Goal: Transaction & Acquisition: Purchase product/service

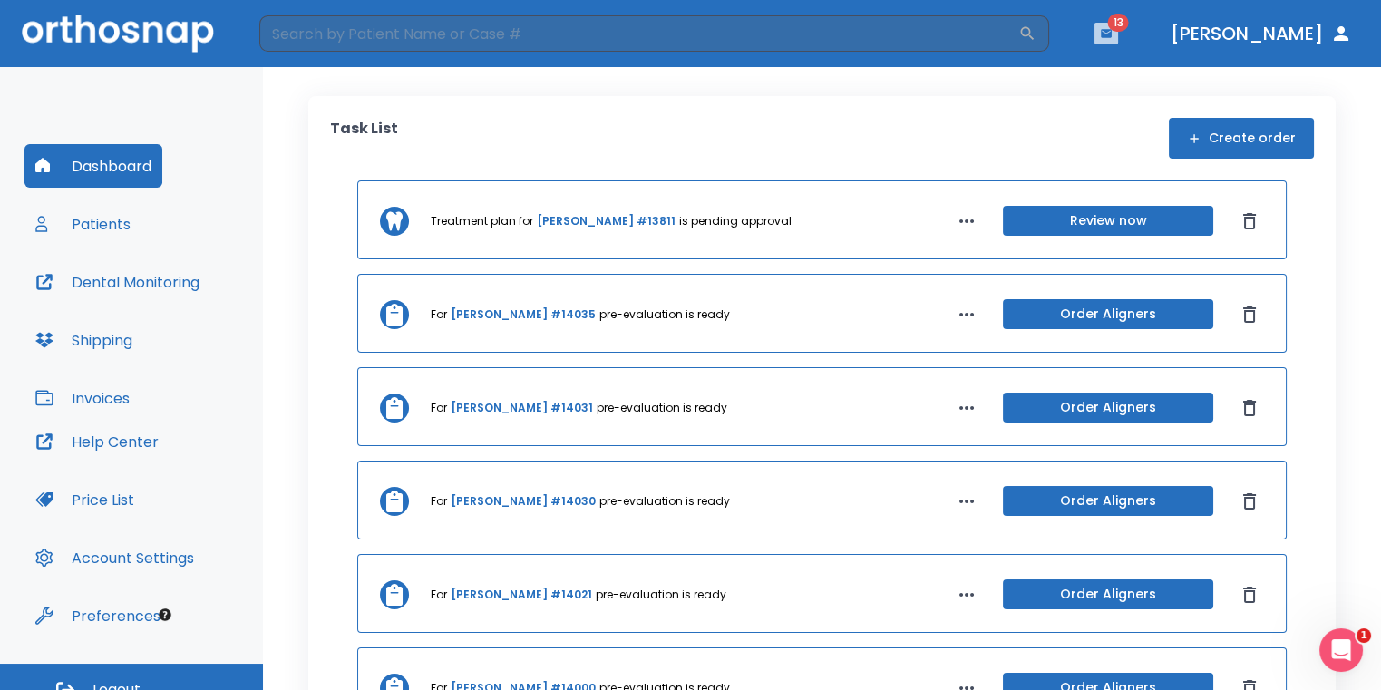
click at [1118, 35] on button "button" at bounding box center [1106, 34] width 24 height 22
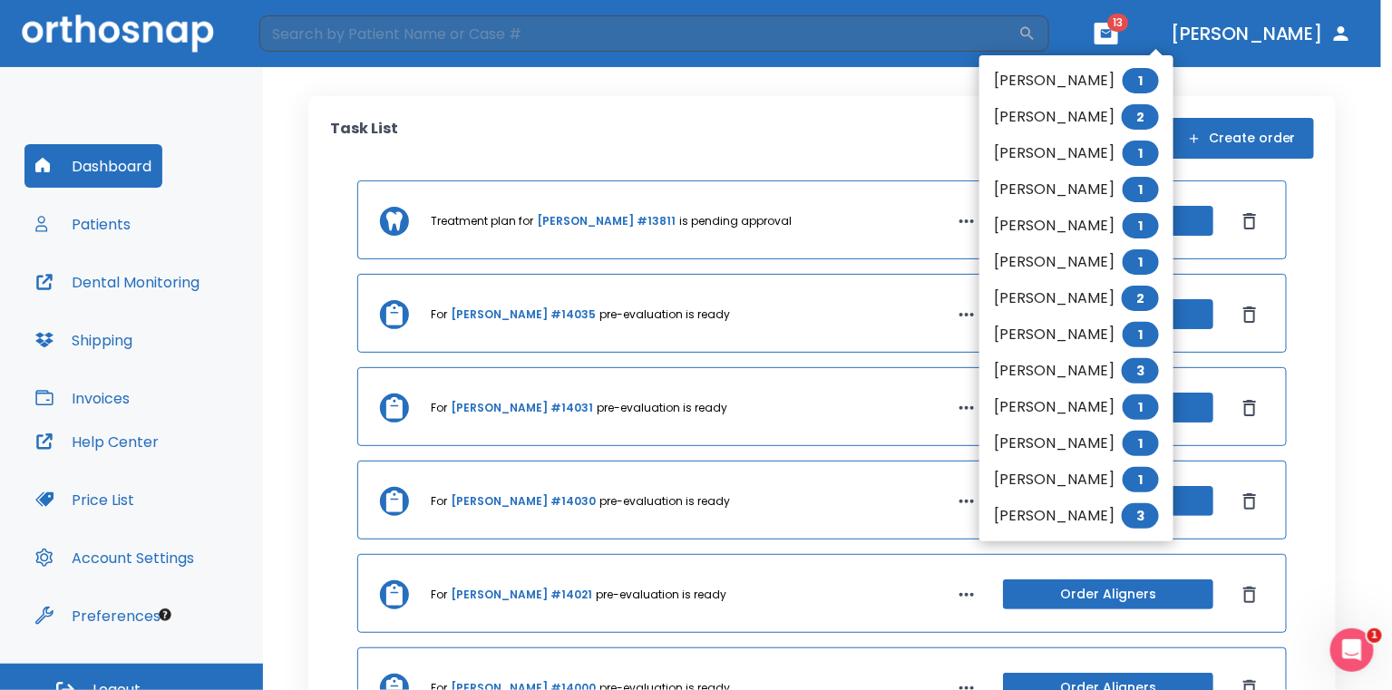
click at [954, 117] on div at bounding box center [696, 345] width 1392 height 690
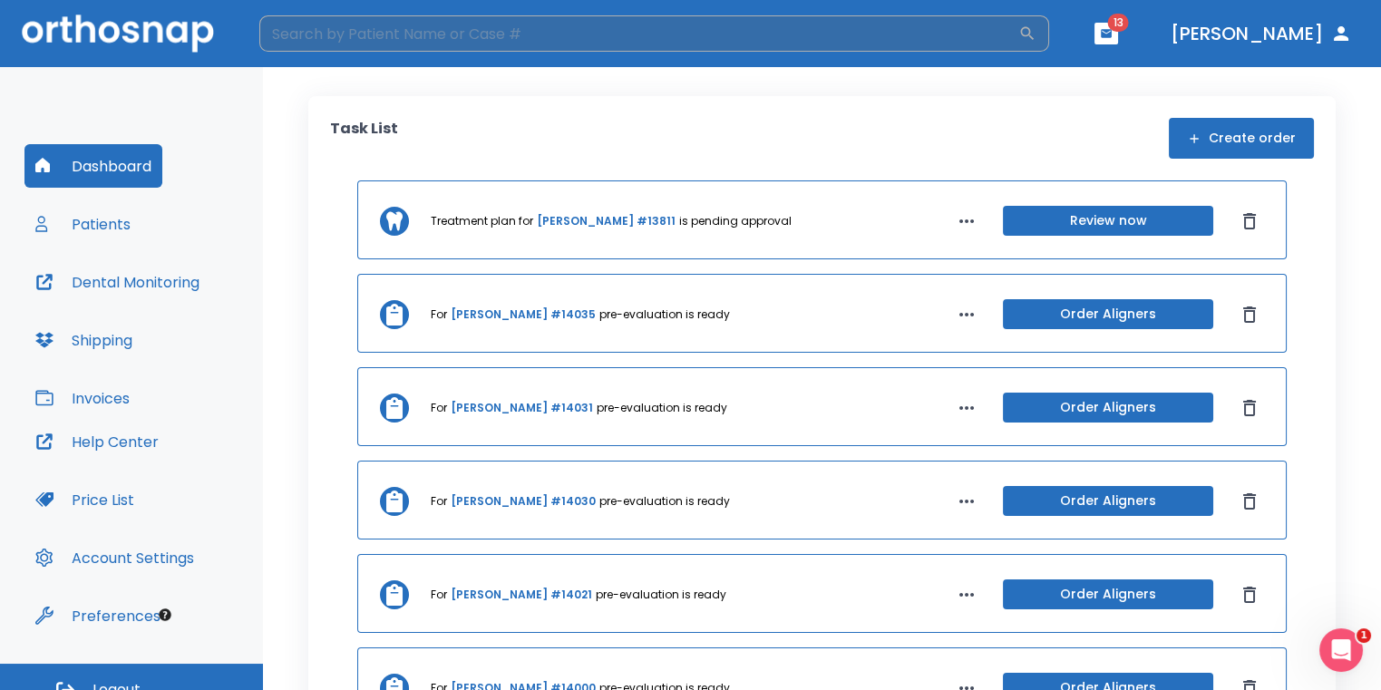
click at [899, 48] on input "search" at bounding box center [638, 33] width 759 height 36
click at [898, 41] on input "search" at bounding box center [638, 33] width 759 height 36
type input "katalina"
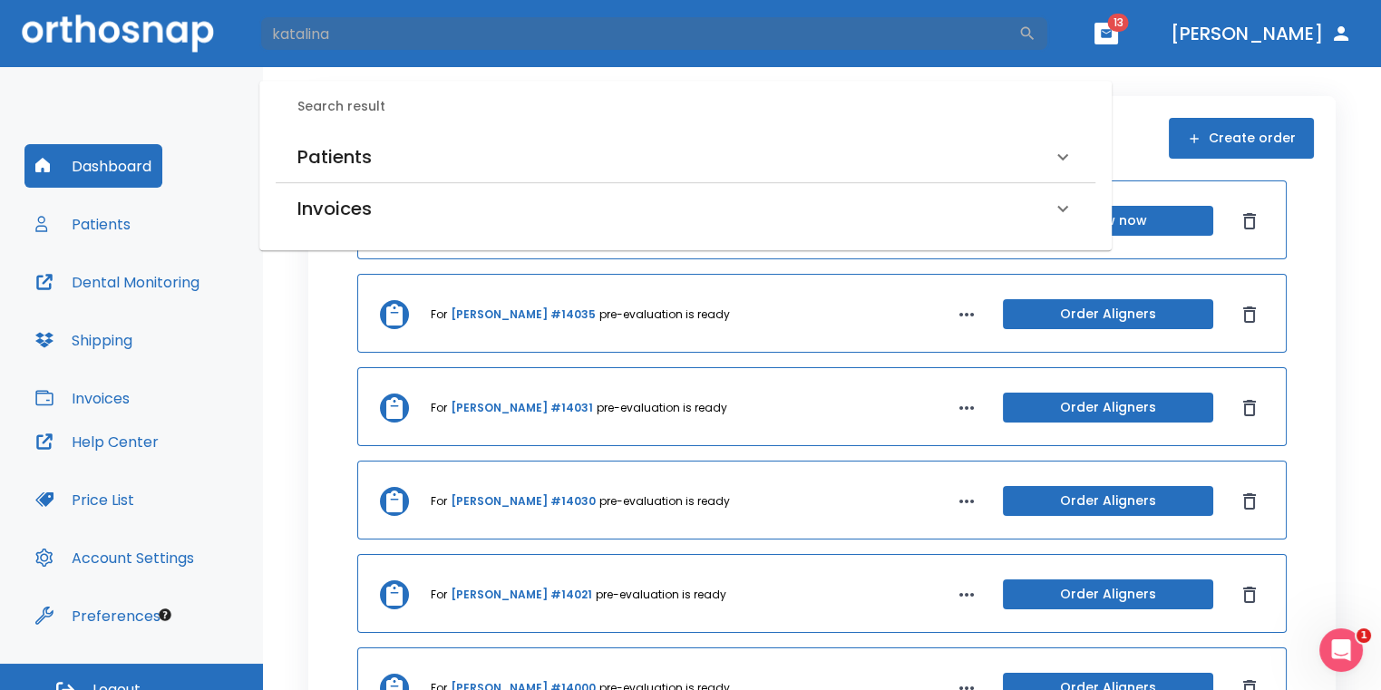
click at [509, 160] on div "Patients" at bounding box center [674, 156] width 754 height 29
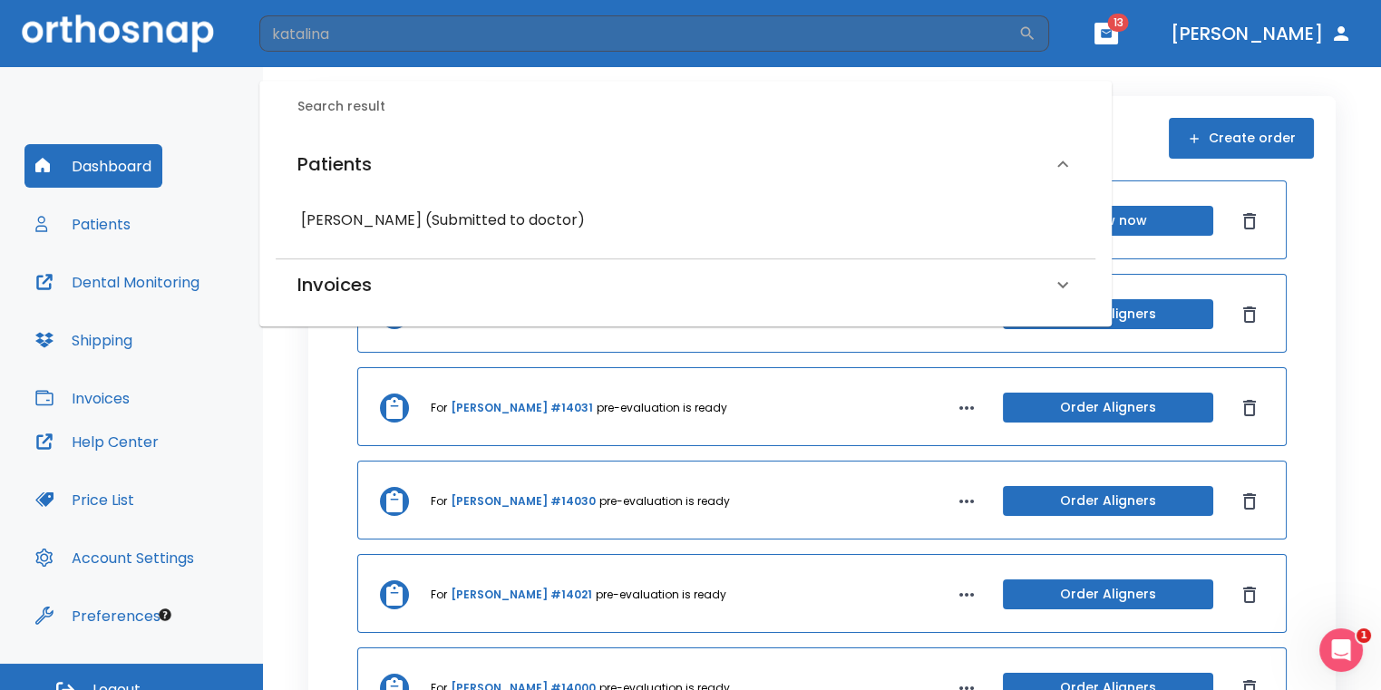
click at [423, 203] on div "Katalina Garcia (Submitted to doctor)" at bounding box center [686, 220] width 820 height 47
click at [430, 216] on h6 "Katalina Garcia (Submitted to doctor)" at bounding box center [685, 220] width 769 height 25
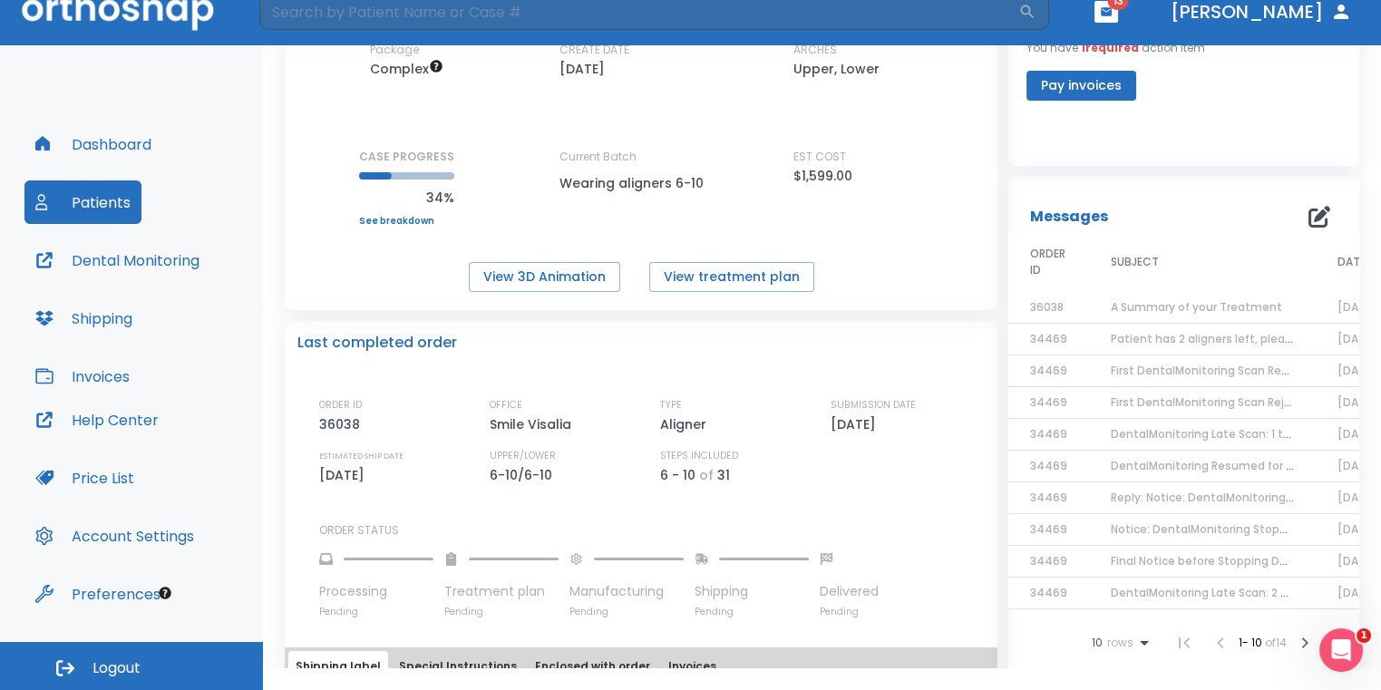
scroll to position [363, 0]
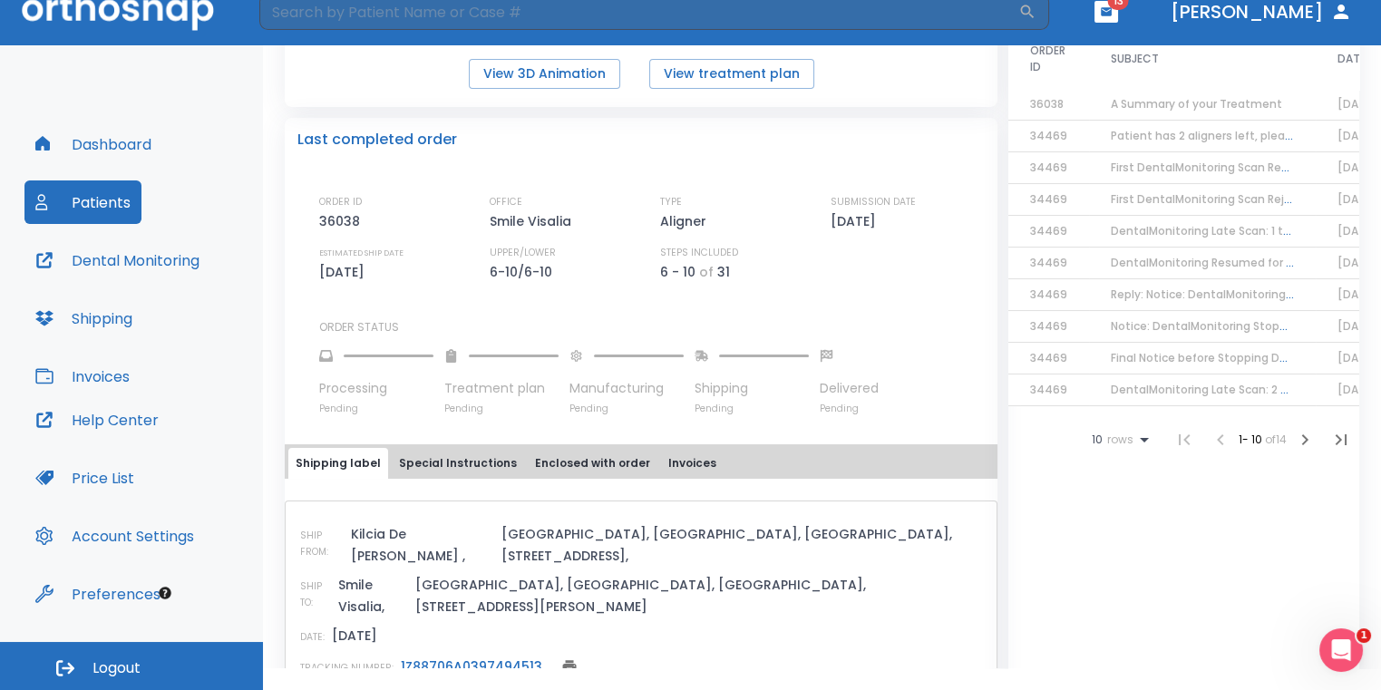
click at [500, 657] on link "1Z88706A0397494513" at bounding box center [471, 666] width 141 height 18
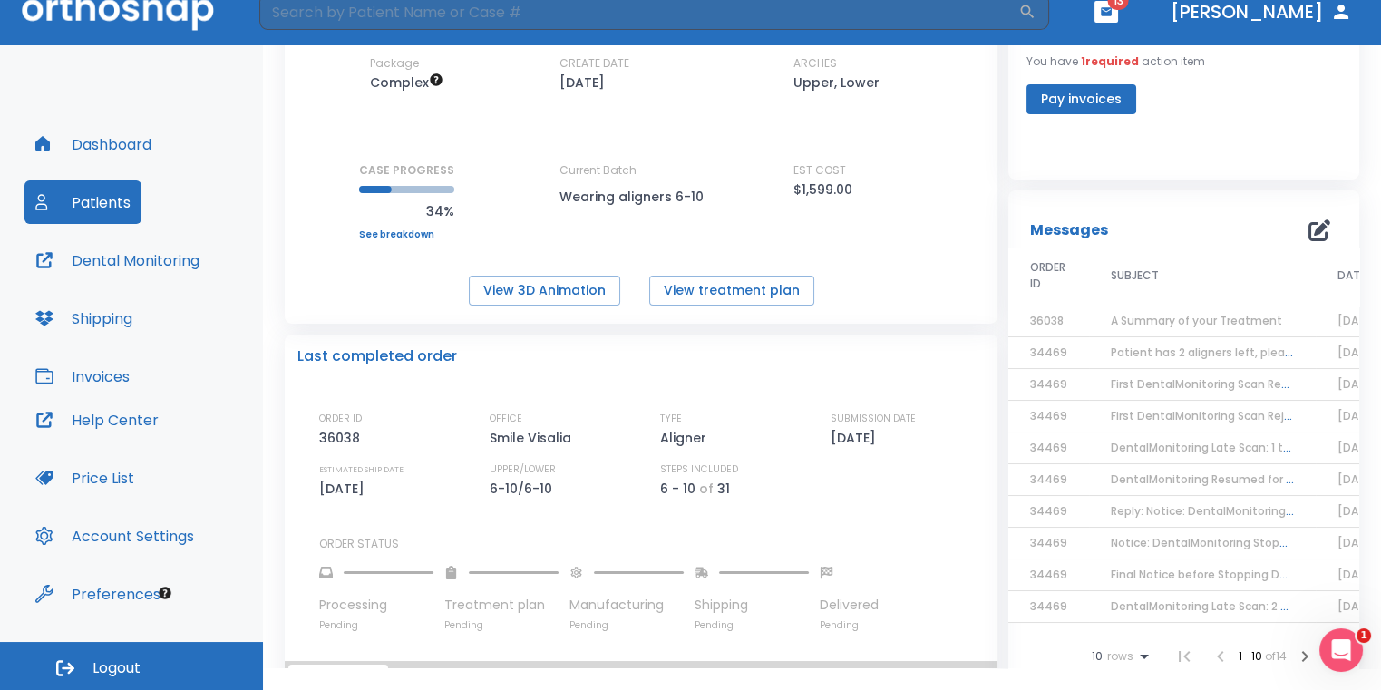
scroll to position [0, 0]
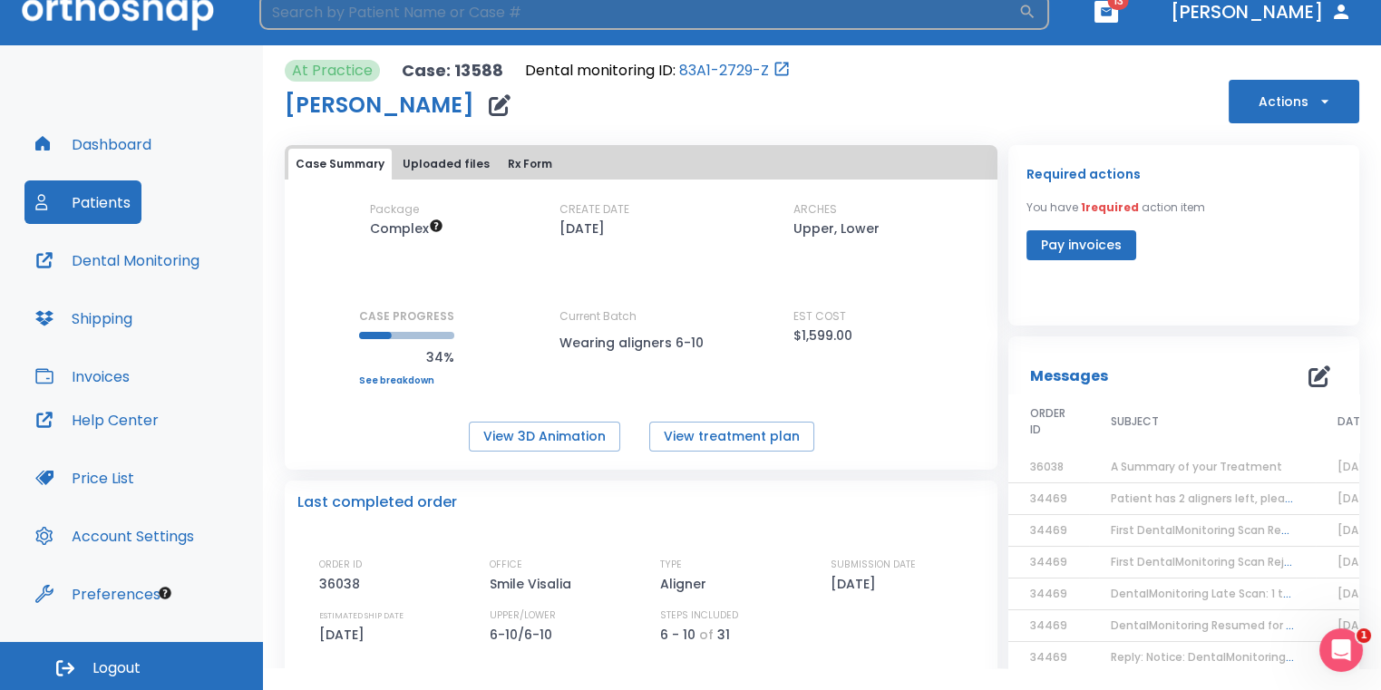
click at [489, 15] on input "search" at bounding box center [638, 12] width 759 height 36
type input "esperanza"
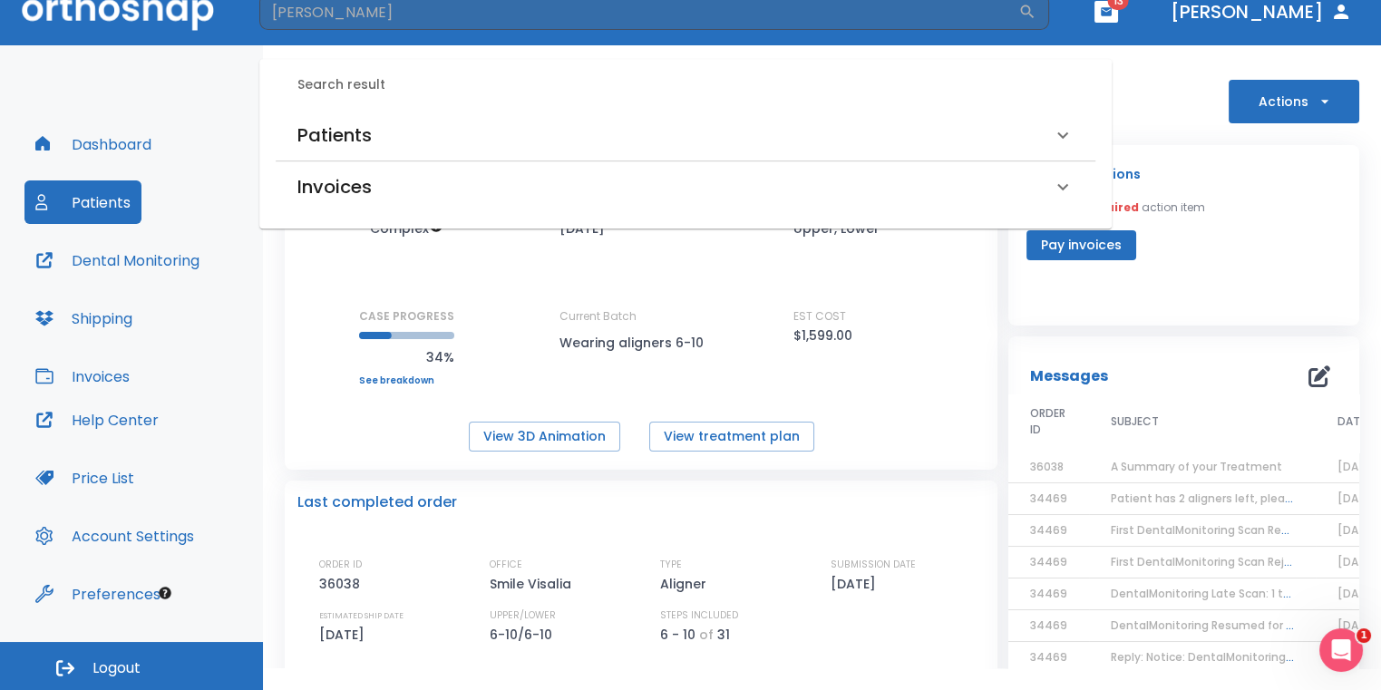
click at [469, 121] on div "Patients" at bounding box center [674, 135] width 754 height 29
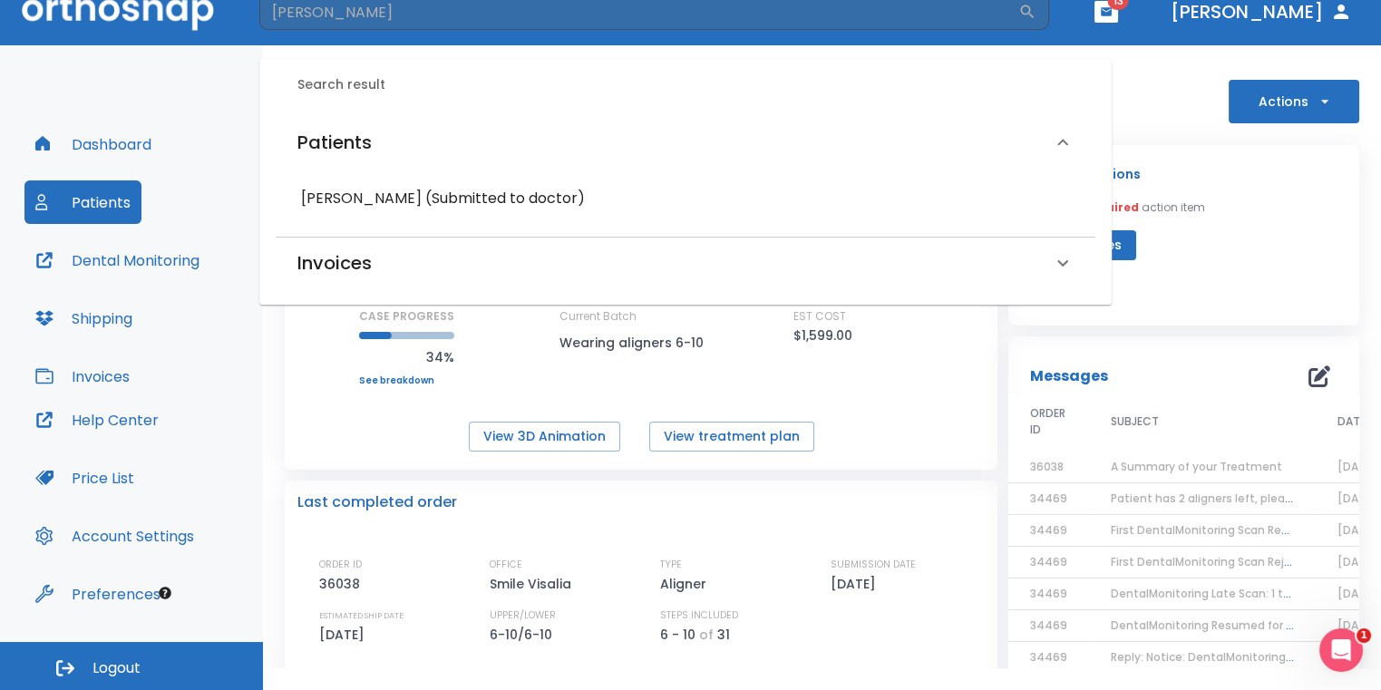
click at [436, 200] on h6 "Esperanza Garcia (Submitted to doctor)" at bounding box center [685, 198] width 769 height 25
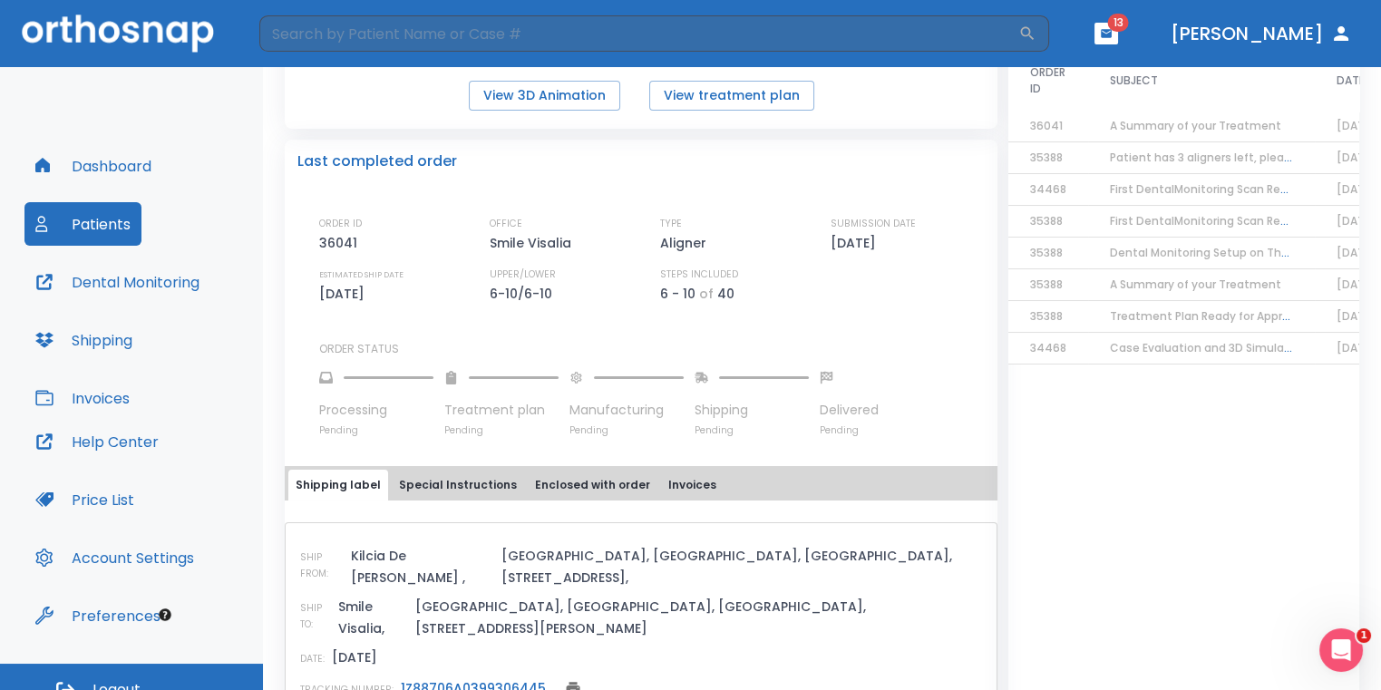
scroll to position [453, 0]
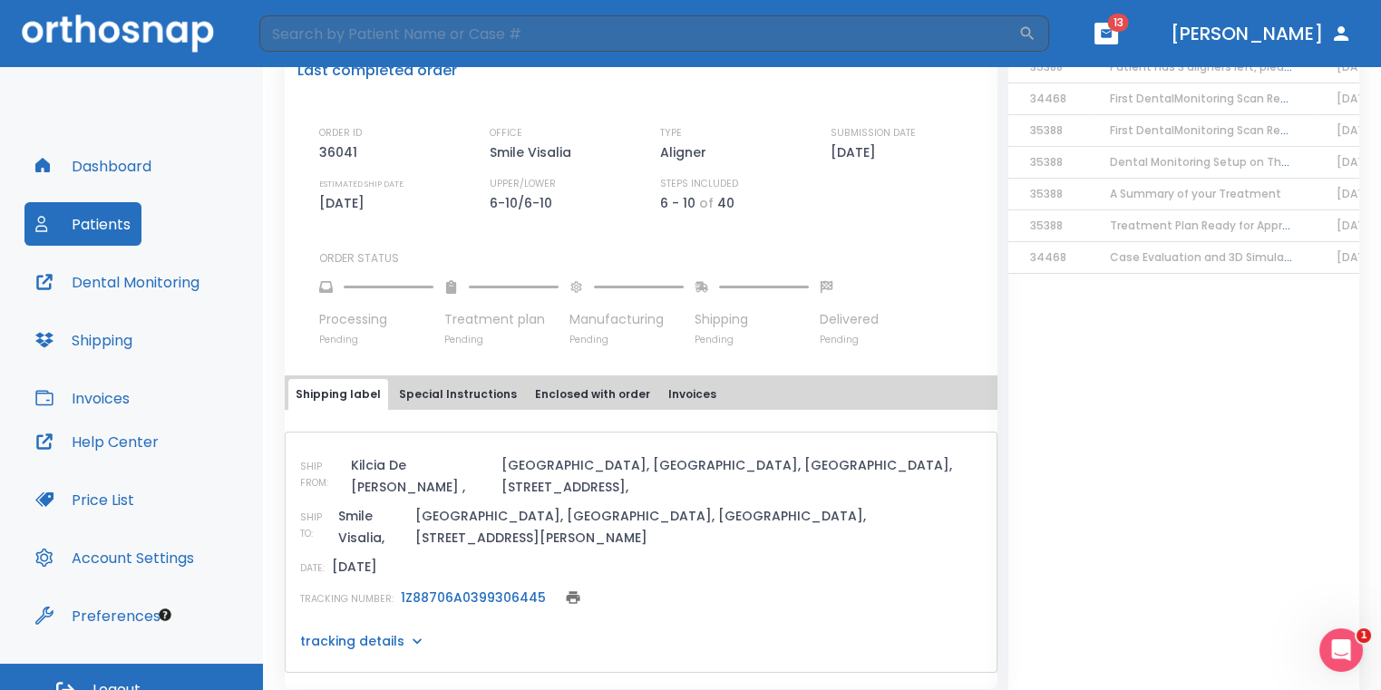
click at [509, 588] on link "1Z88706A0399306445" at bounding box center [473, 597] width 145 height 18
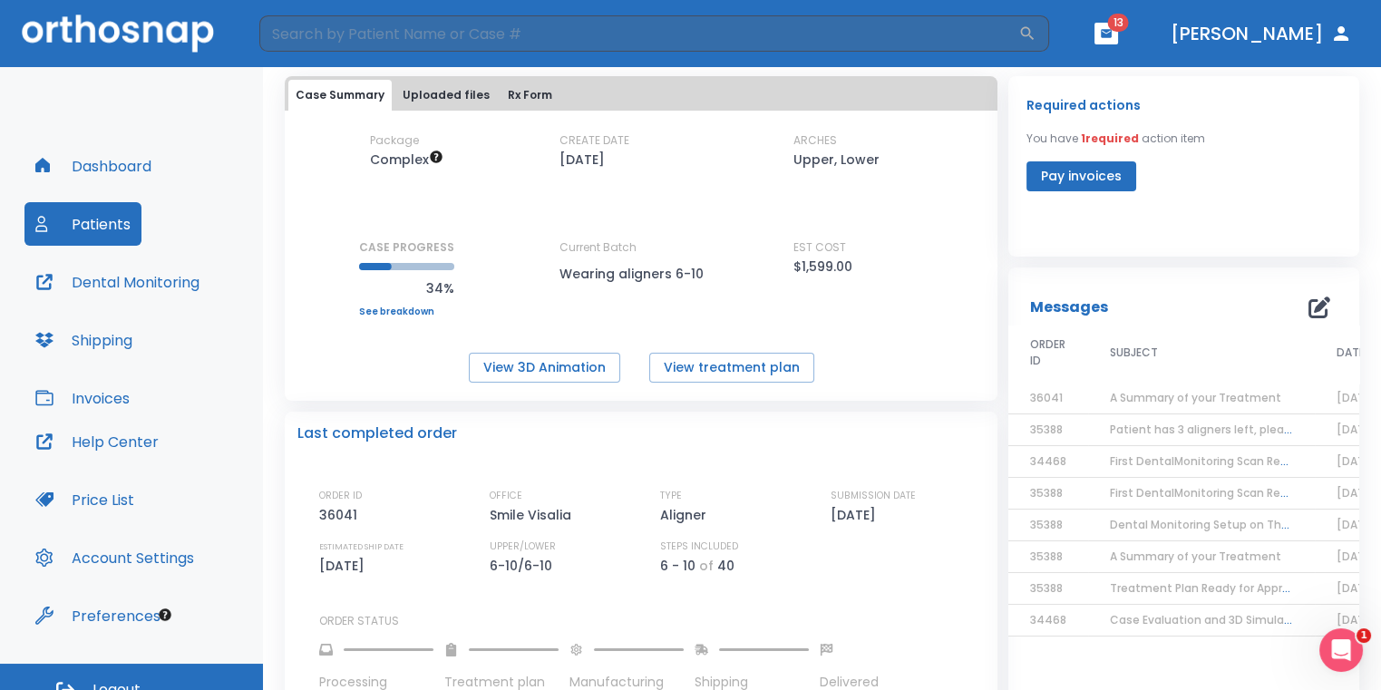
scroll to position [0, 0]
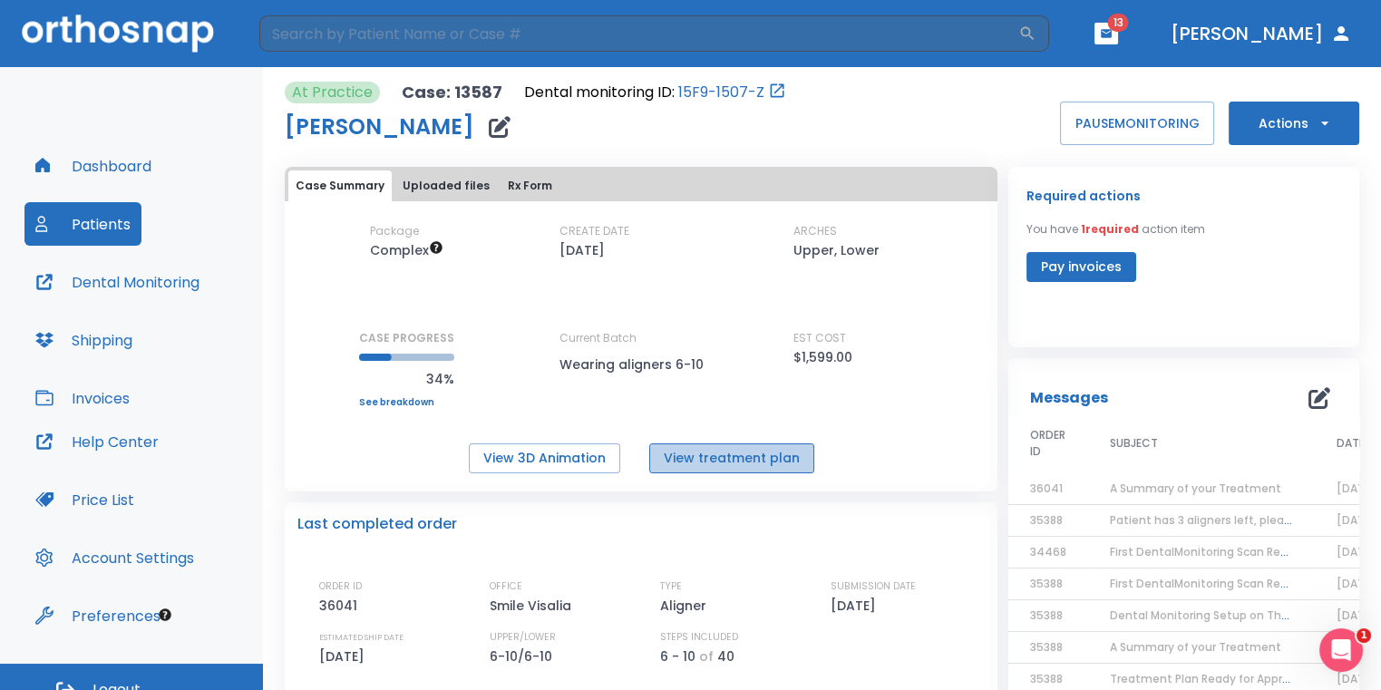
click at [743, 451] on button "View treatment plan" at bounding box center [731, 458] width 165 height 30
click at [314, 34] on input "search" at bounding box center [638, 33] width 759 height 36
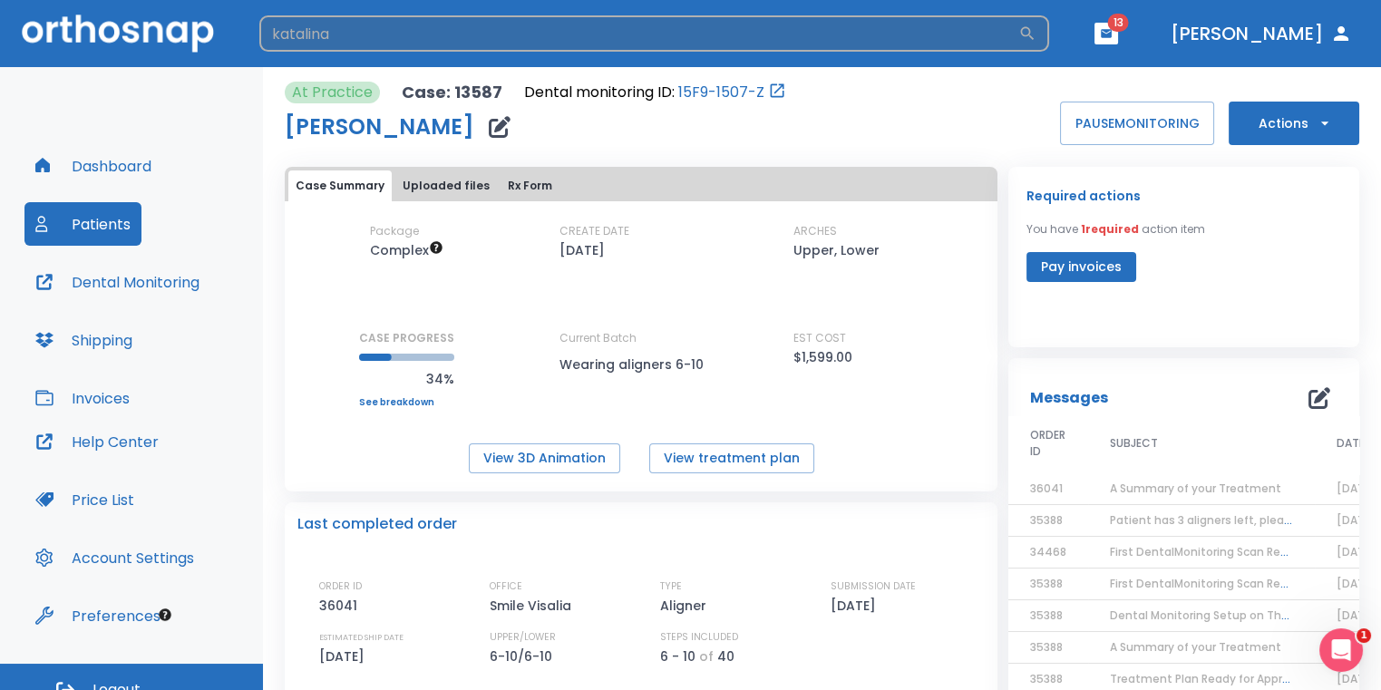
type input "katalina"
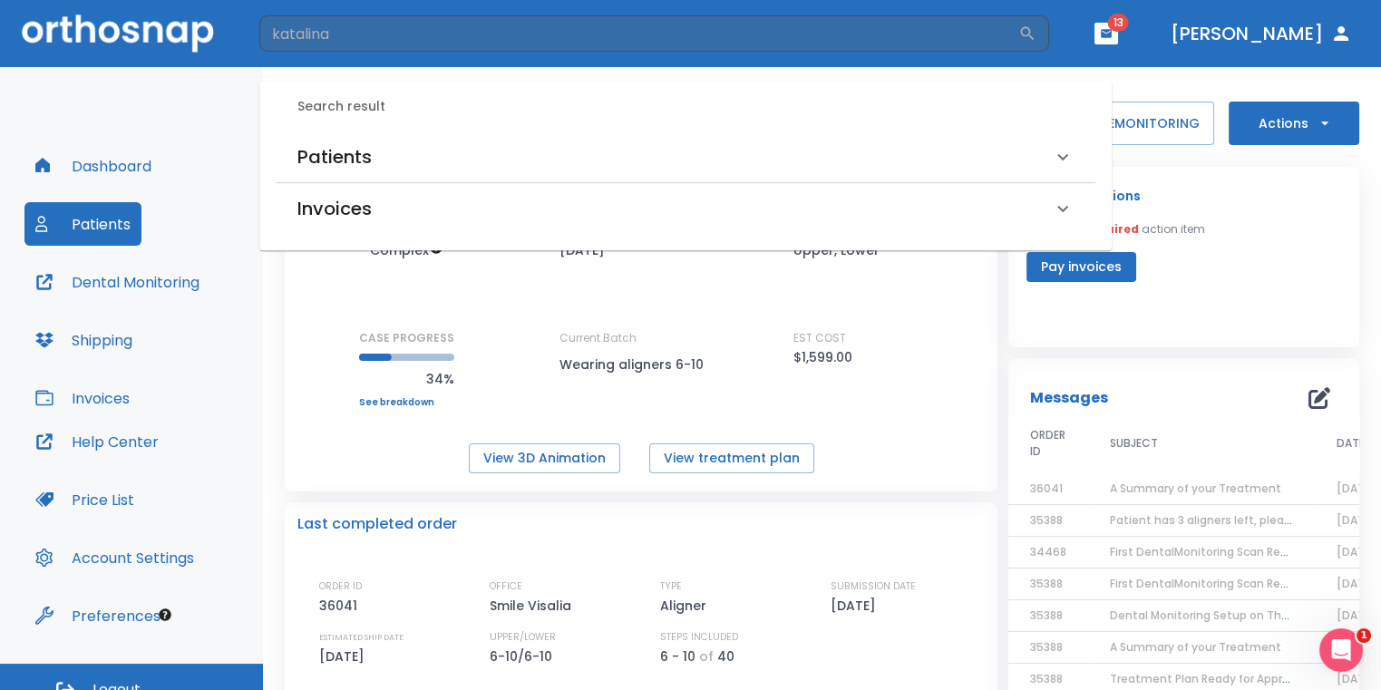
click at [328, 139] on div "Patients" at bounding box center [686, 156] width 820 height 51
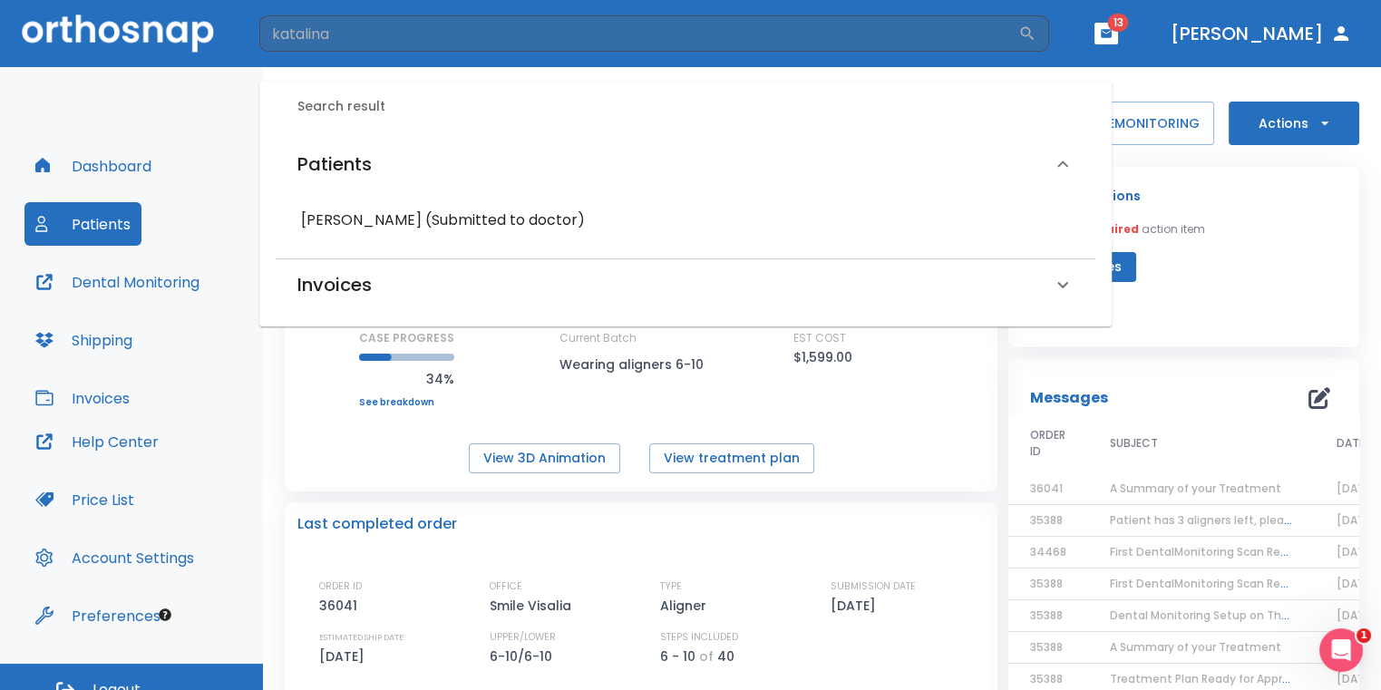
click at [360, 217] on h6 "Katalina Garcia (Submitted to doctor)" at bounding box center [685, 220] width 769 height 25
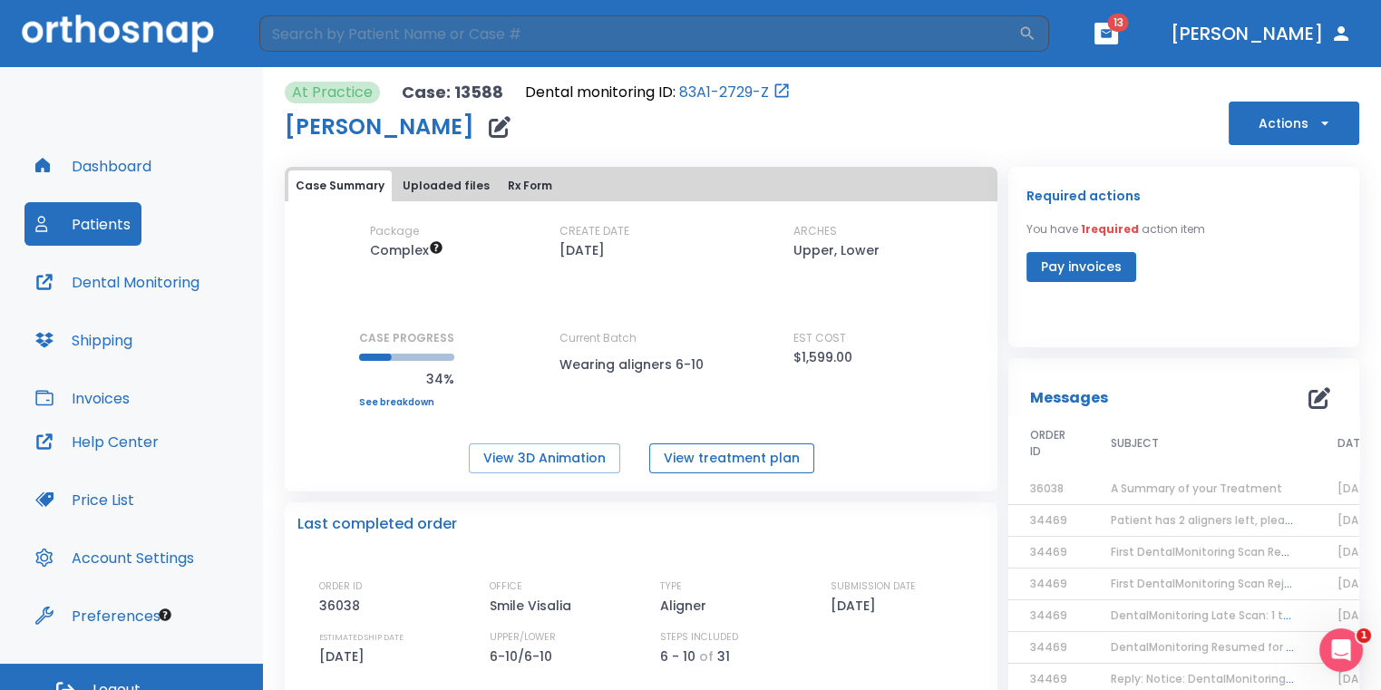
click at [712, 449] on button "View treatment plan" at bounding box center [731, 458] width 165 height 30
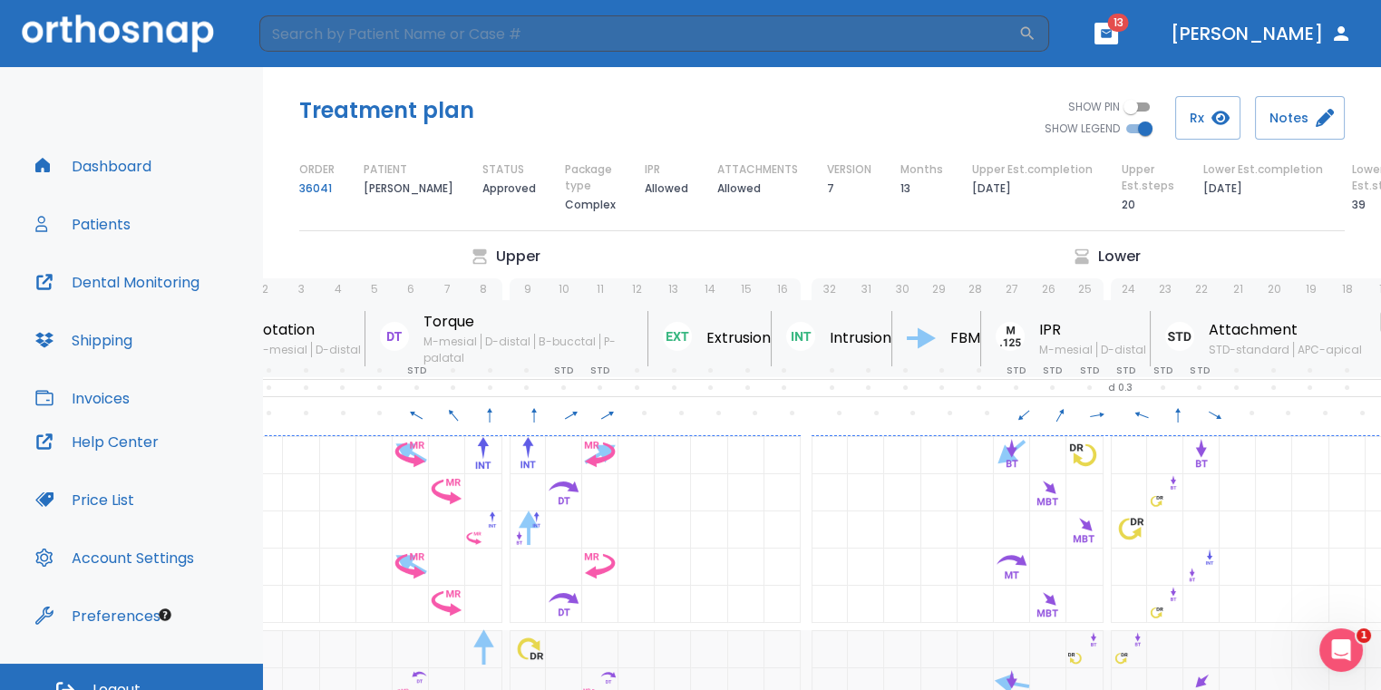
scroll to position [0, 9]
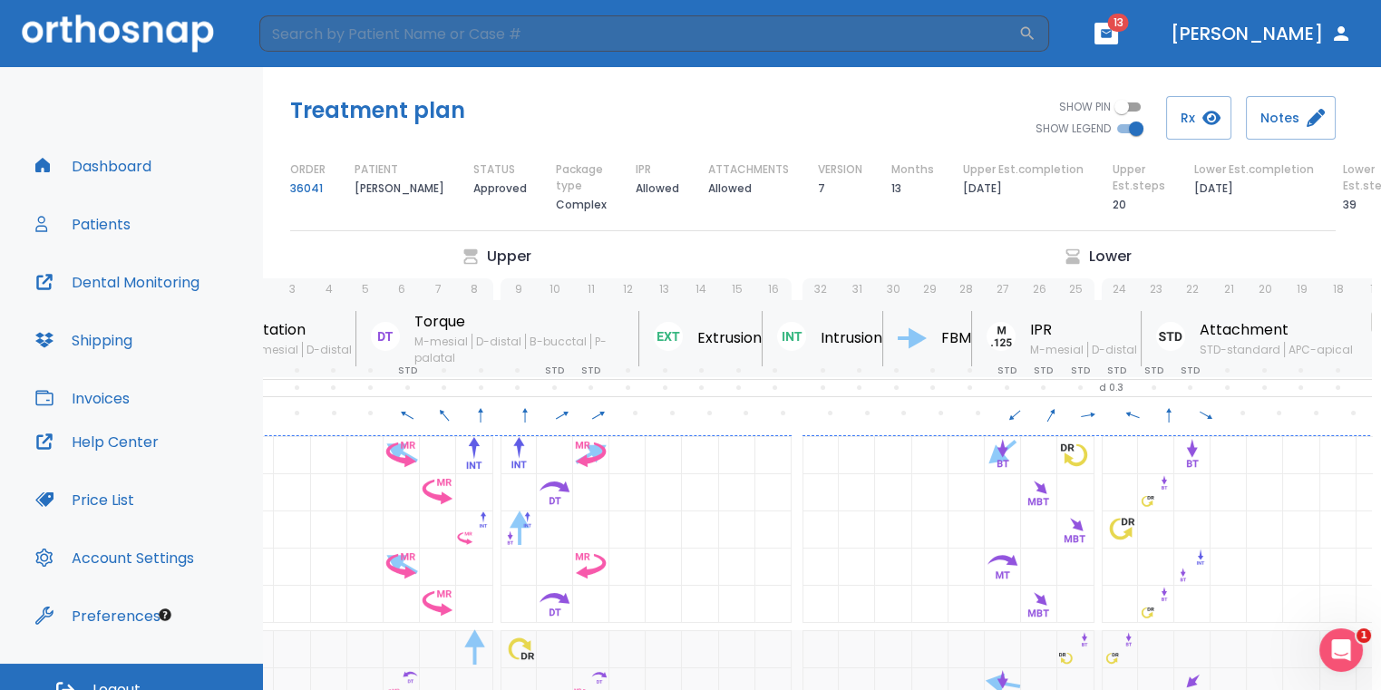
drag, startPoint x: 1333, startPoint y: 205, endPoint x: 1369, endPoint y: 207, distance: 36.3
click at [1369, 207] on div "Lower Est.steps 39" at bounding box center [1369, 188] width 53 height 54
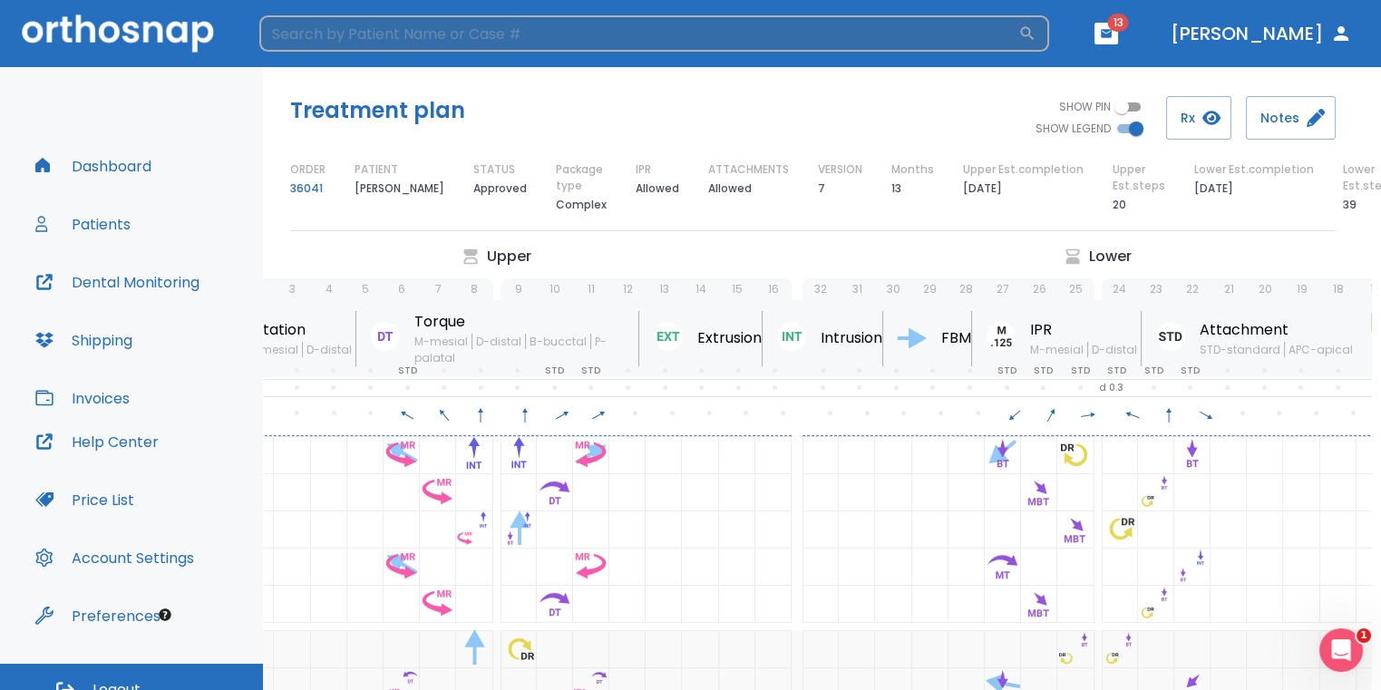
click at [687, 37] on input "search" at bounding box center [638, 33] width 759 height 36
click at [686, 37] on input "search" at bounding box center [638, 33] width 759 height 36
click at [727, 32] on input "search" at bounding box center [638, 33] width 759 height 36
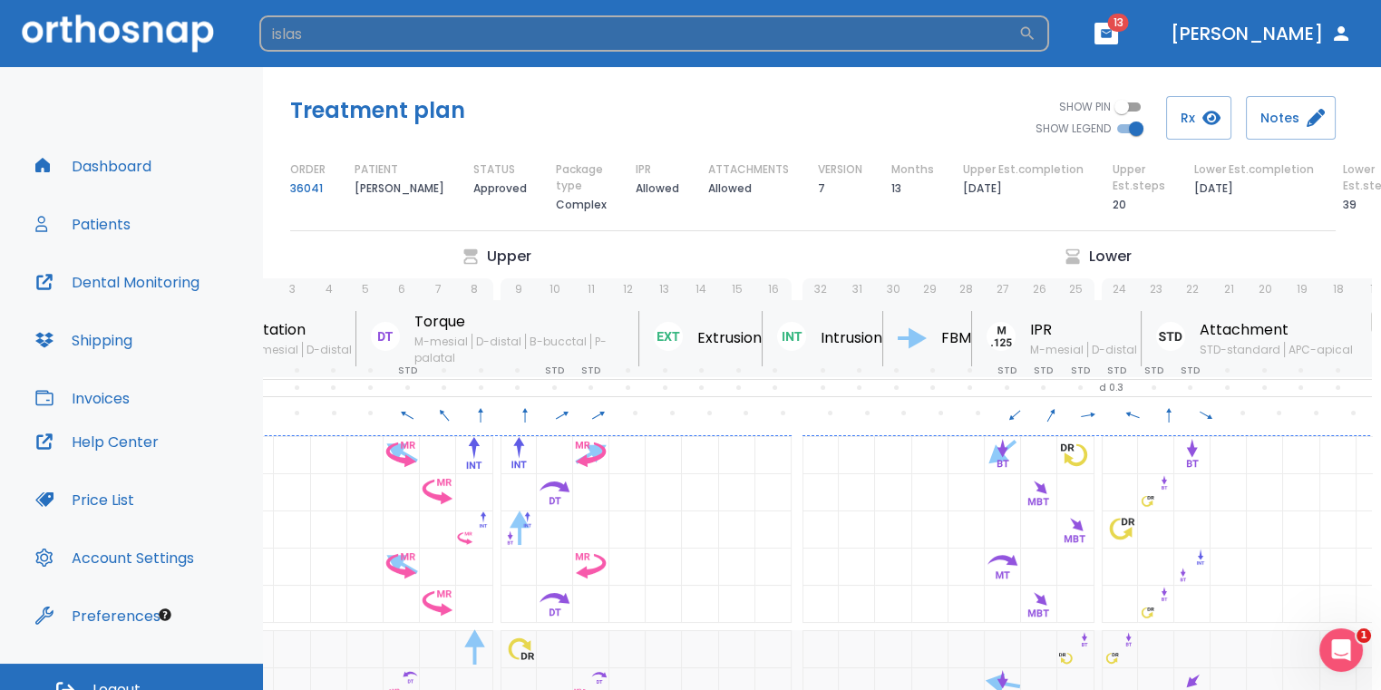
type input "islas"
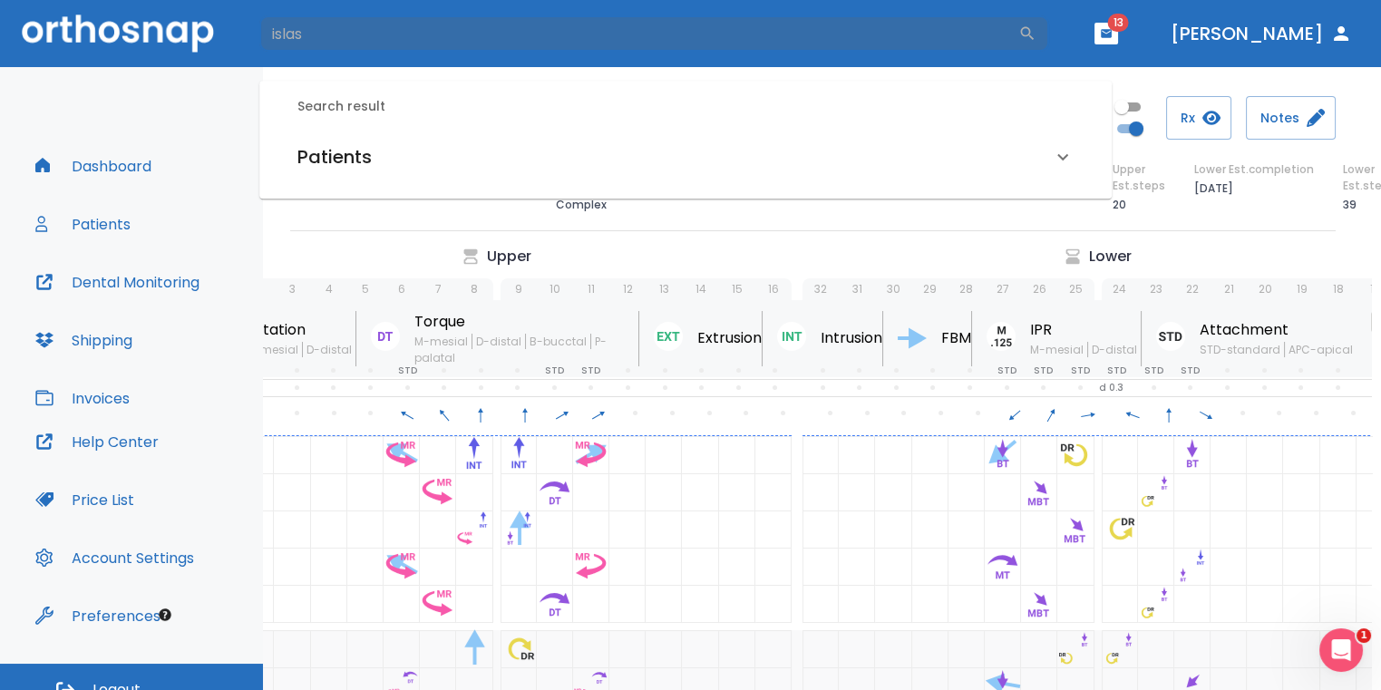
click at [526, 162] on div "Patients" at bounding box center [674, 156] width 754 height 29
click at [485, 210] on h6 "[PERSON_NAME] (Received by doctor)" at bounding box center [685, 220] width 769 height 25
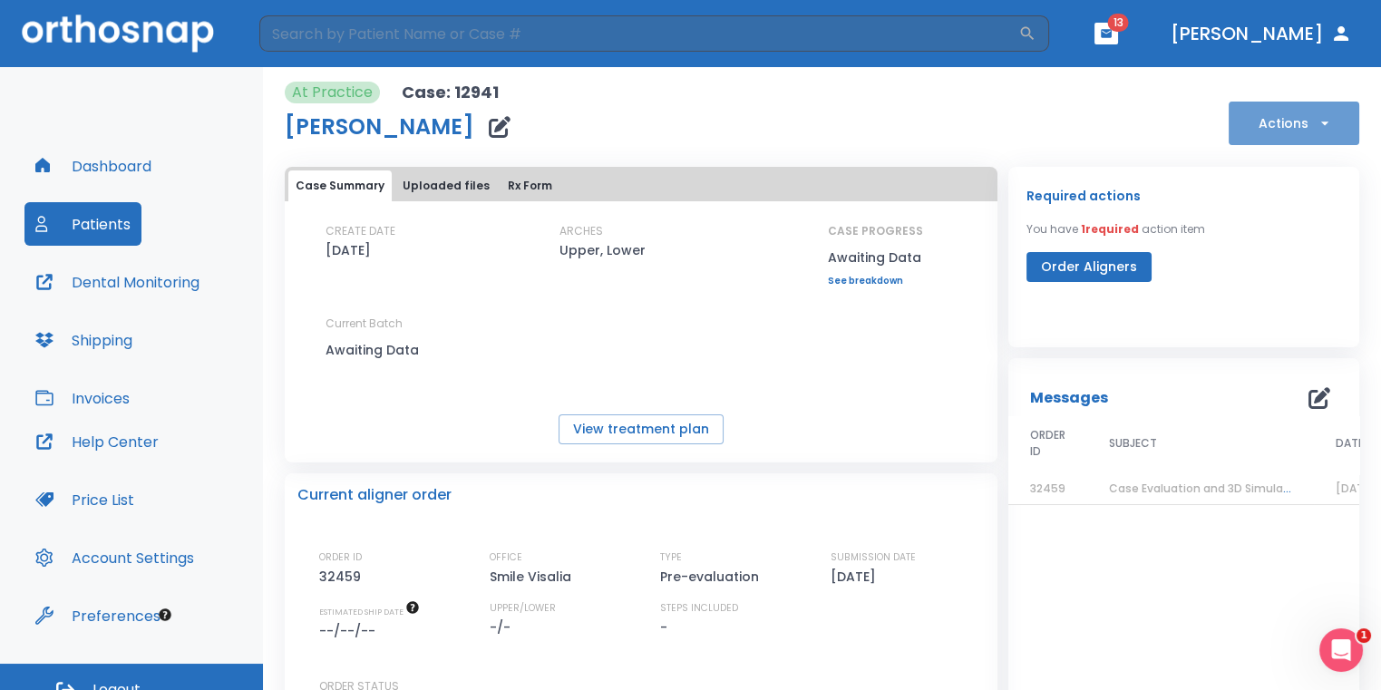
click at [1300, 128] on button "Actions" at bounding box center [1294, 124] width 131 height 44
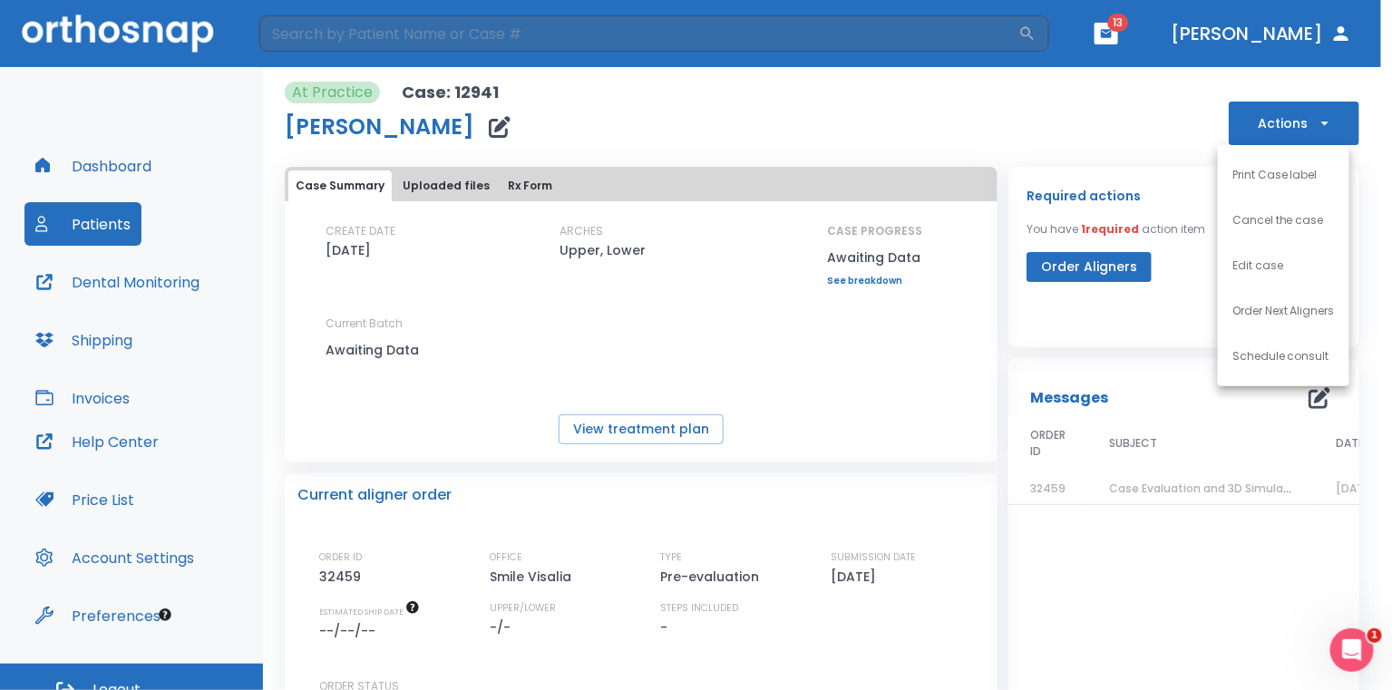
click at [1286, 307] on p "Order Next Aligners" at bounding box center [1283, 311] width 102 height 16
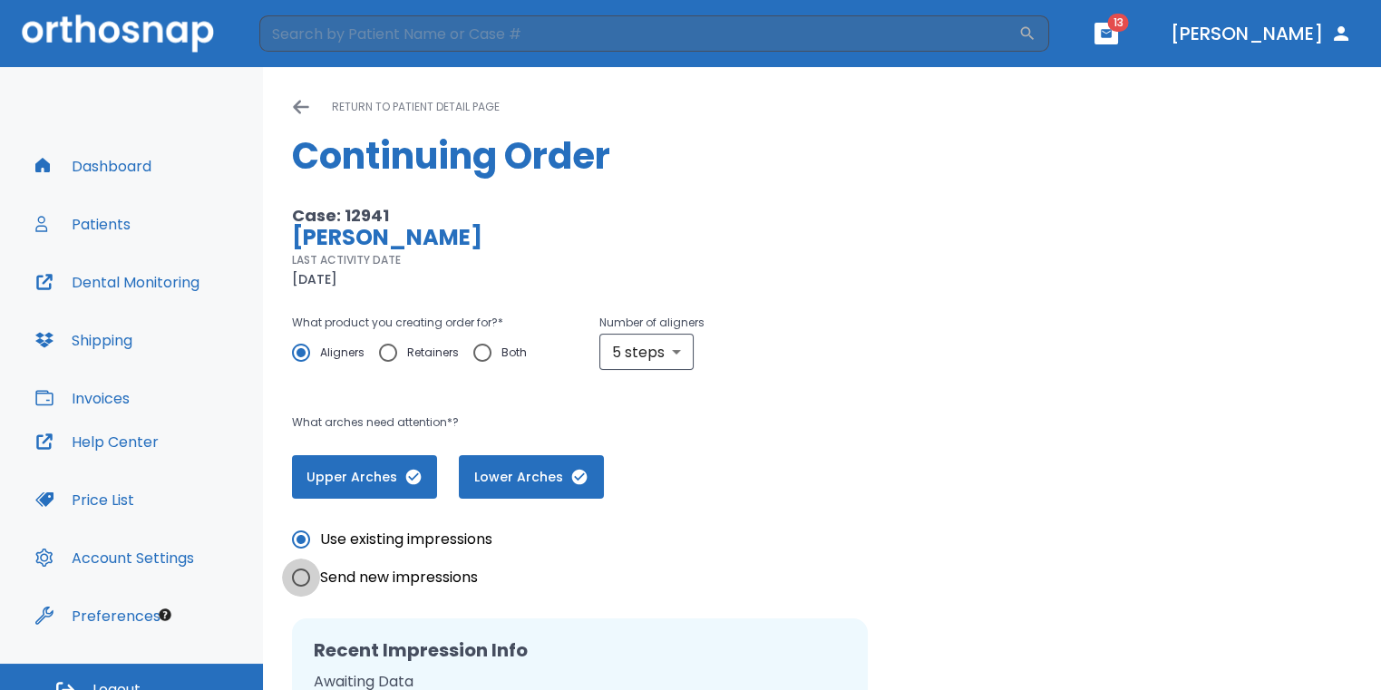
drag, startPoint x: 301, startPoint y: 577, endPoint x: 320, endPoint y: 566, distance: 21.9
click at [303, 577] on input "Send new impressions" at bounding box center [301, 578] width 38 height 38
radio input "true"
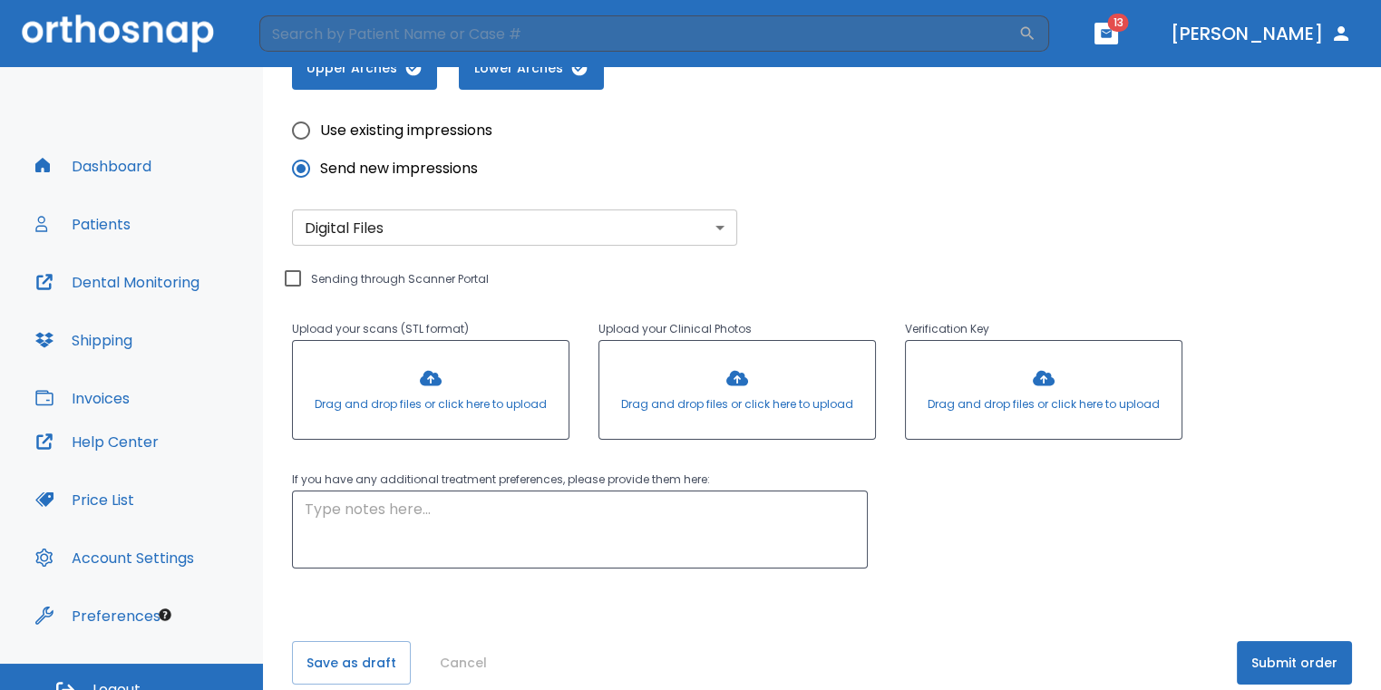
scroll to position [432, 0]
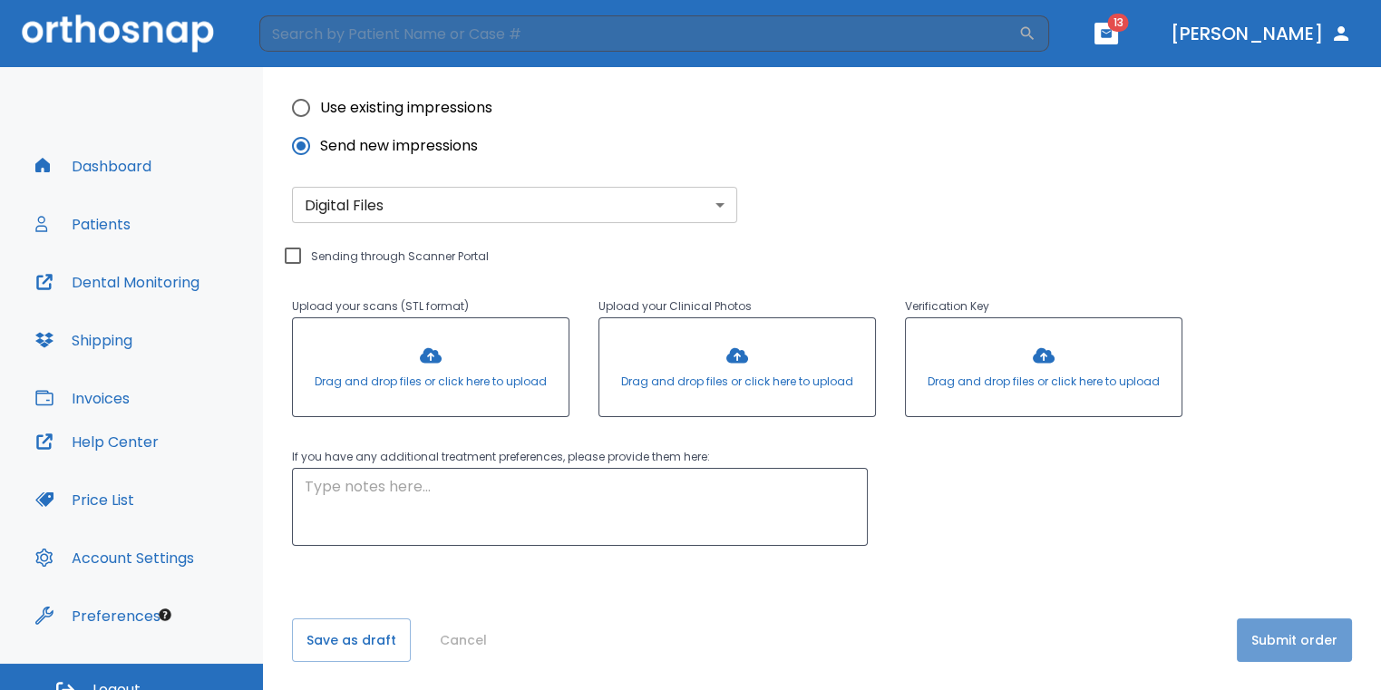
click at [1294, 646] on button "Submit order" at bounding box center [1294, 640] width 115 height 44
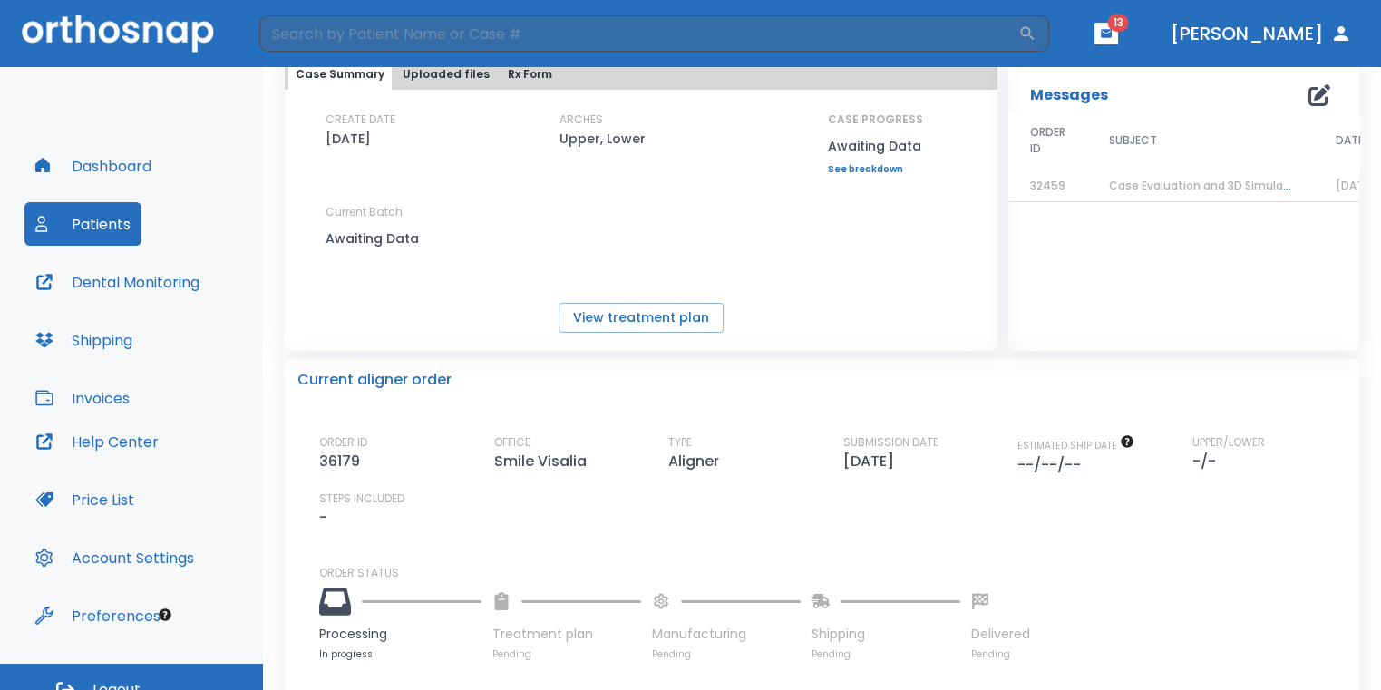
scroll to position [272, 0]
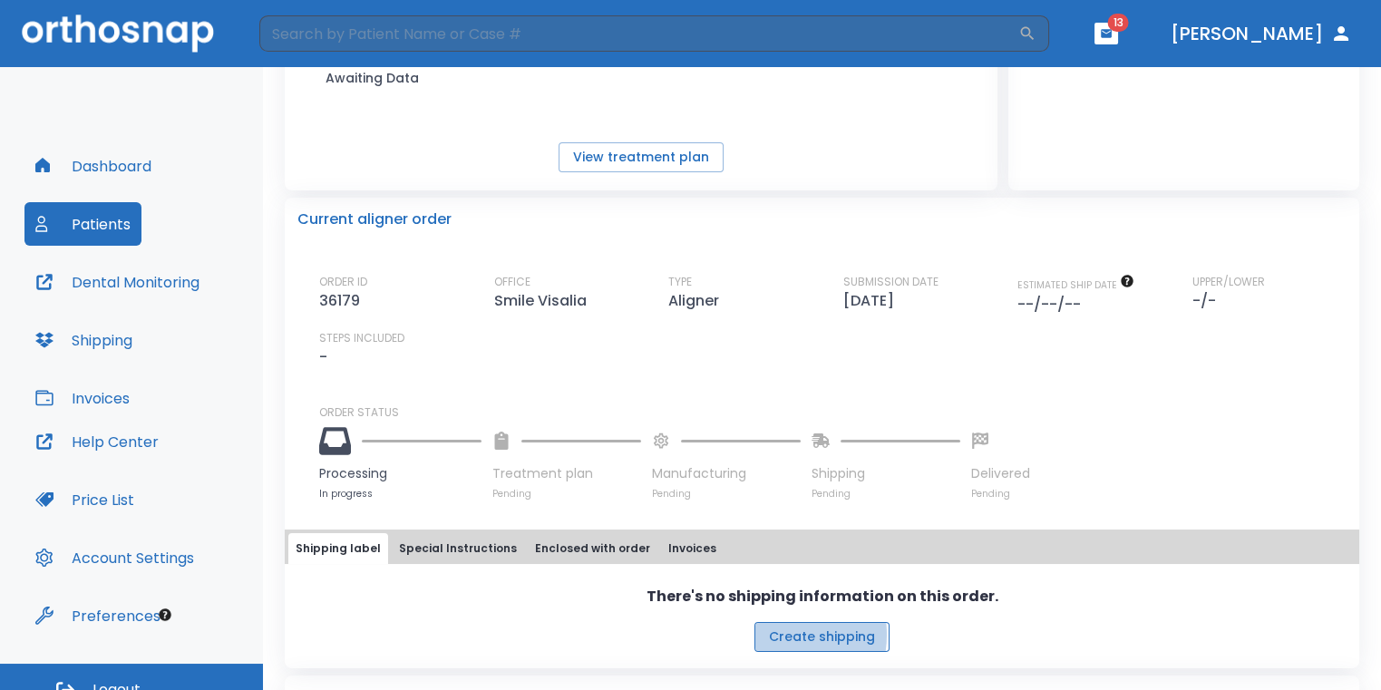
click at [770, 633] on button "Create shipping" at bounding box center [821, 637] width 135 height 30
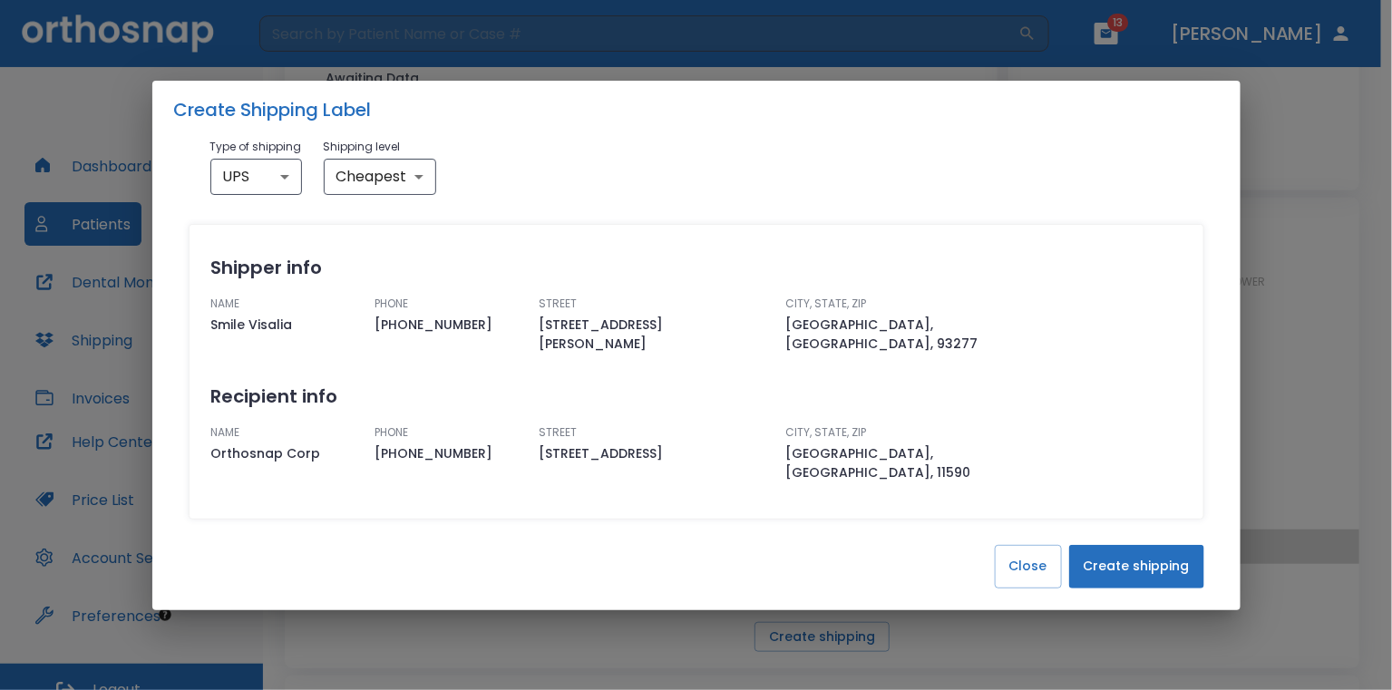
click at [1136, 545] on button "Create shipping" at bounding box center [1136, 567] width 135 height 44
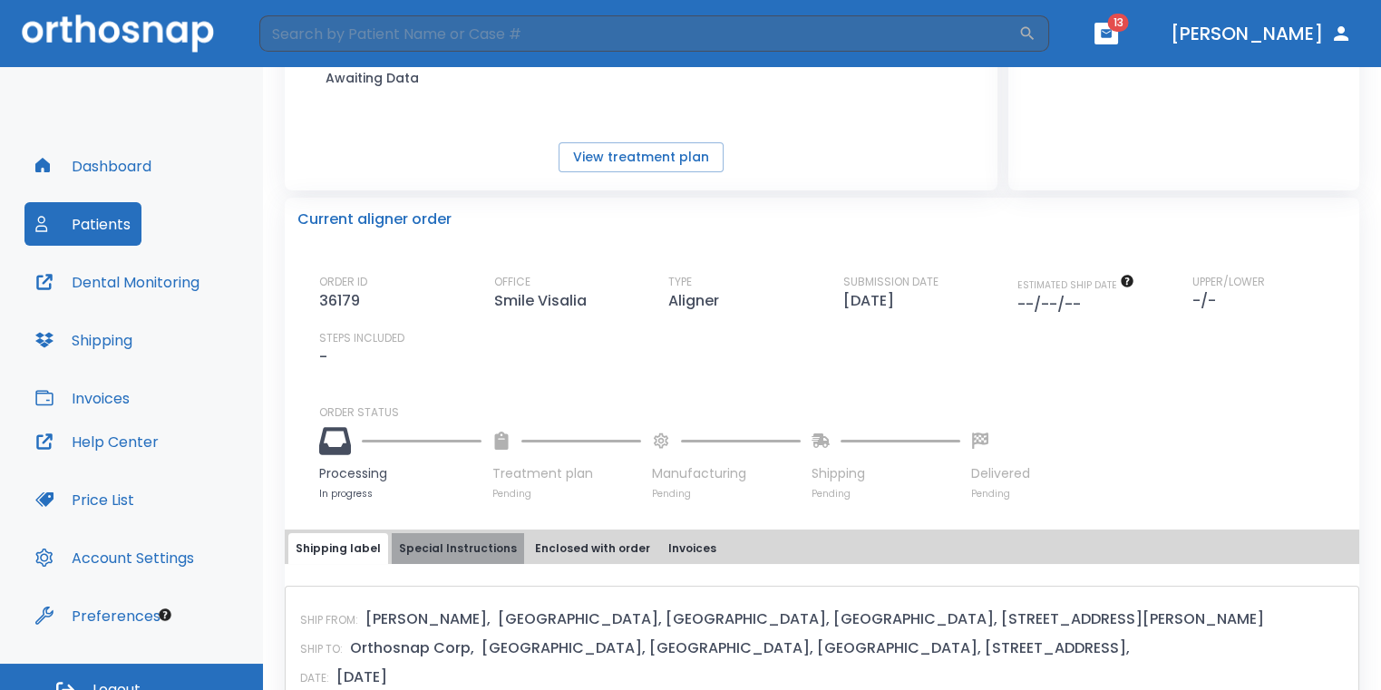
click at [491, 544] on button "Special Instructions" at bounding box center [458, 548] width 132 height 31
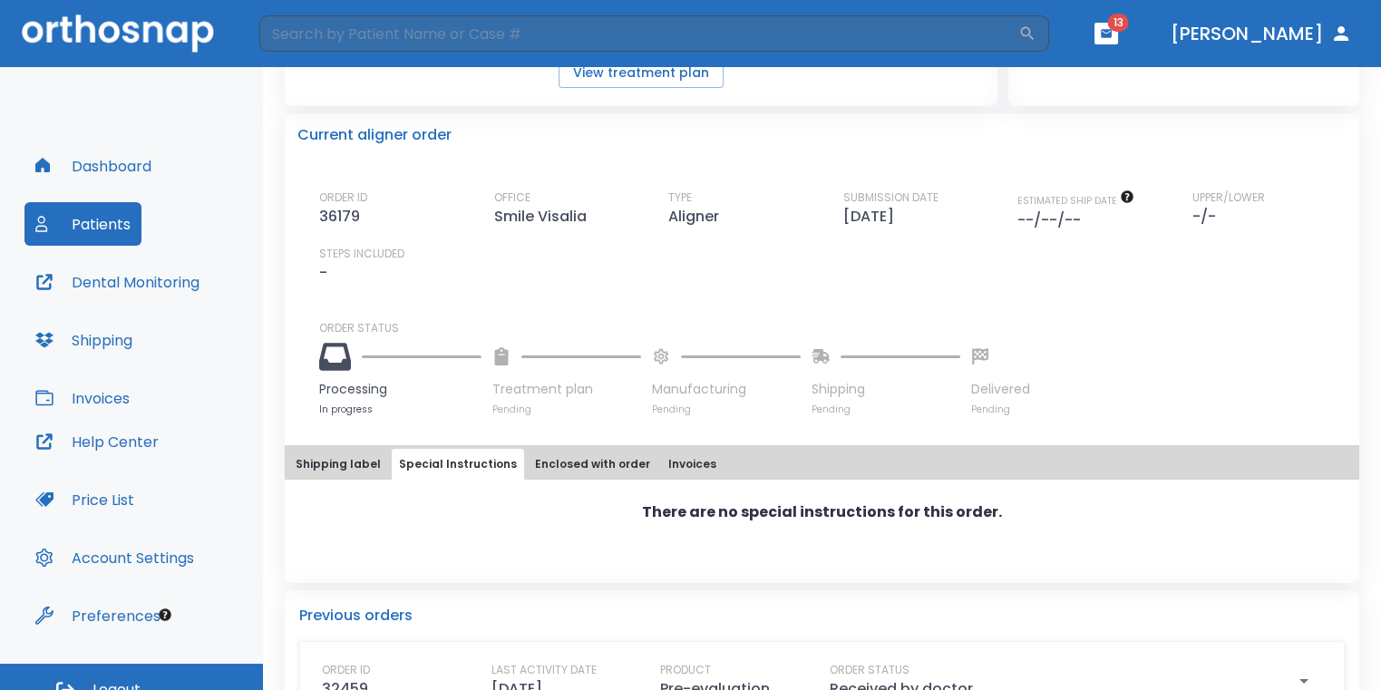
scroll to position [413, 0]
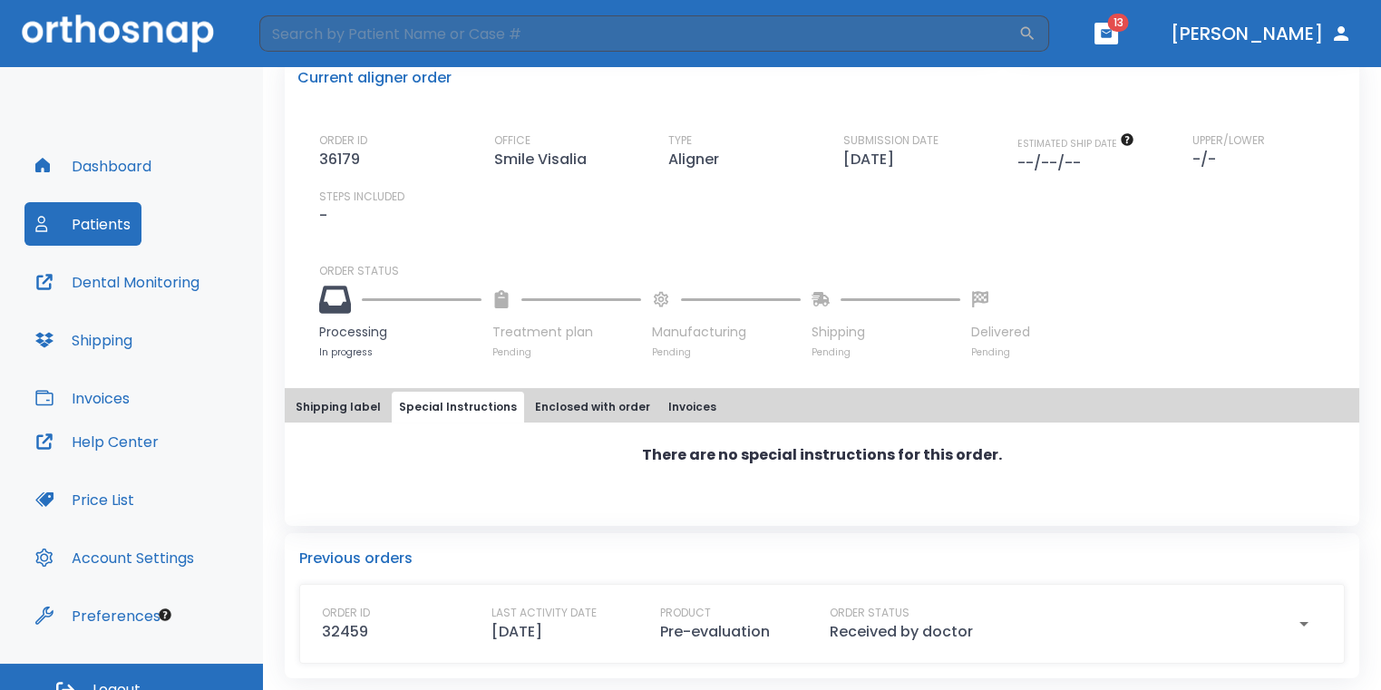
click at [608, 412] on button "Enclosed with order" at bounding box center [593, 407] width 130 height 31
click at [325, 408] on button "Shipping label" at bounding box center [338, 407] width 100 height 31
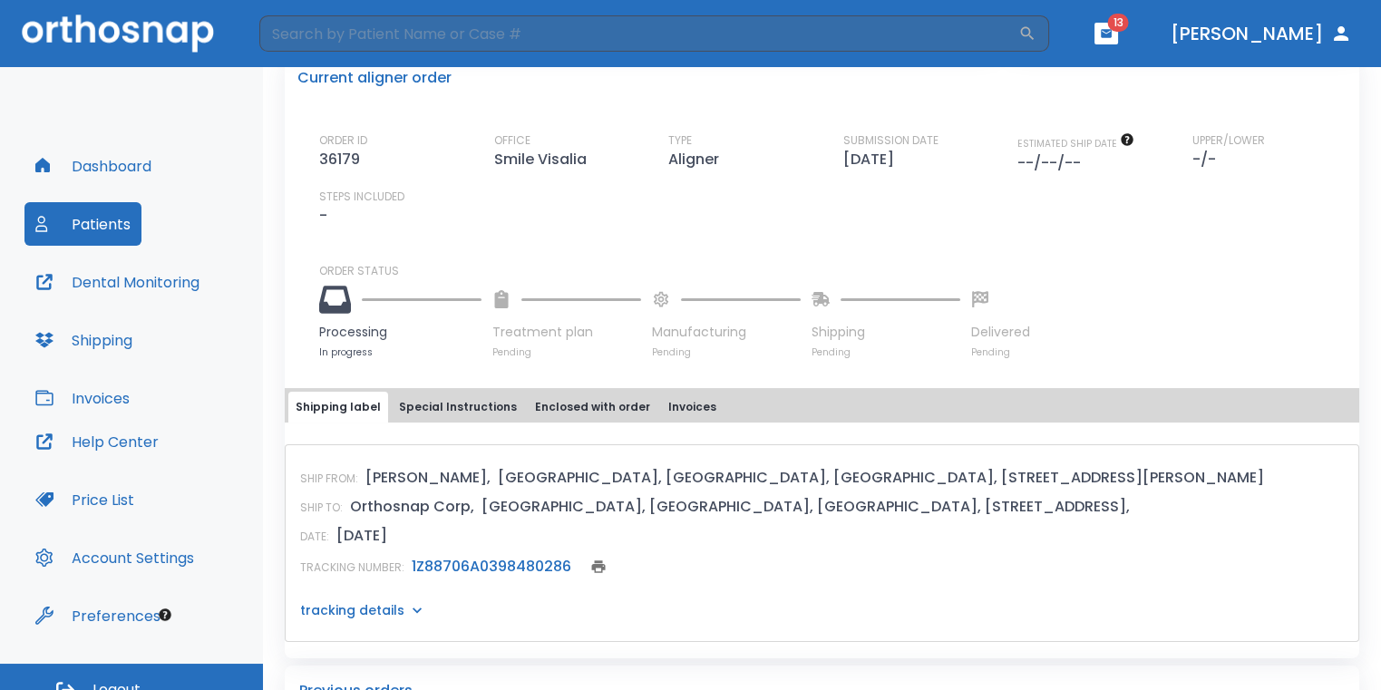
click at [501, 418] on button "Special Instructions" at bounding box center [458, 407] width 132 height 31
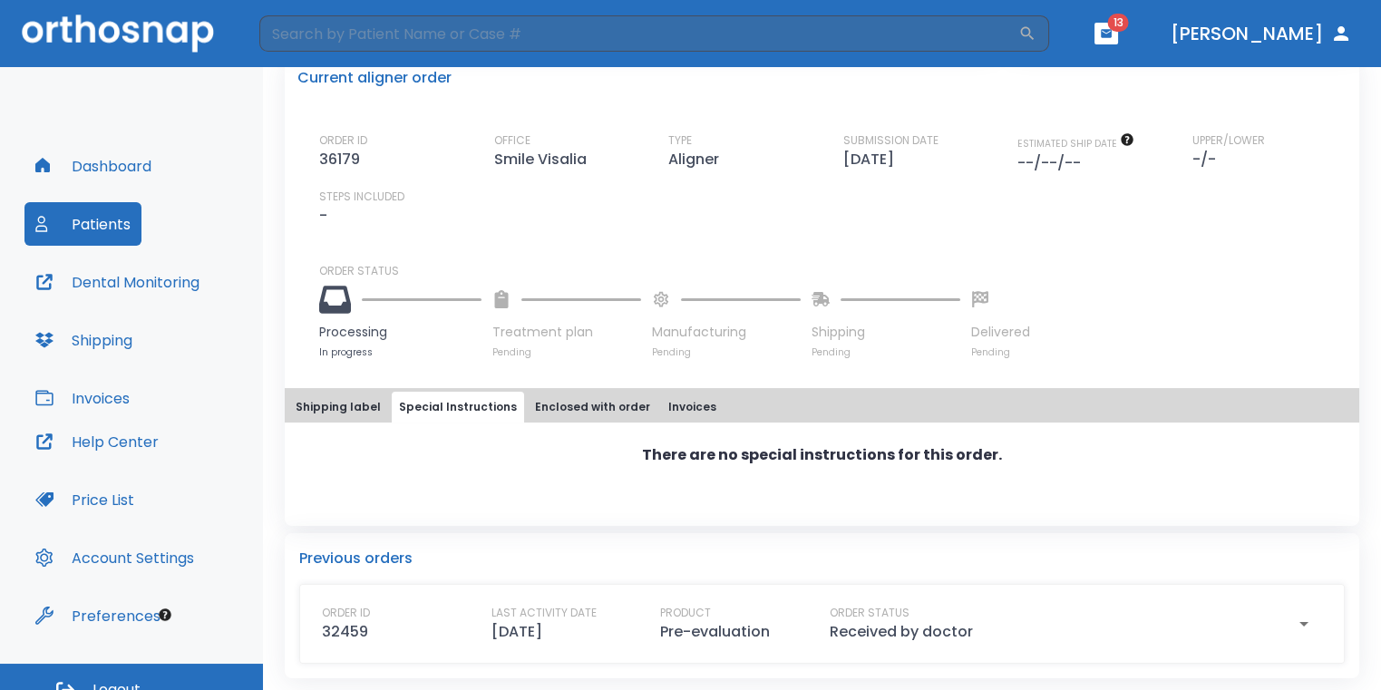
scroll to position [0, 0]
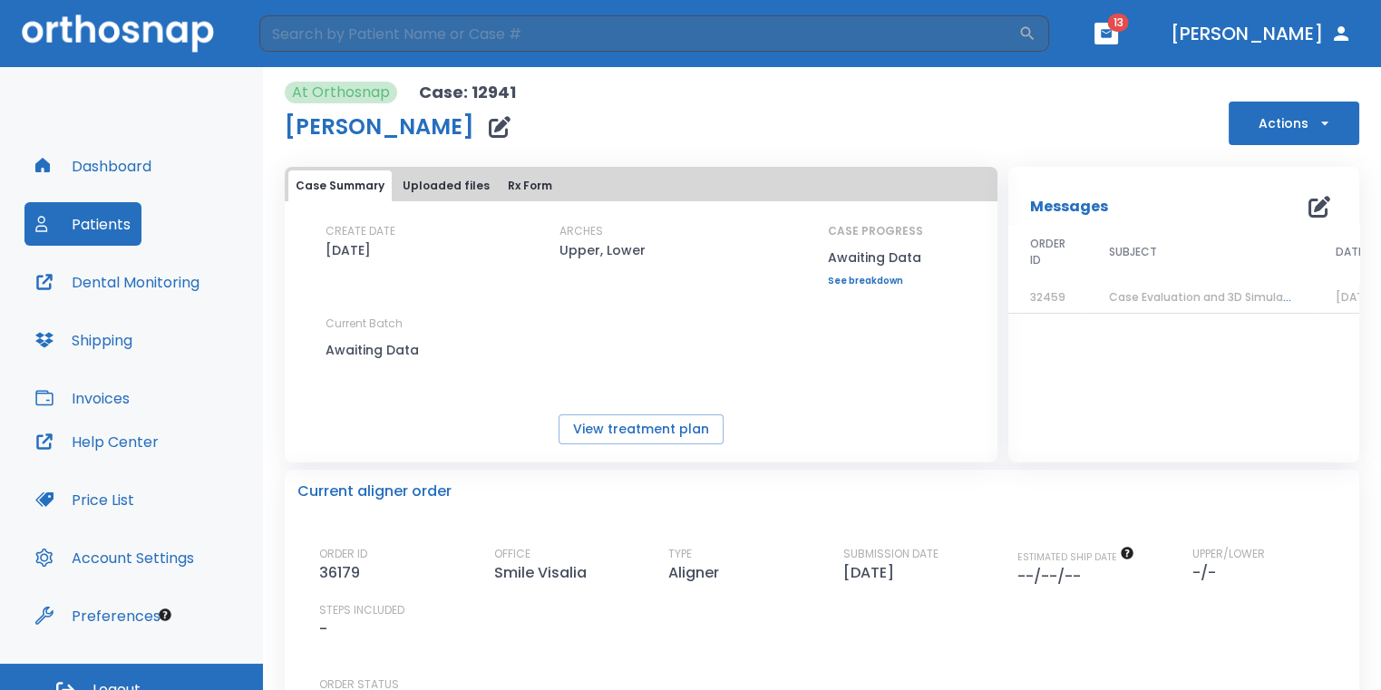
click at [430, 185] on button "Uploaded files" at bounding box center [446, 185] width 102 height 31
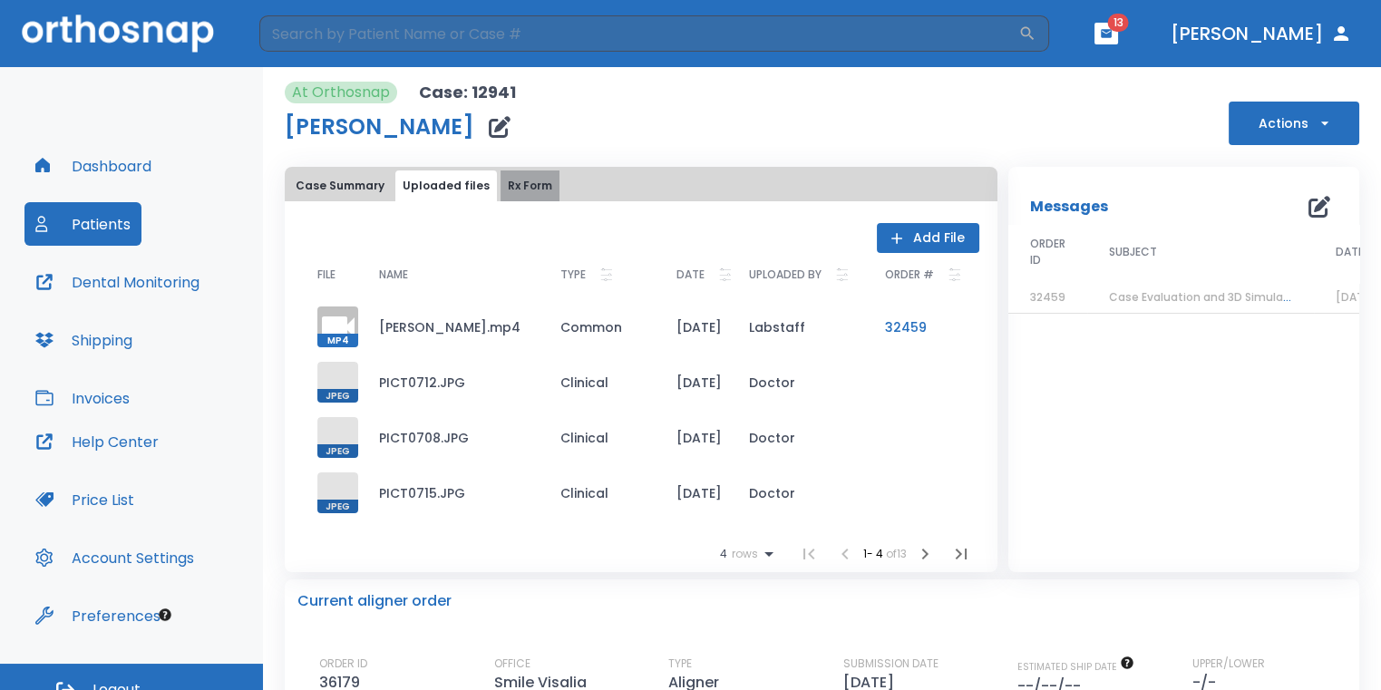
click at [502, 189] on button "Rx Form" at bounding box center [529, 185] width 59 height 31
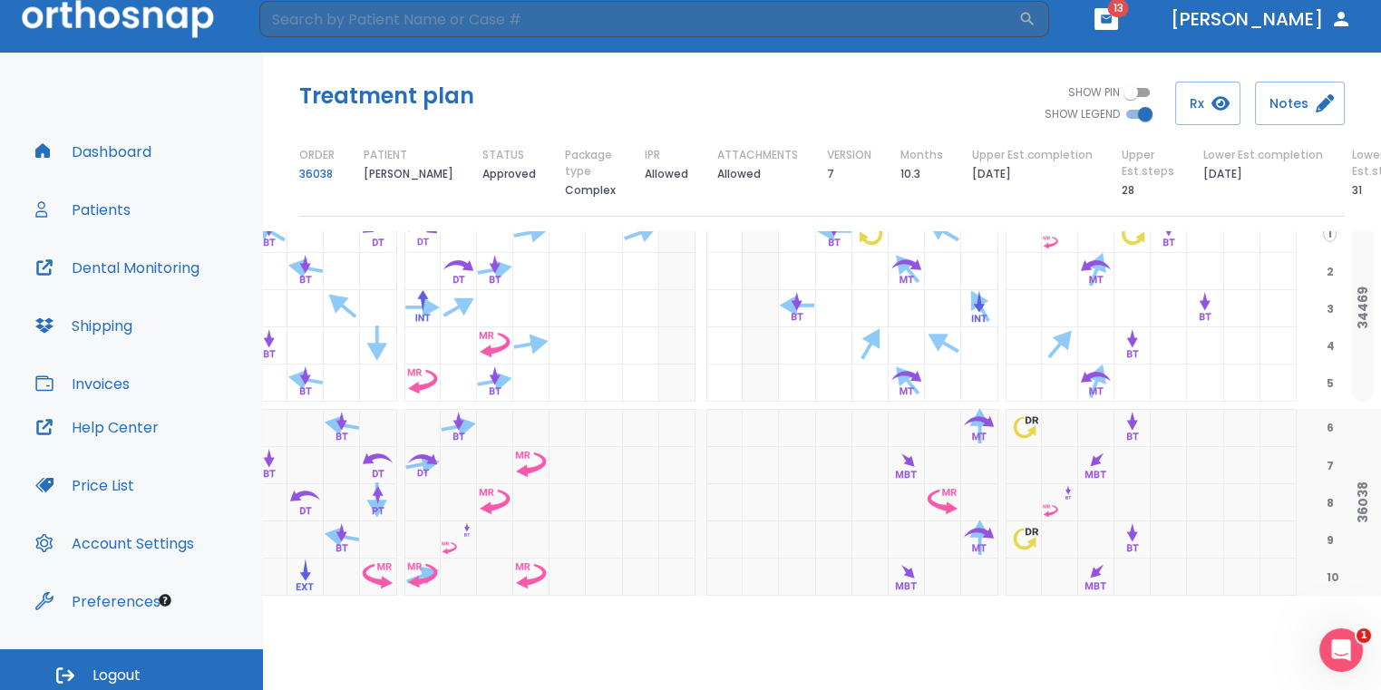
scroll to position [22, 0]
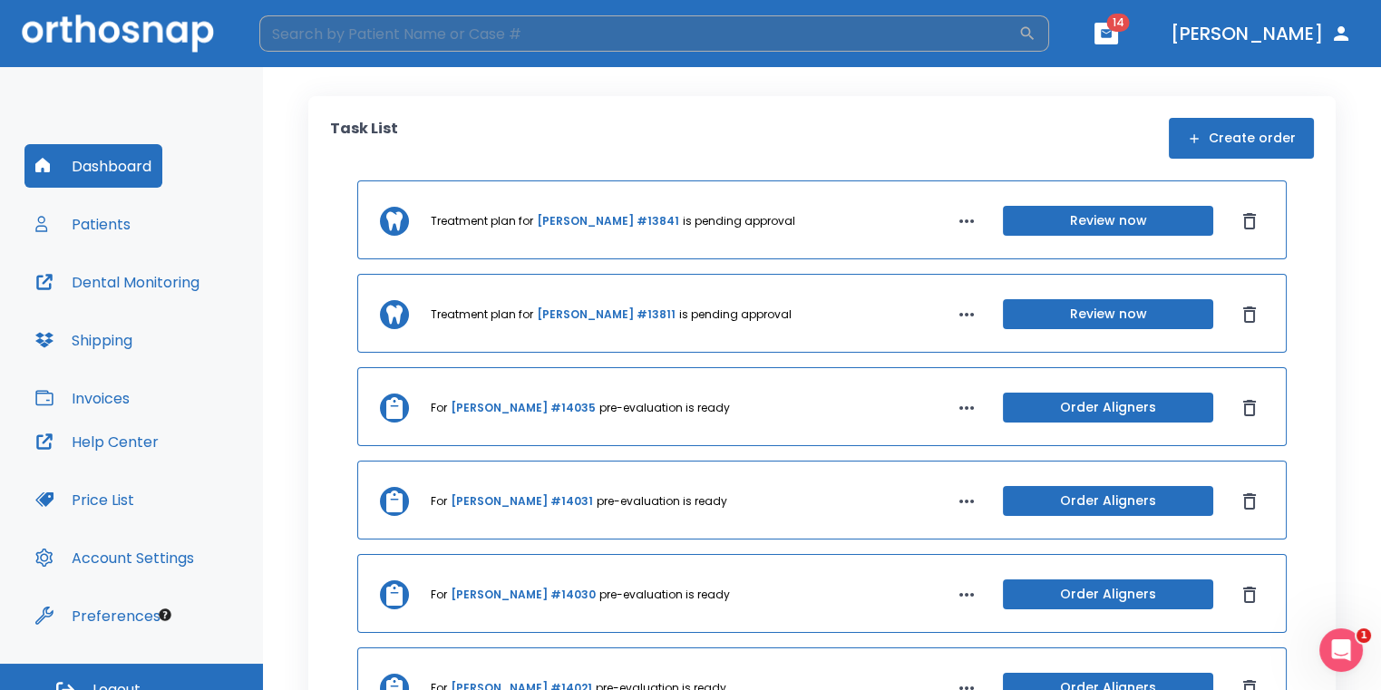
click at [491, 45] on input "search" at bounding box center [638, 33] width 759 height 36
type input "[PERSON_NAME]"
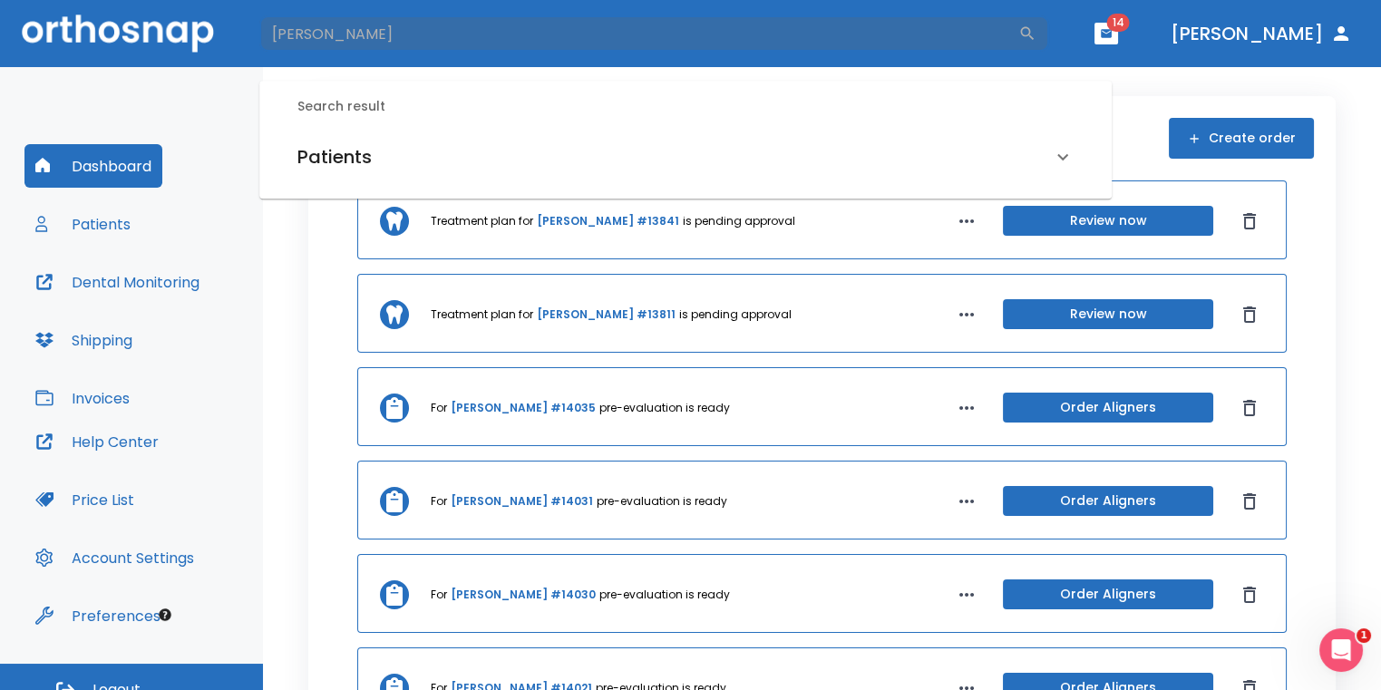
click at [398, 162] on div "Patients" at bounding box center [674, 156] width 754 height 29
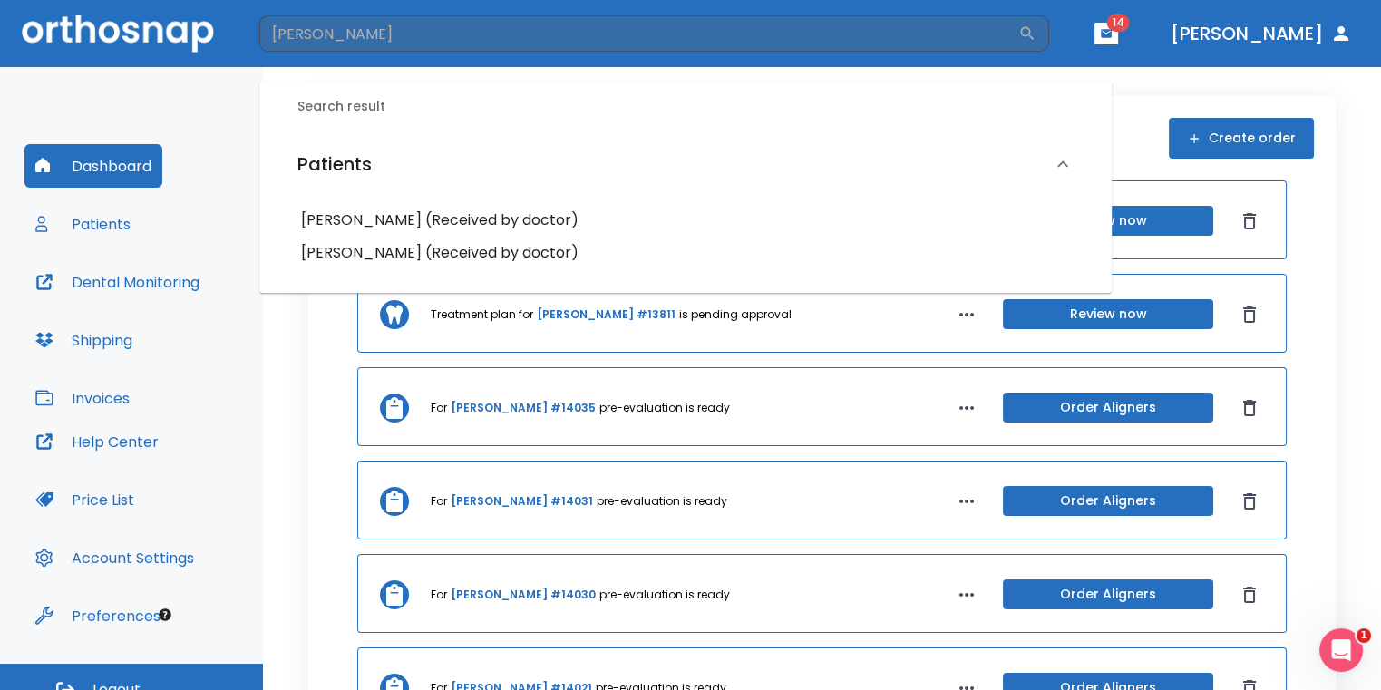
click at [412, 259] on h6 "Katie Hernandez (Received by doctor)" at bounding box center [685, 252] width 769 height 25
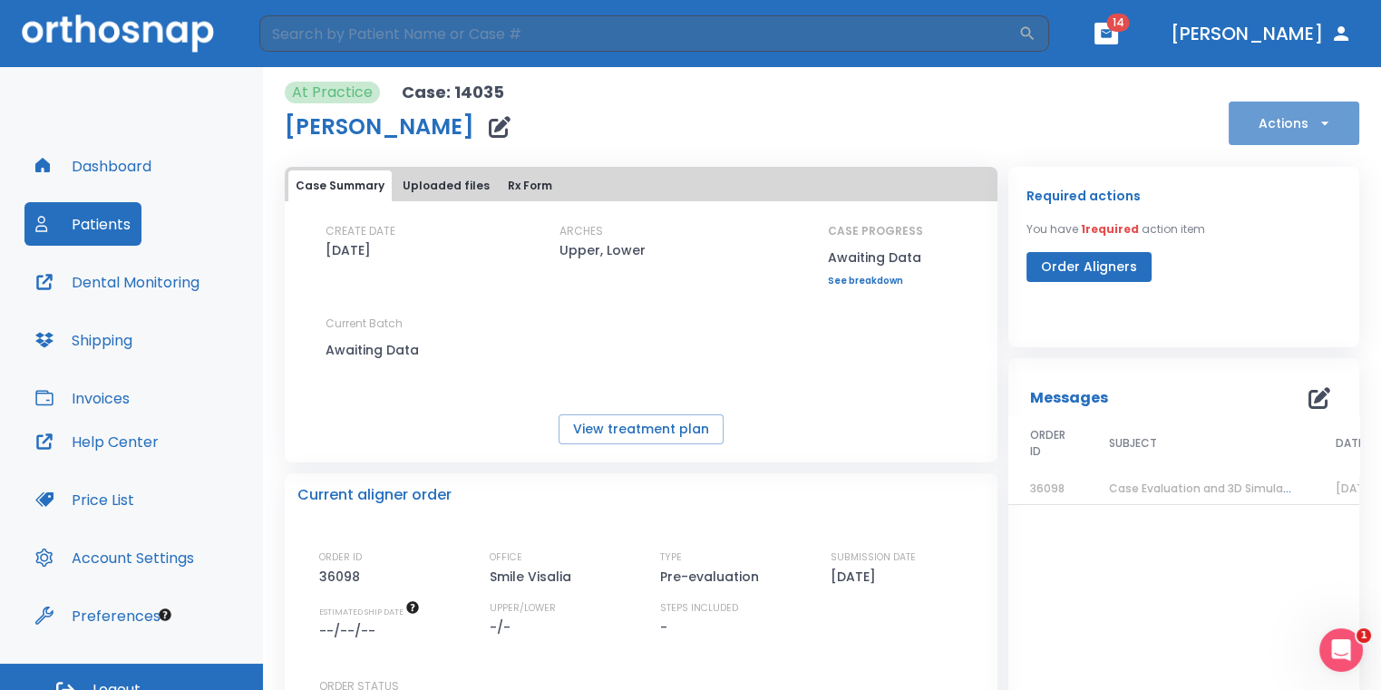
click at [1279, 130] on button "Actions" at bounding box center [1294, 124] width 131 height 44
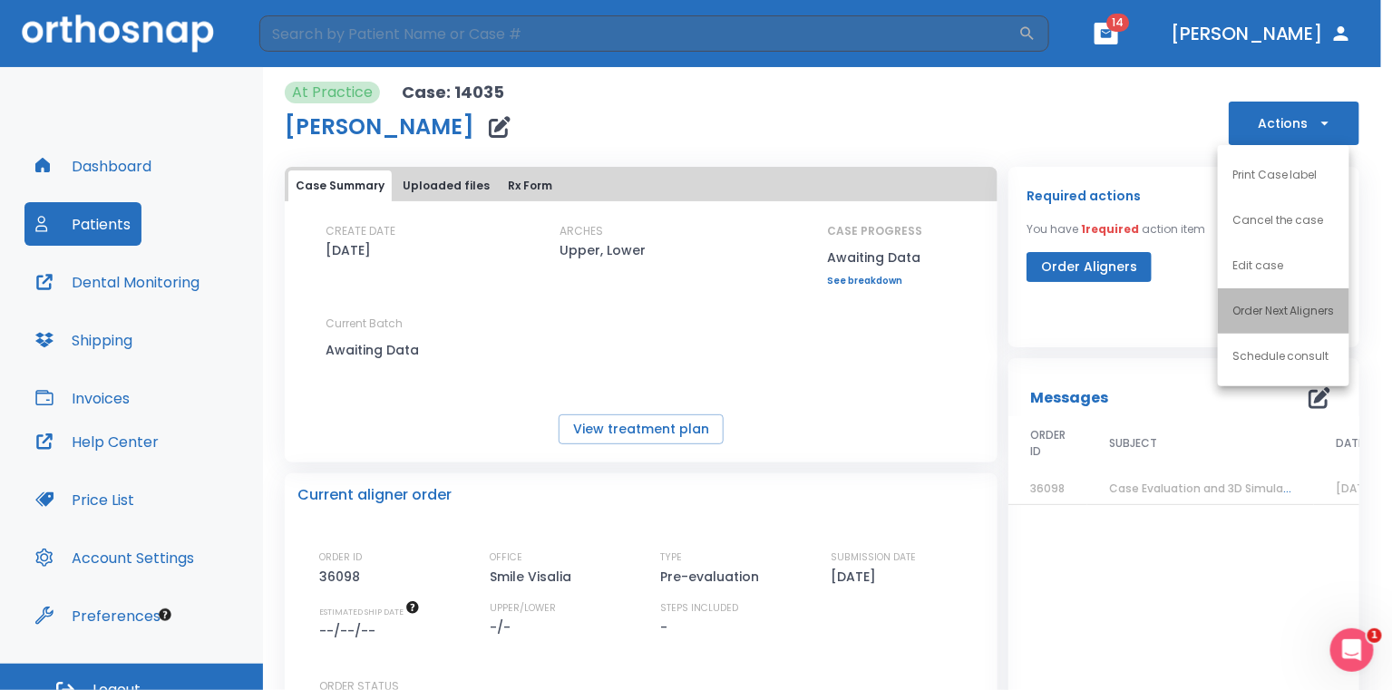
click at [1294, 305] on p "Order Next Aligners" at bounding box center [1283, 311] width 102 height 16
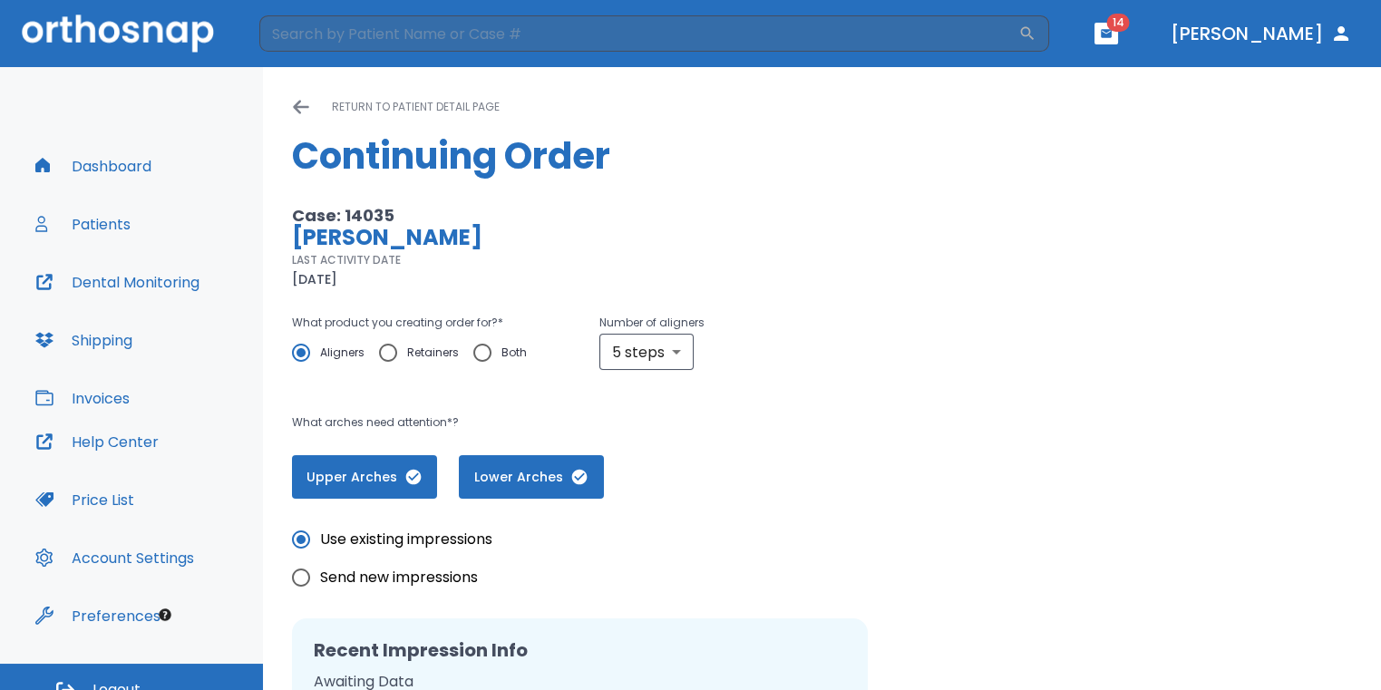
click at [302, 571] on input "Send new impressions" at bounding box center [301, 578] width 38 height 38
radio input "true"
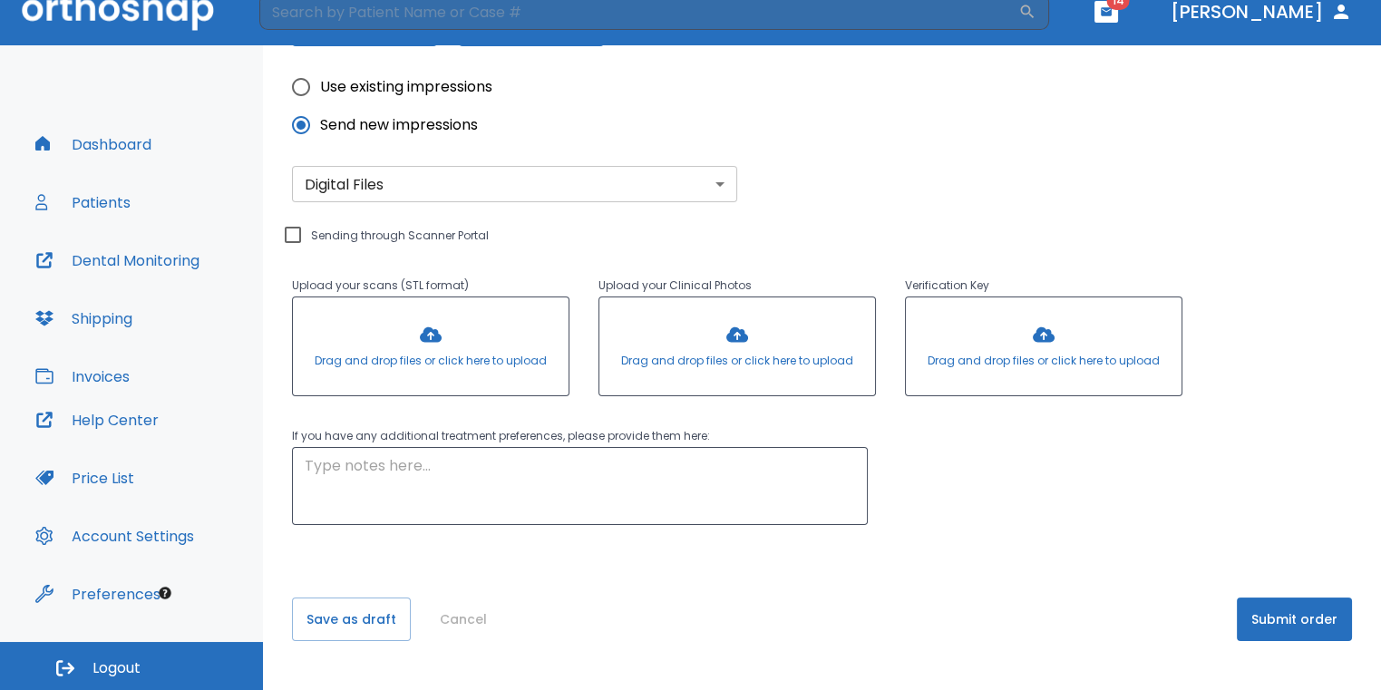
scroll to position [432, 0]
click at [1298, 608] on button "Submit order" at bounding box center [1294, 619] width 115 height 44
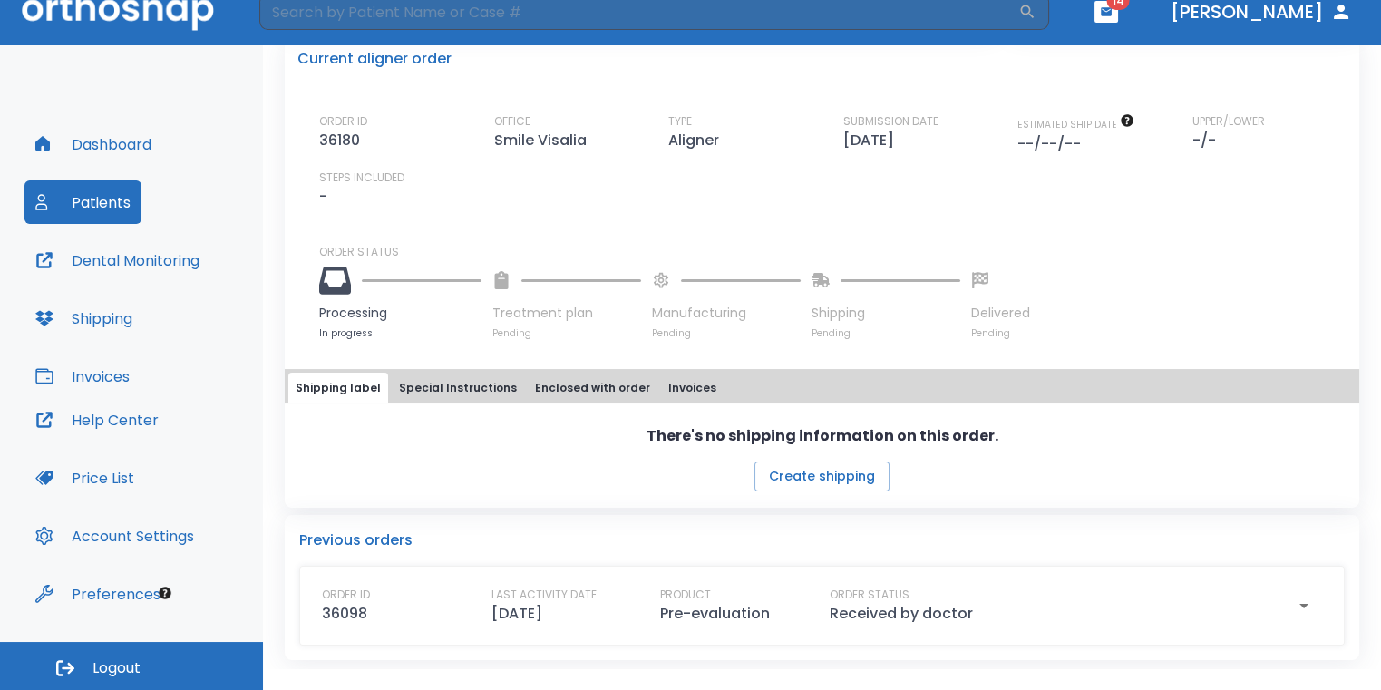
scroll to position [413, 0]
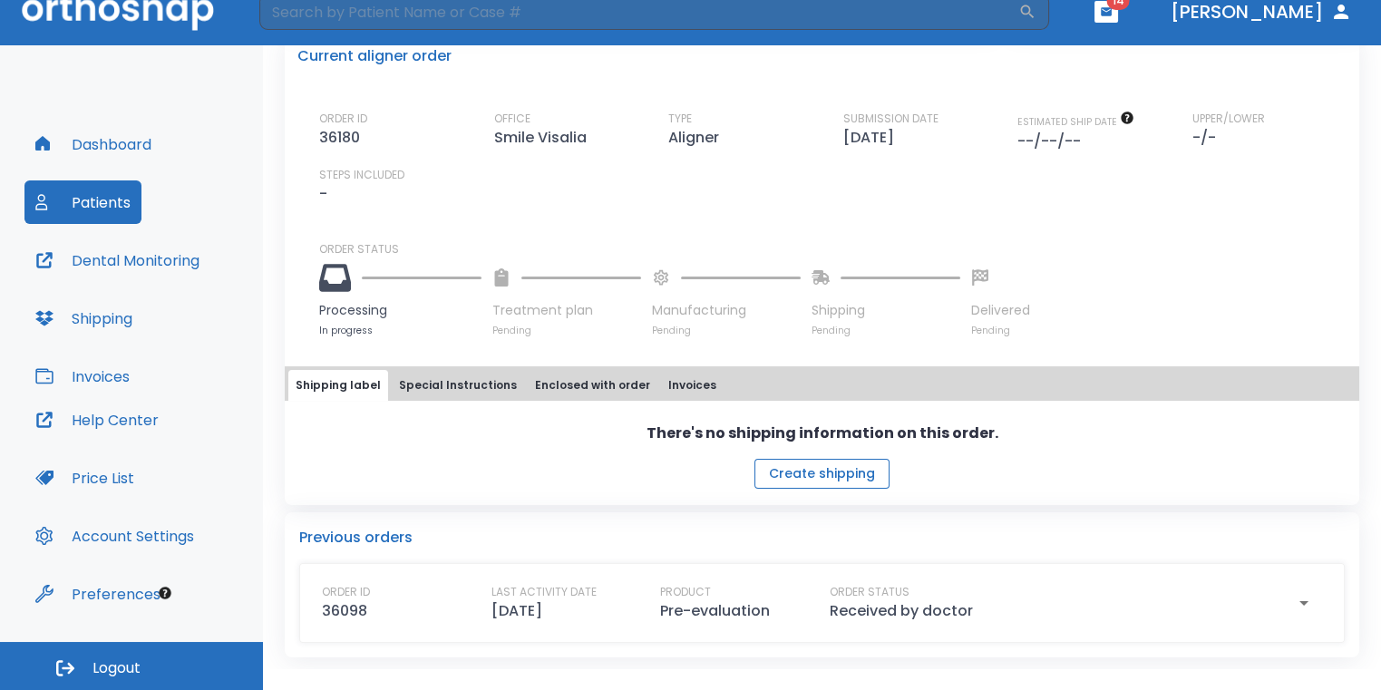
click at [853, 481] on button "Create shipping" at bounding box center [821, 474] width 135 height 30
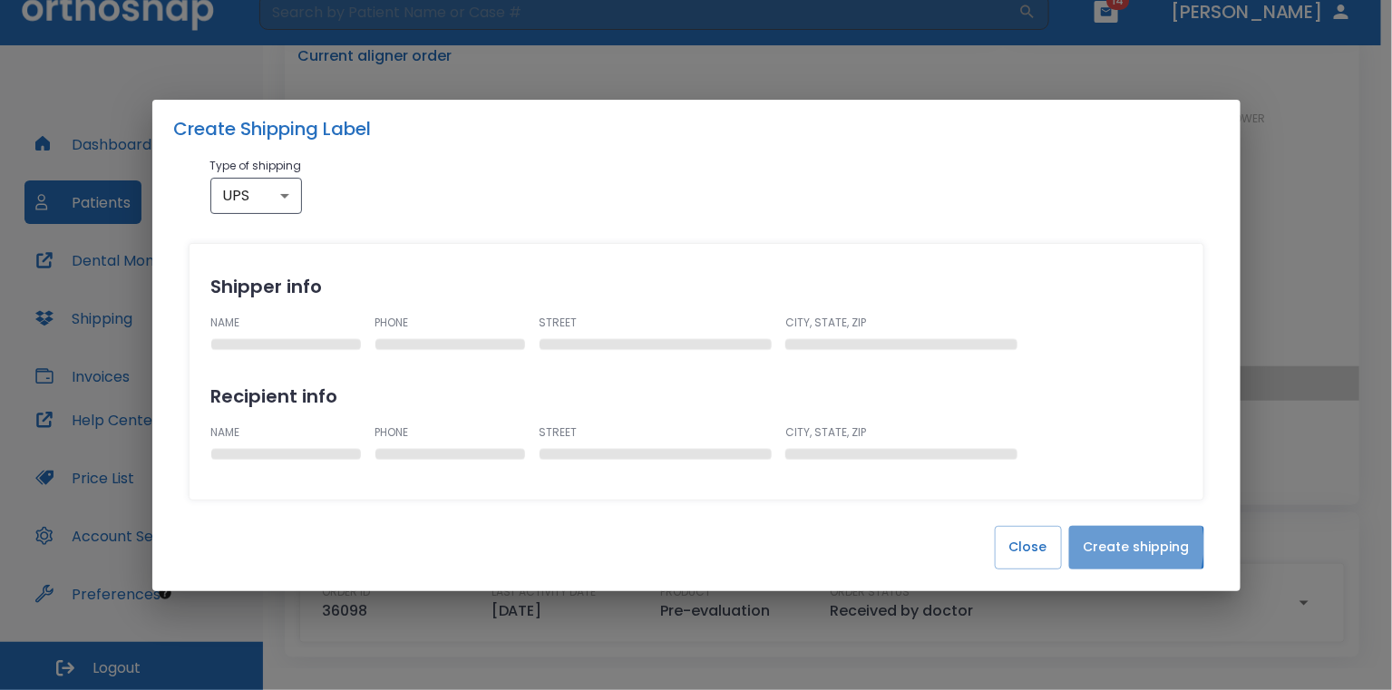
click at [1103, 545] on button "Create shipping" at bounding box center [1136, 548] width 135 height 44
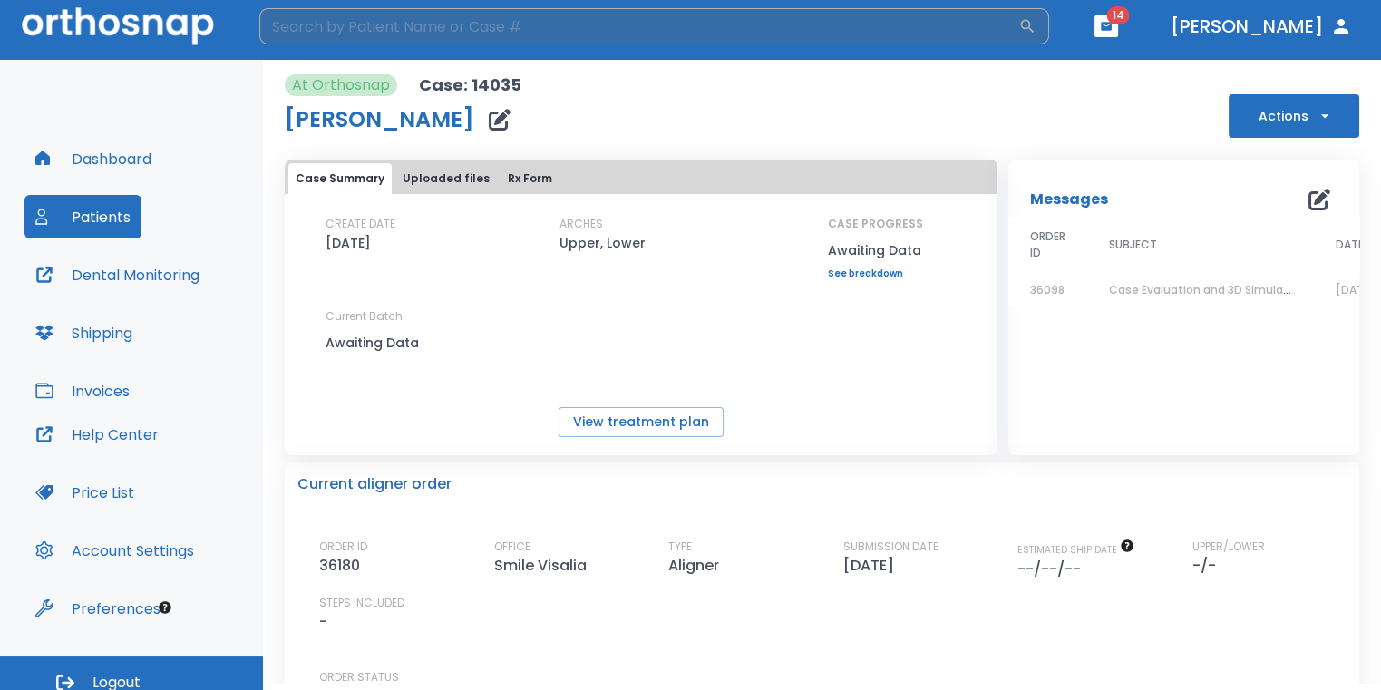
scroll to position [0, 0]
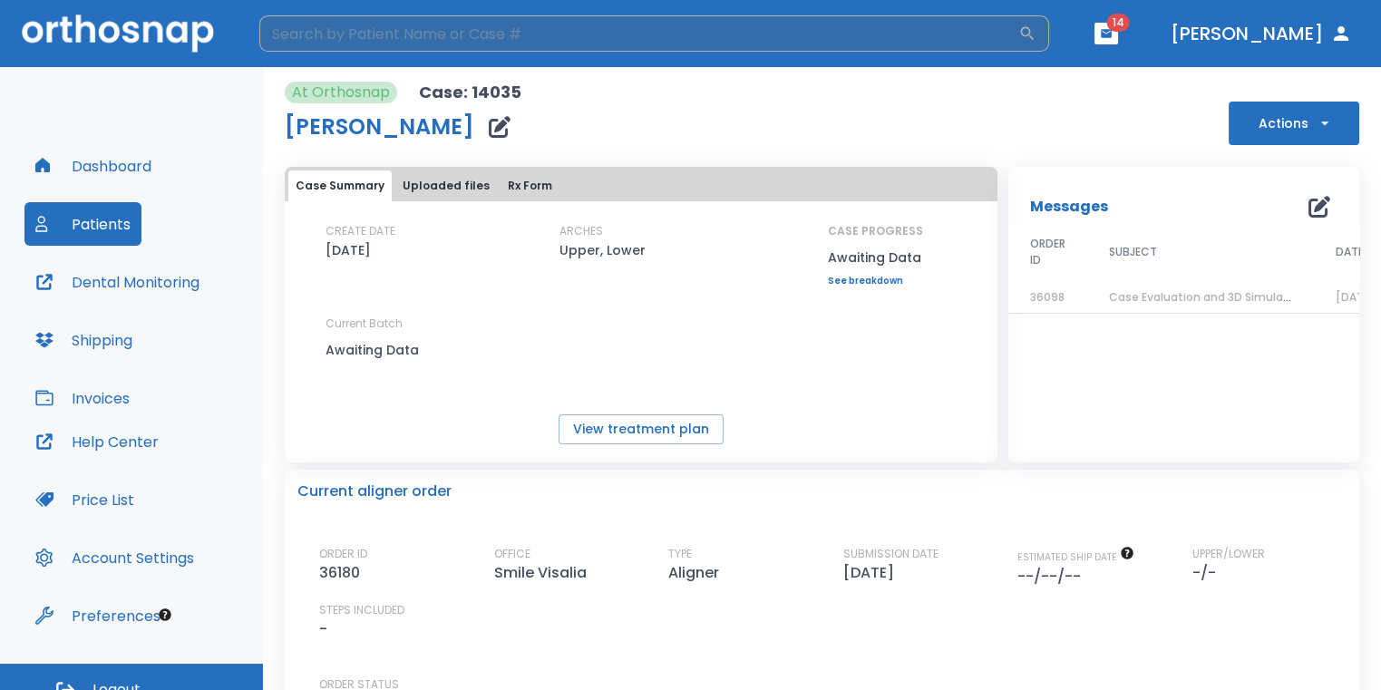
click at [342, 40] on input "search" at bounding box center [638, 33] width 759 height 36
type input "ray"
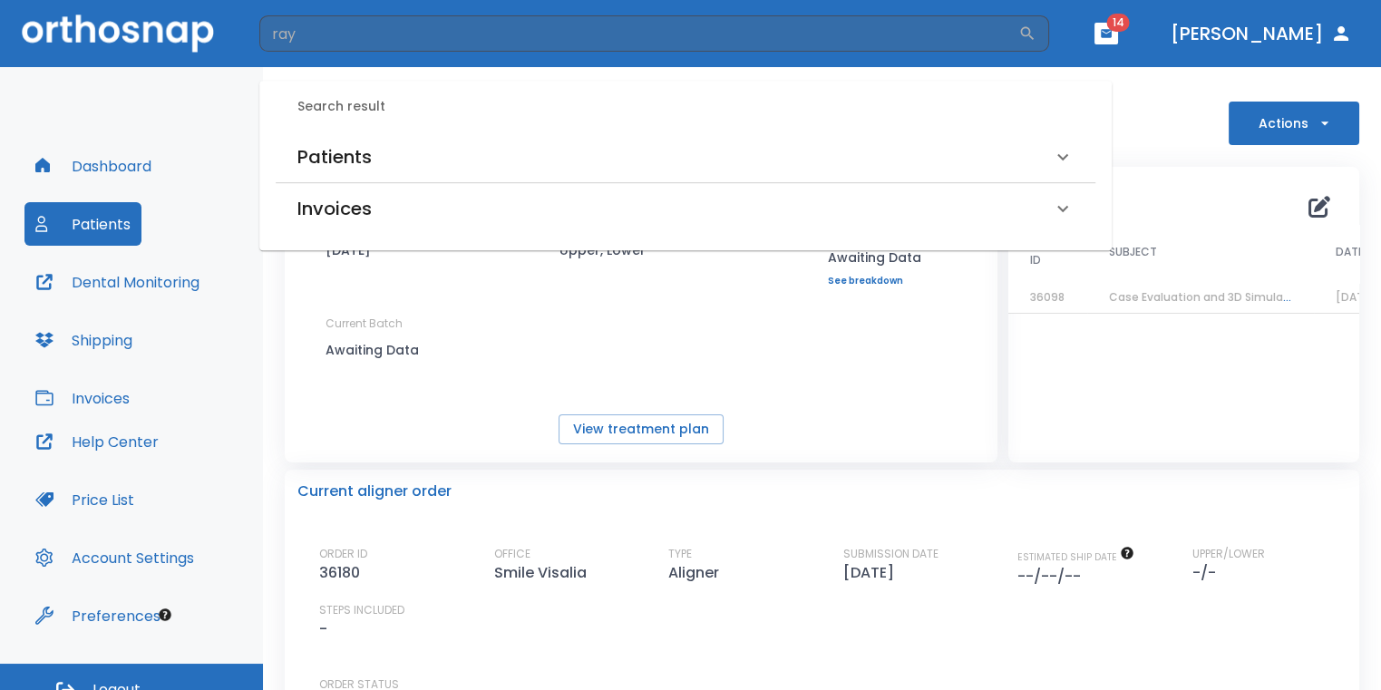
click at [355, 160] on h6 "Patients" at bounding box center [334, 156] width 74 height 29
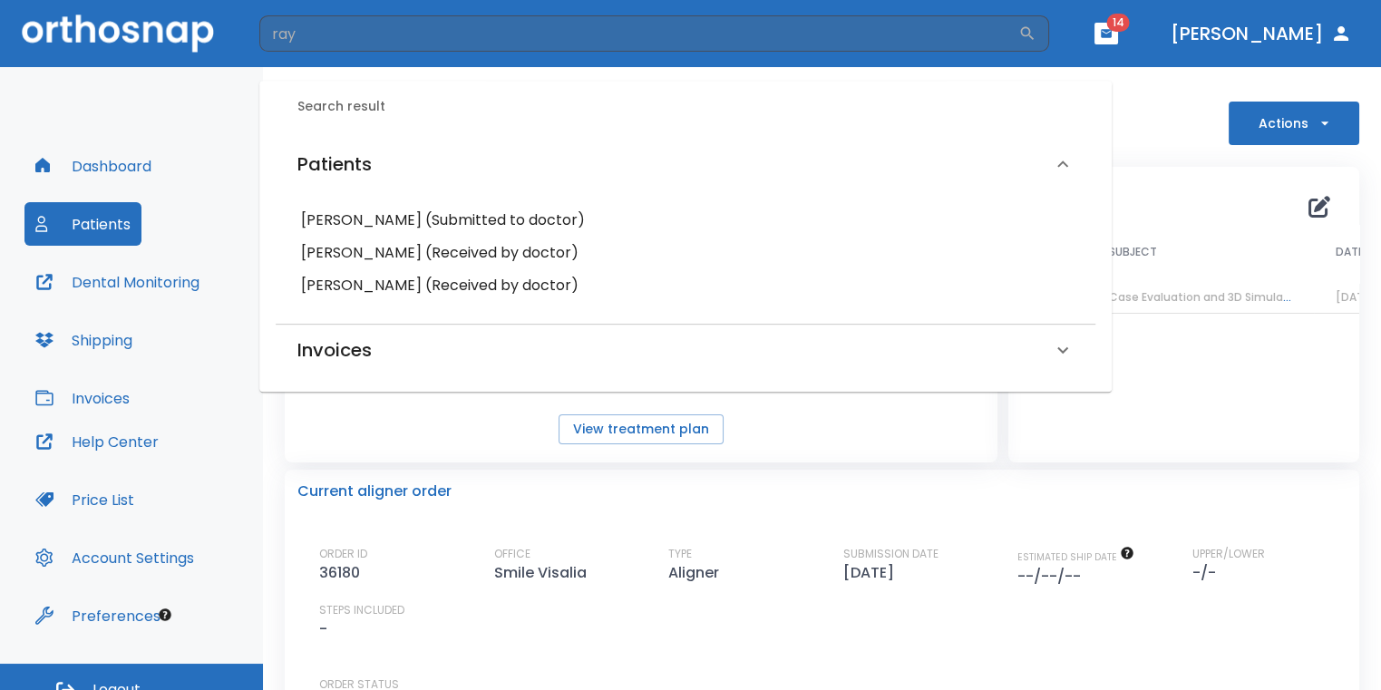
click at [448, 219] on h6 "Brittney Ray (Submitted to doctor)" at bounding box center [685, 220] width 769 height 25
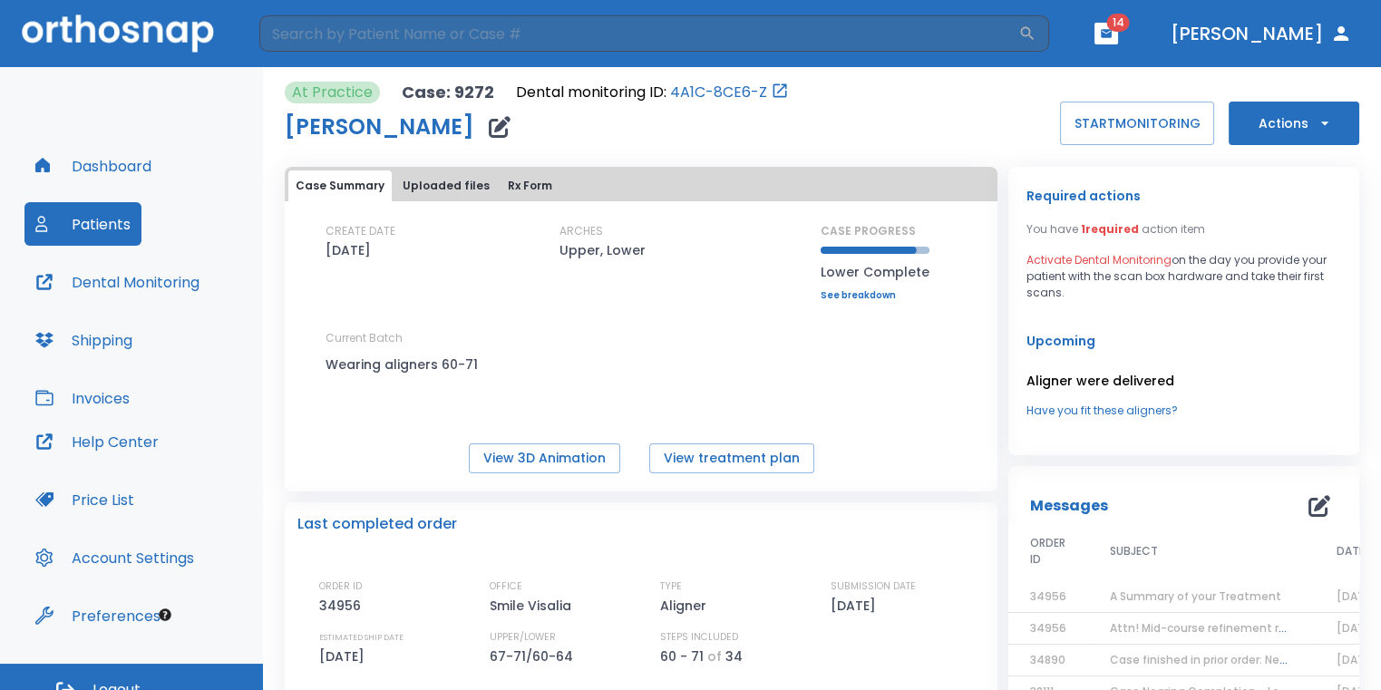
click at [1316, 121] on icon "button" at bounding box center [1325, 123] width 18 height 18
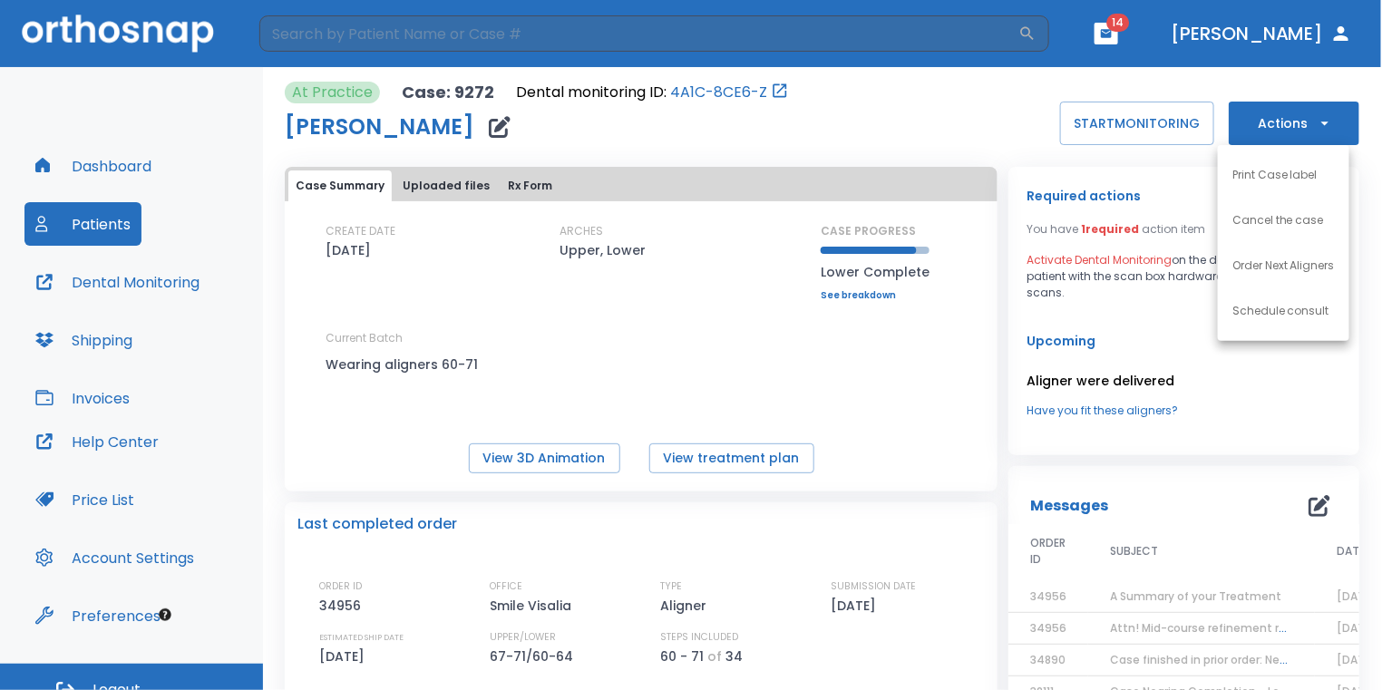
click at [1290, 256] on li "Order Next Aligners" at bounding box center [1283, 265] width 131 height 45
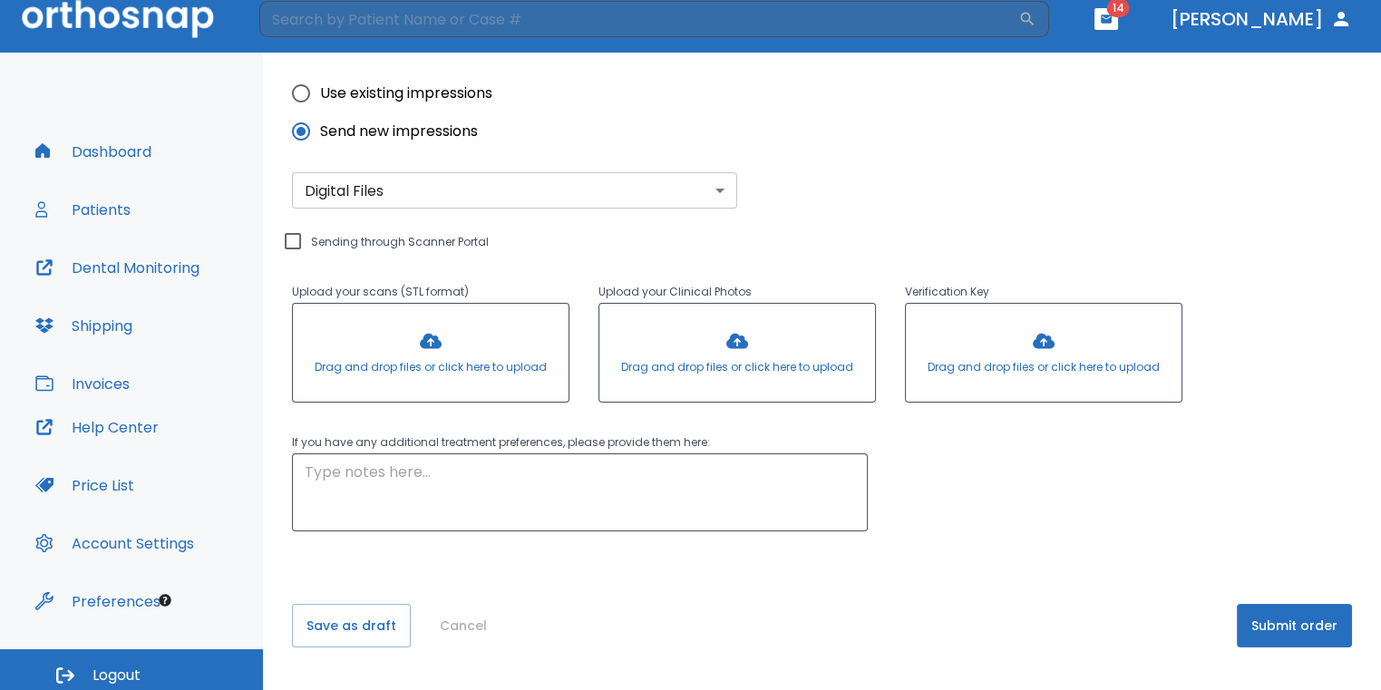
scroll to position [22, 0]
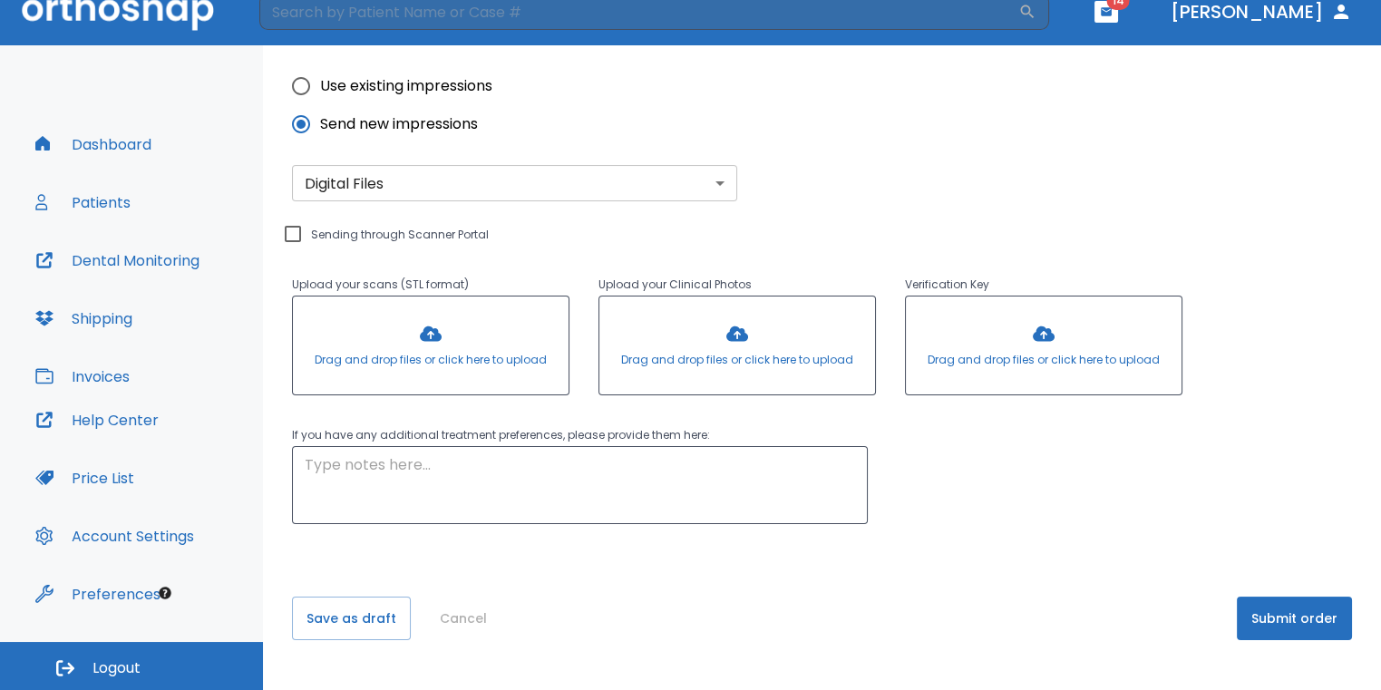
click at [1302, 636] on button "Submit order" at bounding box center [1294, 619] width 115 height 44
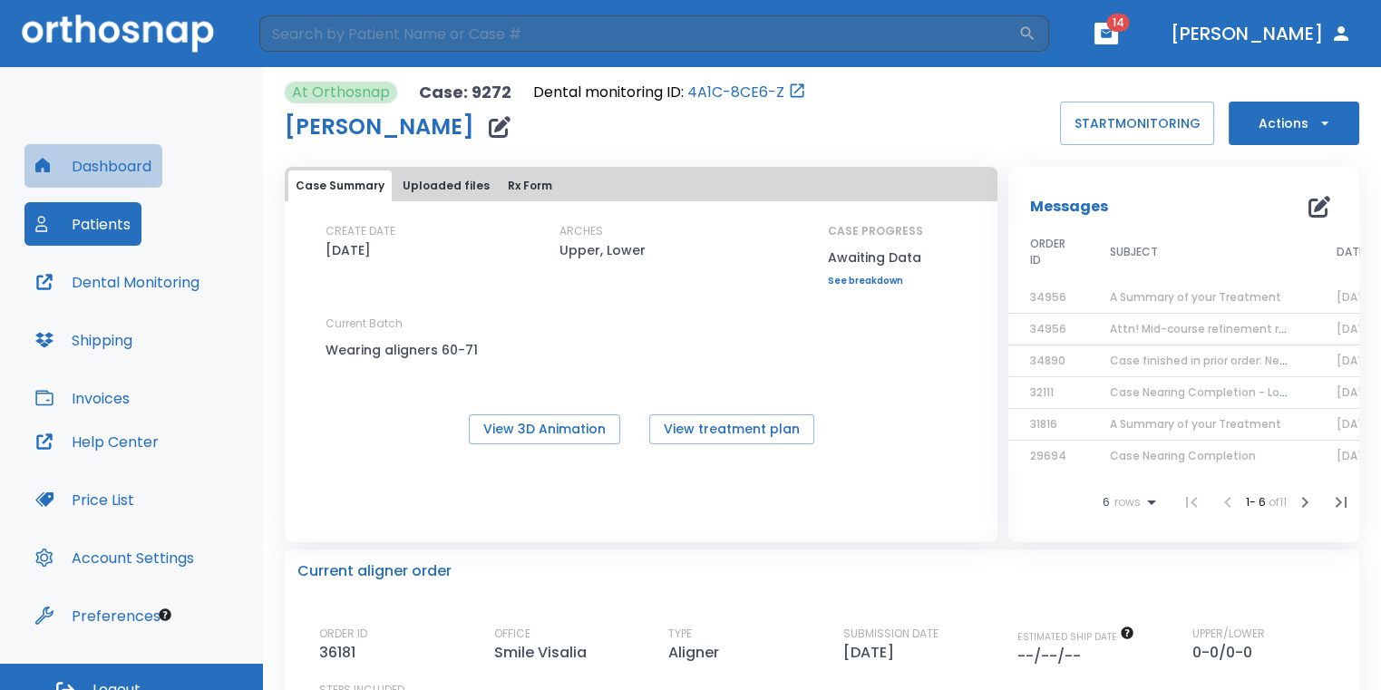
click at [123, 160] on button "Dashboard" at bounding box center [93, 166] width 138 height 44
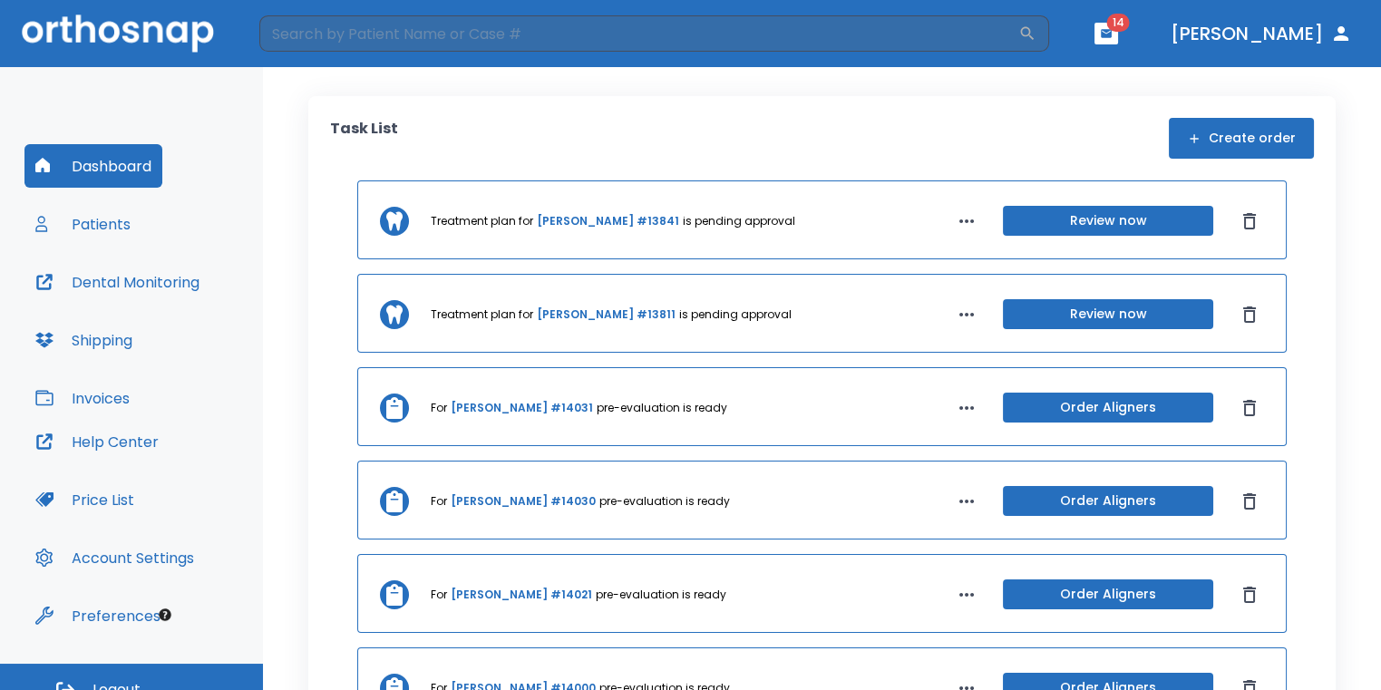
scroll to position [85, 0]
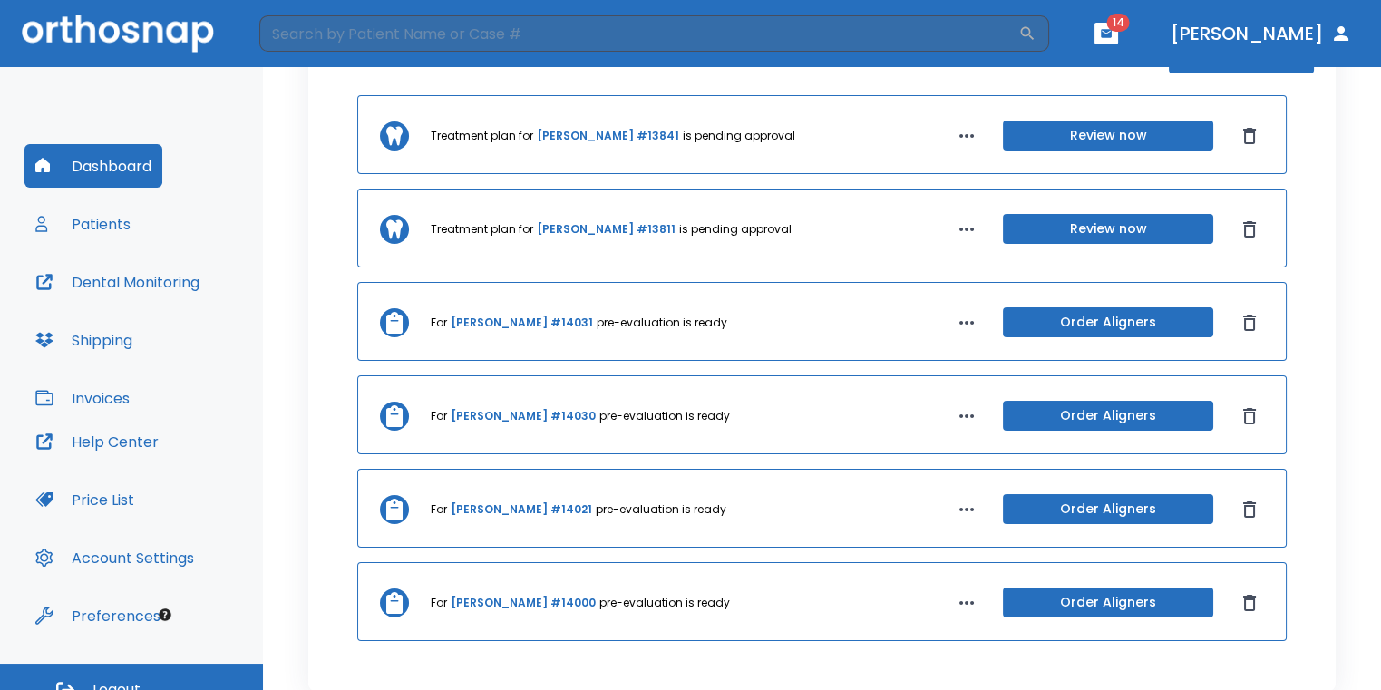
click at [1112, 35] on icon "button" at bounding box center [1106, 33] width 11 height 8
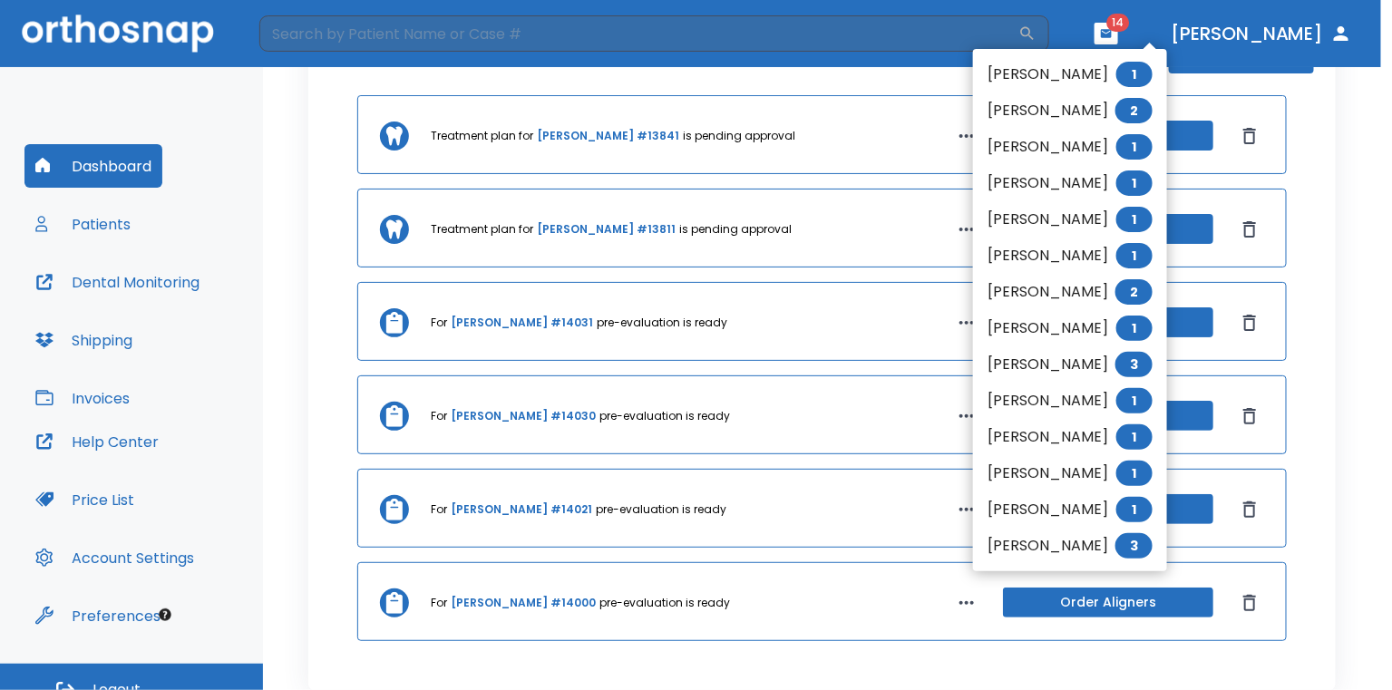
drag, startPoint x: 928, startPoint y: 68, endPoint x: 923, endPoint y: 78, distance: 11.0
click at [928, 69] on div at bounding box center [696, 345] width 1392 height 690
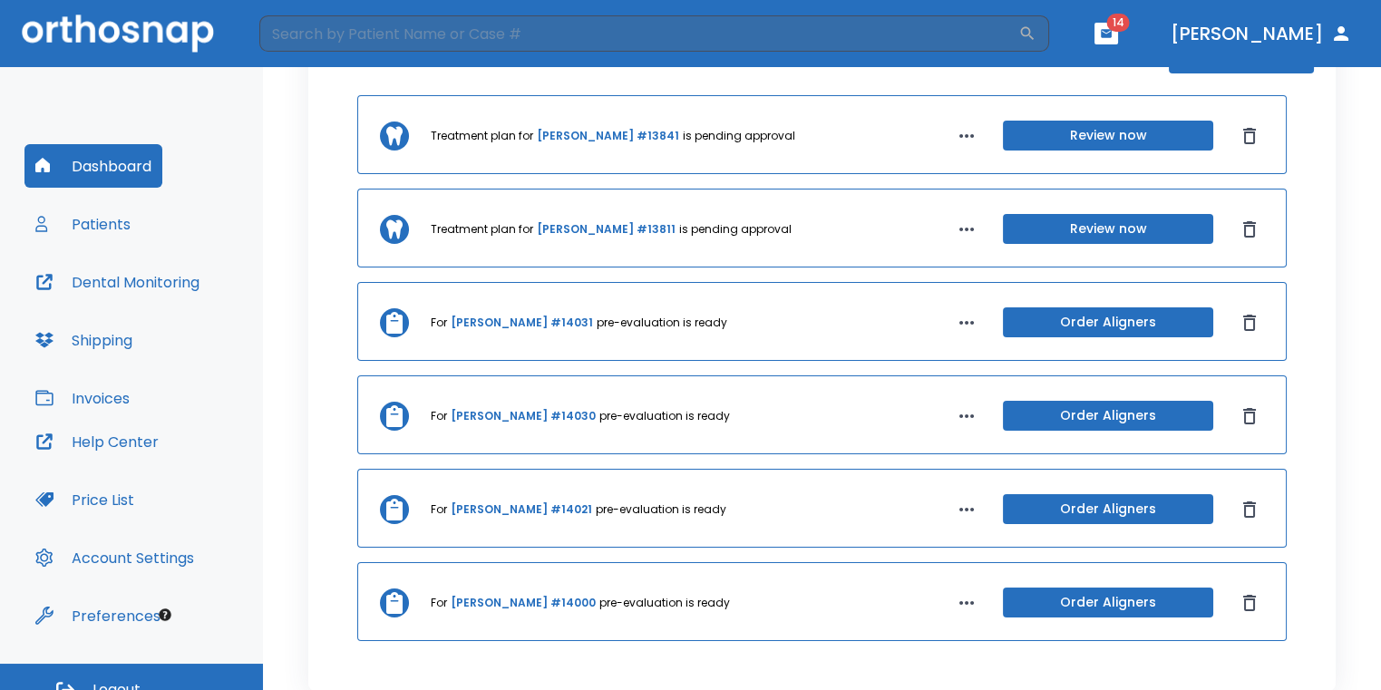
click at [923, 78] on div "Dennis Lawhorn 1 Sara Ramirez 2 Debbie Chavez 1 Gadiel Escobedo 1 Chase Gajduse…" at bounding box center [690, 345] width 1381 height 690
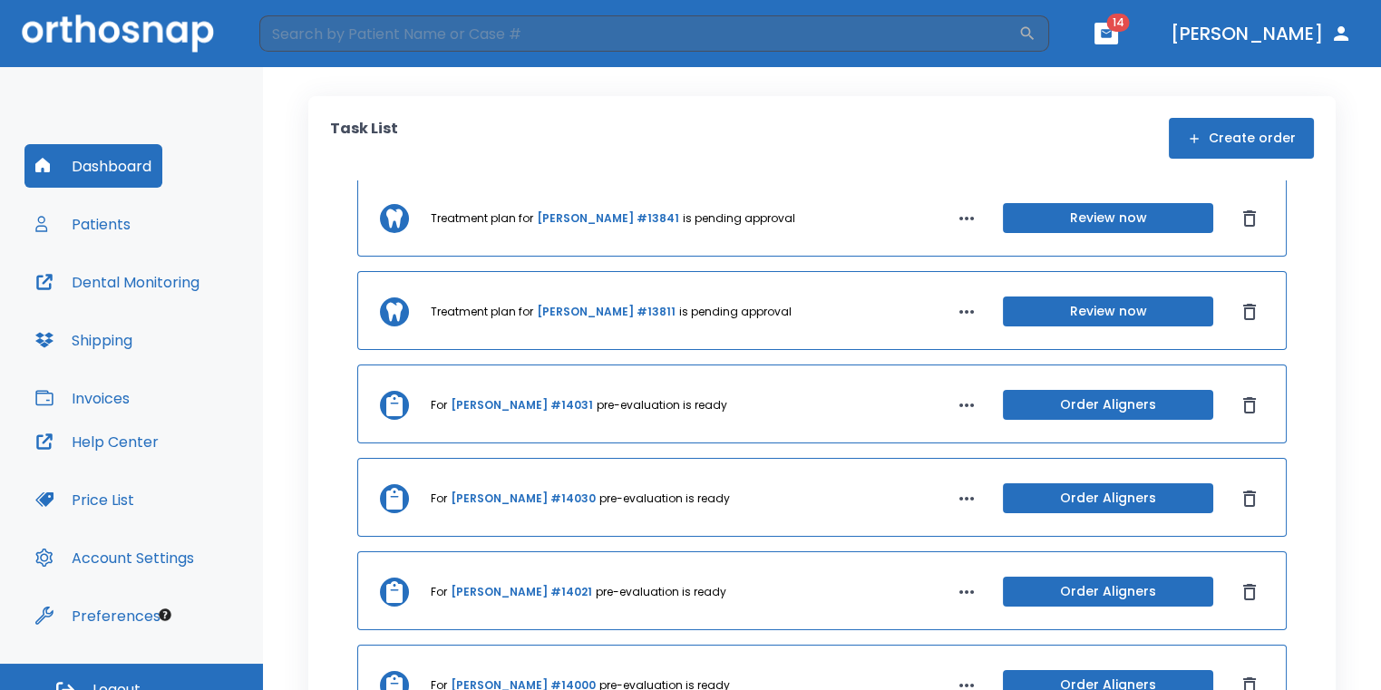
scroll to position [0, 0]
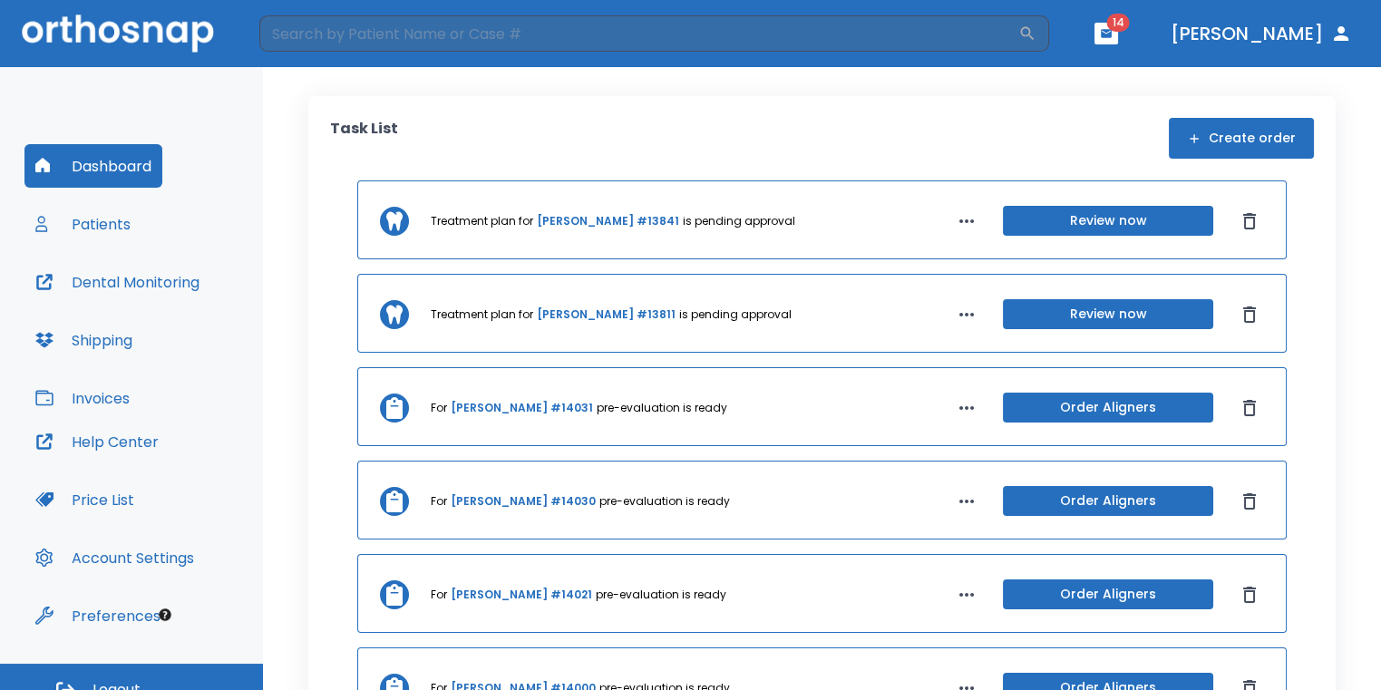
click at [1229, 122] on button "Create order" at bounding box center [1241, 138] width 145 height 41
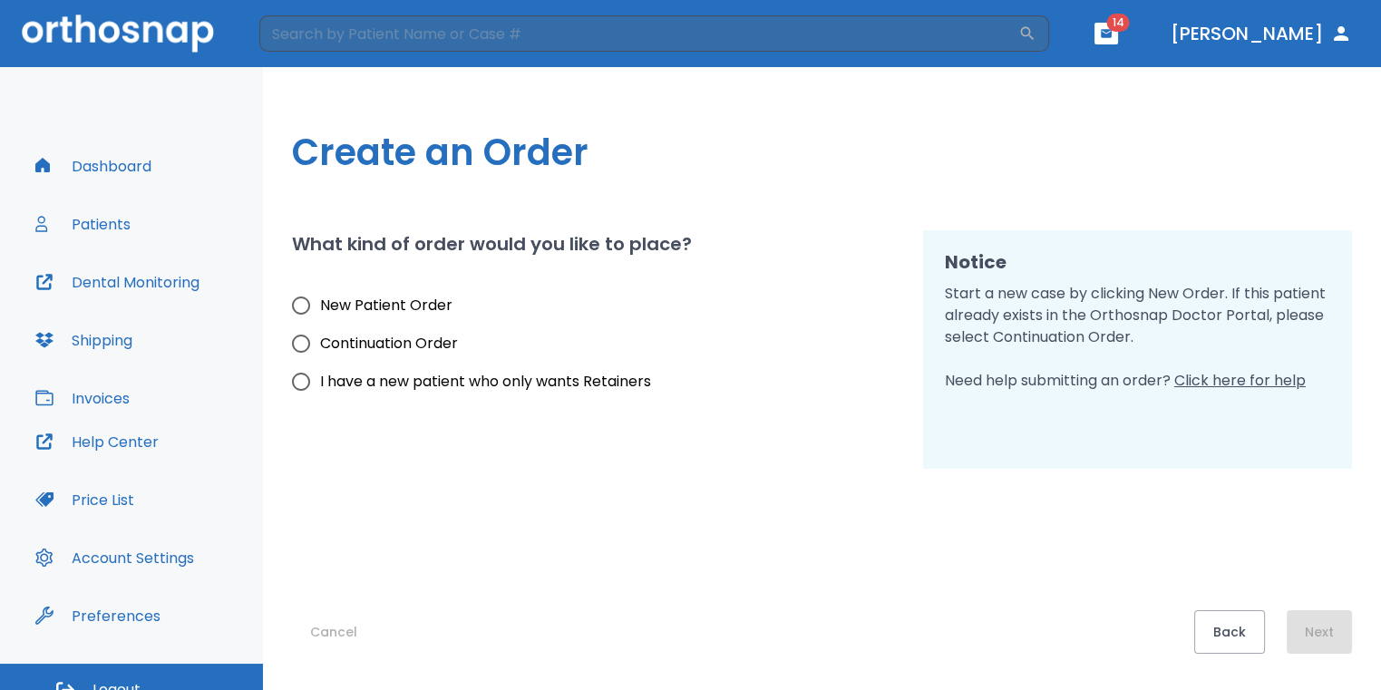
click at [434, 306] on span "New Patient Order" at bounding box center [386, 306] width 132 height 22
click at [320, 306] on input "New Patient Order" at bounding box center [301, 306] width 38 height 38
radio input "true"
click at [1336, 630] on button "Next" at bounding box center [1319, 632] width 65 height 44
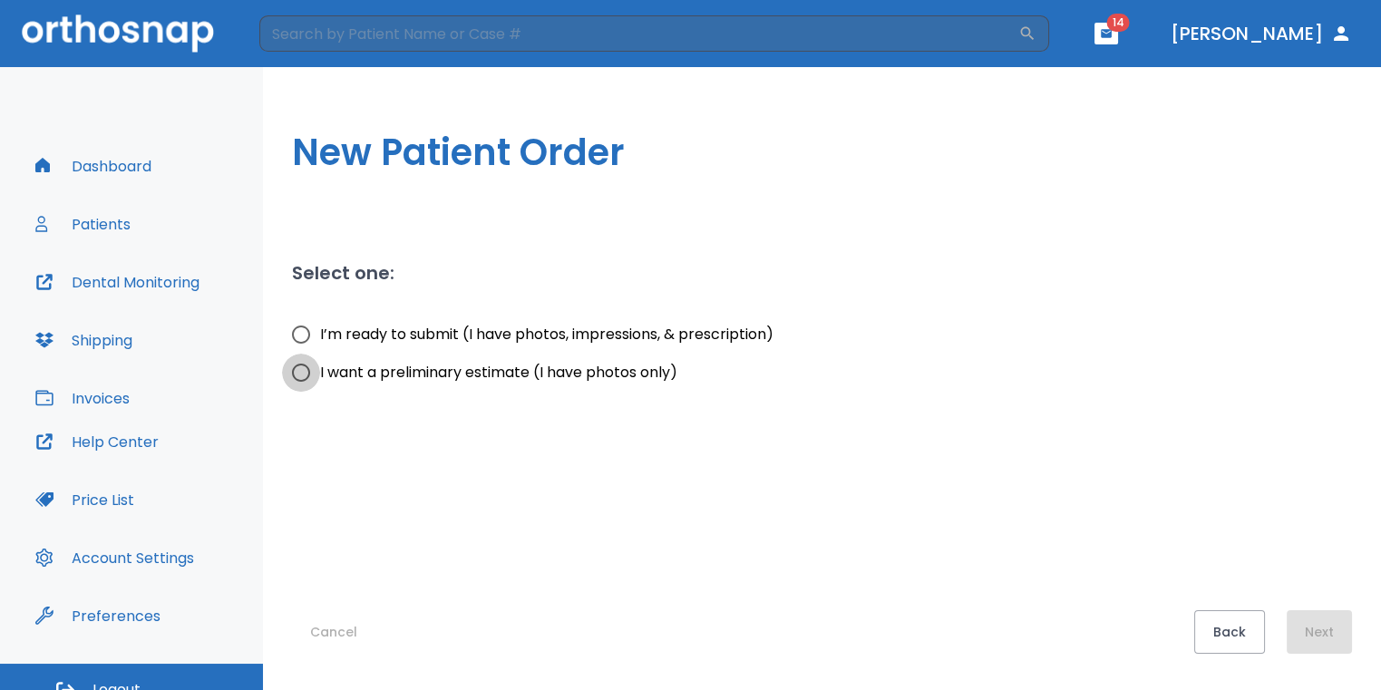
drag, startPoint x: 306, startPoint y: 384, endPoint x: 357, endPoint y: 392, distance: 51.3
click at [306, 384] on input "I want a preliminary estimate (I have photos only)" at bounding box center [301, 373] width 38 height 38
radio input "true"
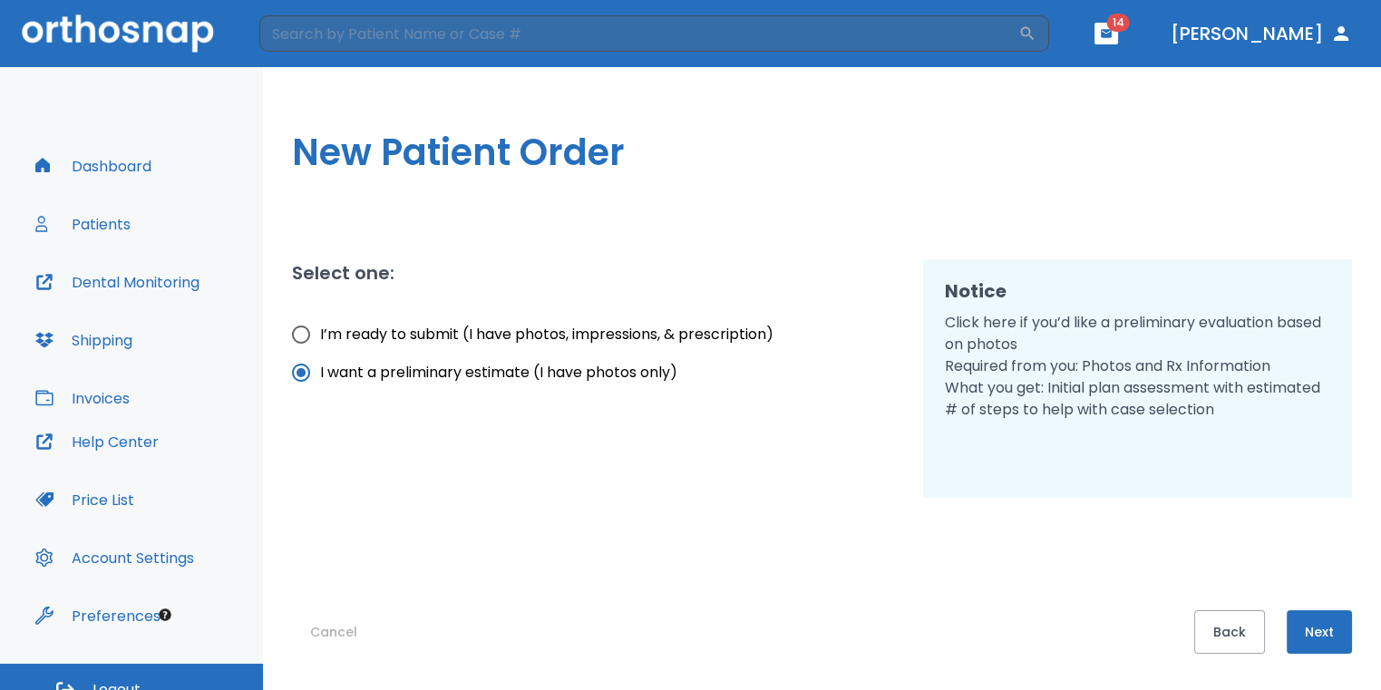
click at [1314, 633] on button "Next" at bounding box center [1319, 632] width 65 height 44
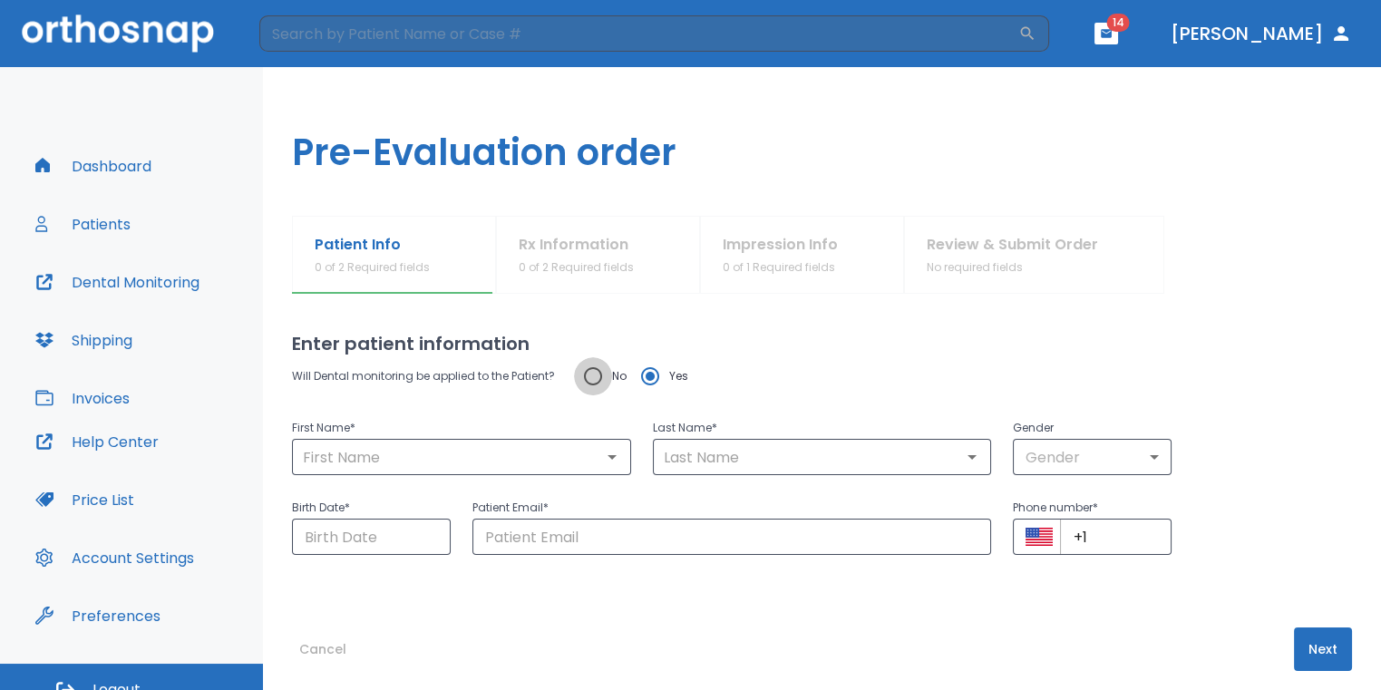
click at [591, 374] on input "No" at bounding box center [593, 376] width 38 height 38
radio input "true"
click at [511, 448] on input "text" at bounding box center [461, 456] width 328 height 25
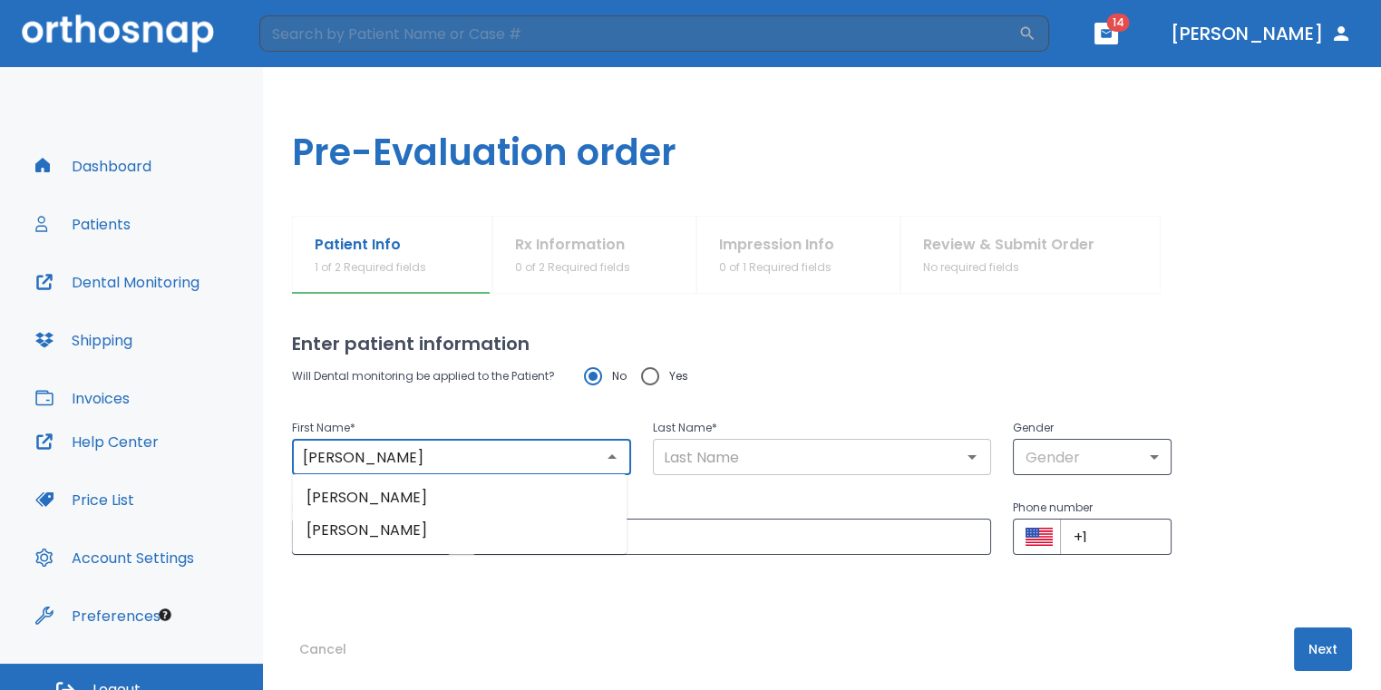
type input "Jonathan"
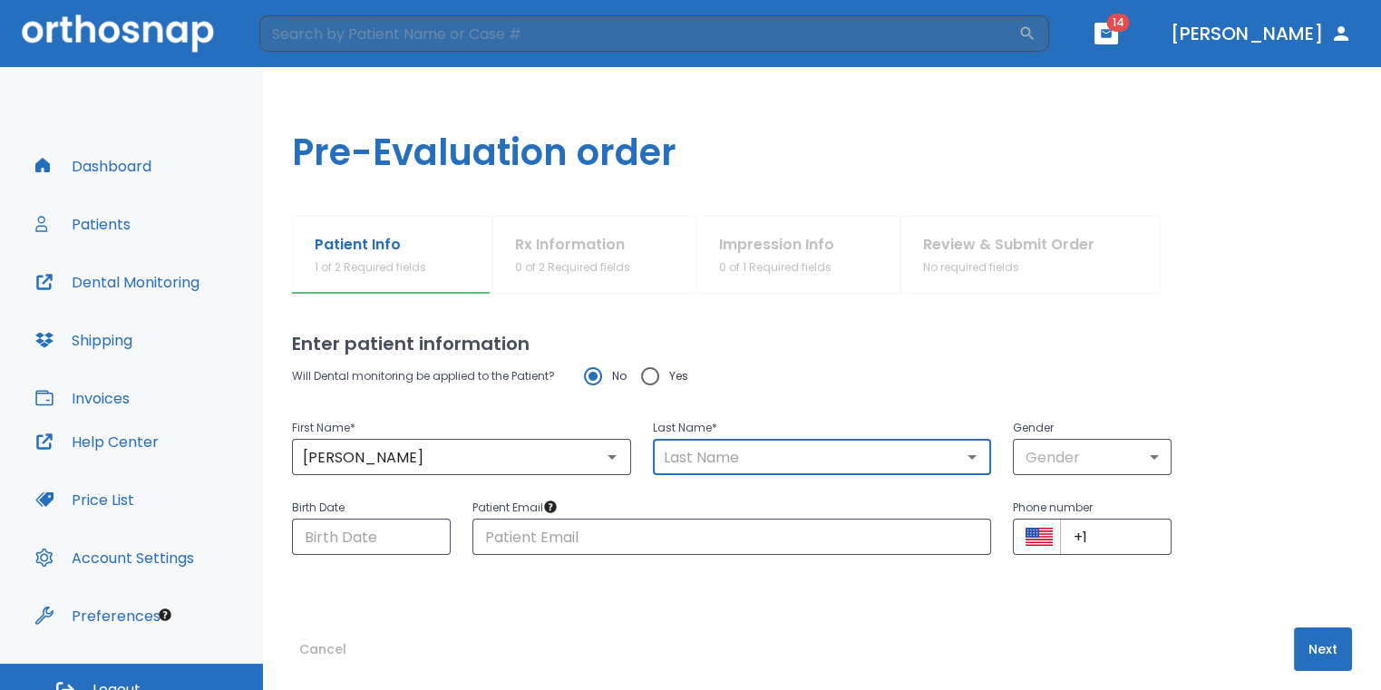
click at [682, 453] on input "text" at bounding box center [822, 456] width 328 height 25
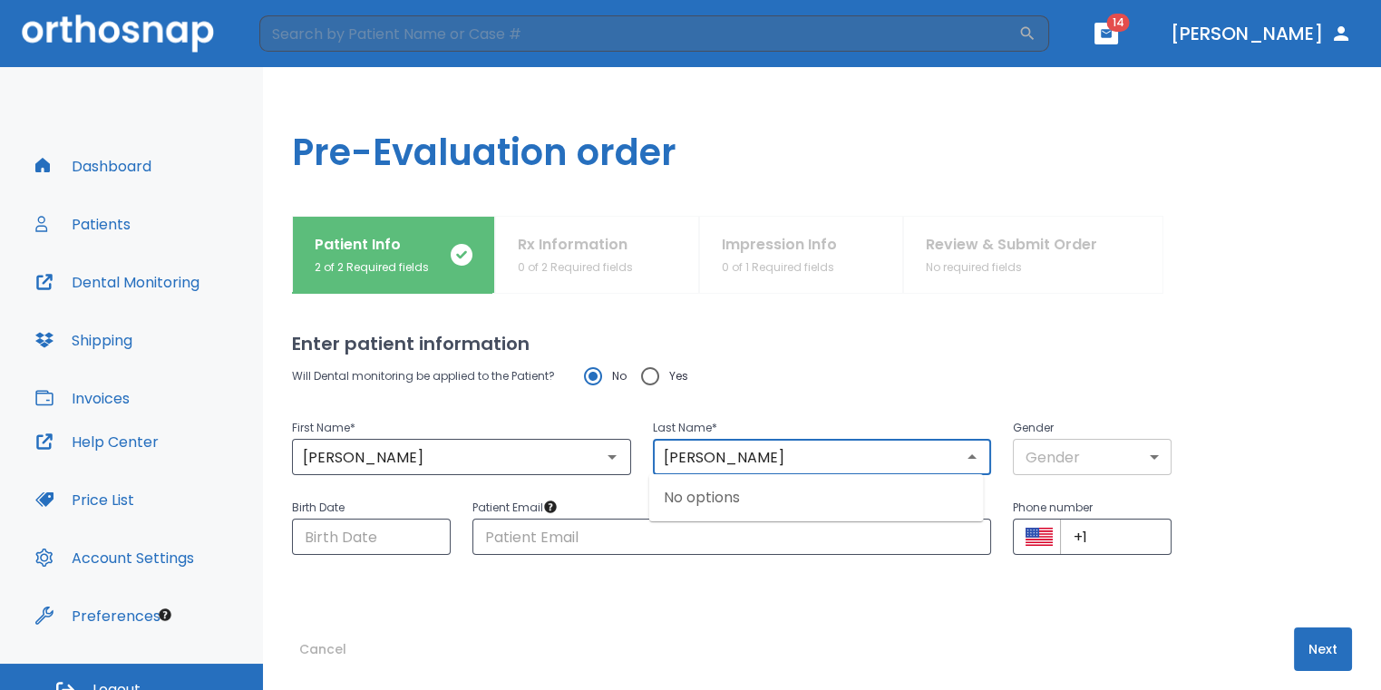
type input "Meeker"
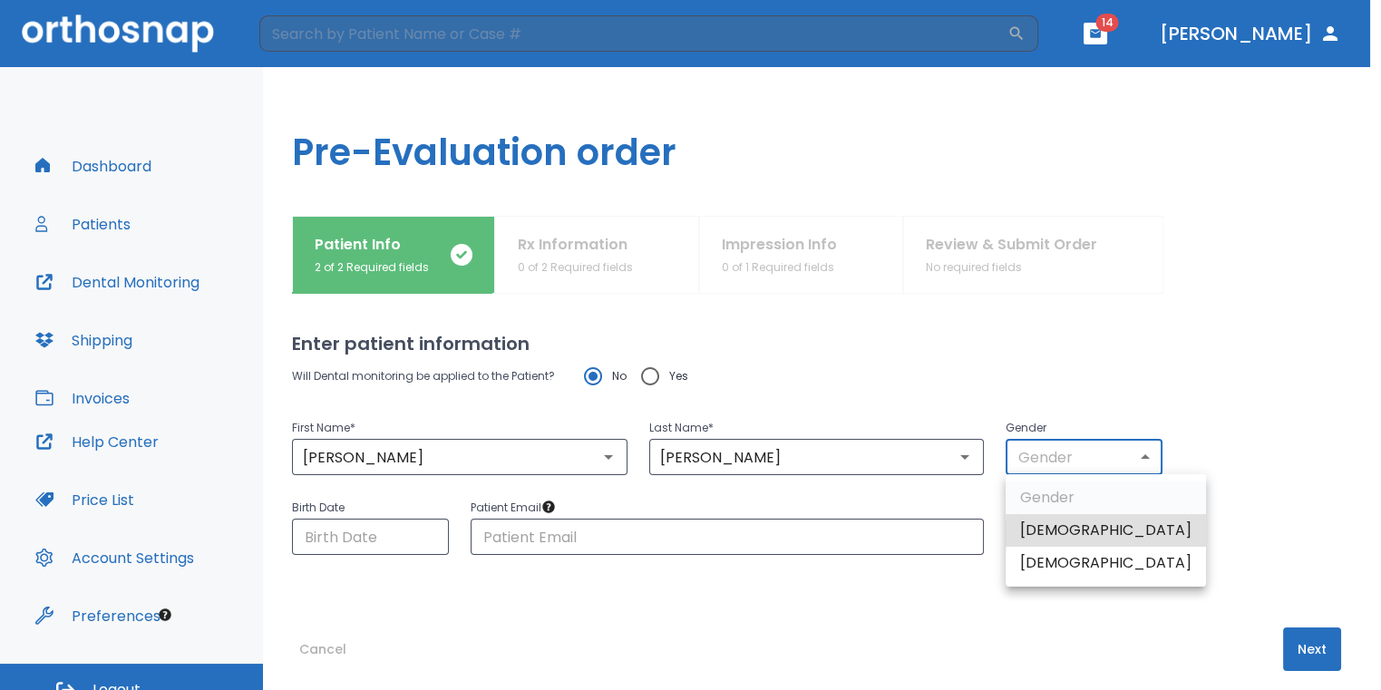
click at [1084, 441] on body "​ 14 Dr. Sedillo Dashboard Patients Dental Monitoring Shipping Invoices Help Ce…" at bounding box center [690, 345] width 1381 height 690
click at [1078, 539] on li "Male" at bounding box center [1106, 530] width 200 height 33
type input "1"
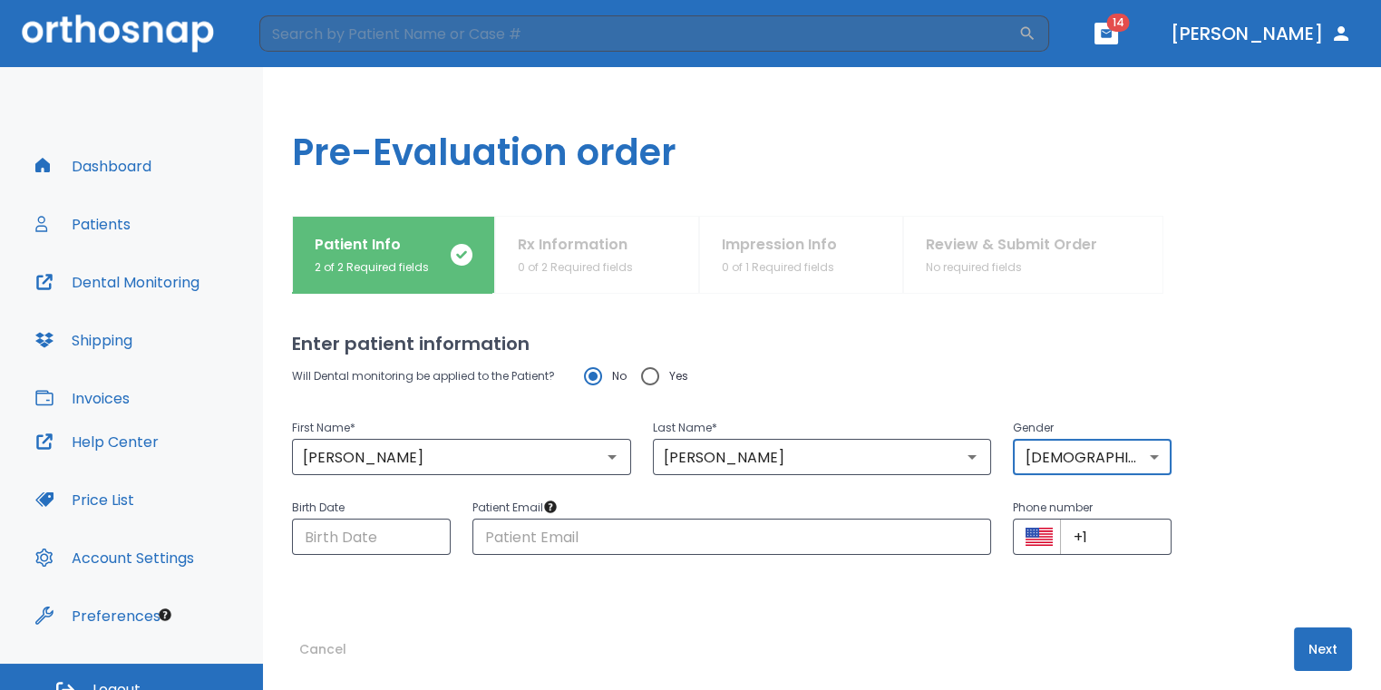
click at [1303, 646] on button "Next" at bounding box center [1323, 649] width 58 height 44
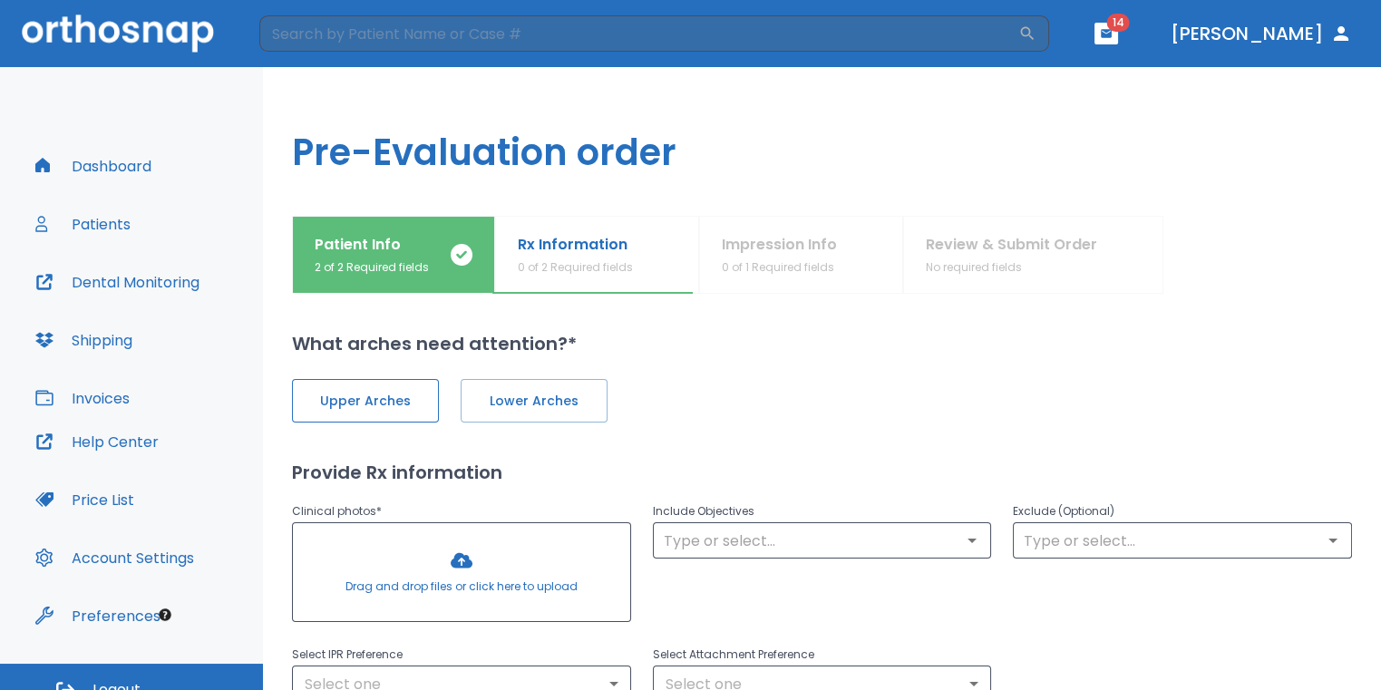
click at [371, 389] on button "Upper Arches" at bounding box center [365, 401] width 147 height 44
click at [491, 403] on span "Lower Arches" at bounding box center [532, 401] width 109 height 19
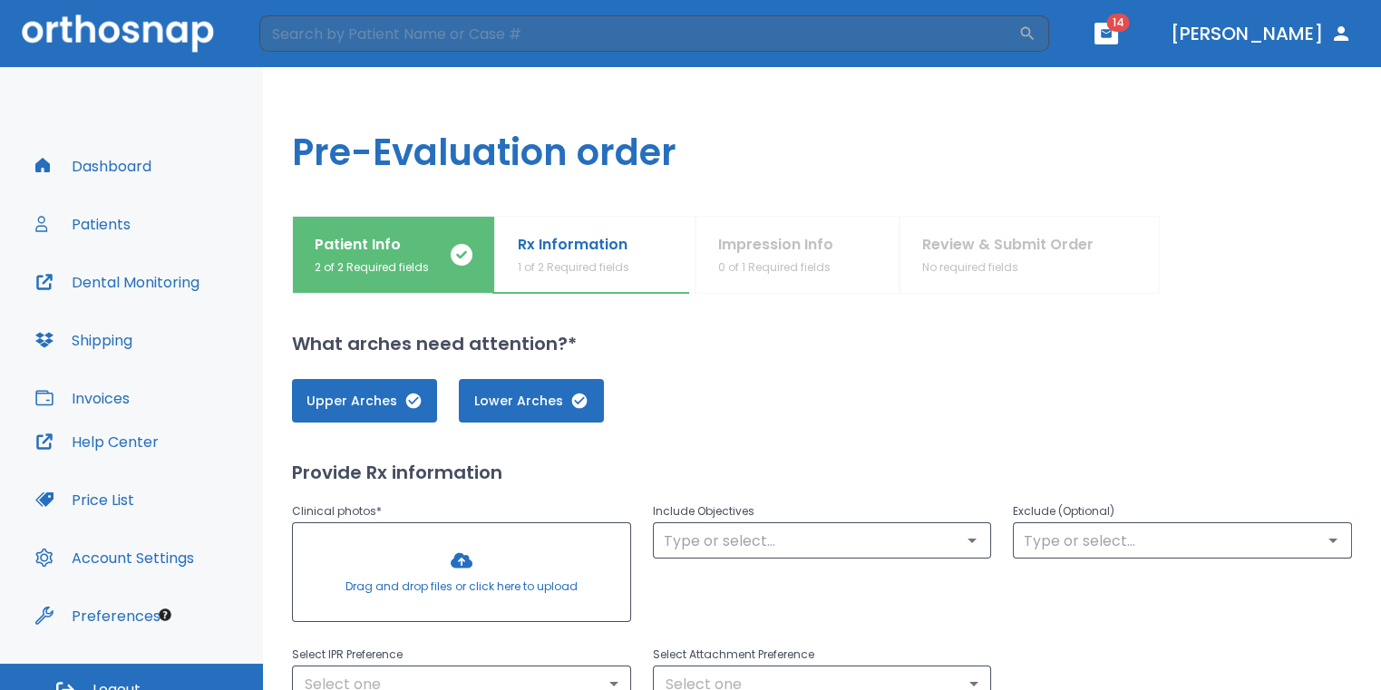
click at [469, 530] on div at bounding box center [461, 572] width 337 height 98
click at [455, 569] on div at bounding box center [461, 572] width 337 height 98
click at [459, 569] on div at bounding box center [461, 572] width 337 height 98
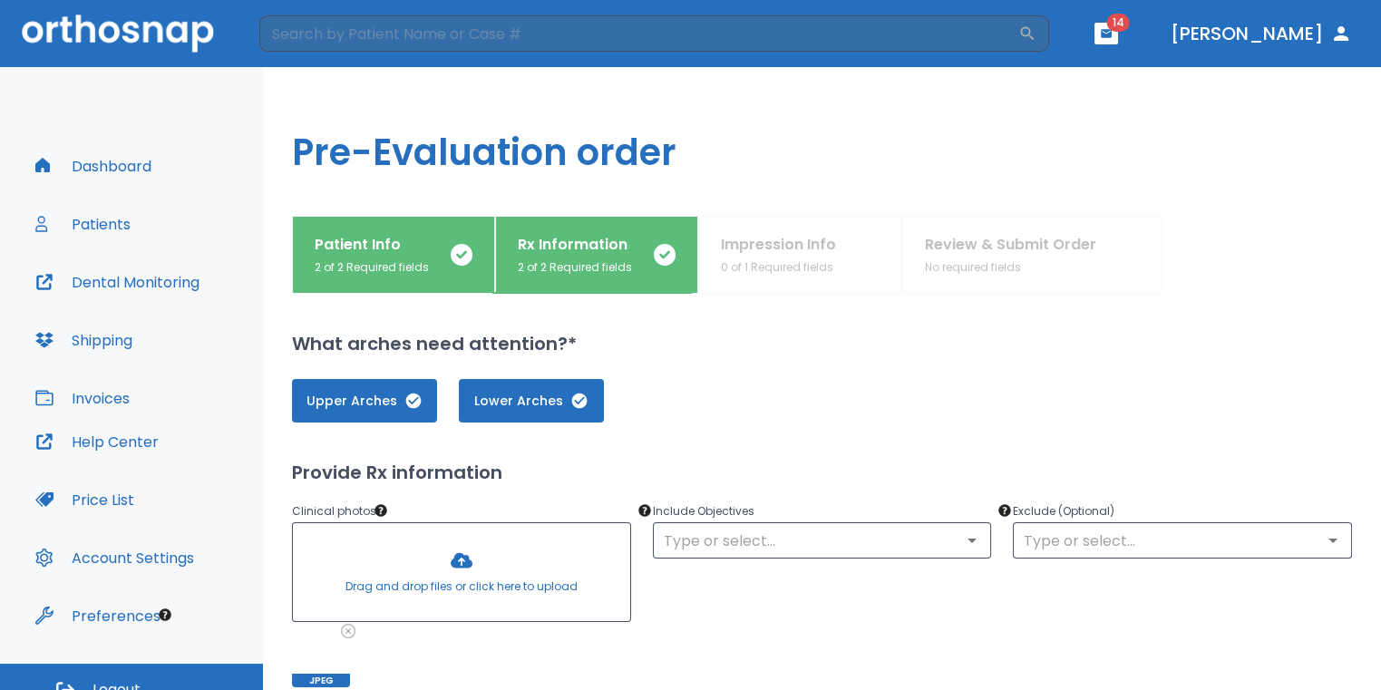
click at [445, 554] on div at bounding box center [461, 572] width 337 height 98
click at [466, 556] on div at bounding box center [461, 572] width 337 height 98
click at [468, 581] on div at bounding box center [461, 572] width 337 height 98
click at [500, 576] on div at bounding box center [461, 572] width 337 height 98
click at [486, 571] on div at bounding box center [461, 572] width 337 height 98
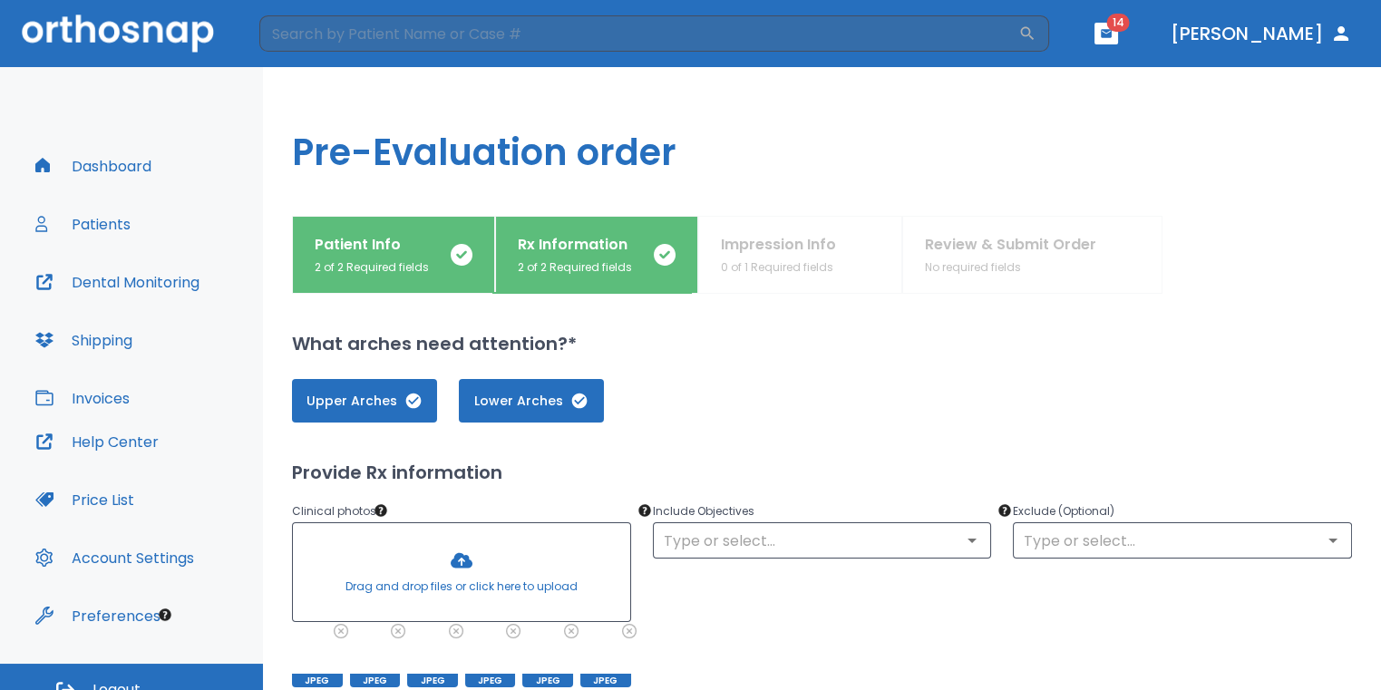
click at [464, 573] on div at bounding box center [461, 572] width 337 height 98
click at [455, 564] on div at bounding box center [461, 572] width 337 height 98
click at [473, 565] on div at bounding box center [461, 572] width 337 height 98
click at [467, 564] on div at bounding box center [461, 572] width 337 height 98
click at [458, 564] on div at bounding box center [461, 572] width 337 height 98
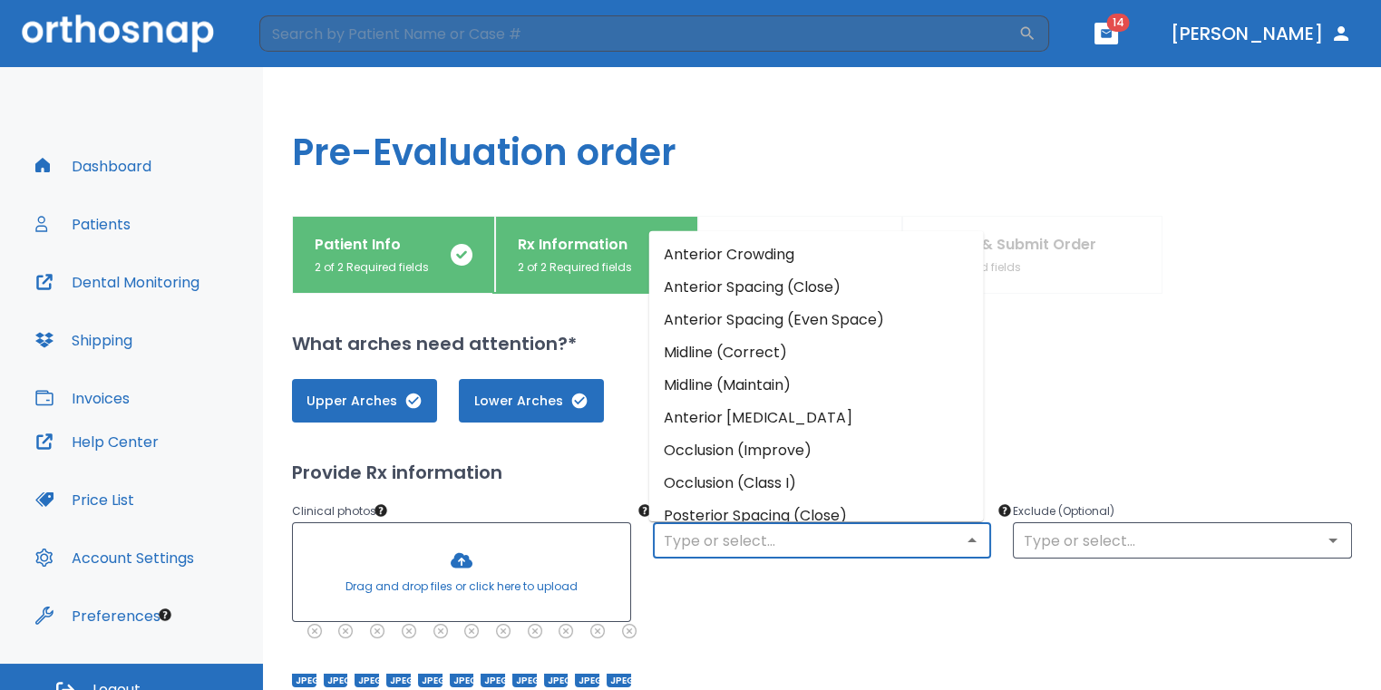
click at [736, 545] on input "text" at bounding box center [822, 540] width 328 height 25
click at [769, 263] on li "Anterior Crowding" at bounding box center [816, 254] width 335 height 33
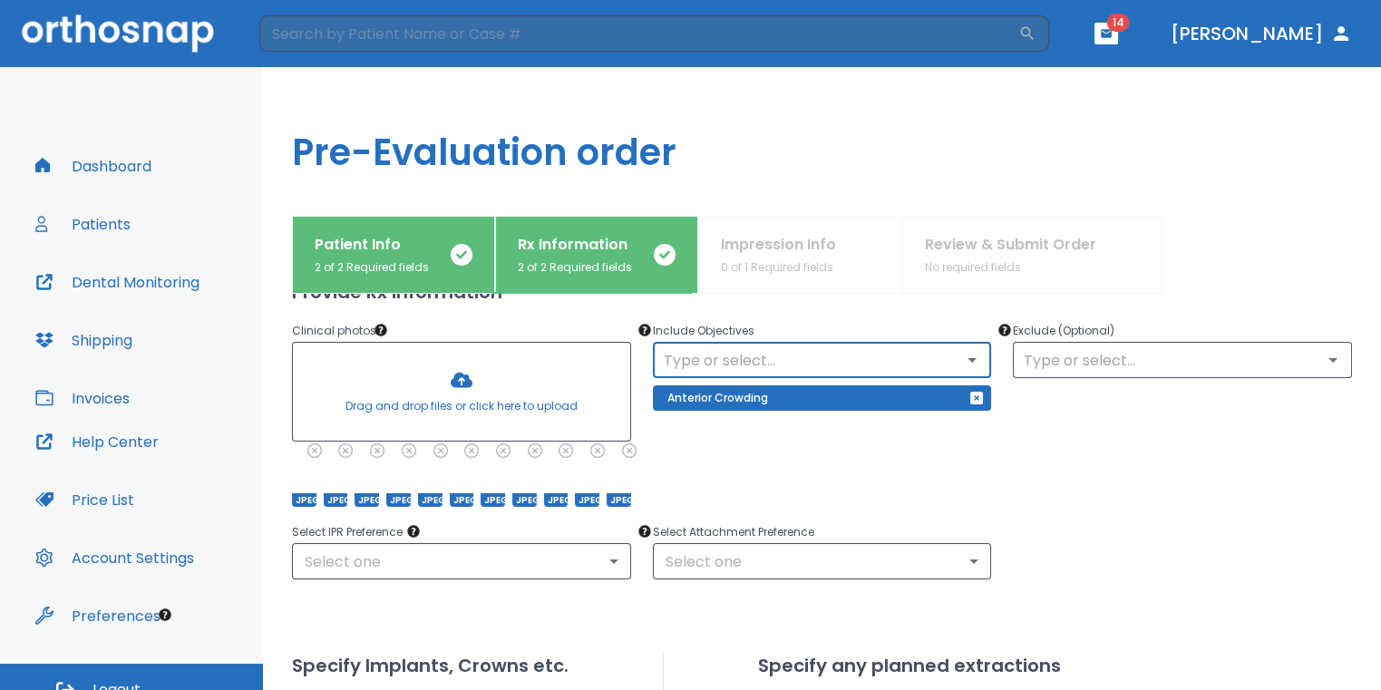
scroll to position [181, 0]
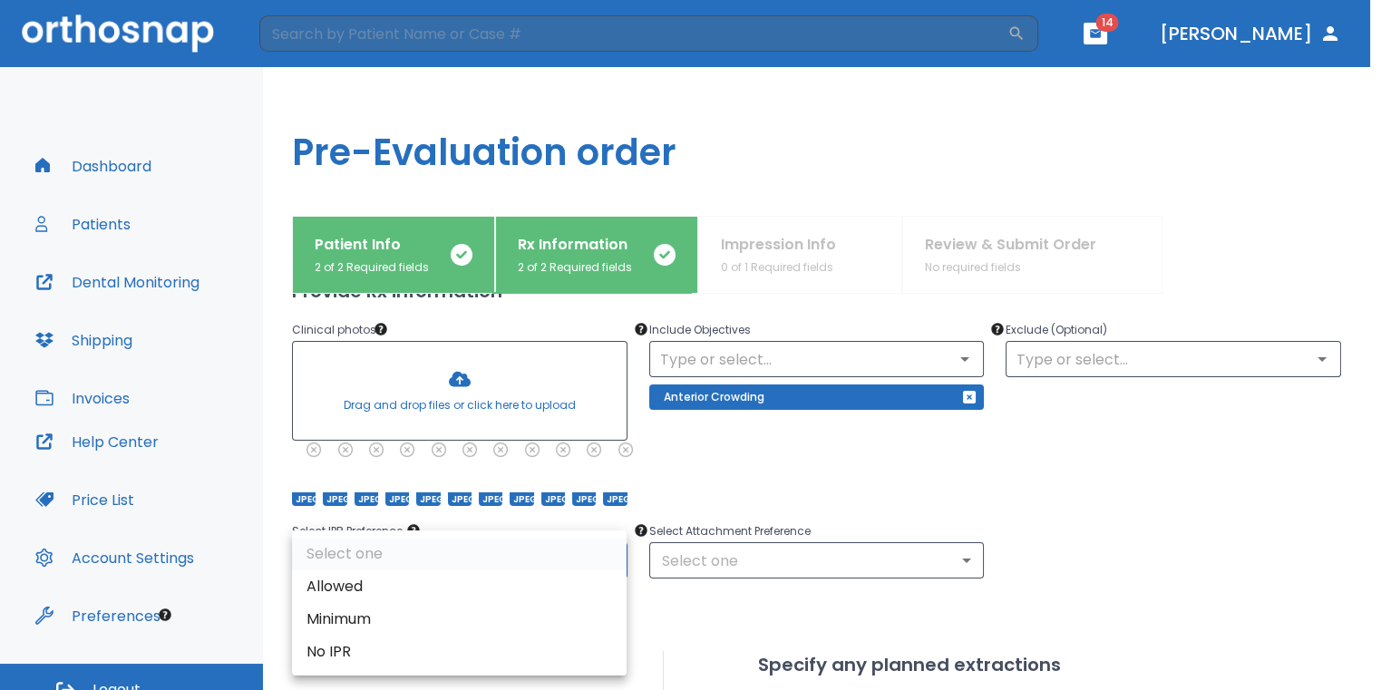
click at [546, 550] on body "​ 14 Dr. Sedillo Dashboard Patients Dental Monitoring Shipping Invoices Help Ce…" at bounding box center [690, 345] width 1381 height 690
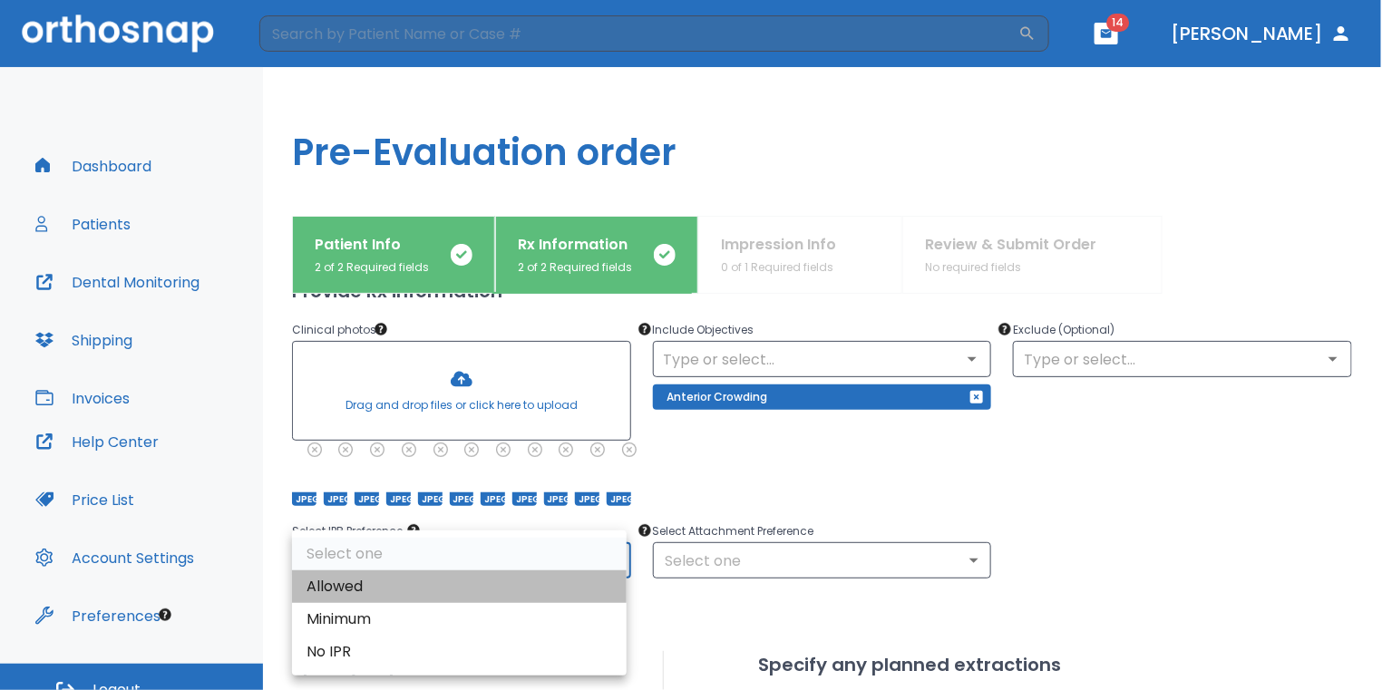
drag, startPoint x: 467, startPoint y: 585, endPoint x: 478, endPoint y: 586, distance: 10.9
click at [467, 585] on li "Allowed" at bounding box center [459, 586] width 335 height 33
type input "1"
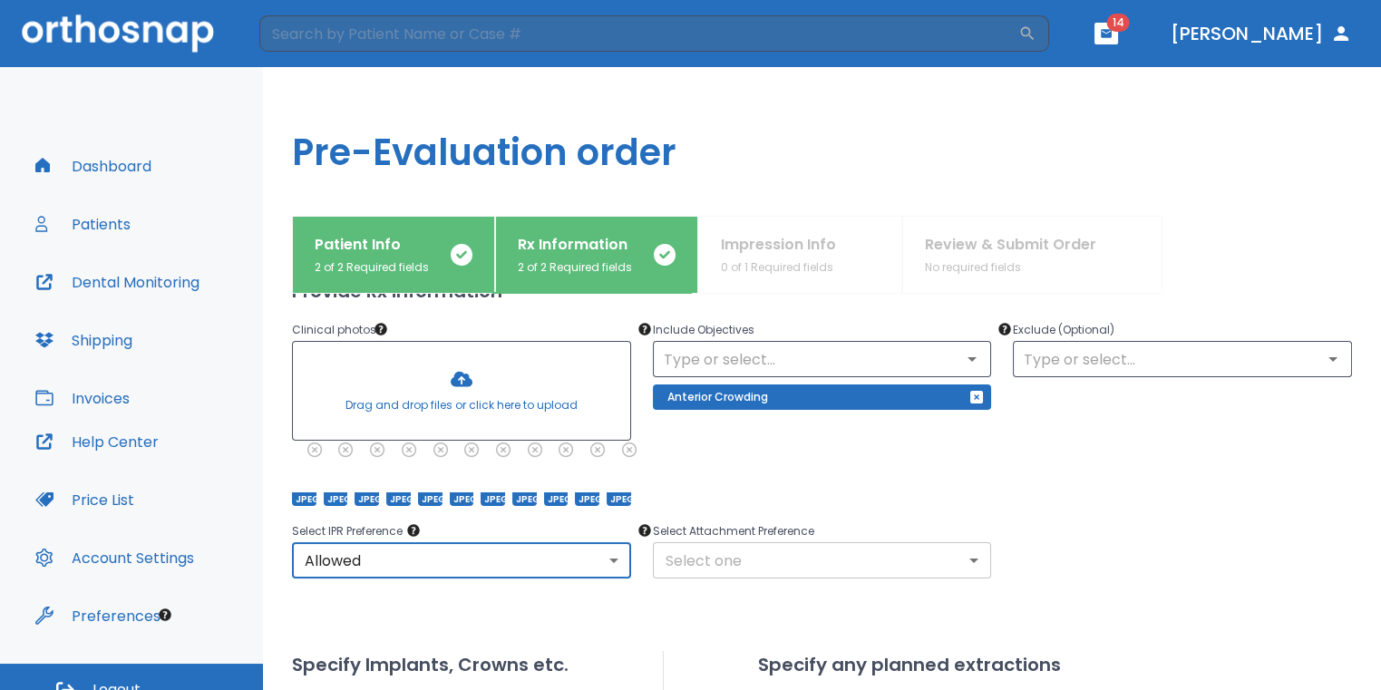
click at [714, 556] on body "​ 14 Dr. Sedillo Dashboard Patients Dental Monitoring Shipping Invoices Help Ce…" at bounding box center [690, 345] width 1381 height 690
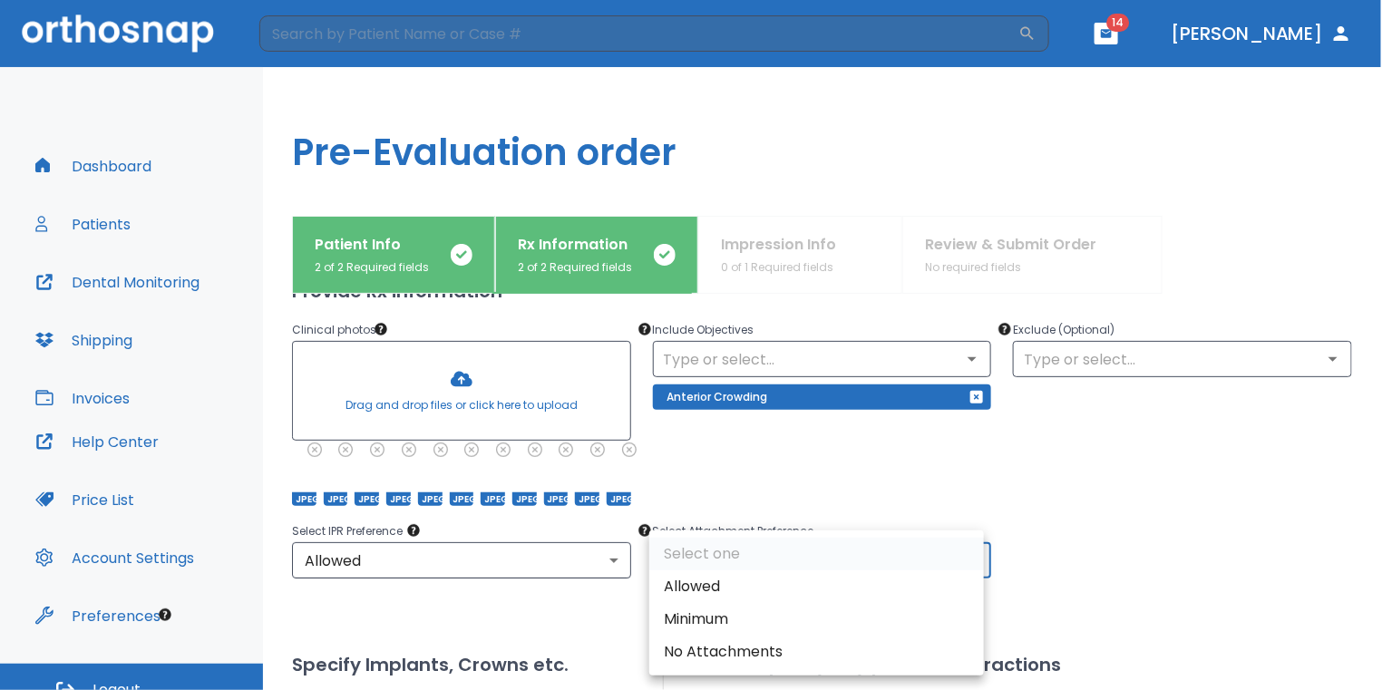
click at [700, 578] on li "Allowed" at bounding box center [816, 586] width 335 height 33
type input "1"
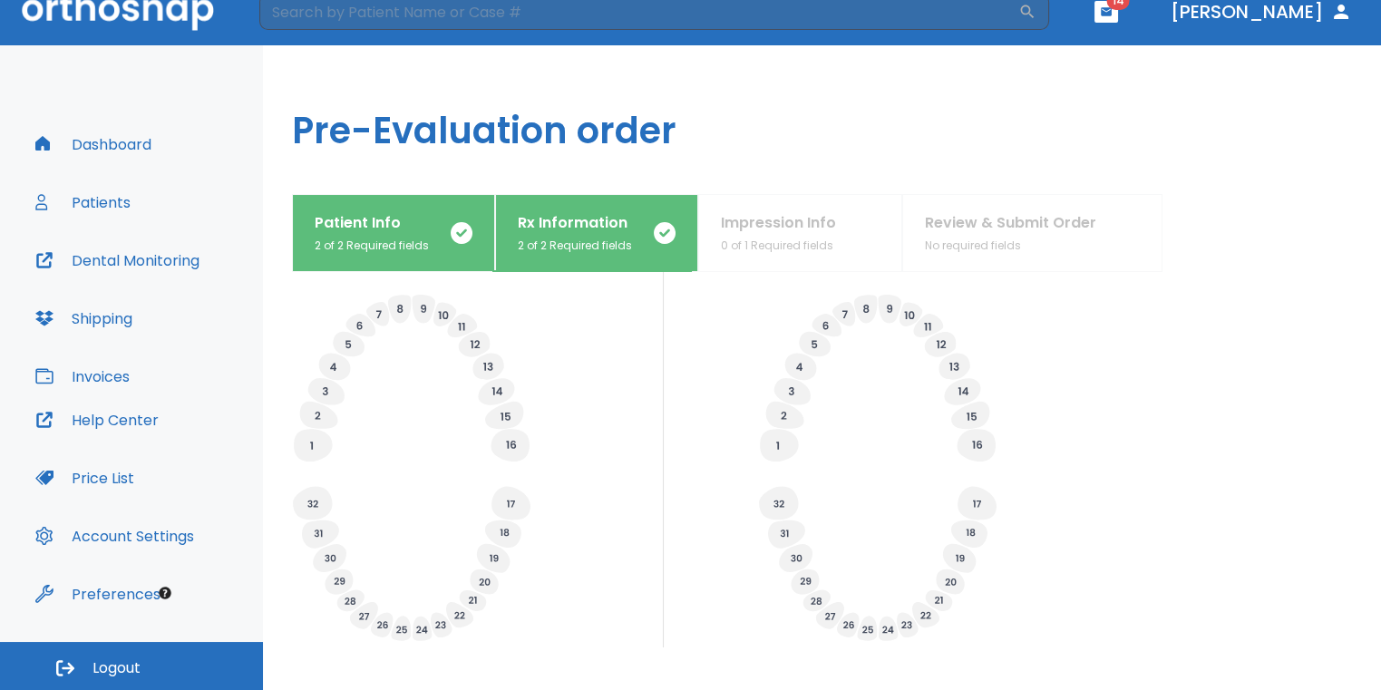
scroll to position [711, 0]
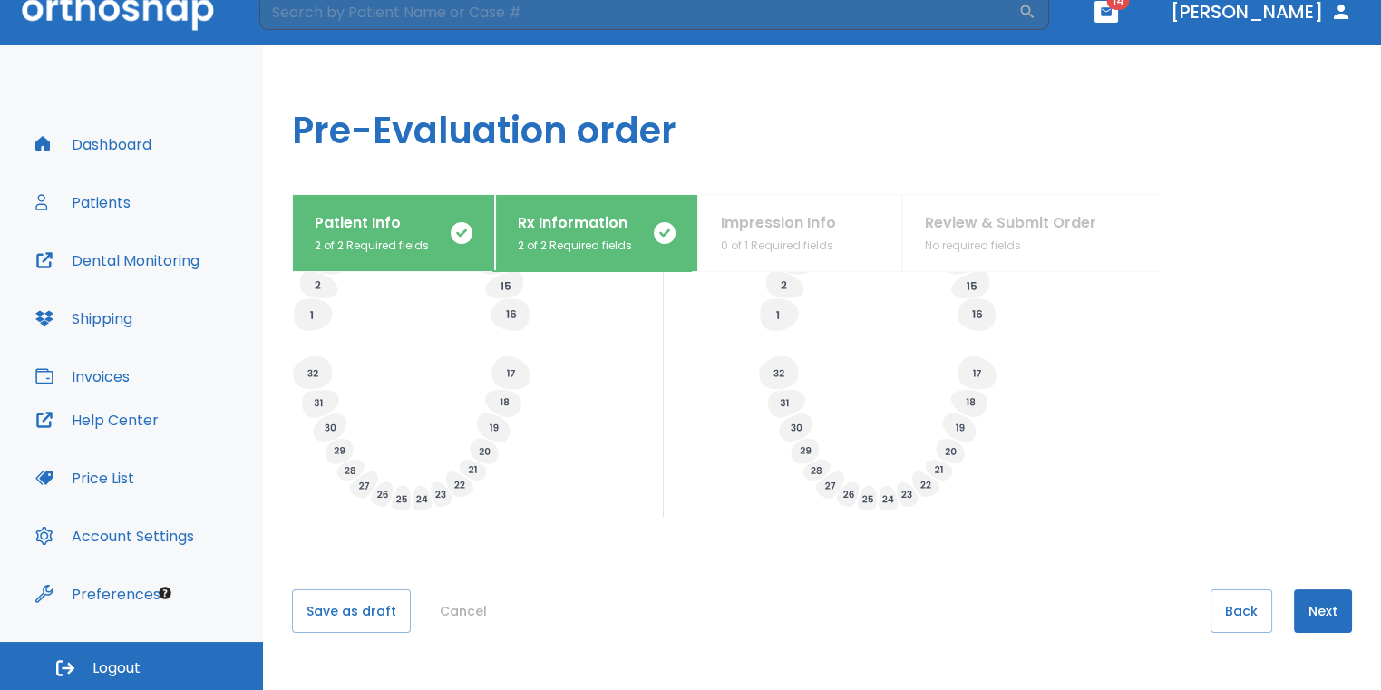
click at [1319, 618] on button "Next" at bounding box center [1323, 611] width 58 height 44
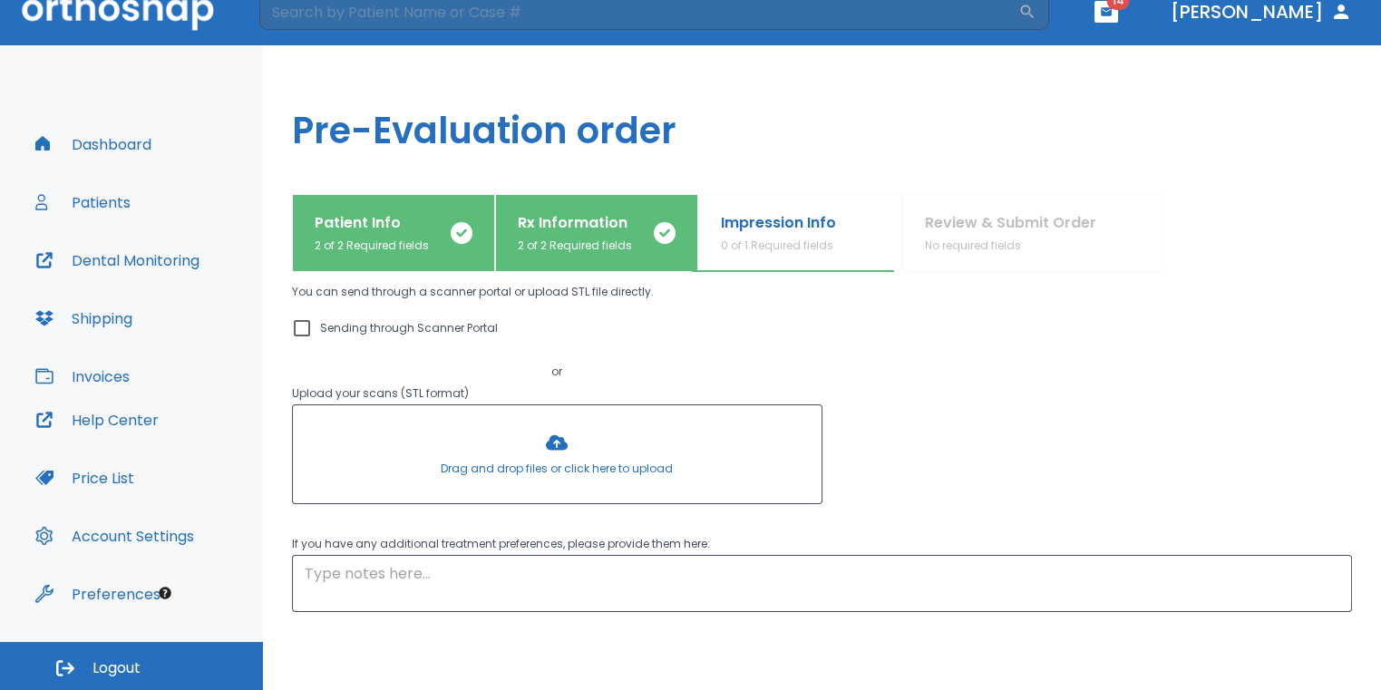
scroll to position [222, 0]
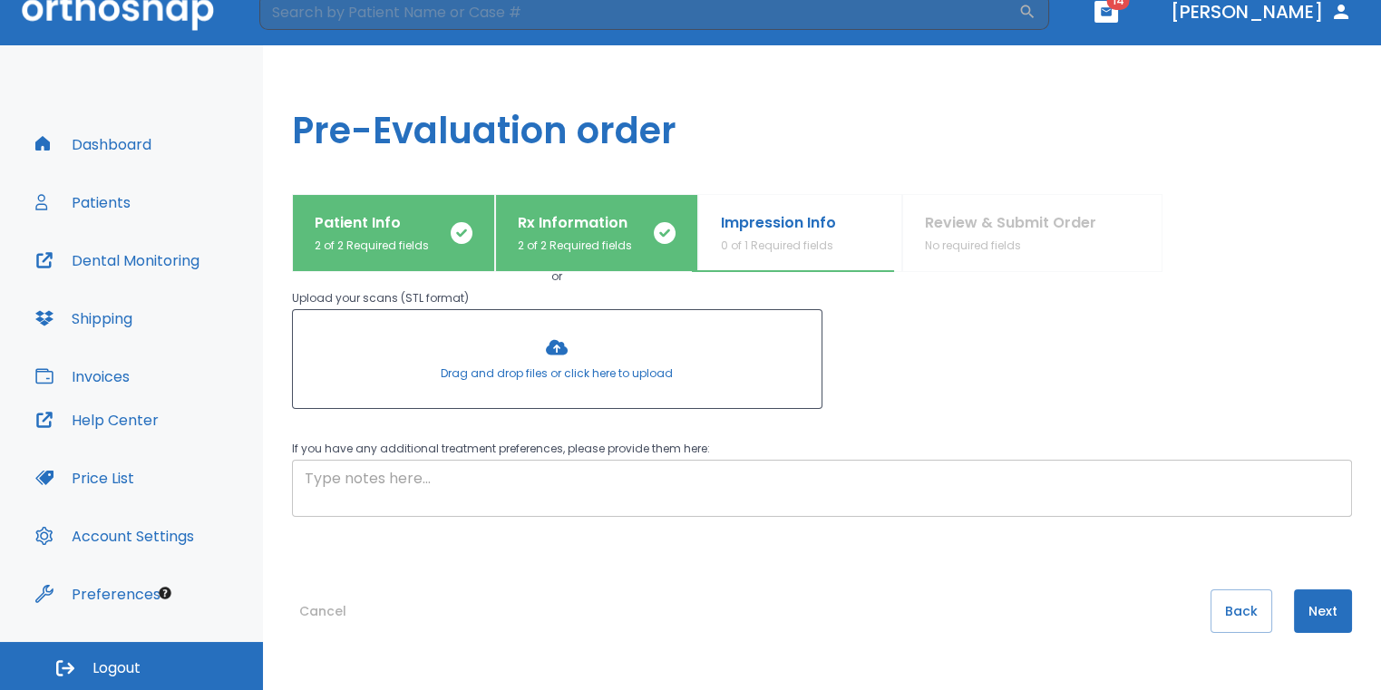
click at [617, 485] on textarea at bounding box center [822, 489] width 1035 height 42
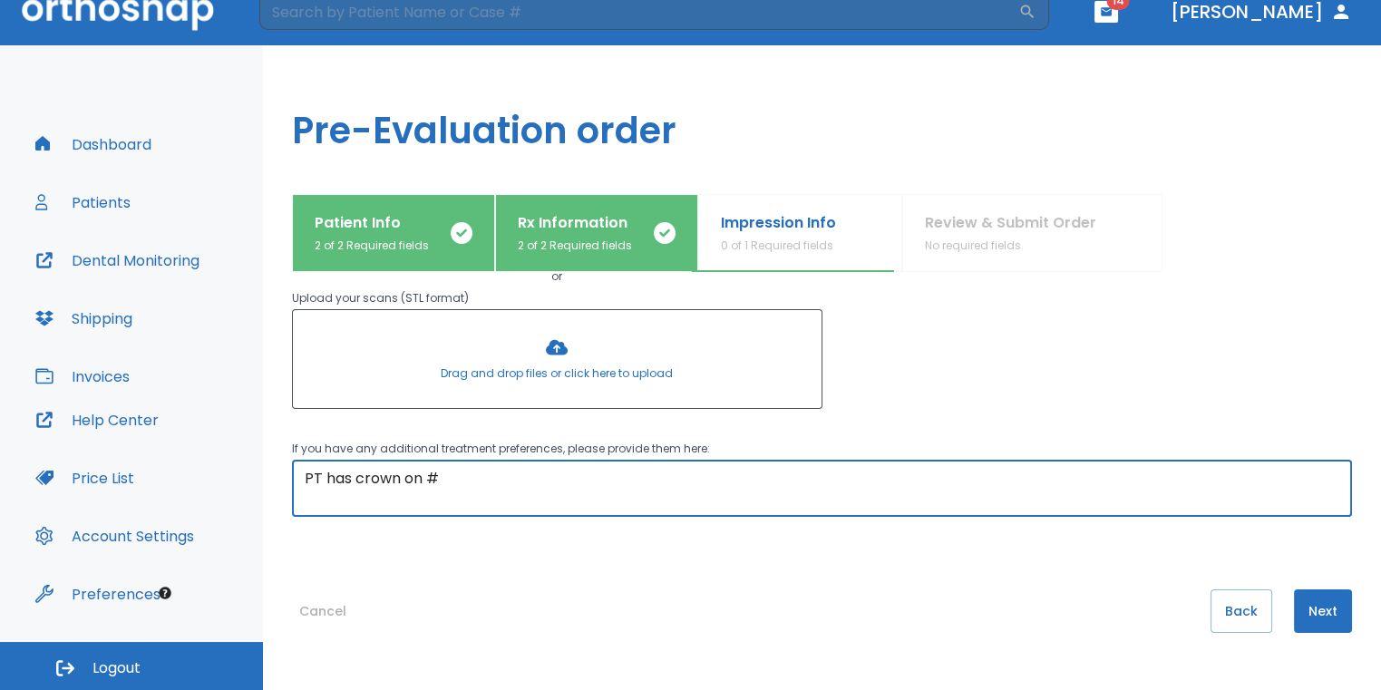
click at [558, 486] on textarea "PT has crown on #" at bounding box center [822, 489] width 1035 height 42
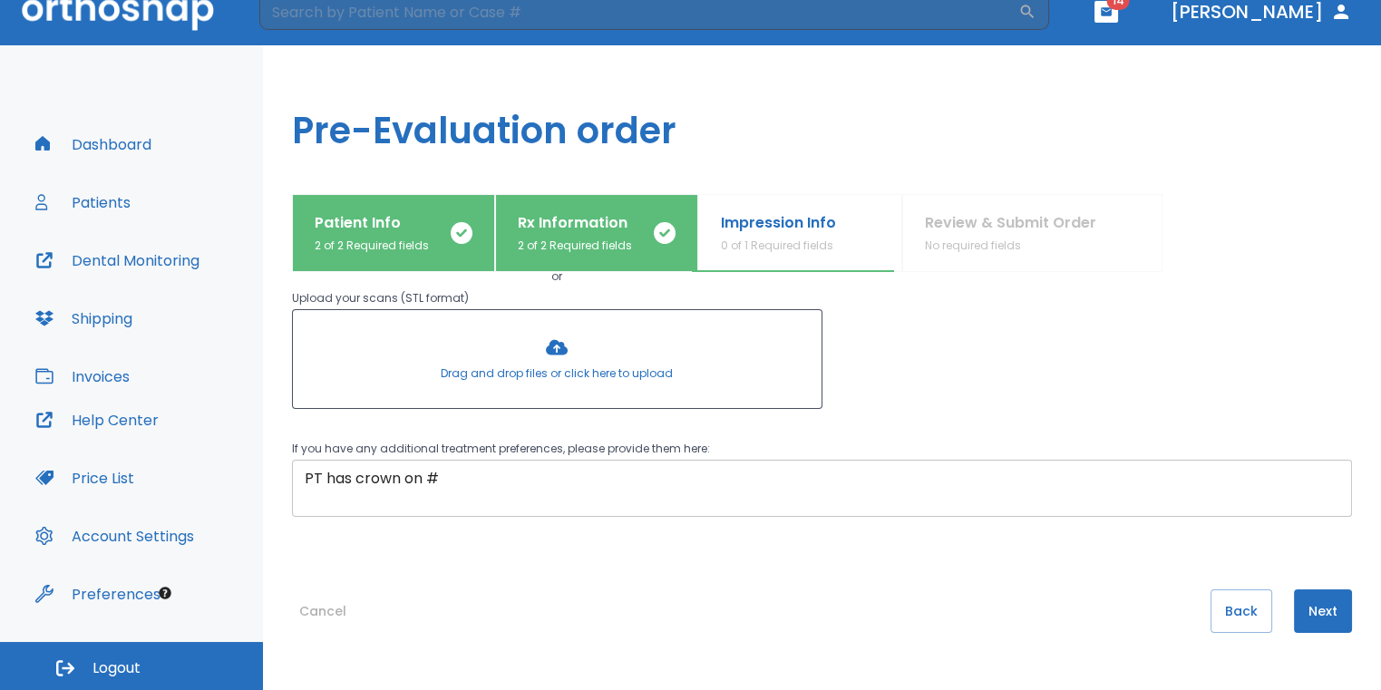
click at [456, 481] on textarea "PT has crown on #" at bounding box center [822, 489] width 1035 height 42
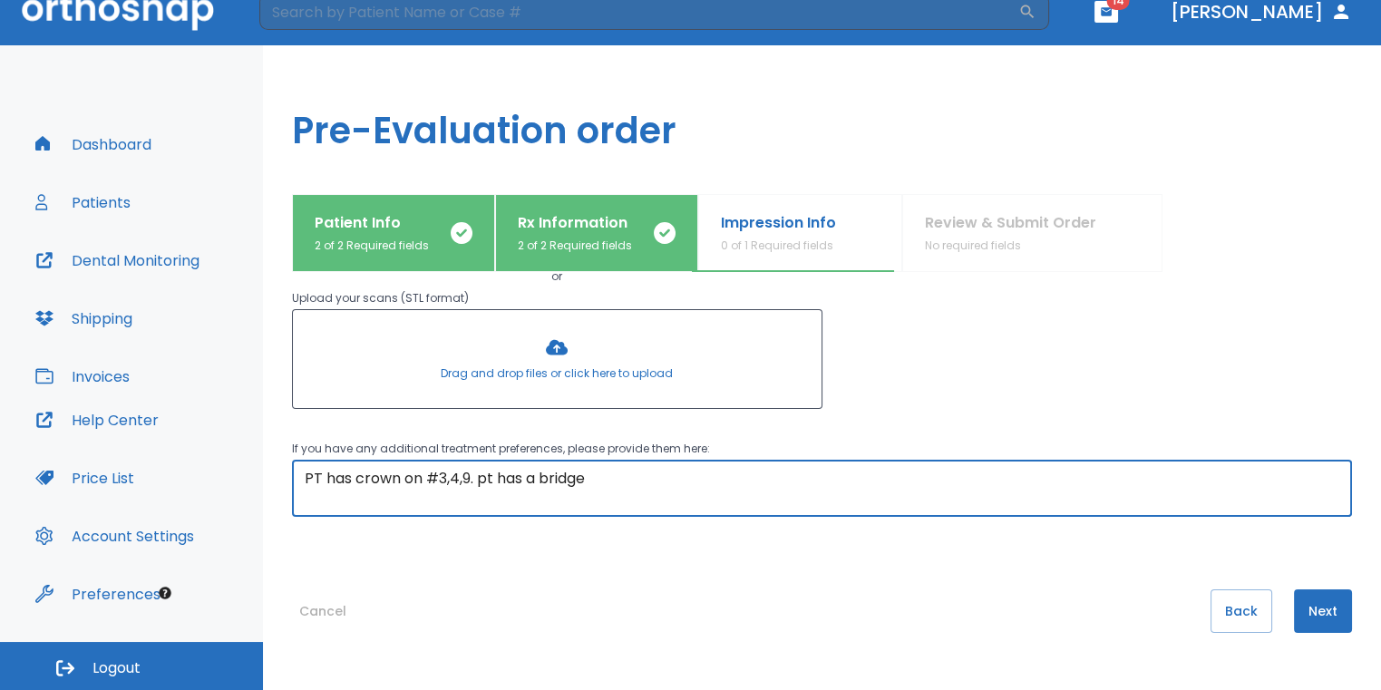
click at [629, 482] on textarea "PT has crown on #3,4,9. pt has a bridge" at bounding box center [822, 489] width 1035 height 42
click at [472, 481] on textarea "PT has crown on #3,4,9. pt has a bridge" at bounding box center [822, 489] width 1035 height 42
click at [832, 476] on textarea "PT has crown on #3,4,9, 15,18,19,20,29 and 30. pt has a bridge" at bounding box center [822, 489] width 1035 height 42
type textarea "PT has crown on #3,4,9, 15,18,19,20,29 and 30. pt has a bridge on 12-14."
click at [1329, 602] on button "Next" at bounding box center [1323, 611] width 58 height 44
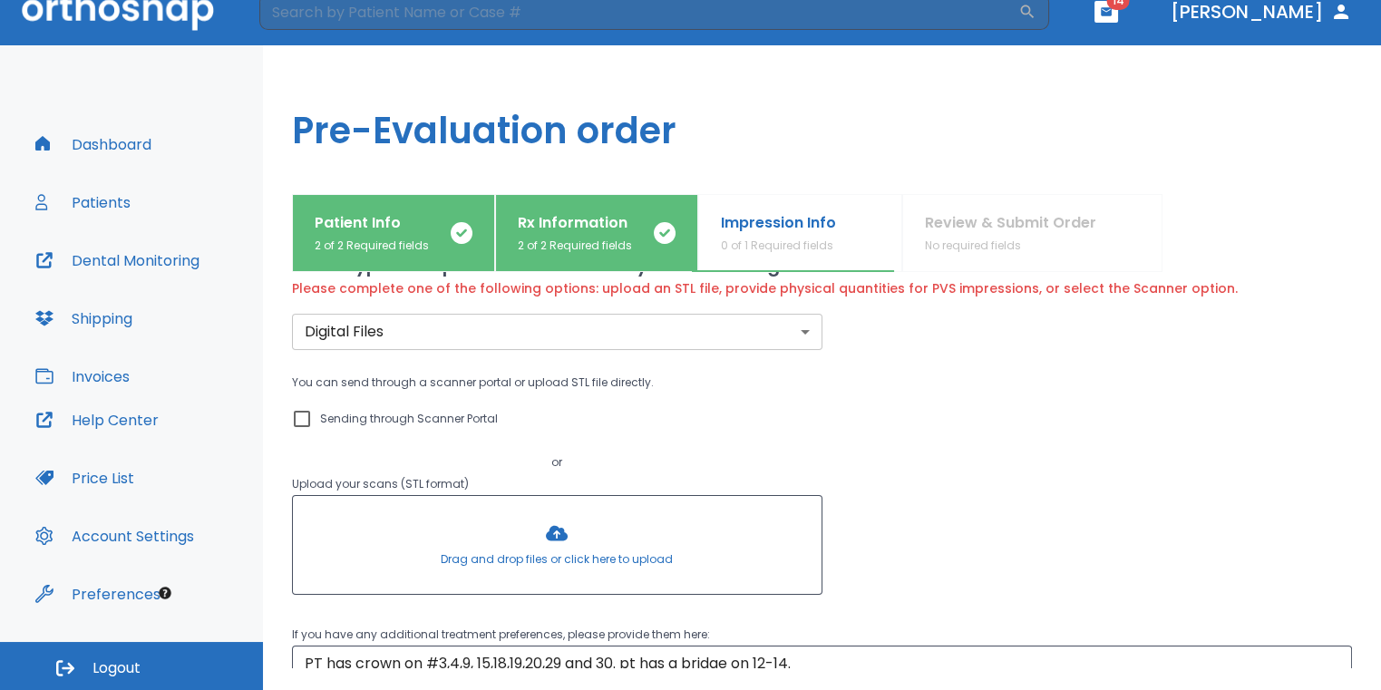
scroll to position [0, 0]
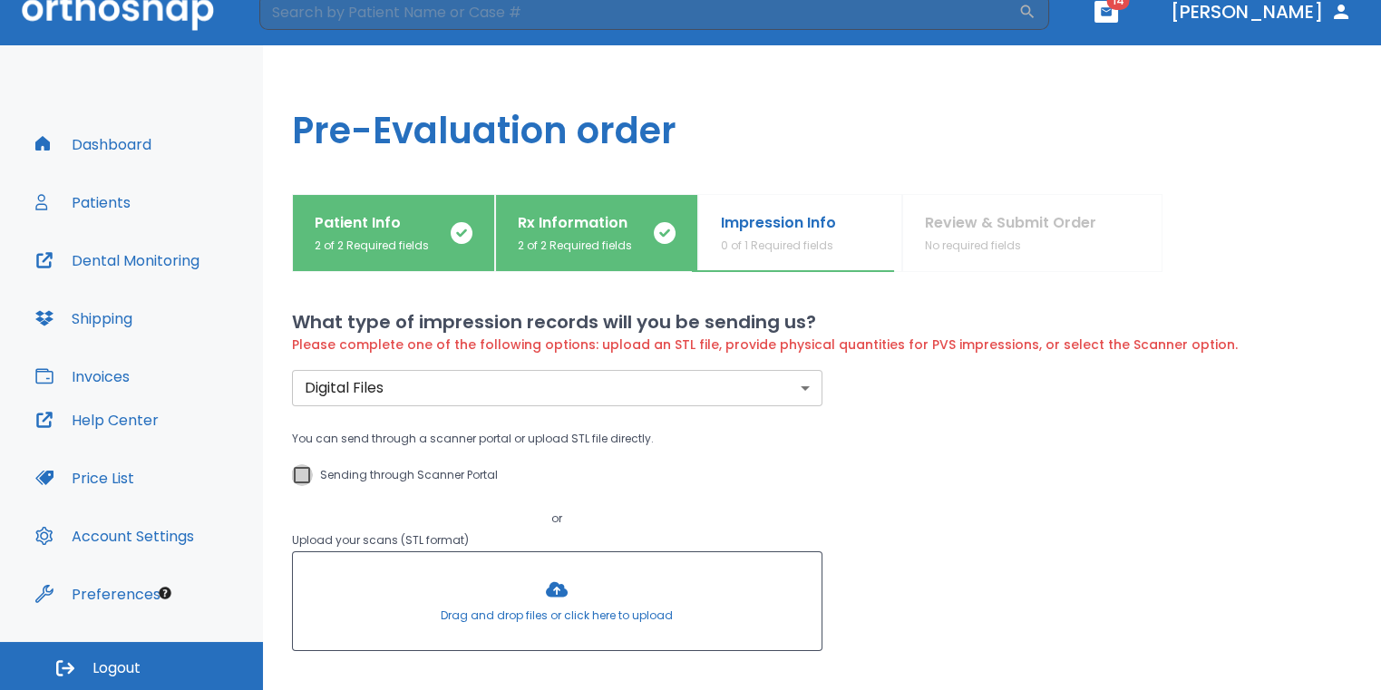
click at [301, 473] on input "Sending through Scanner Portal" at bounding box center [302, 475] width 22 height 22
checkbox input "true"
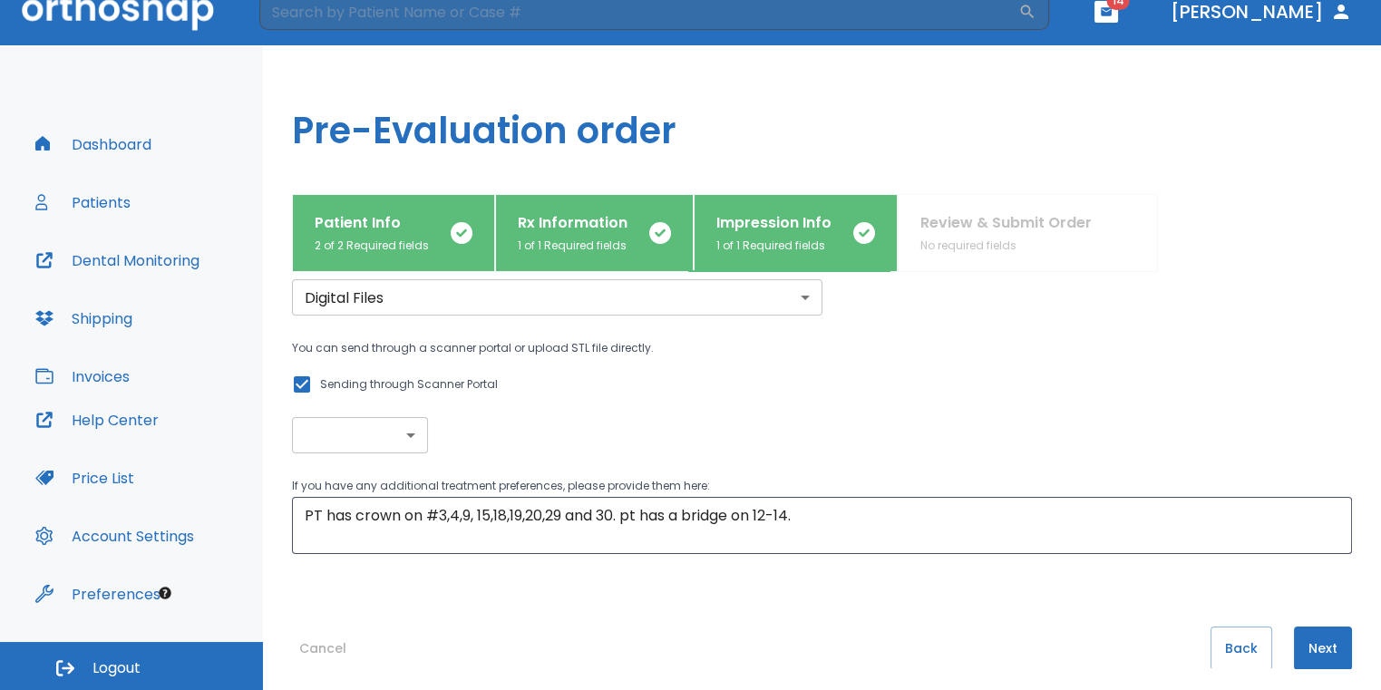
scroll to position [108, 0]
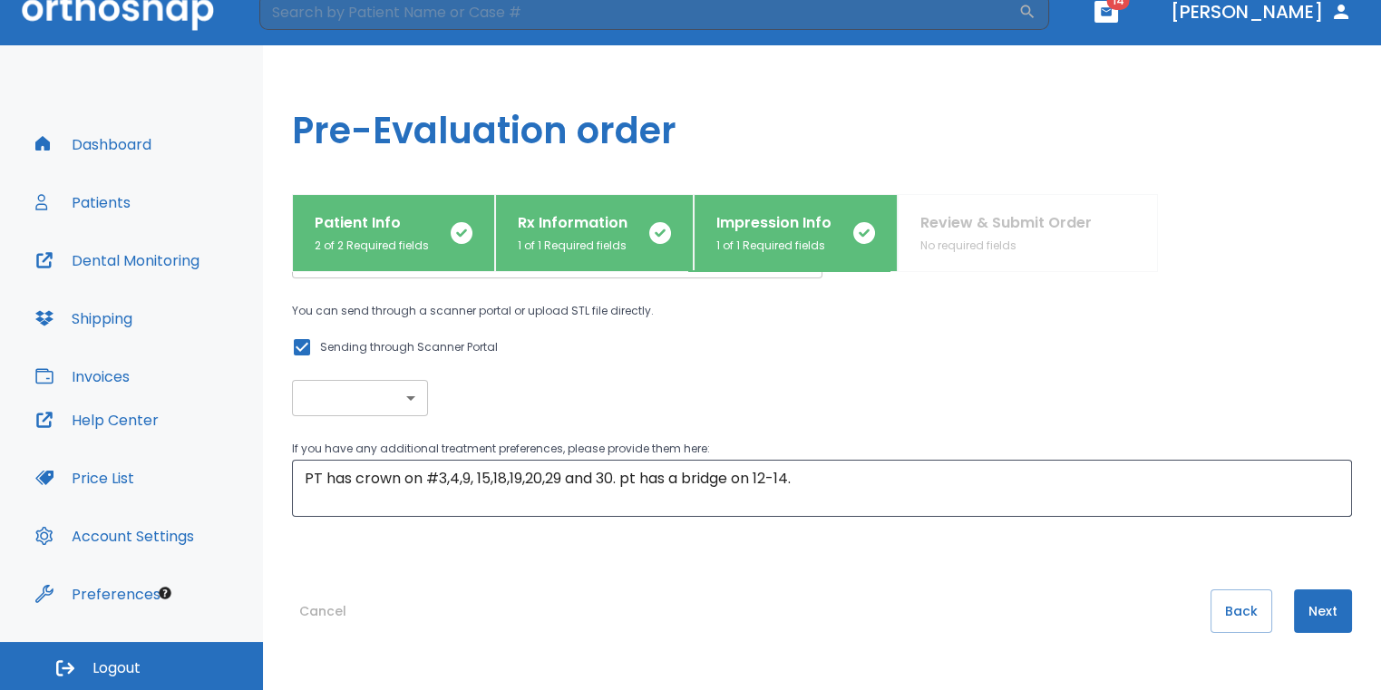
click at [1294, 598] on button "Next" at bounding box center [1323, 611] width 58 height 44
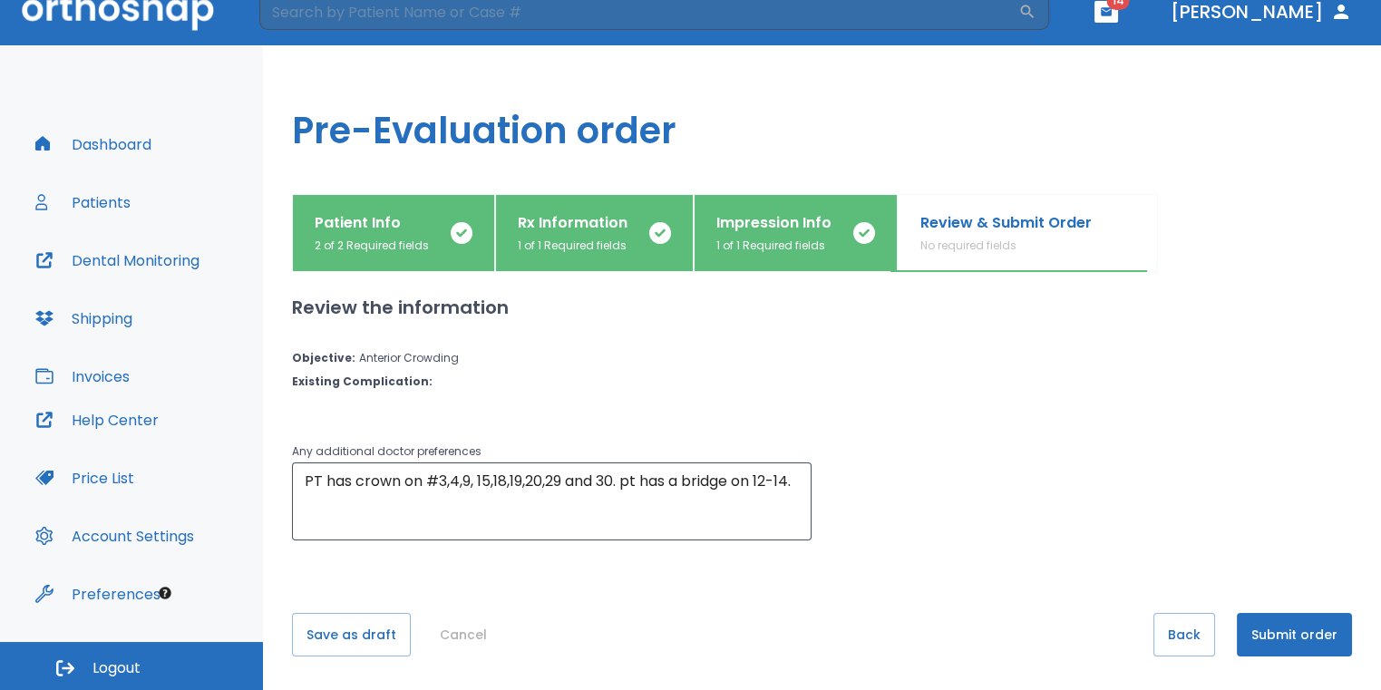
scroll to position [0, 0]
click at [1289, 625] on button "Submit order" at bounding box center [1294, 635] width 115 height 44
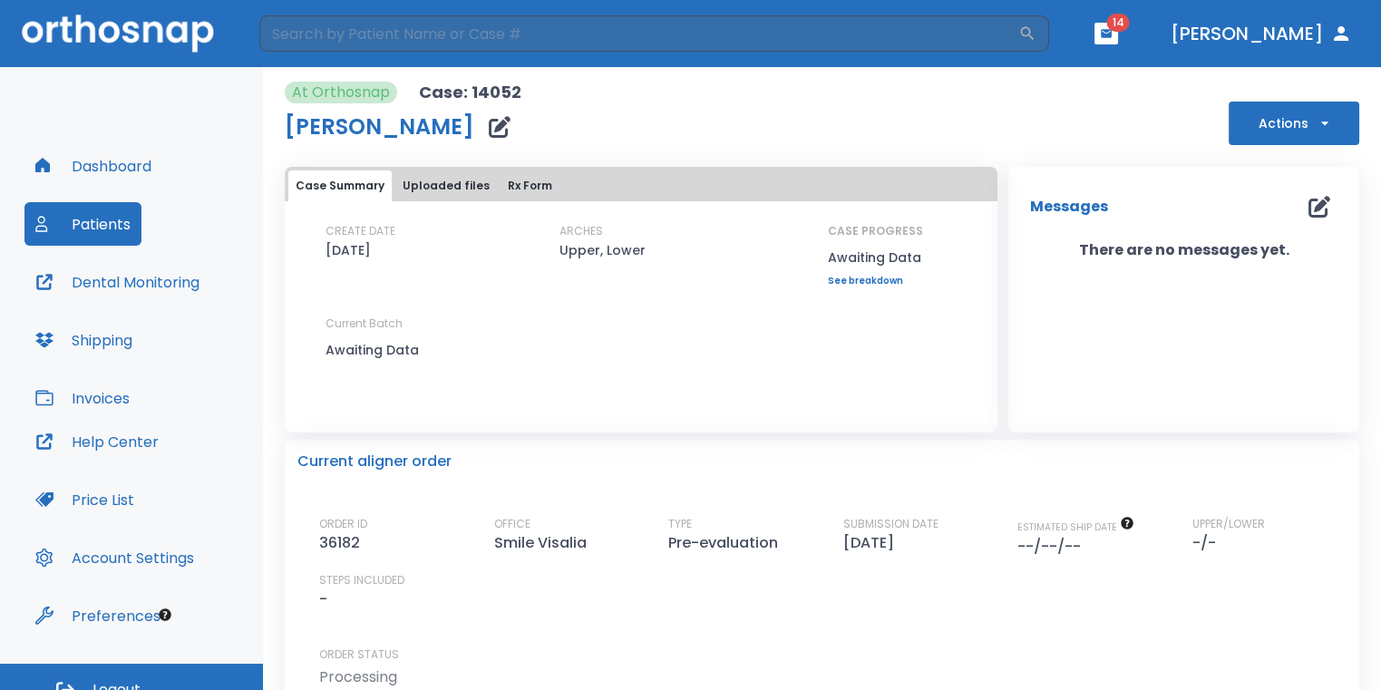
click at [135, 159] on button "Dashboard" at bounding box center [93, 166] width 138 height 44
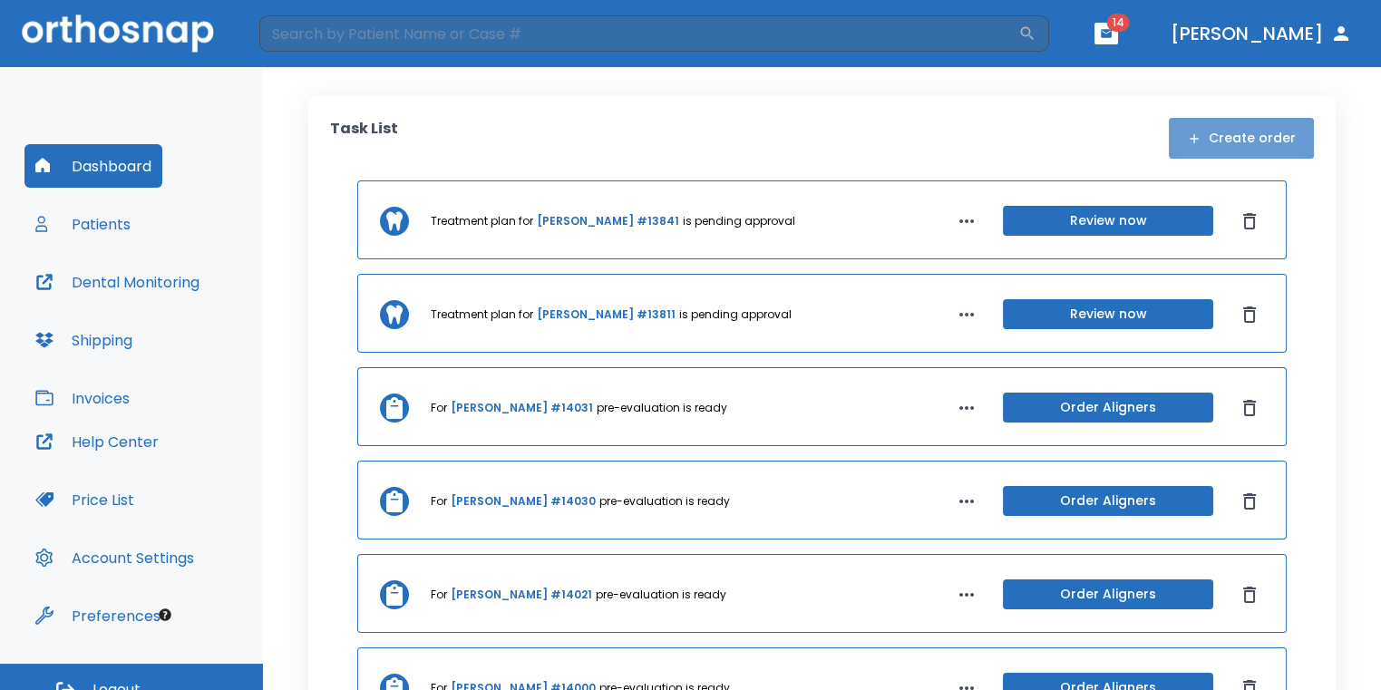
click at [1271, 141] on button "Create order" at bounding box center [1241, 138] width 145 height 41
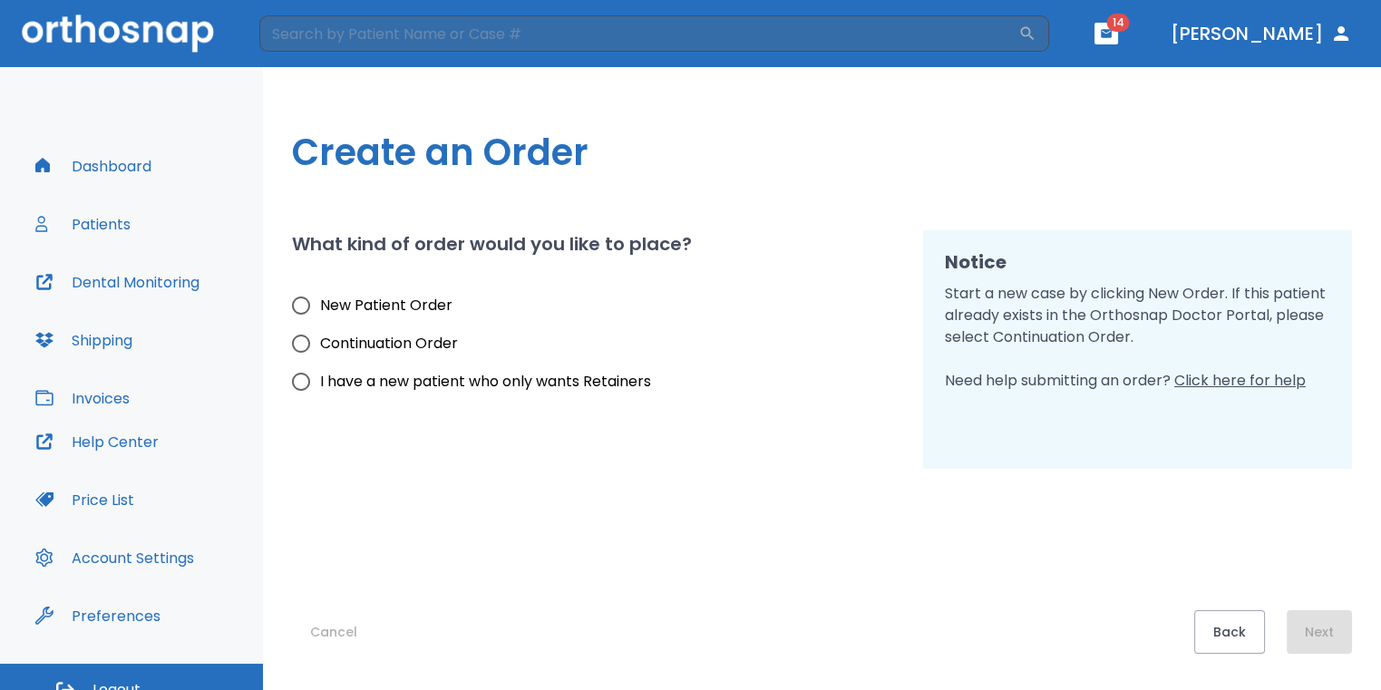
click at [419, 304] on span "New Patient Order" at bounding box center [386, 306] width 132 height 22
click at [320, 304] on input "New Patient Order" at bounding box center [301, 306] width 38 height 38
radio input "true"
click at [1332, 646] on button "Next" at bounding box center [1319, 632] width 65 height 44
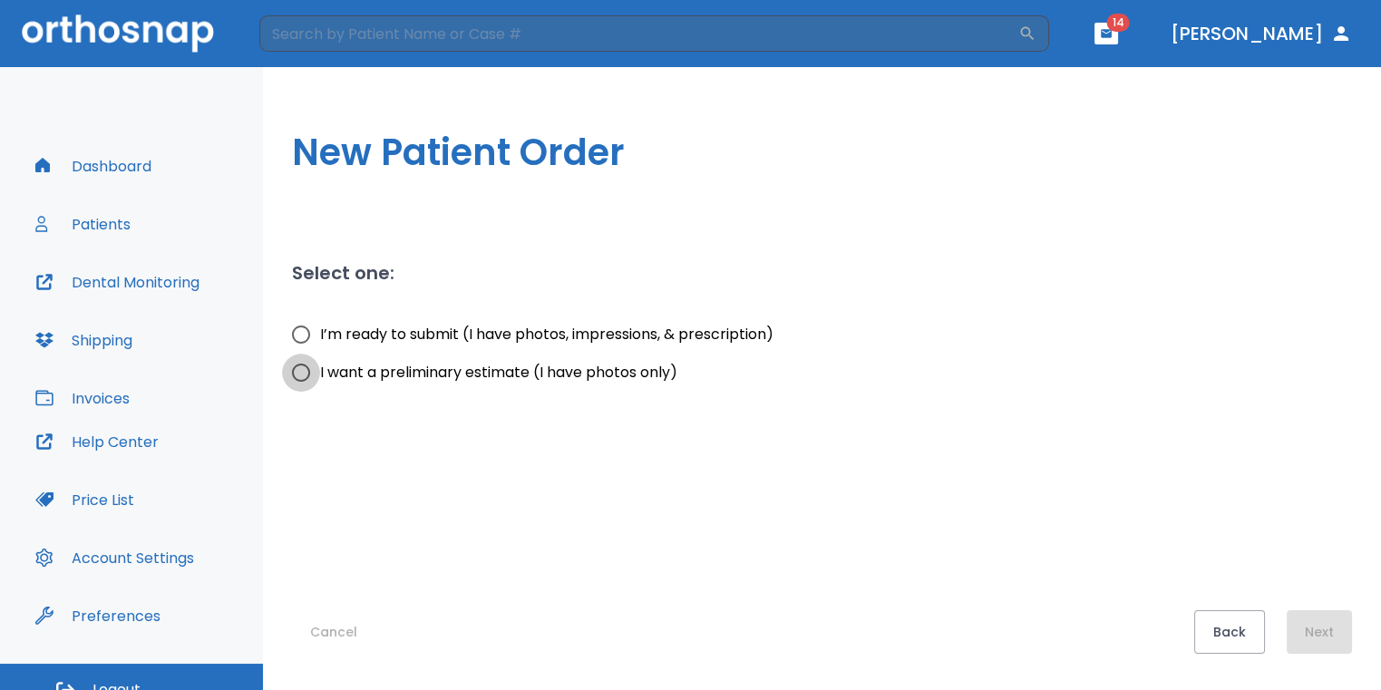
click at [299, 380] on input "I want a preliminary estimate (I have photos only)" at bounding box center [301, 373] width 38 height 38
radio input "true"
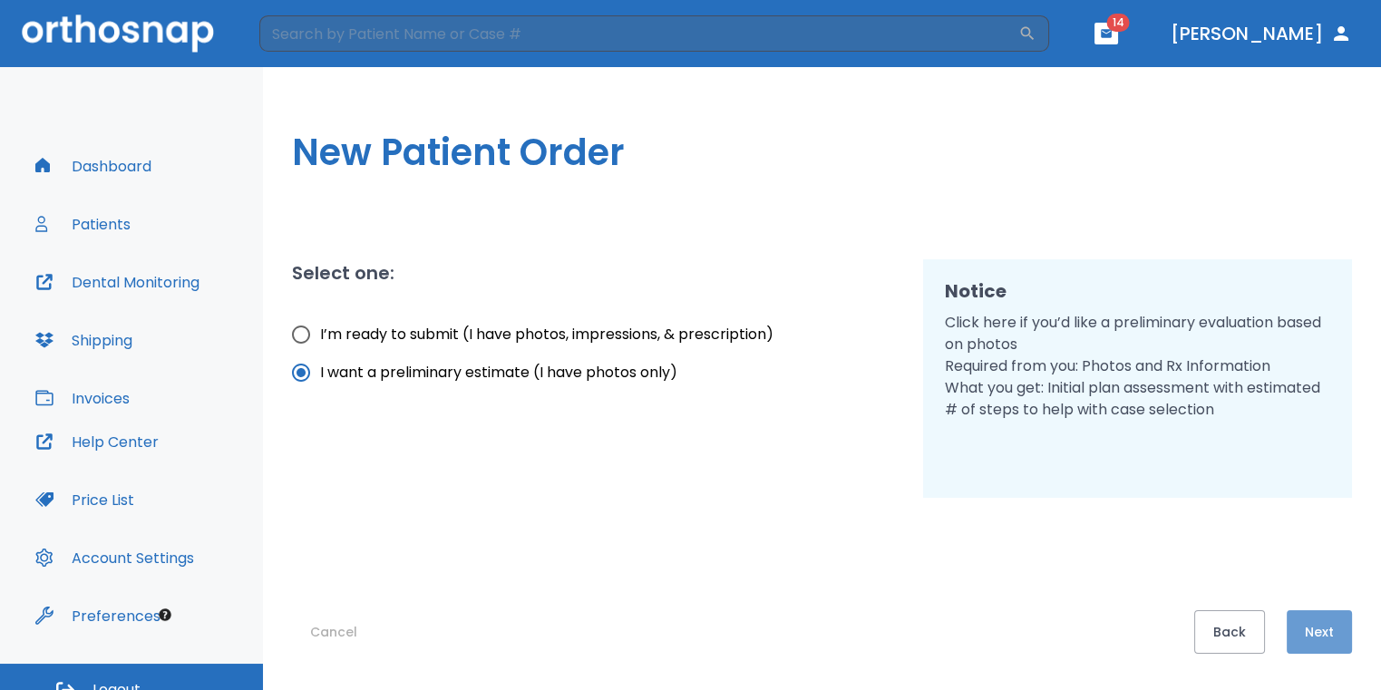
click at [1318, 633] on button "Next" at bounding box center [1319, 632] width 65 height 44
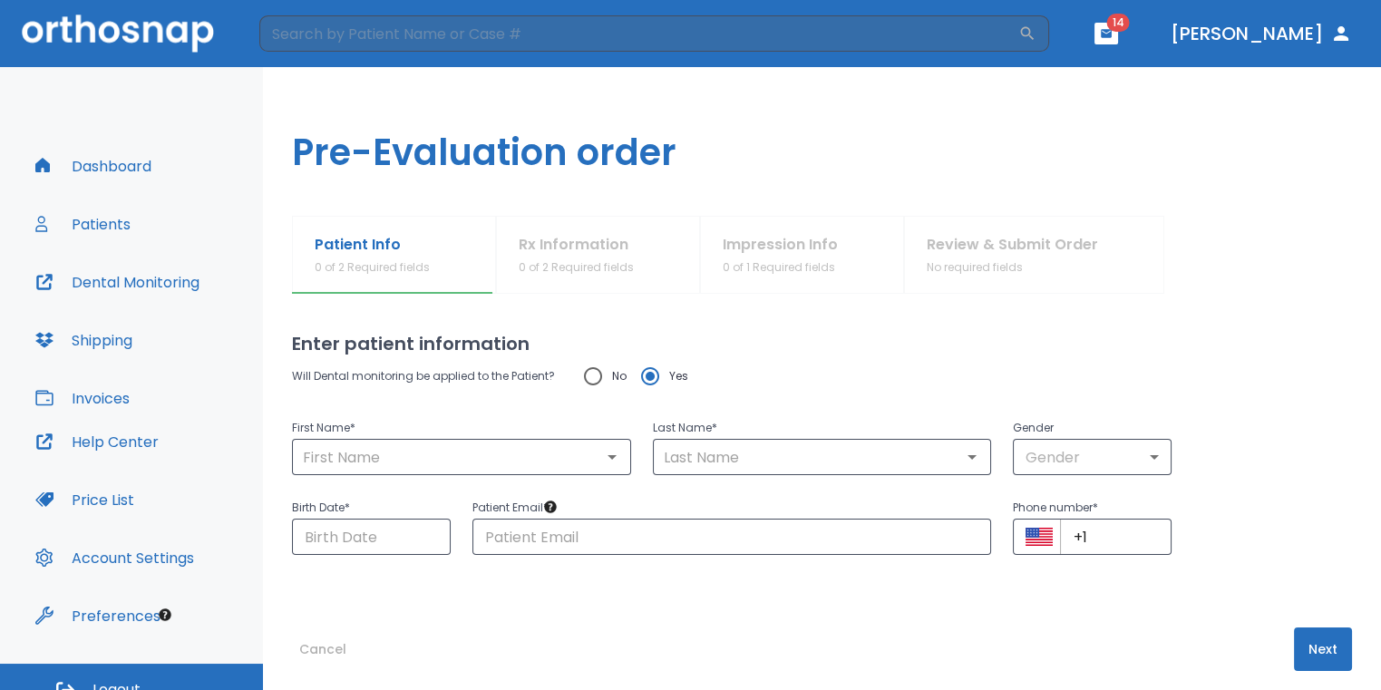
click at [584, 382] on input "No" at bounding box center [593, 376] width 38 height 38
radio input "true"
click at [587, 446] on input "text" at bounding box center [461, 456] width 328 height 25
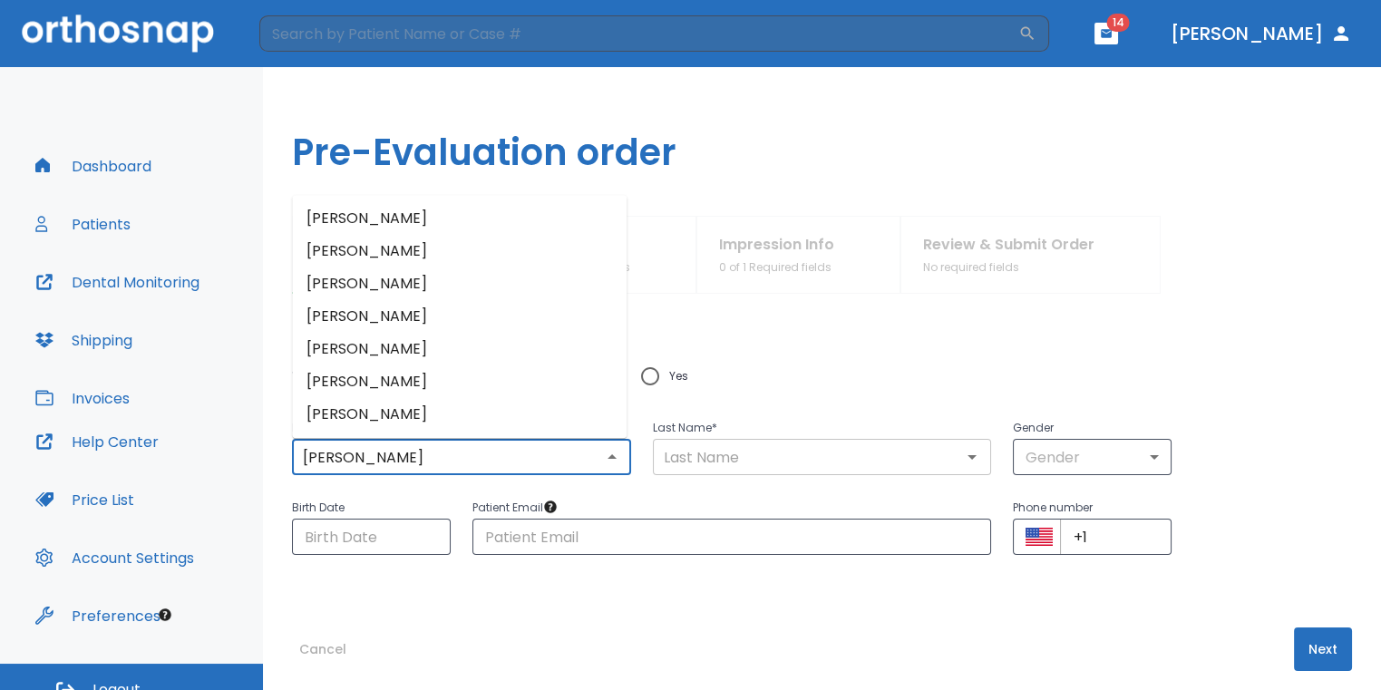
type input "Carlene"
click at [771, 452] on input "text" at bounding box center [822, 456] width 328 height 25
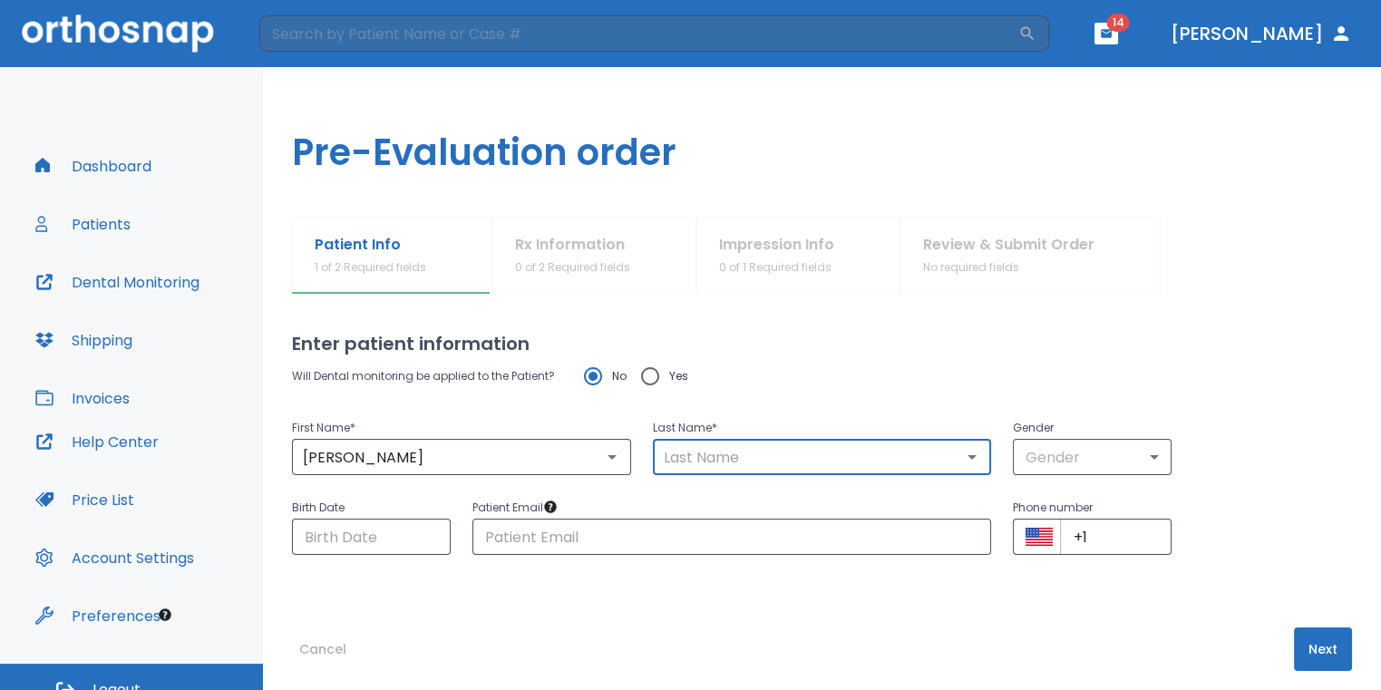
click at [771, 452] on input "text" at bounding box center [822, 456] width 328 height 25
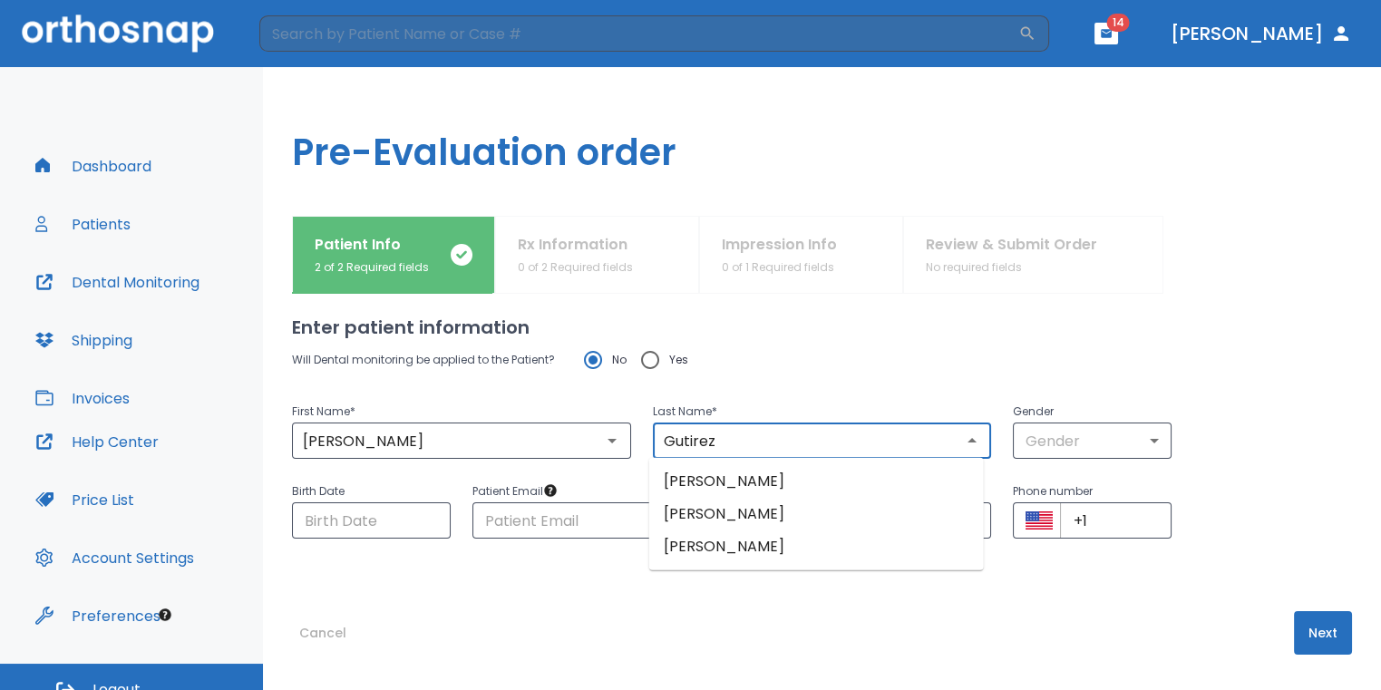
click at [750, 432] on input "Gutirez" at bounding box center [822, 440] width 328 height 25
type input "Gutierrez"
click at [1038, 443] on body "​ 14 Dr. Sedillo Dashboard Patients Dental Monitoring Shipping Invoices Help Ce…" at bounding box center [696, 345] width 1392 height 690
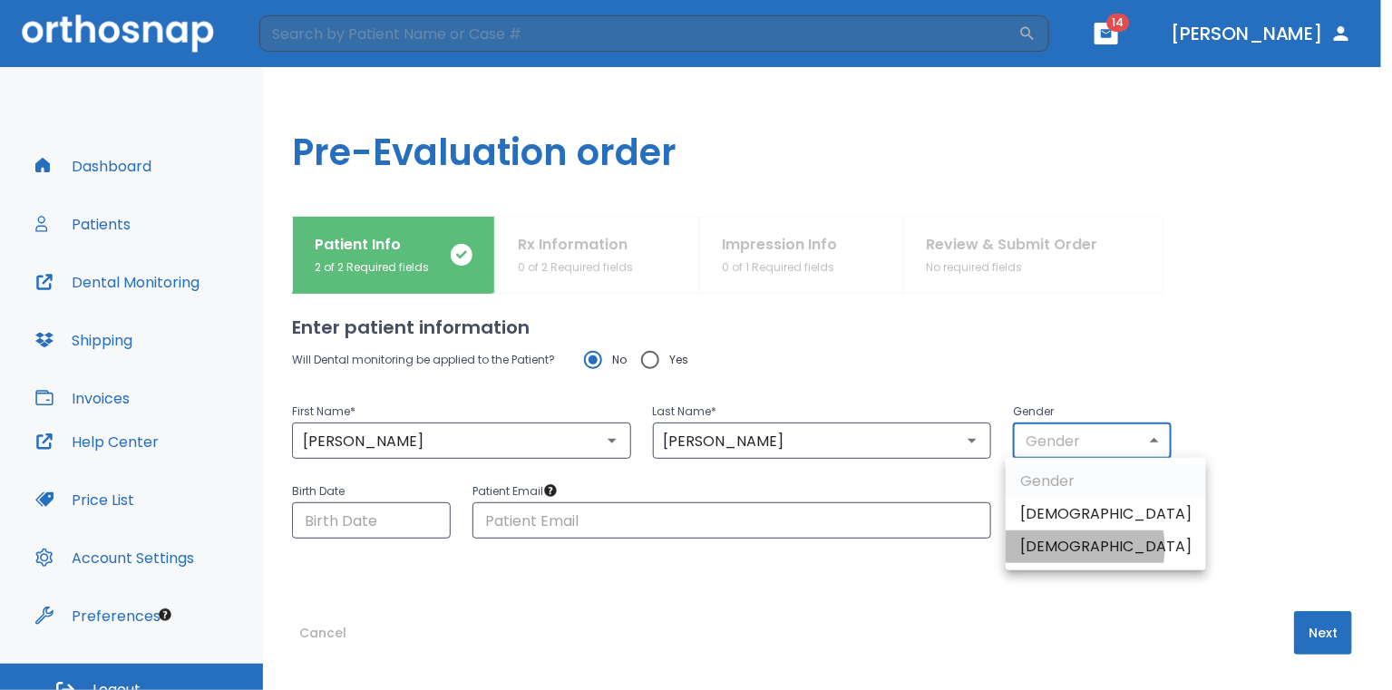
click at [1071, 548] on li "Female" at bounding box center [1106, 546] width 200 height 33
type input "0"
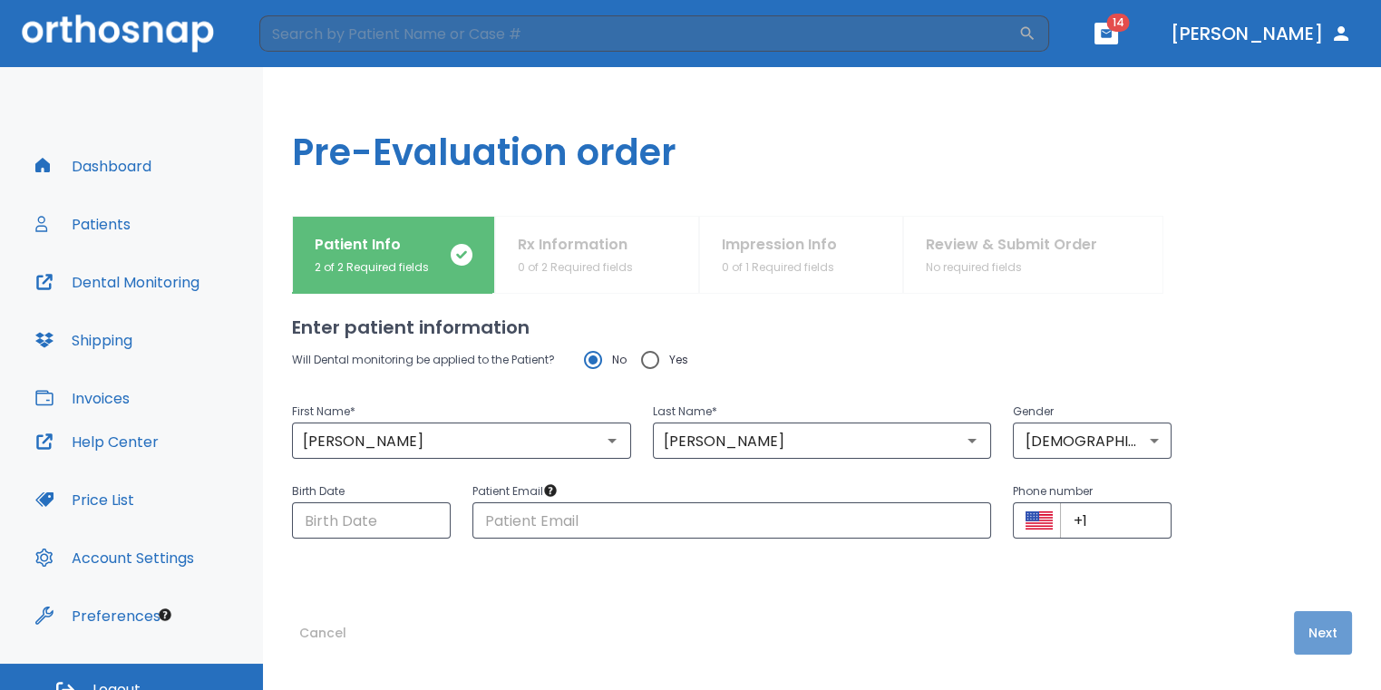
click at [1299, 629] on button "Next" at bounding box center [1323, 633] width 58 height 44
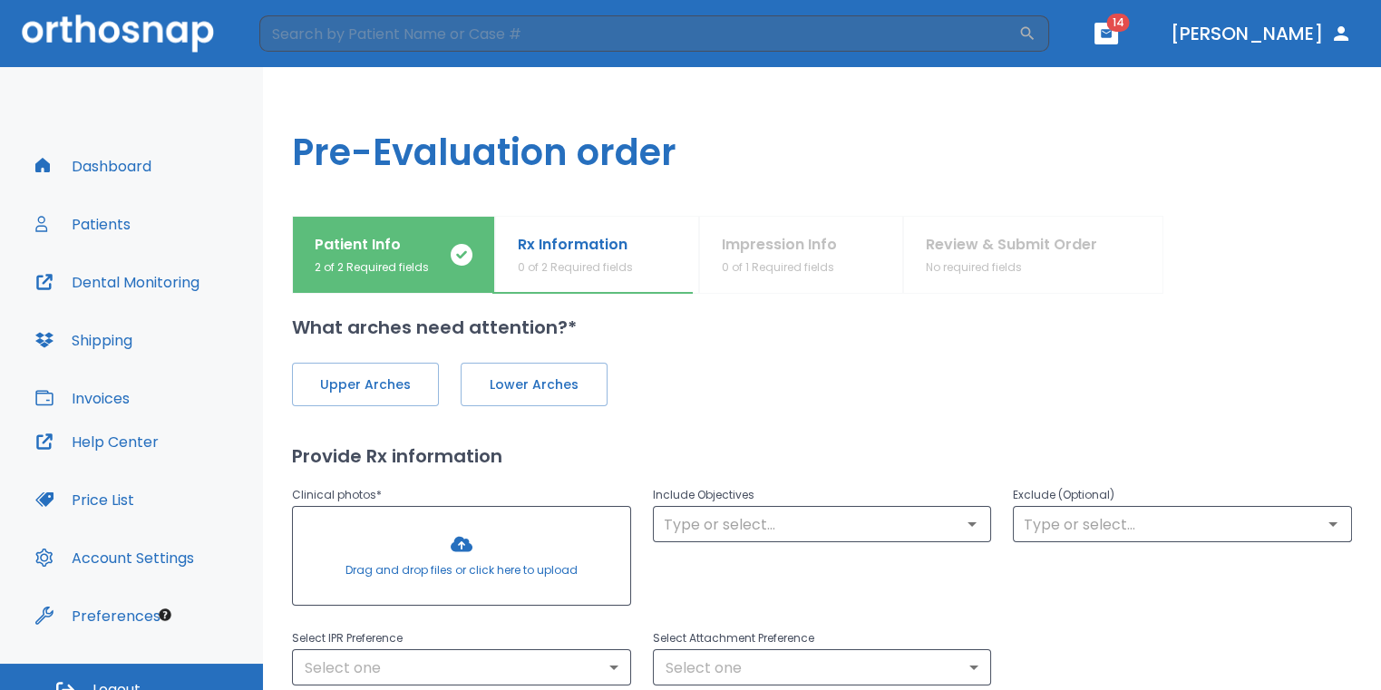
scroll to position [0, 0]
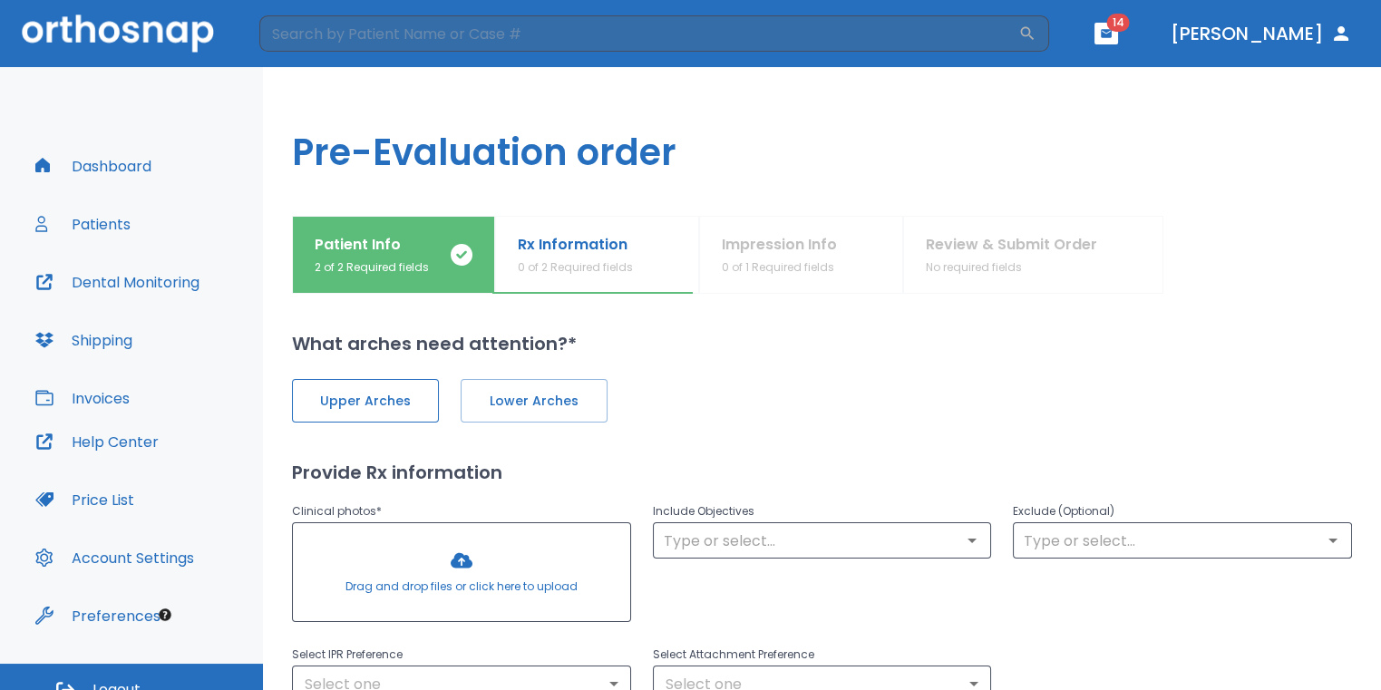
click at [370, 403] on span "Upper Arches" at bounding box center [365, 401] width 109 height 19
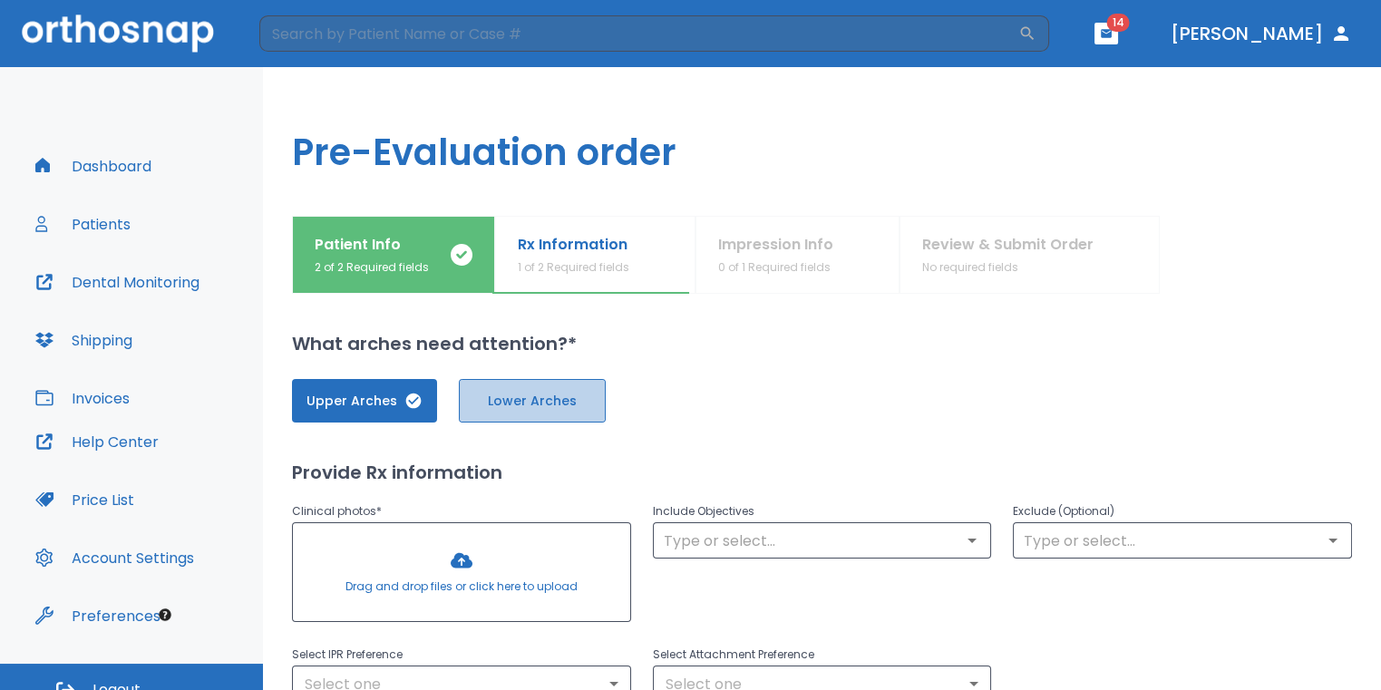
click at [523, 413] on button "Lower Arches" at bounding box center [532, 401] width 147 height 44
click at [452, 579] on div at bounding box center [461, 572] width 337 height 98
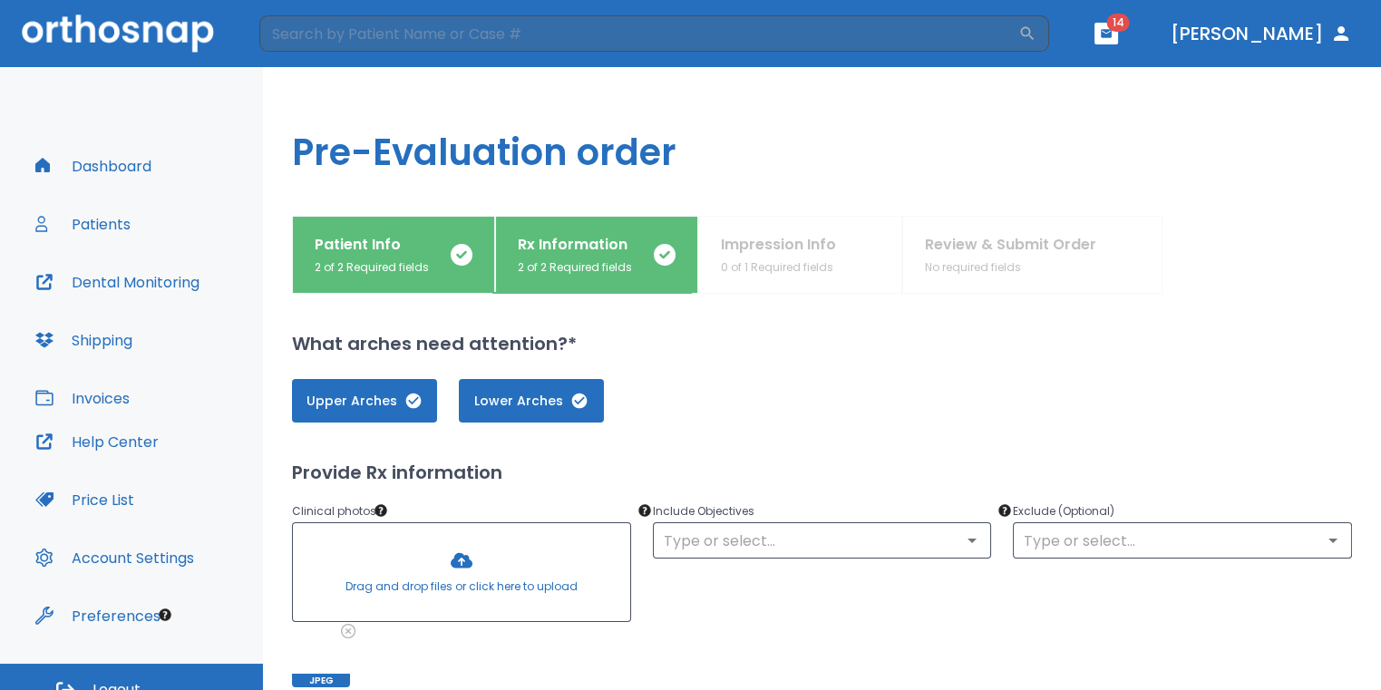
click at [469, 565] on div at bounding box center [461, 572] width 337 height 98
click at [511, 590] on div at bounding box center [461, 572] width 337 height 98
click at [486, 545] on div at bounding box center [461, 572] width 337 height 98
click at [493, 561] on div at bounding box center [461, 572] width 337 height 98
click at [462, 581] on div at bounding box center [461, 572] width 337 height 98
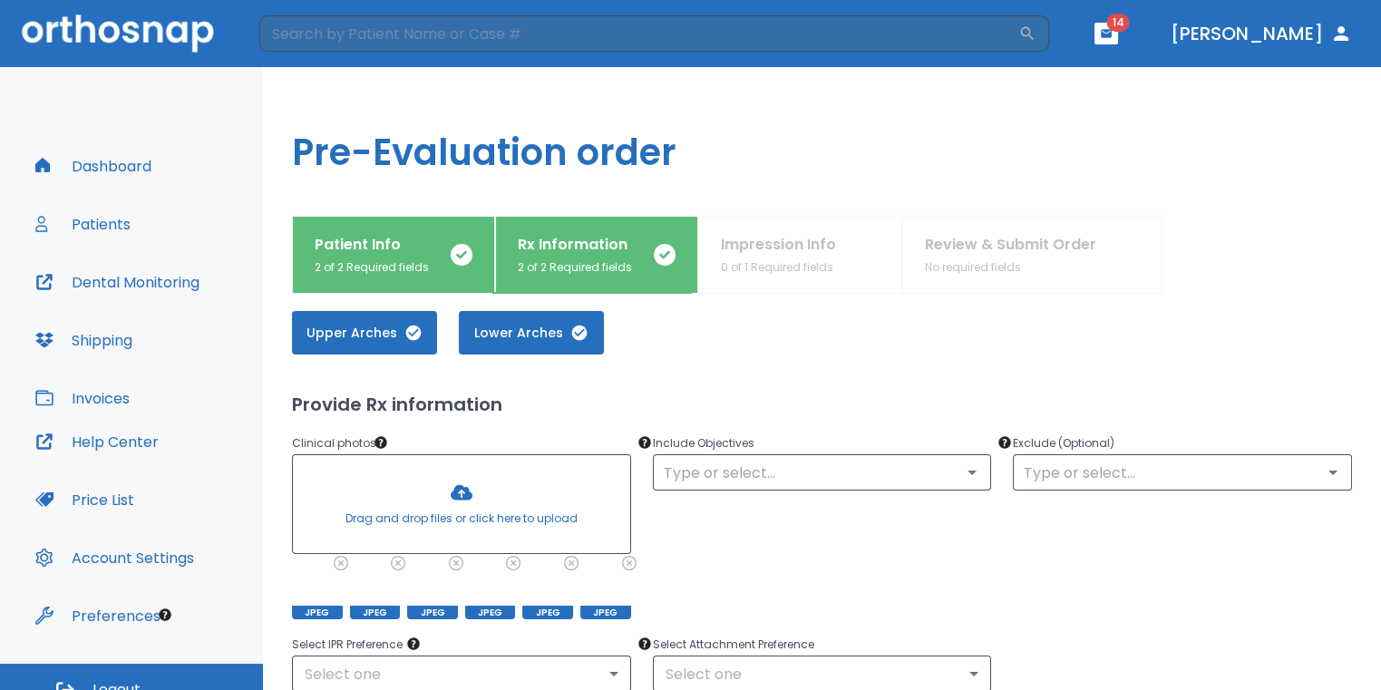
scroll to position [91, 0]
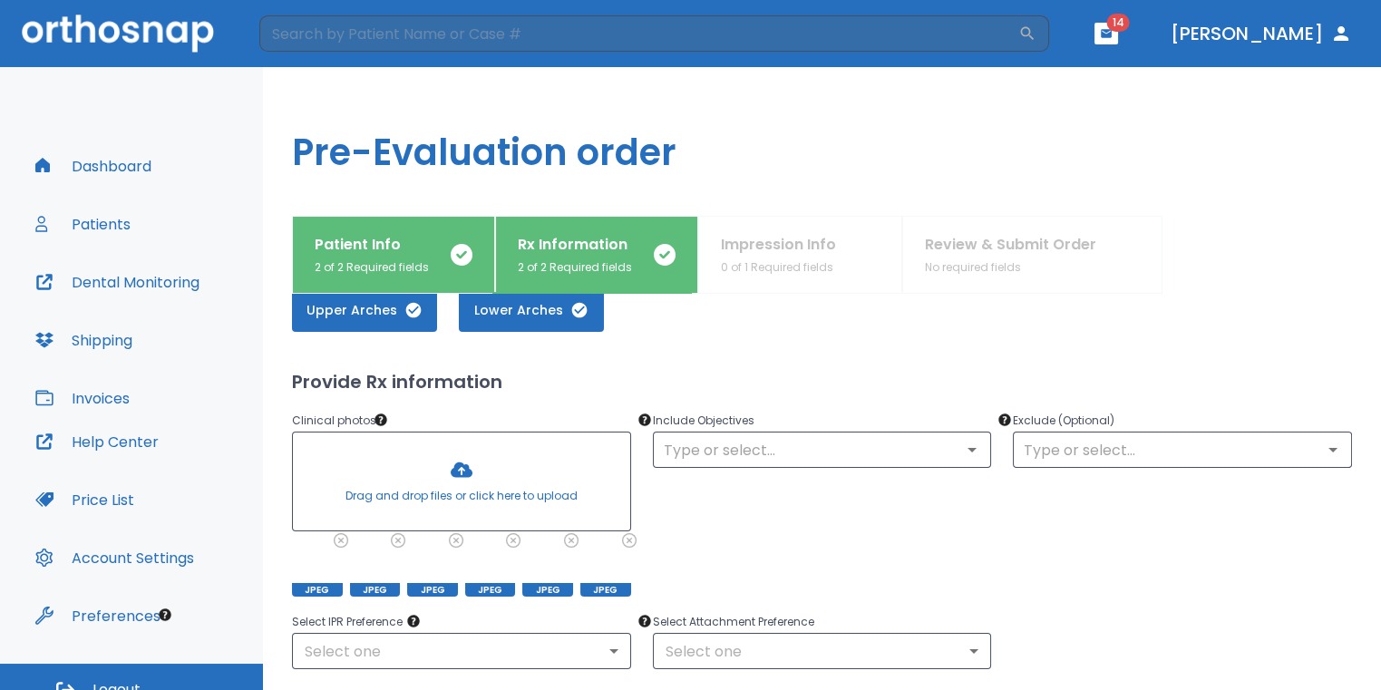
click at [455, 486] on div at bounding box center [461, 481] width 337 height 98
click at [485, 476] on div at bounding box center [461, 481] width 337 height 98
click at [481, 445] on div at bounding box center [461, 481] width 337 height 98
click at [512, 470] on div at bounding box center [461, 481] width 337 height 98
click at [468, 459] on div at bounding box center [461, 481] width 337 height 98
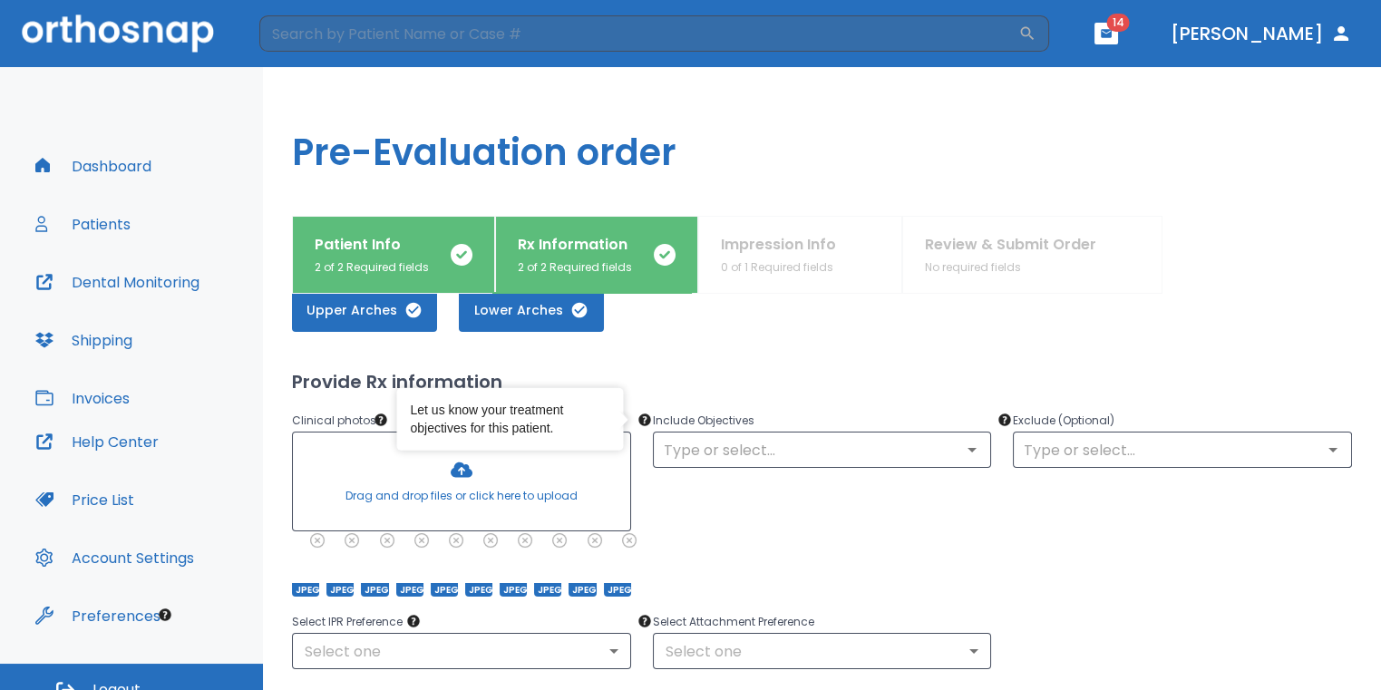
click at [507, 458] on div at bounding box center [461, 481] width 337 height 98
click at [726, 451] on input "text" at bounding box center [822, 449] width 328 height 25
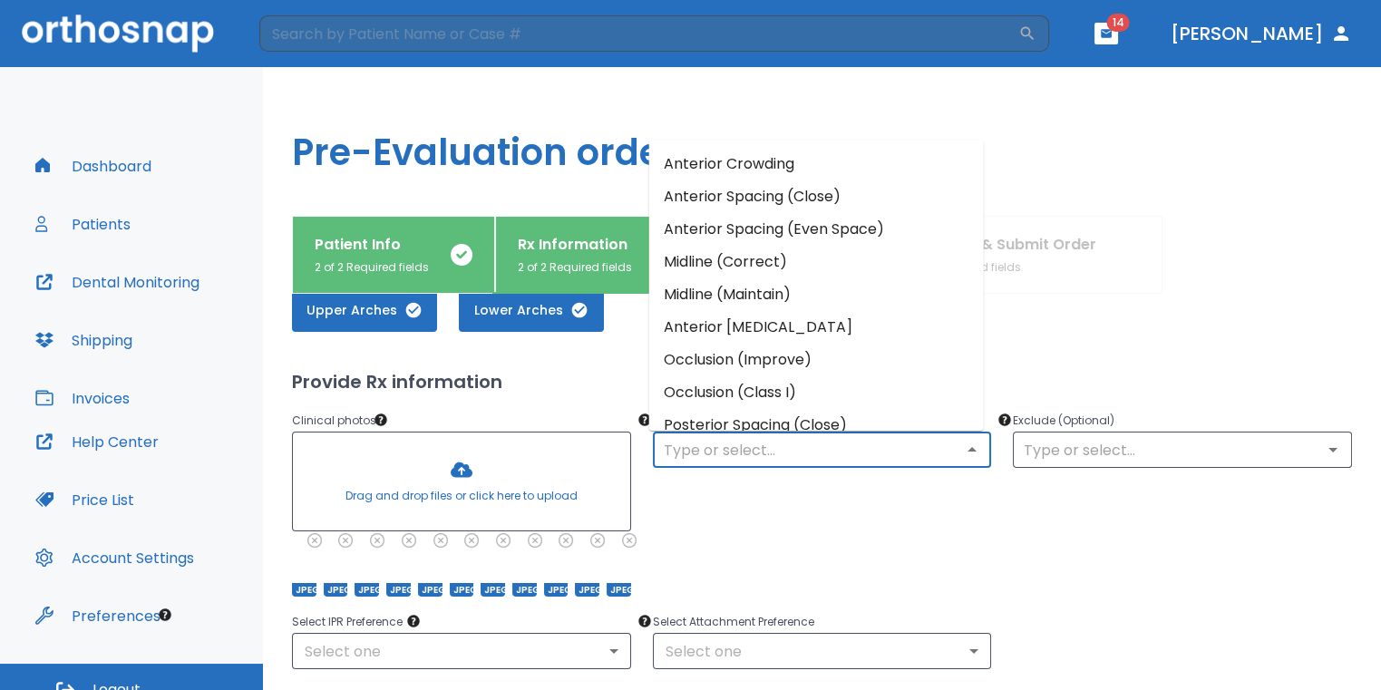
click at [779, 174] on li "Anterior Crowding" at bounding box center [816, 163] width 335 height 33
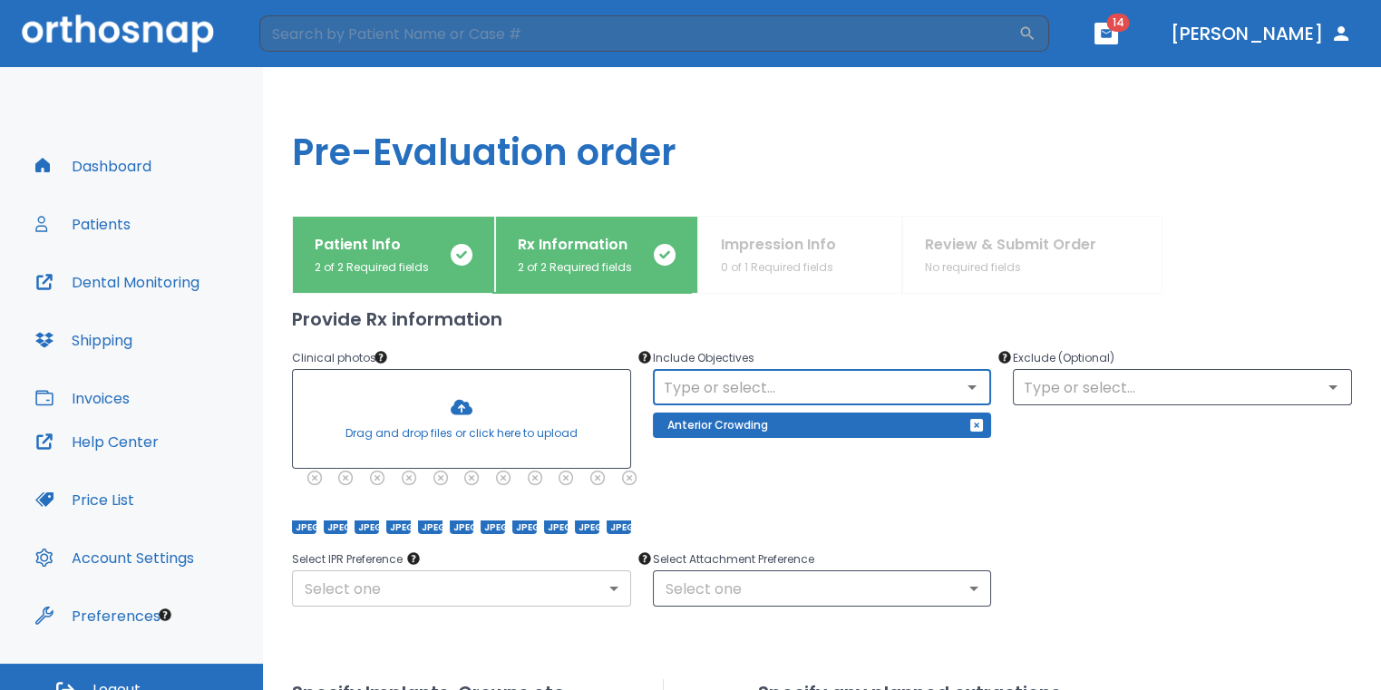
scroll to position [181, 0]
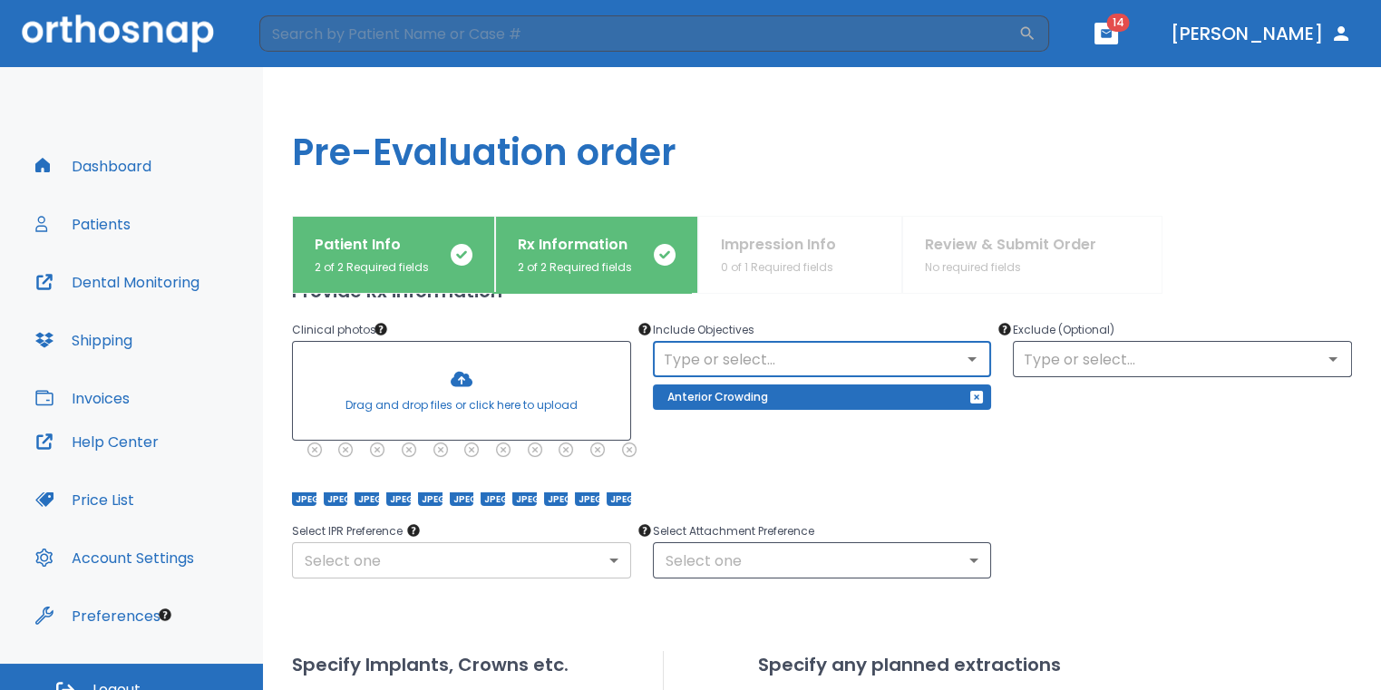
click at [531, 568] on body "​ 14 Dr. Sedillo Dashboard Patients Dental Monitoring Shipping Invoices Help Ce…" at bounding box center [690, 345] width 1381 height 690
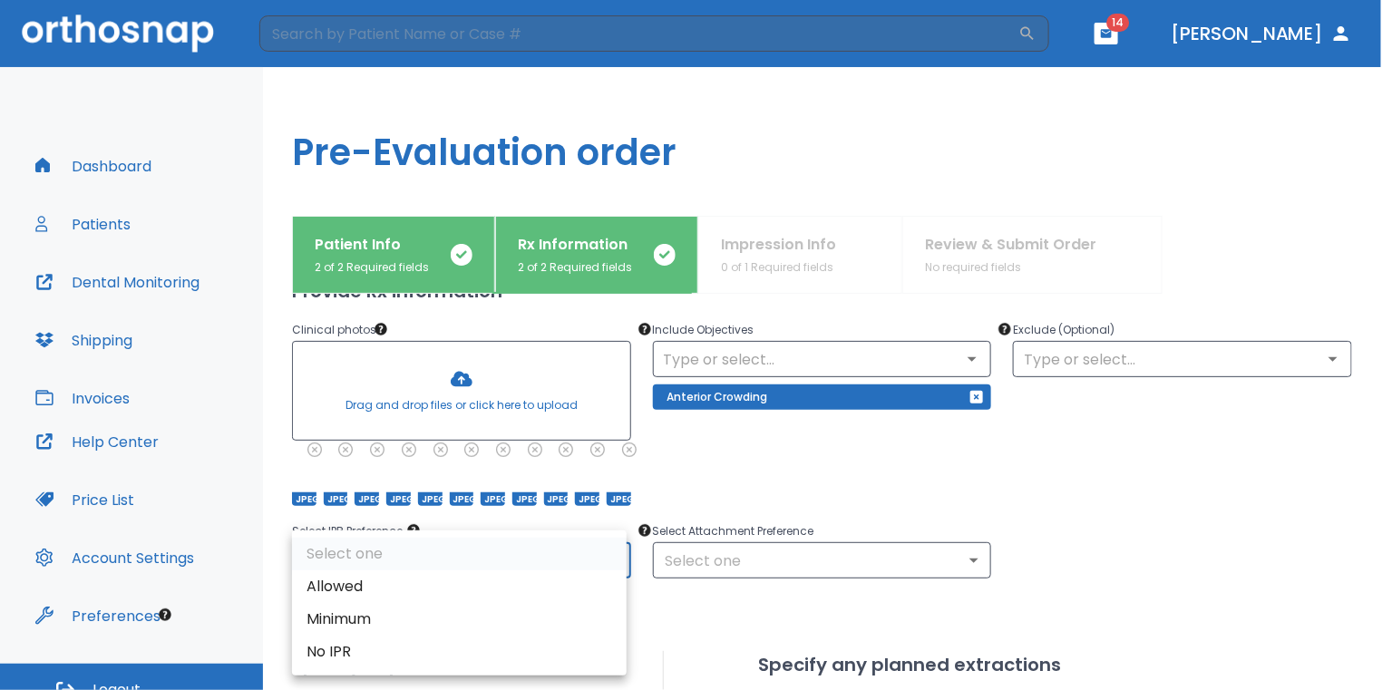
click at [466, 577] on li "Allowed" at bounding box center [459, 586] width 335 height 33
type input "1"
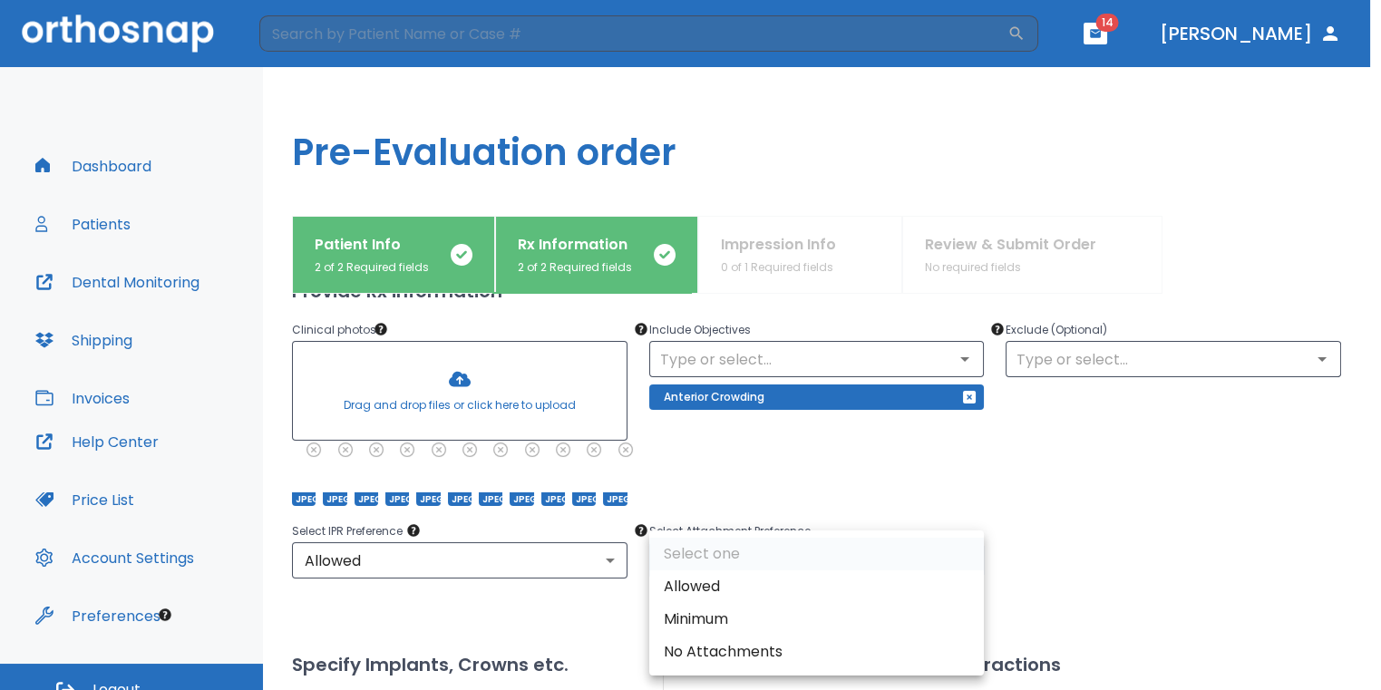
click at [768, 570] on body "​ 14 Dr. Sedillo Dashboard Patients Dental Monitoring Shipping Invoices Help Ce…" at bounding box center [690, 345] width 1381 height 690
click at [730, 584] on li "Allowed" at bounding box center [816, 586] width 335 height 33
type input "1"
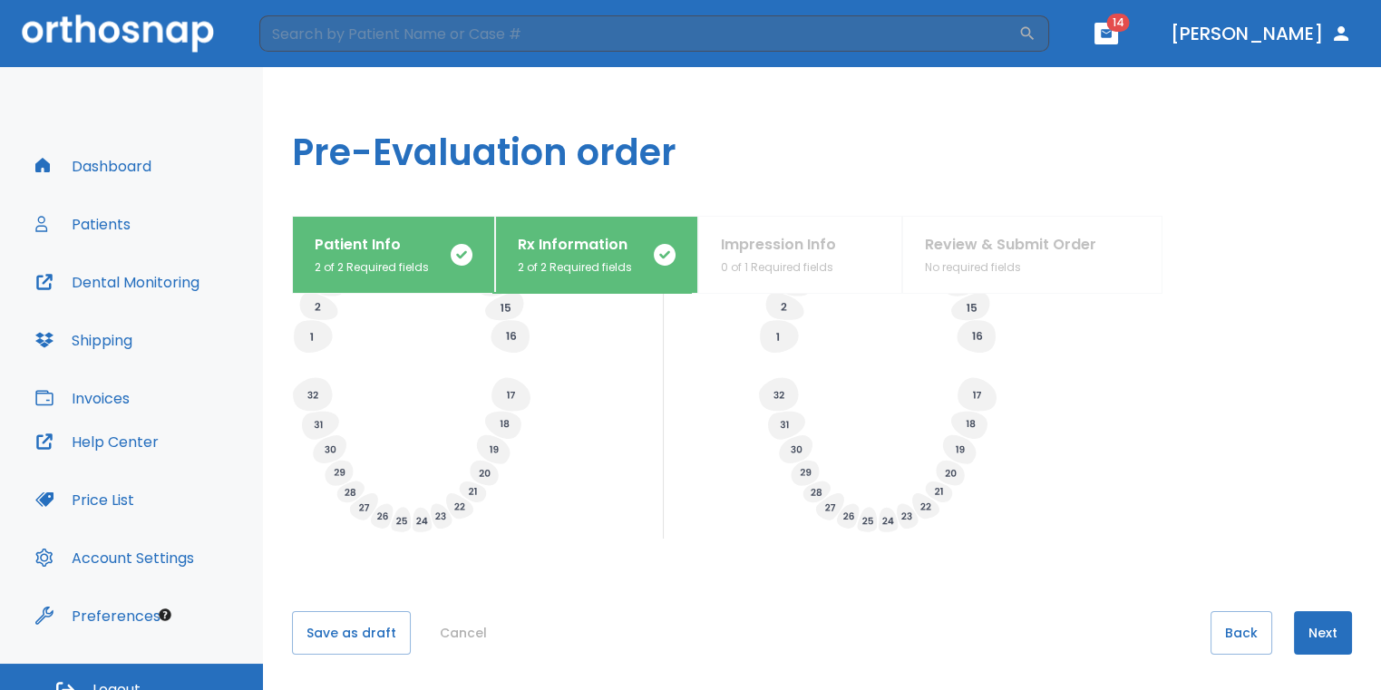
click at [1307, 620] on button "Next" at bounding box center [1323, 633] width 58 height 44
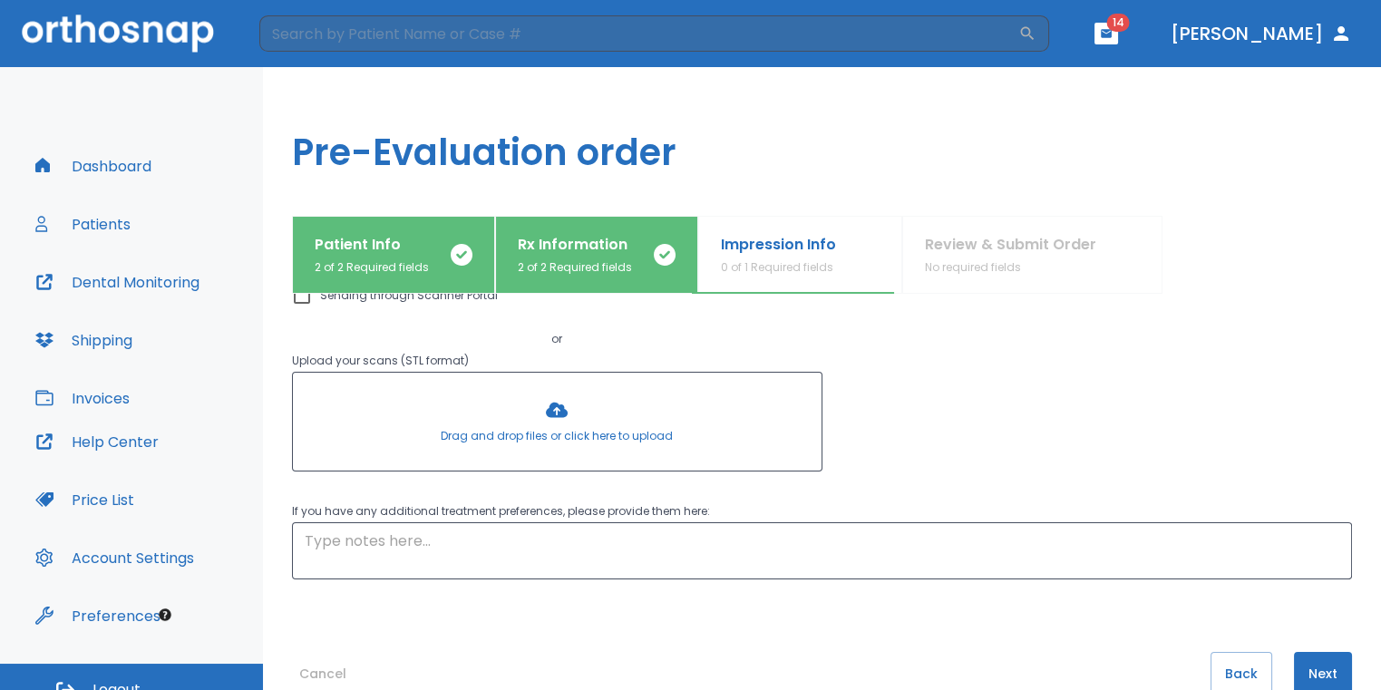
scroll to position [0, 0]
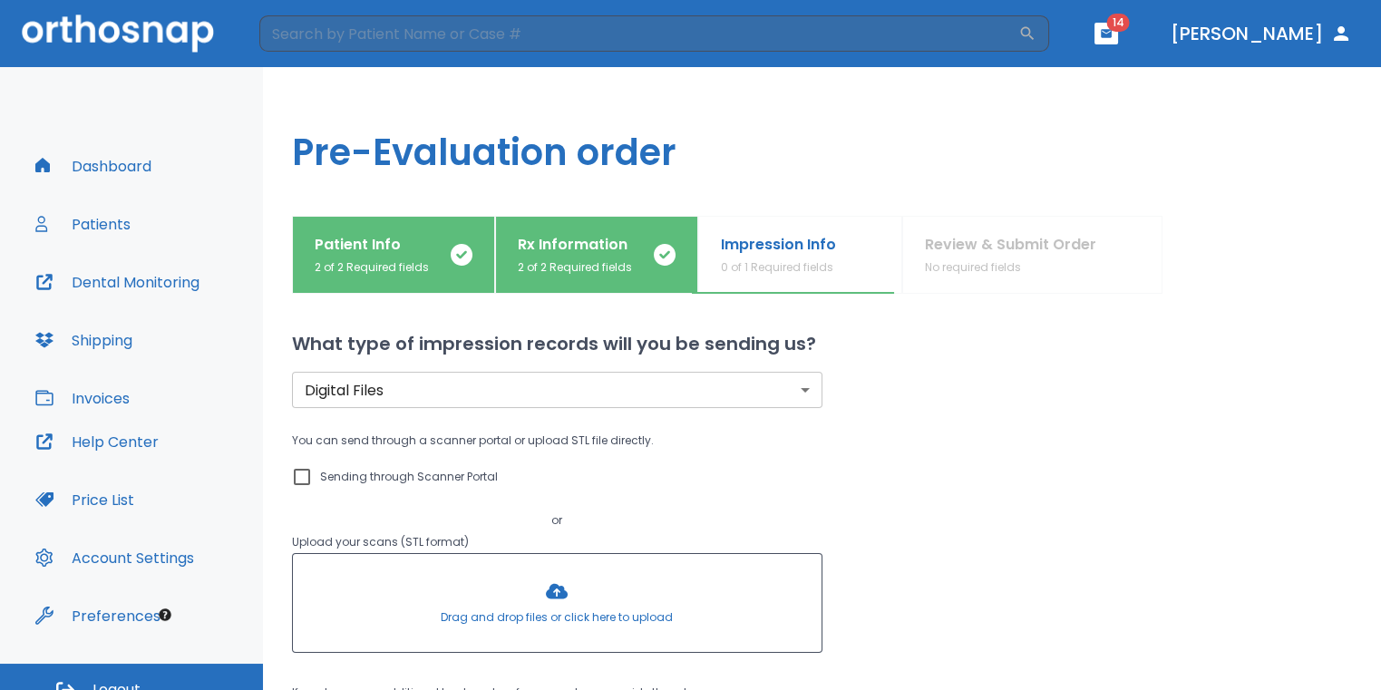
click at [564, 593] on div at bounding box center [557, 603] width 529 height 98
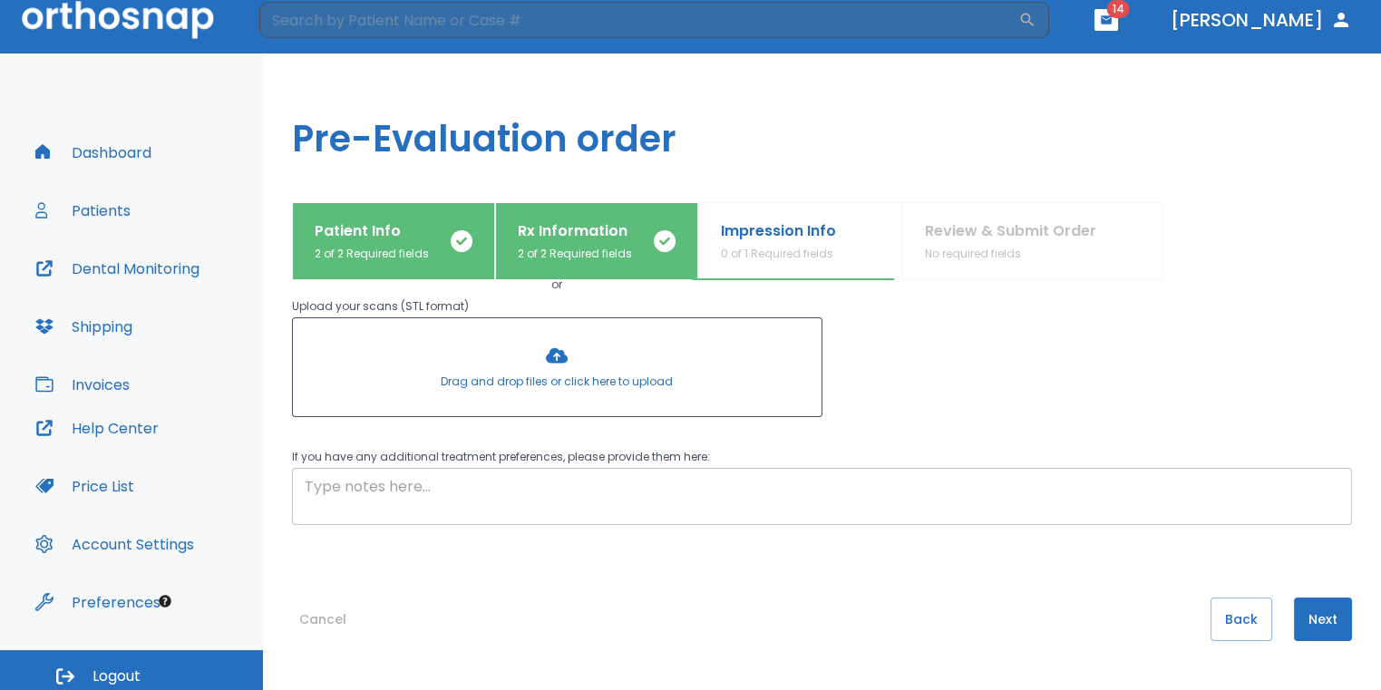
scroll to position [22, 0]
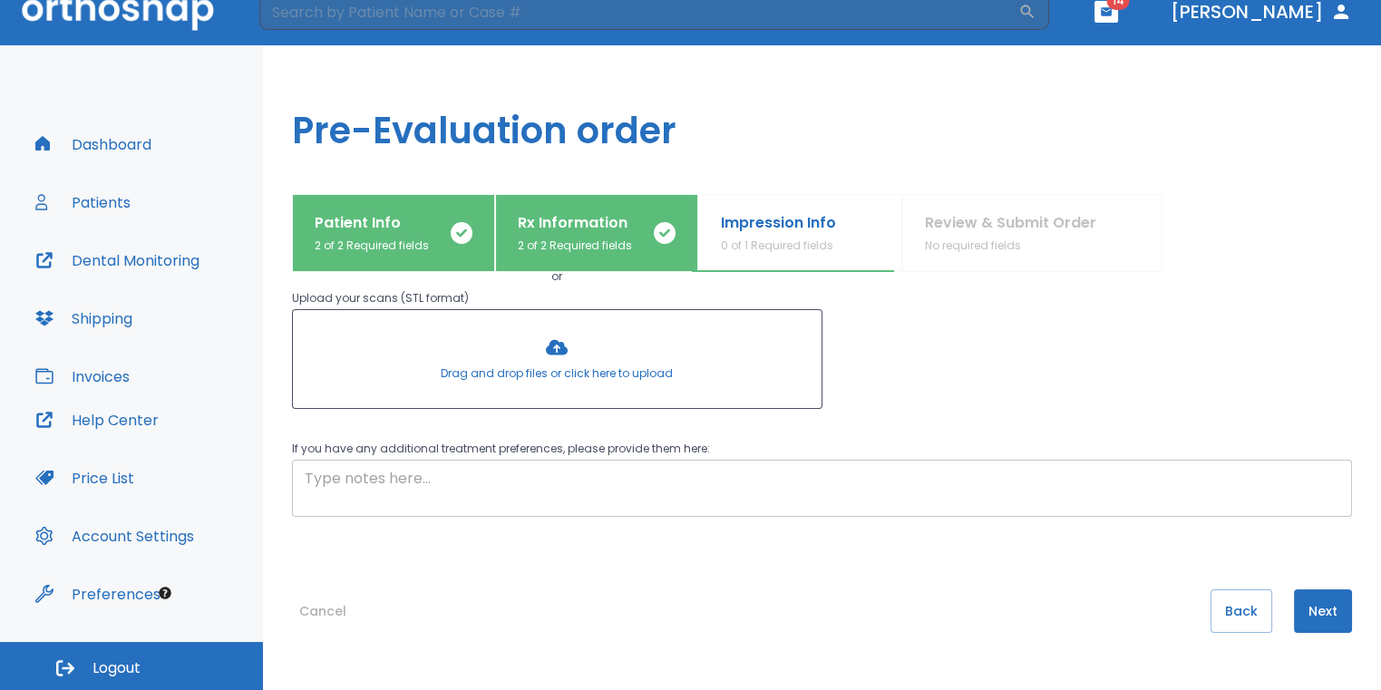
click at [671, 476] on textarea at bounding box center [822, 489] width 1035 height 42
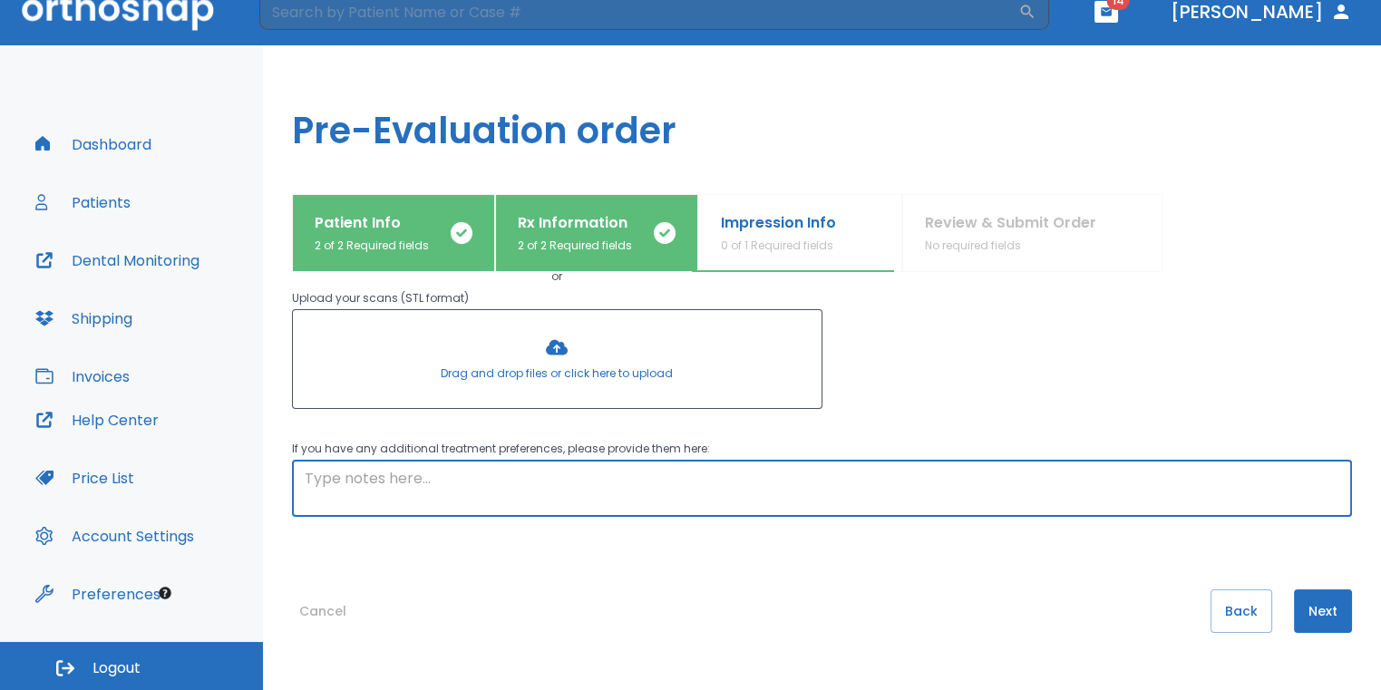
click at [1298, 600] on button "Next" at bounding box center [1323, 611] width 58 height 44
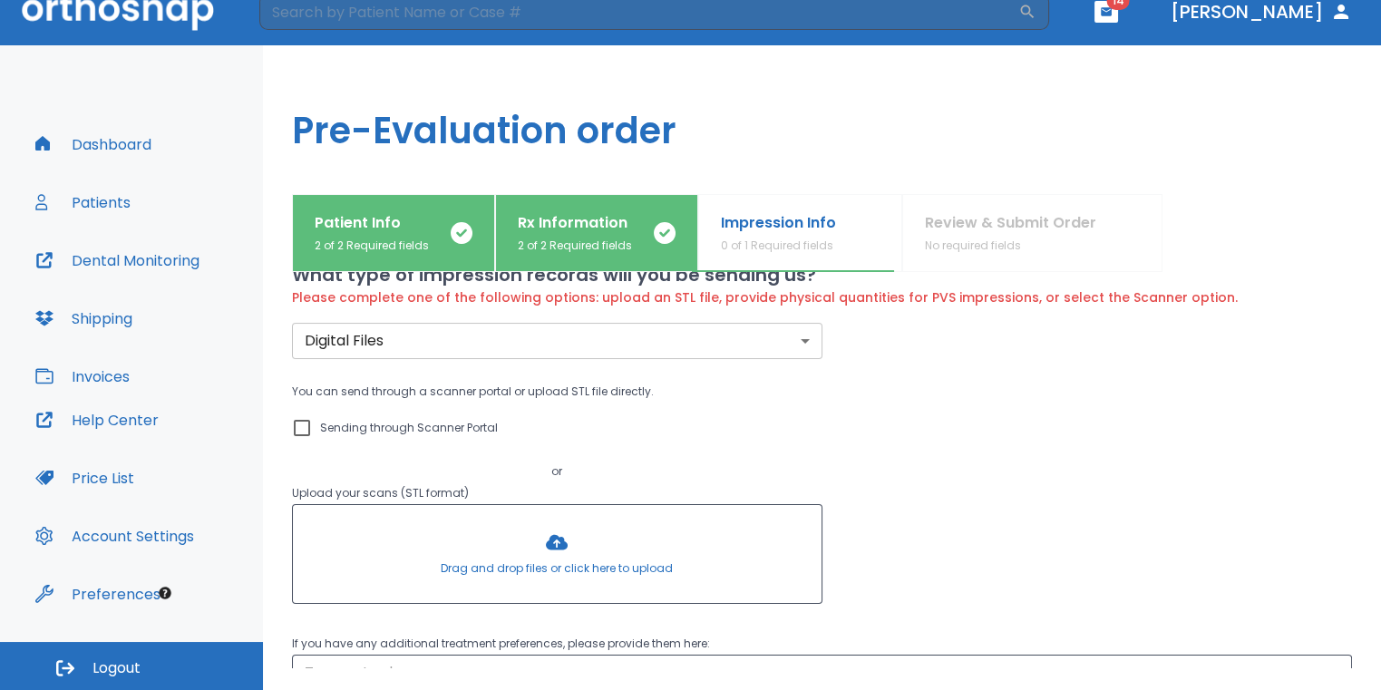
scroll to position [0, 0]
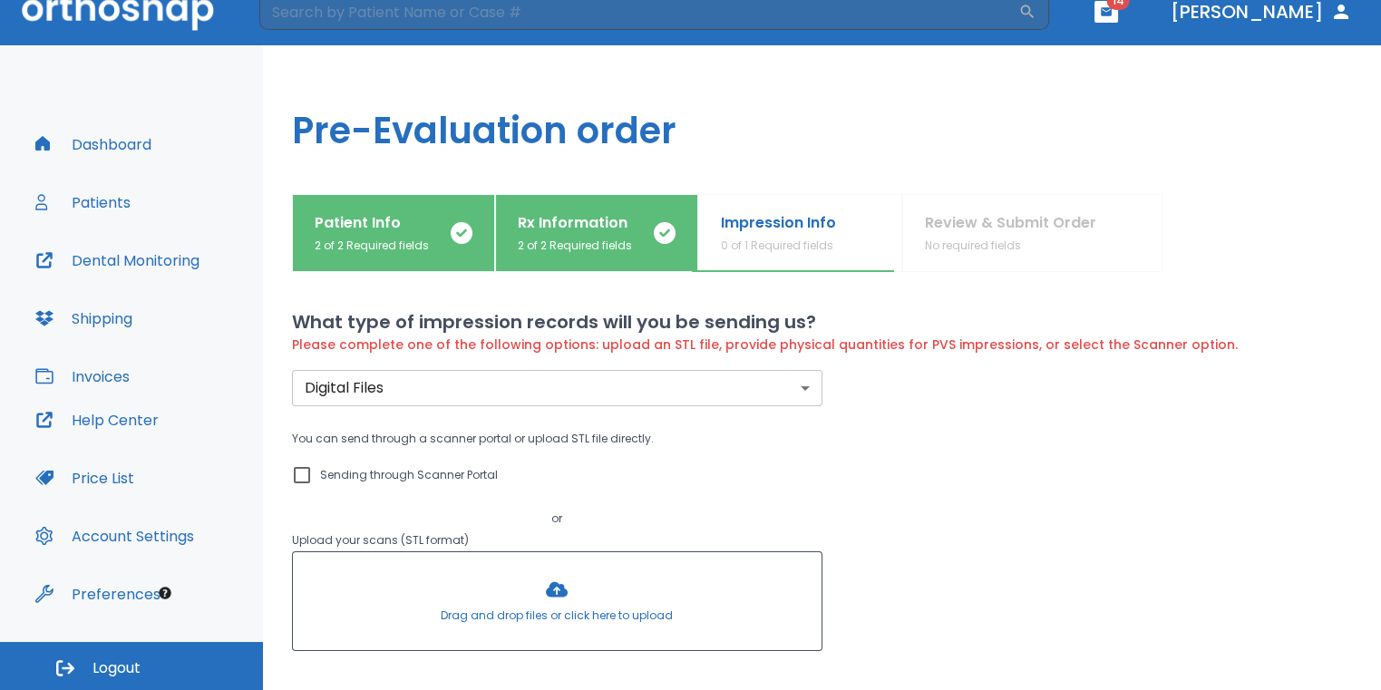
click at [309, 475] on input "Sending through Scanner Portal" at bounding box center [302, 475] width 22 height 22
checkbox input "true"
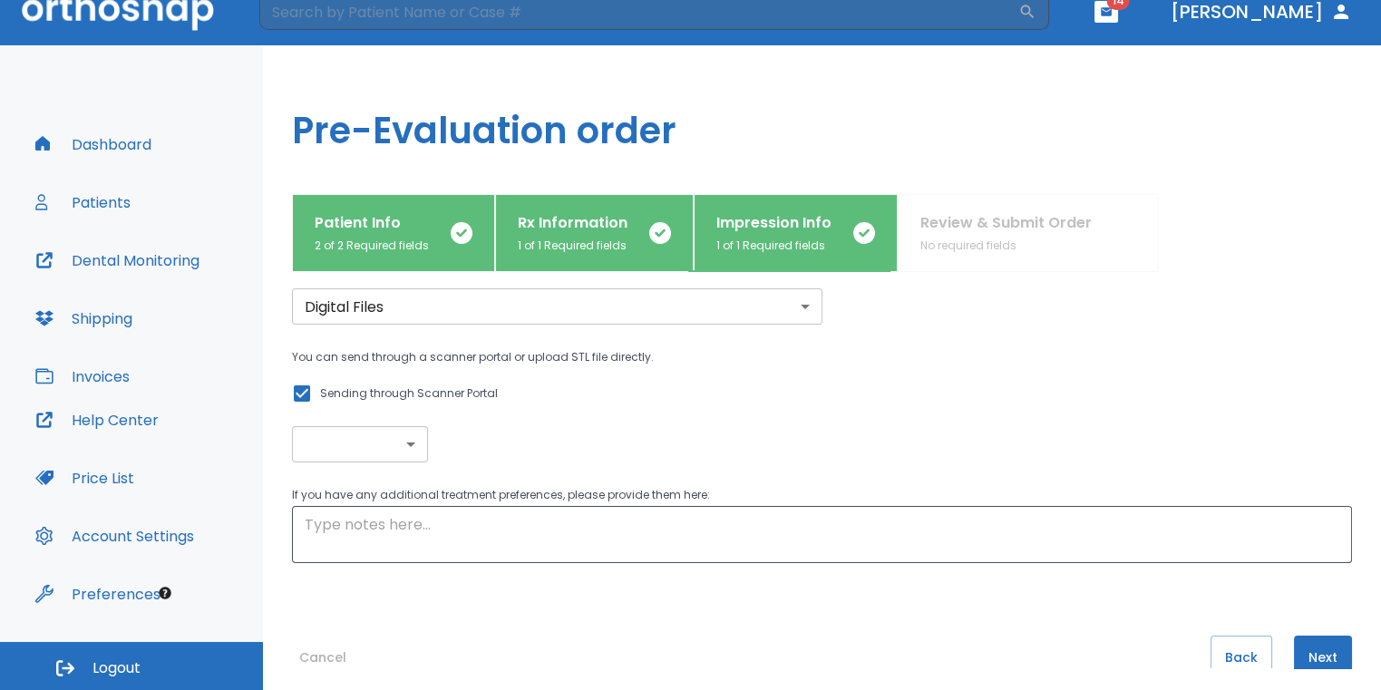
scroll to position [108, 0]
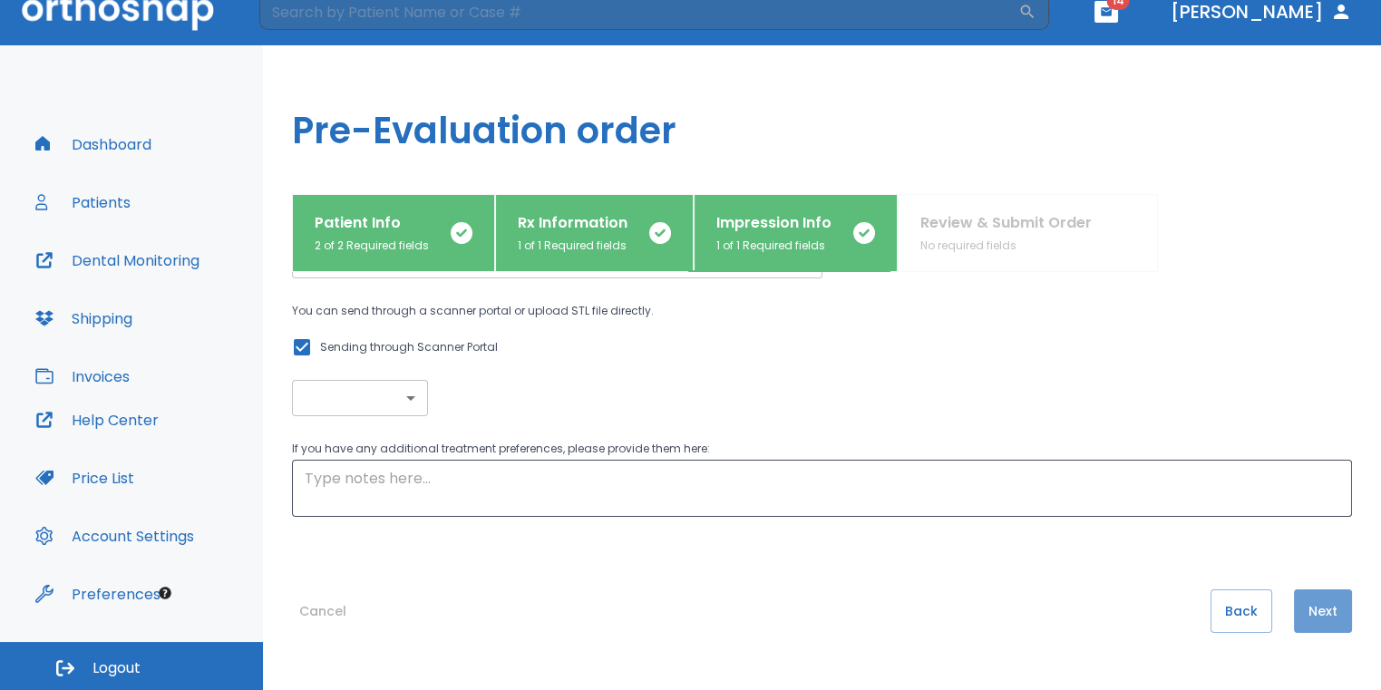
click at [1338, 604] on button "Next" at bounding box center [1323, 611] width 58 height 44
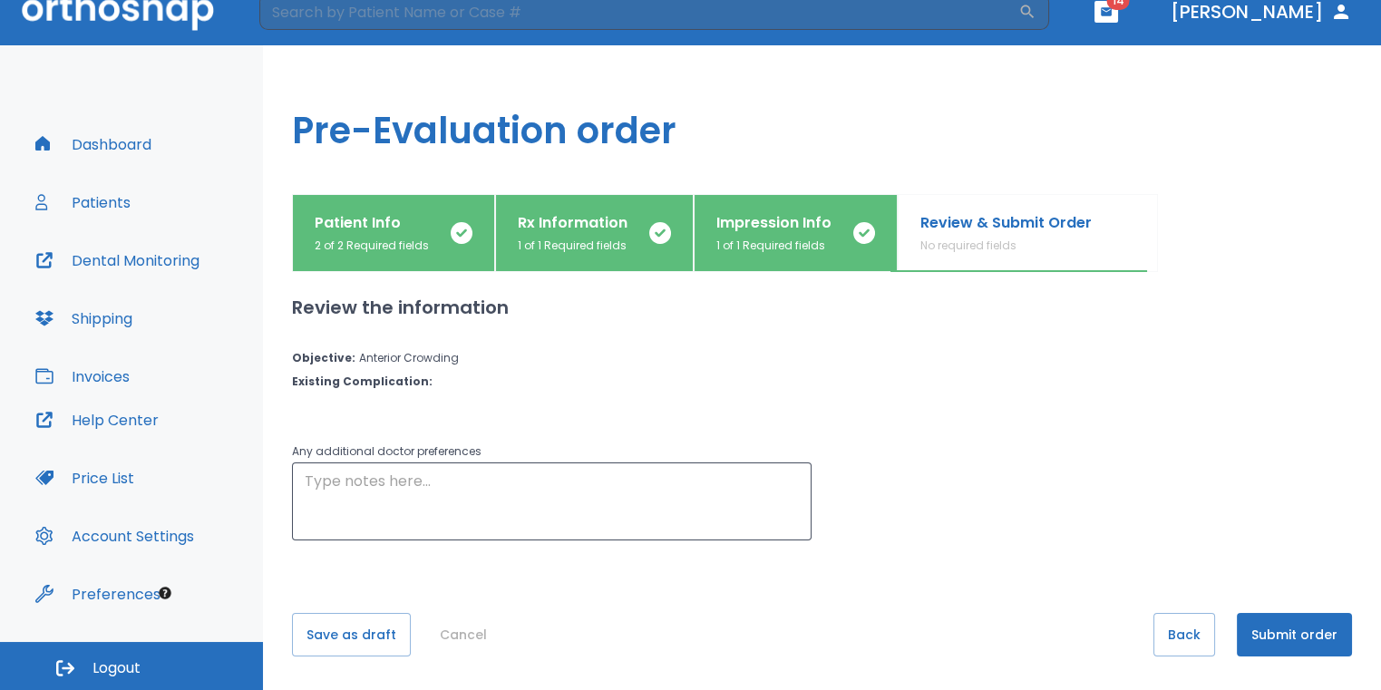
scroll to position [0, 0]
click at [1264, 630] on button "Submit order" at bounding box center [1294, 635] width 115 height 44
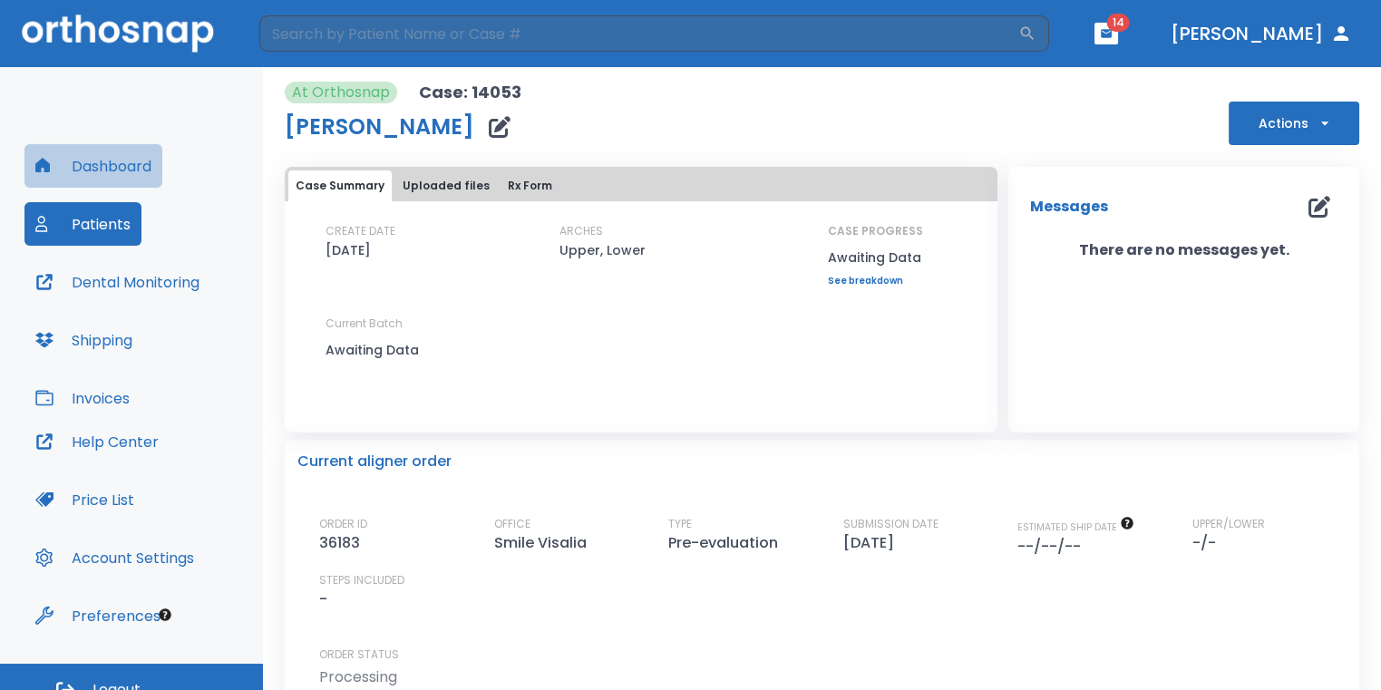
click at [111, 163] on button "Dashboard" at bounding box center [93, 166] width 138 height 44
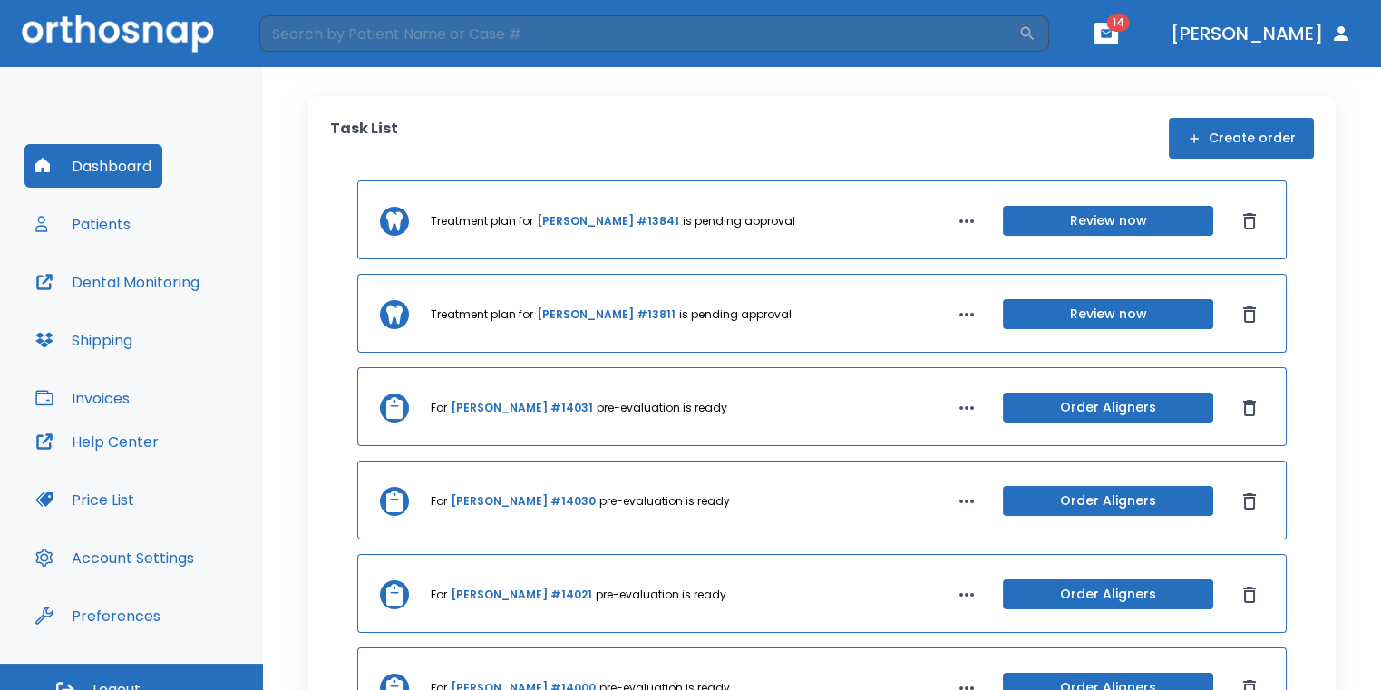
click at [1247, 135] on button "Create order" at bounding box center [1241, 138] width 145 height 41
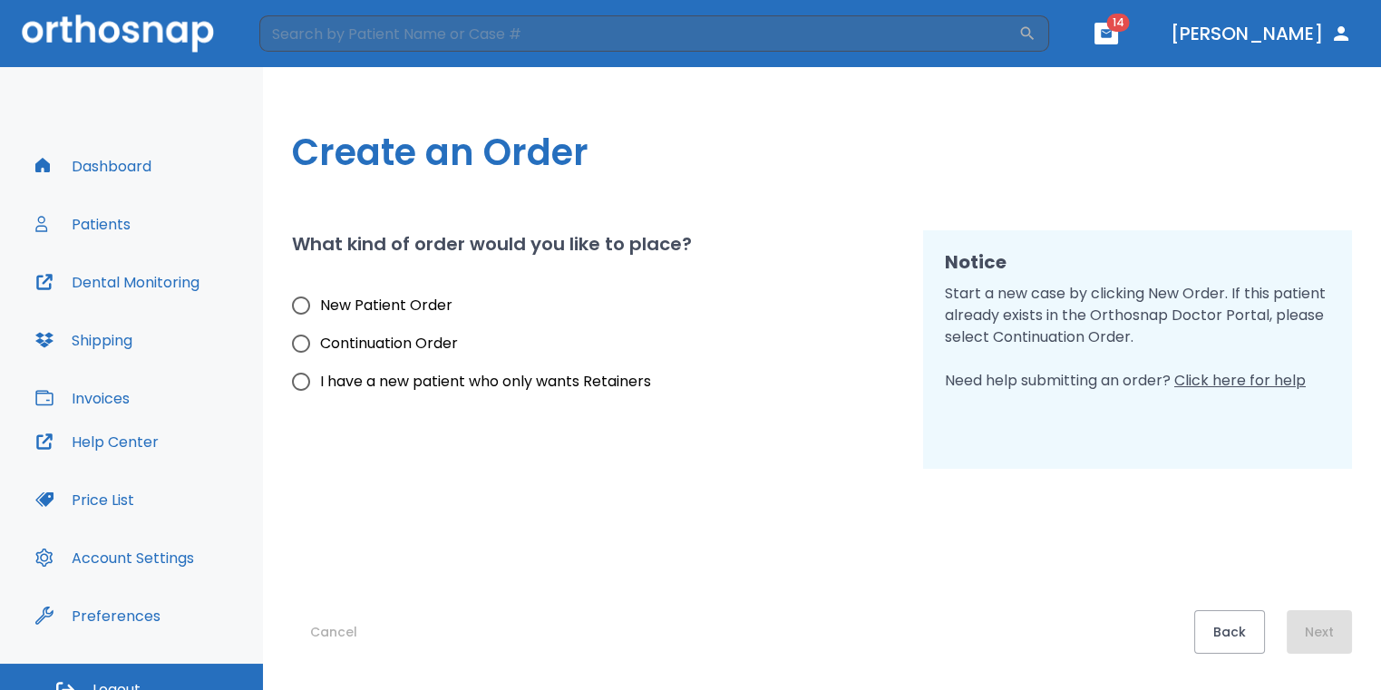
click at [328, 315] on span "New Patient Order" at bounding box center [386, 306] width 132 height 22
click at [320, 315] on input "New Patient Order" at bounding box center [301, 306] width 38 height 38
radio input "true"
click at [1356, 627] on div "Create an Order What kind of order would you like to place? New Patient Order C…" at bounding box center [822, 378] width 1118 height 623
click at [1296, 635] on button "Next" at bounding box center [1319, 632] width 65 height 44
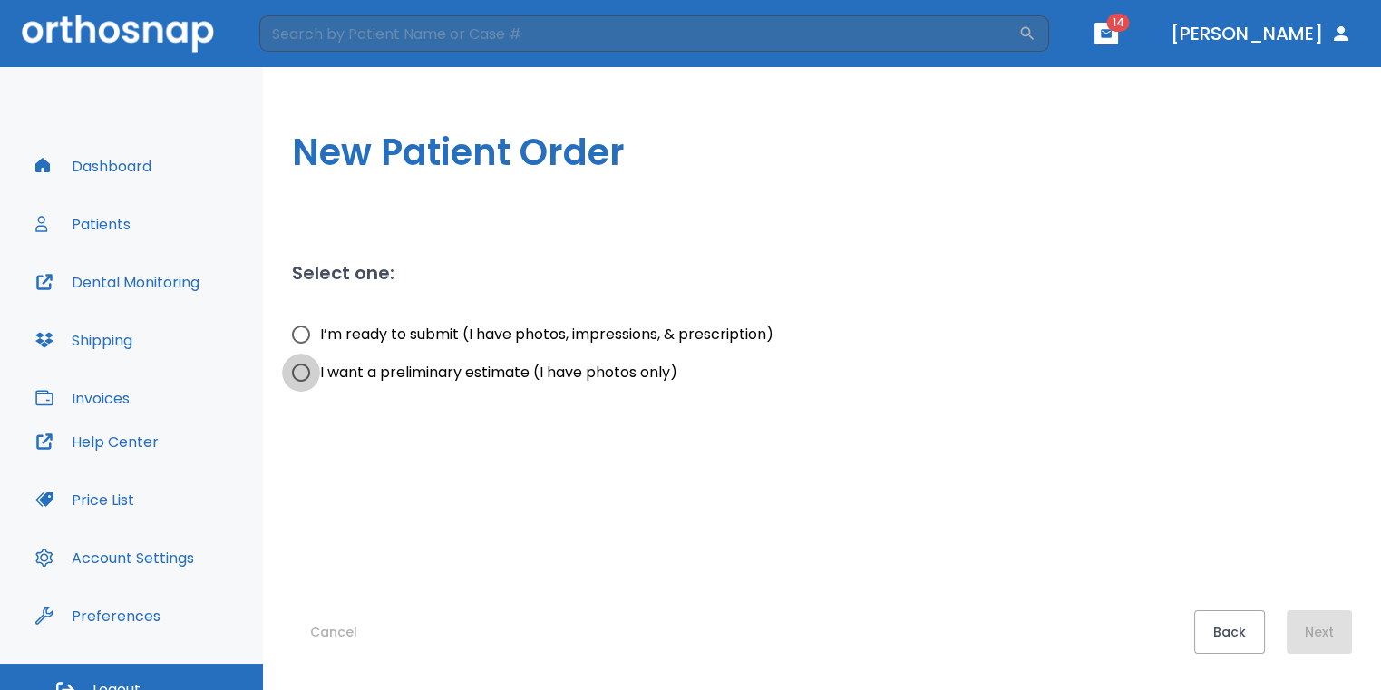
click at [302, 377] on input "I want a preliminary estimate (I have photos only)" at bounding box center [301, 373] width 38 height 38
radio input "true"
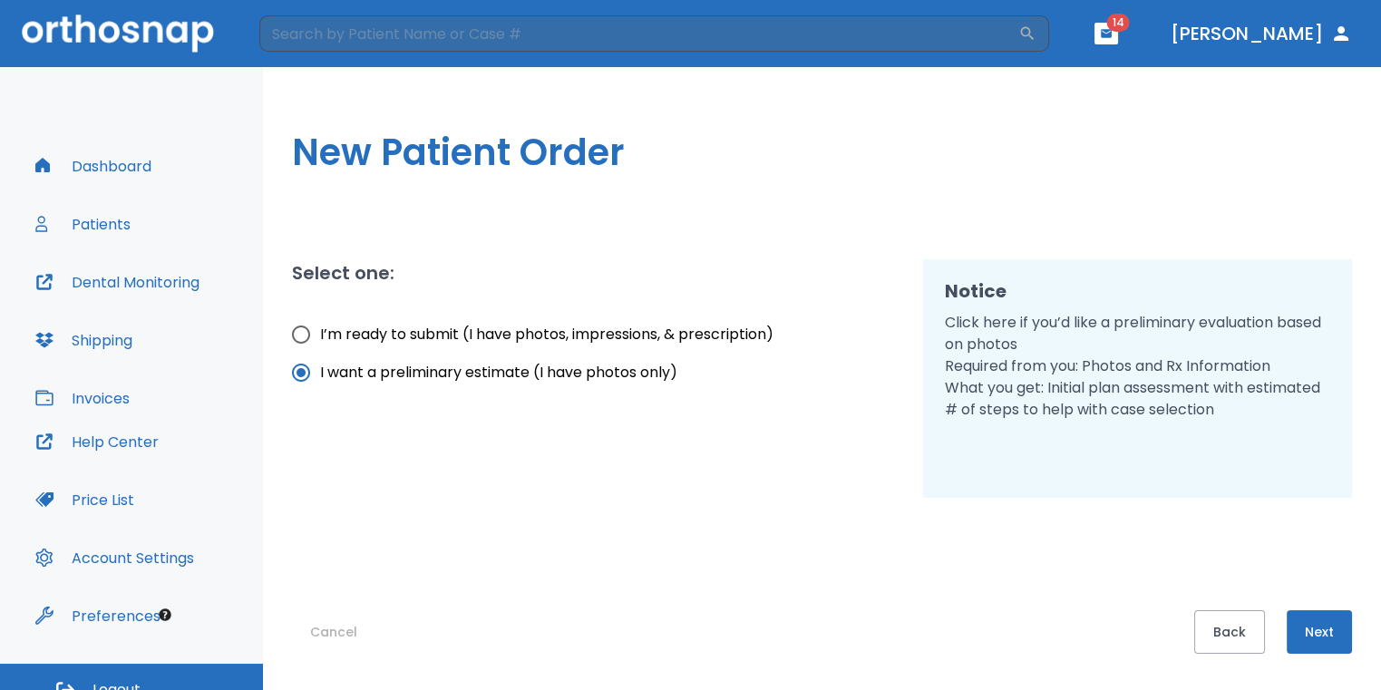
click at [1340, 636] on button "Next" at bounding box center [1319, 632] width 65 height 44
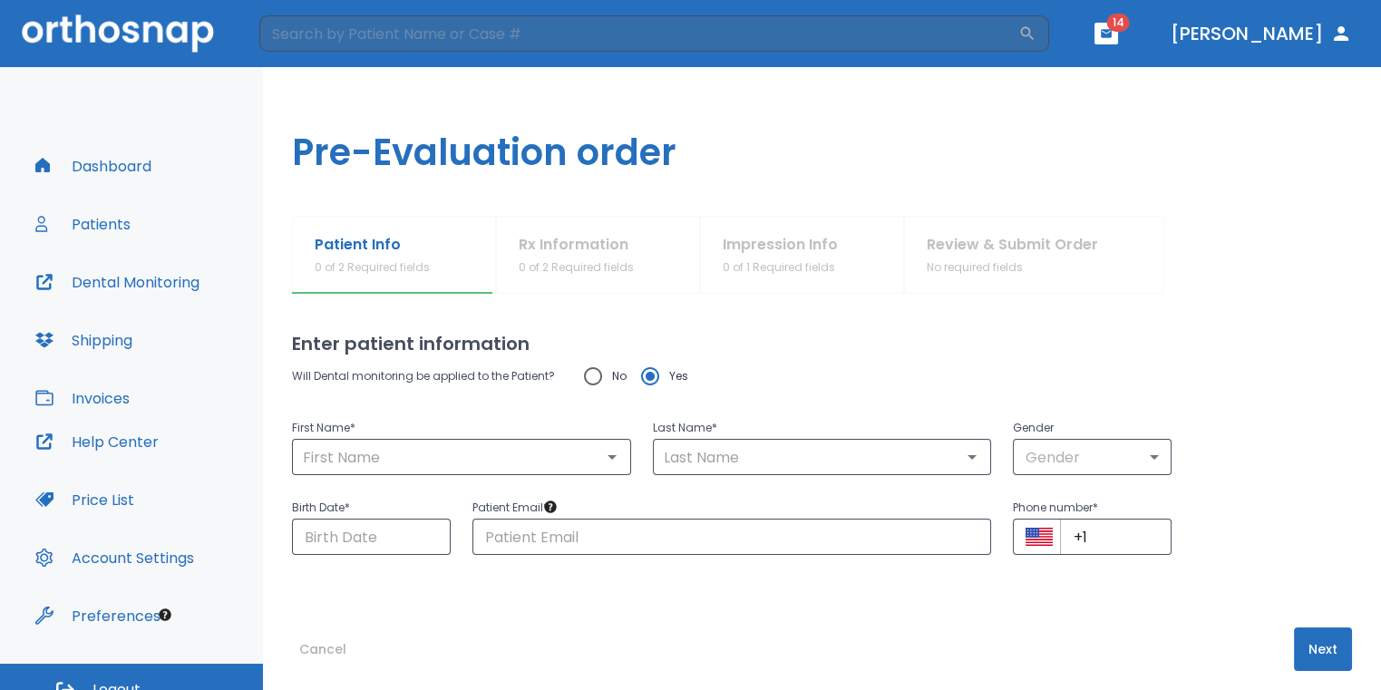
click at [579, 377] on input "No" at bounding box center [593, 376] width 38 height 38
radio input "true"
click at [563, 448] on input "text" at bounding box center [461, 456] width 328 height 25
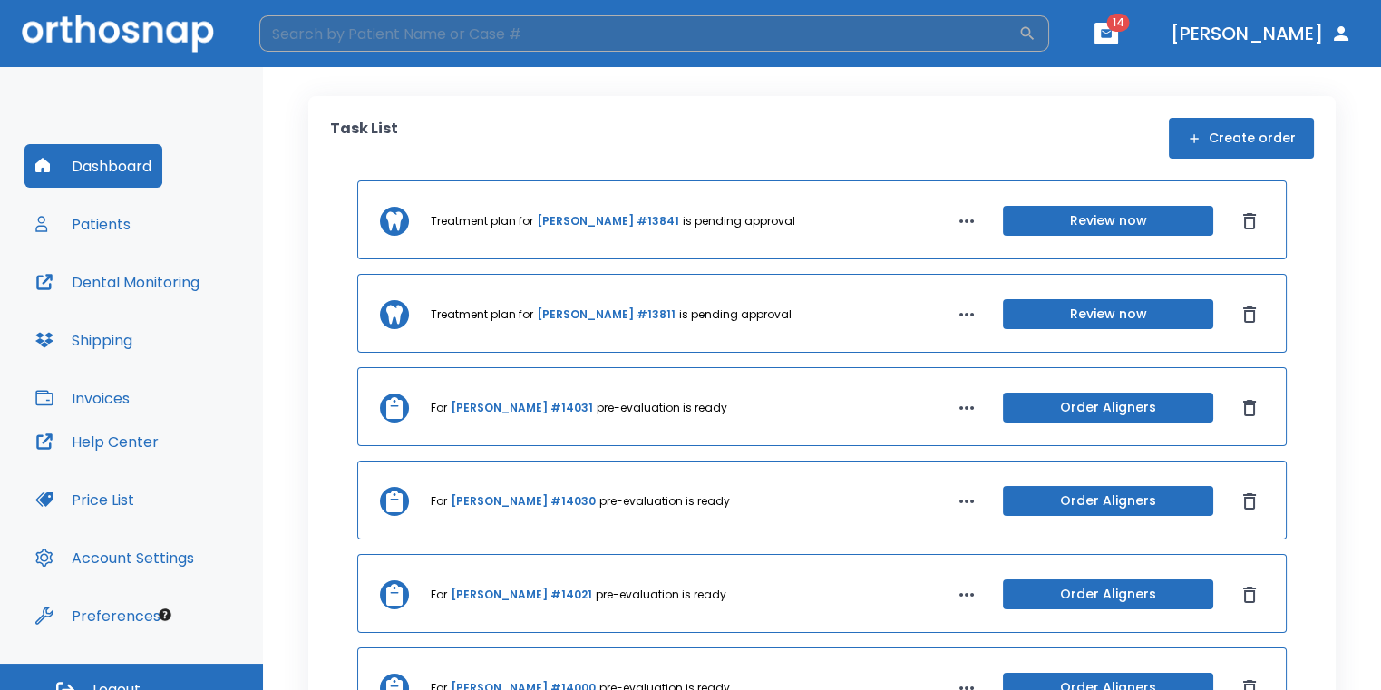
click at [346, 48] on input "search" at bounding box center [638, 33] width 759 height 36
type input "carlene"
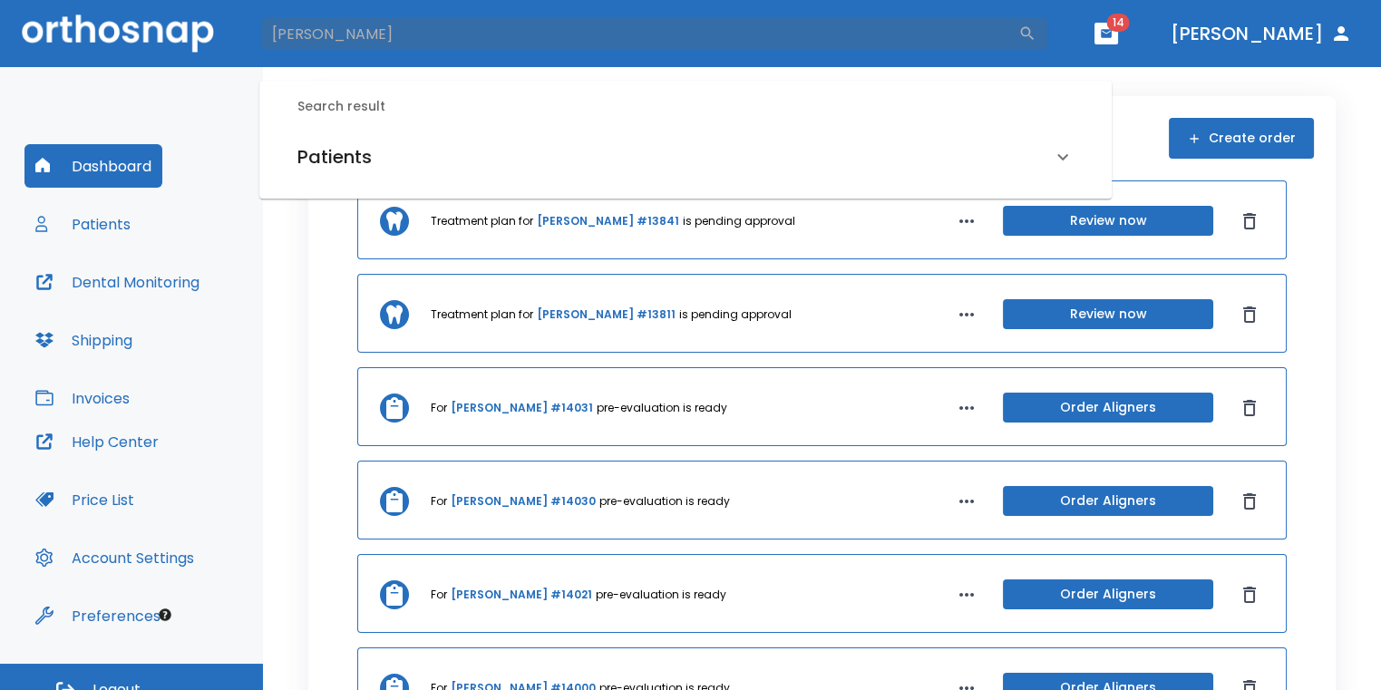
click at [426, 150] on div "Patients" at bounding box center [674, 156] width 754 height 29
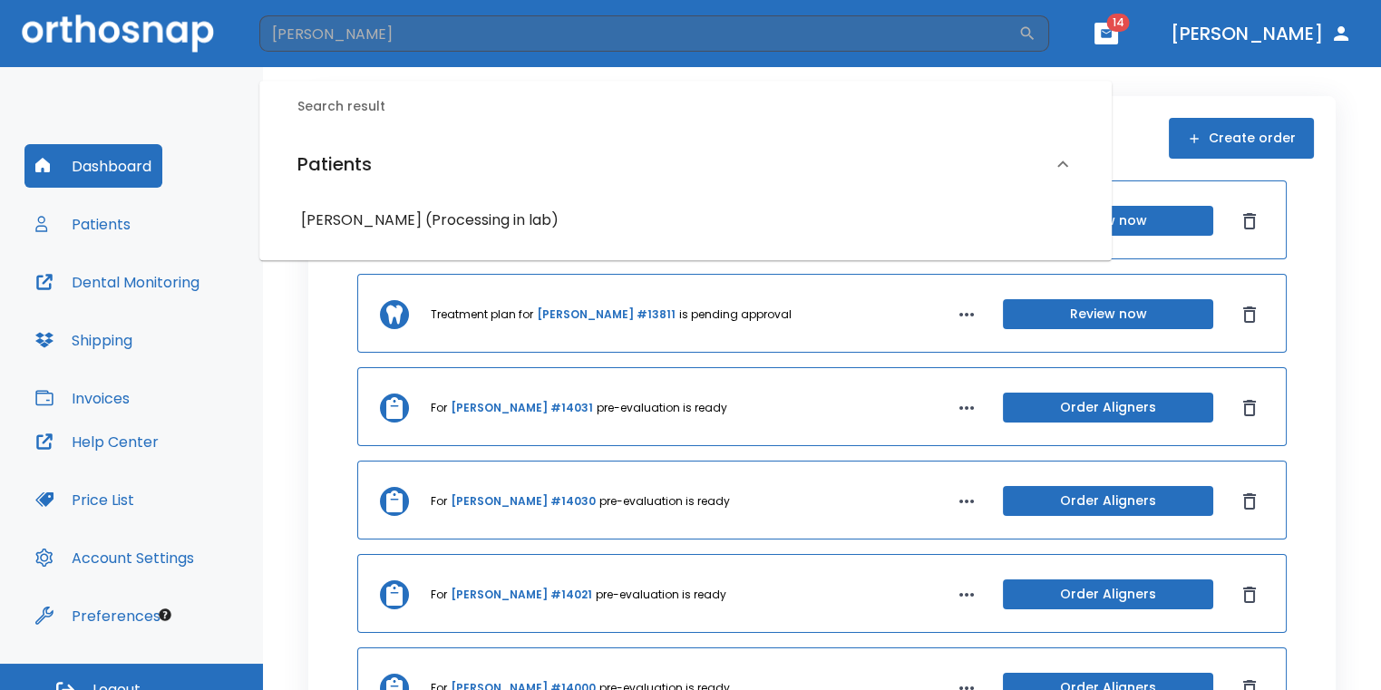
click at [444, 217] on h6 "Carlene Gutierrez (Processing in lab)" at bounding box center [685, 220] width 769 height 25
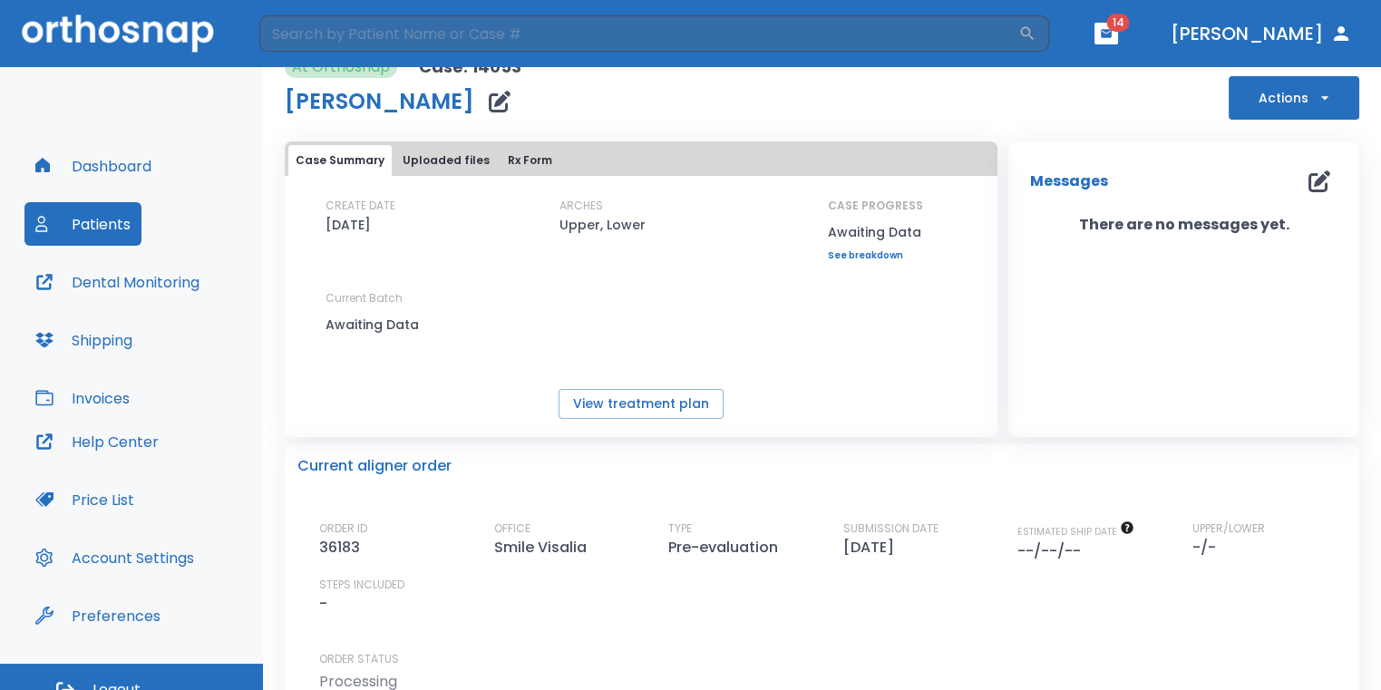
scroll to position [91, 0]
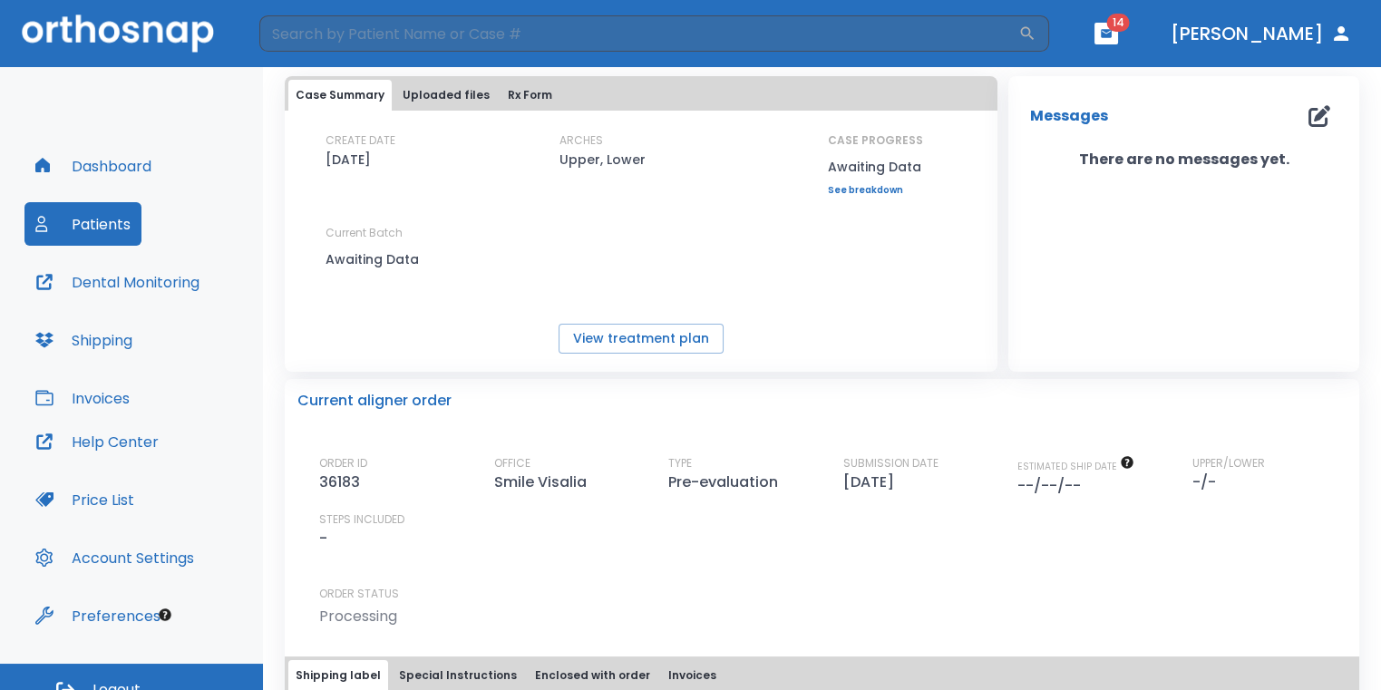
click at [114, 165] on button "Dashboard" at bounding box center [93, 166] width 138 height 44
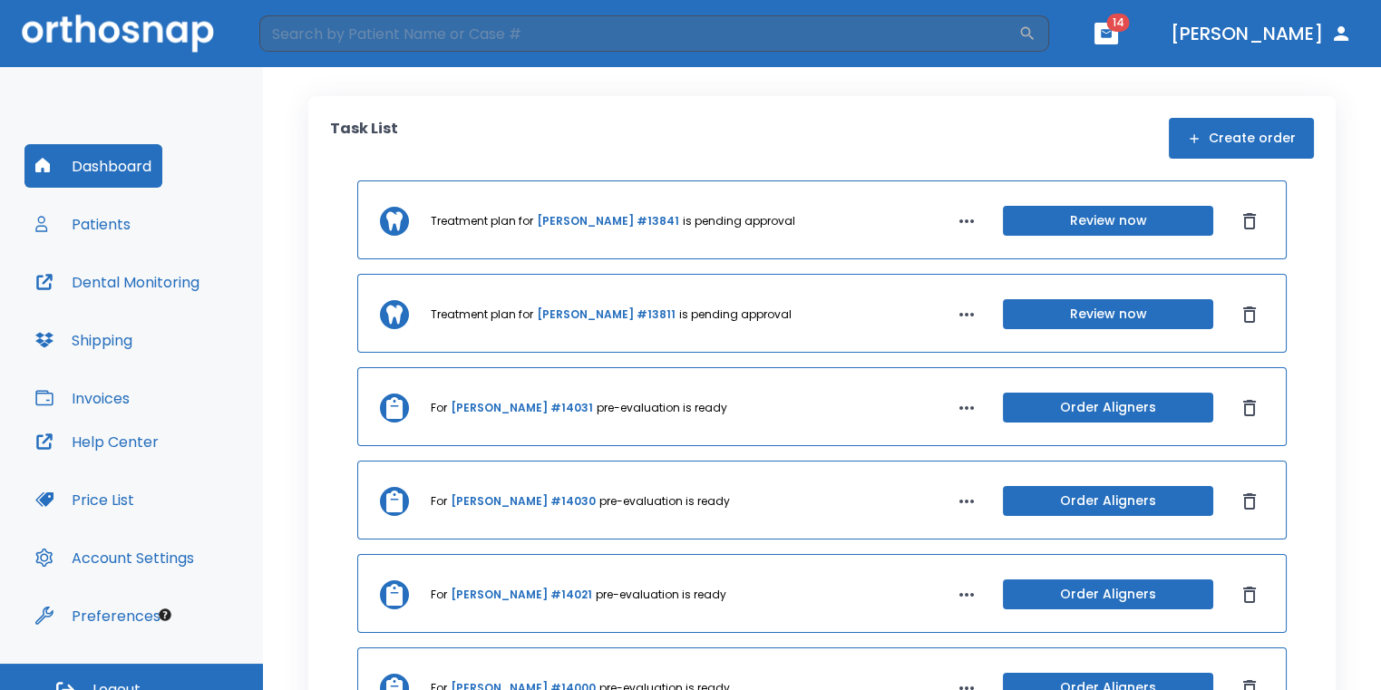
click at [1266, 148] on button "Create order" at bounding box center [1241, 138] width 145 height 41
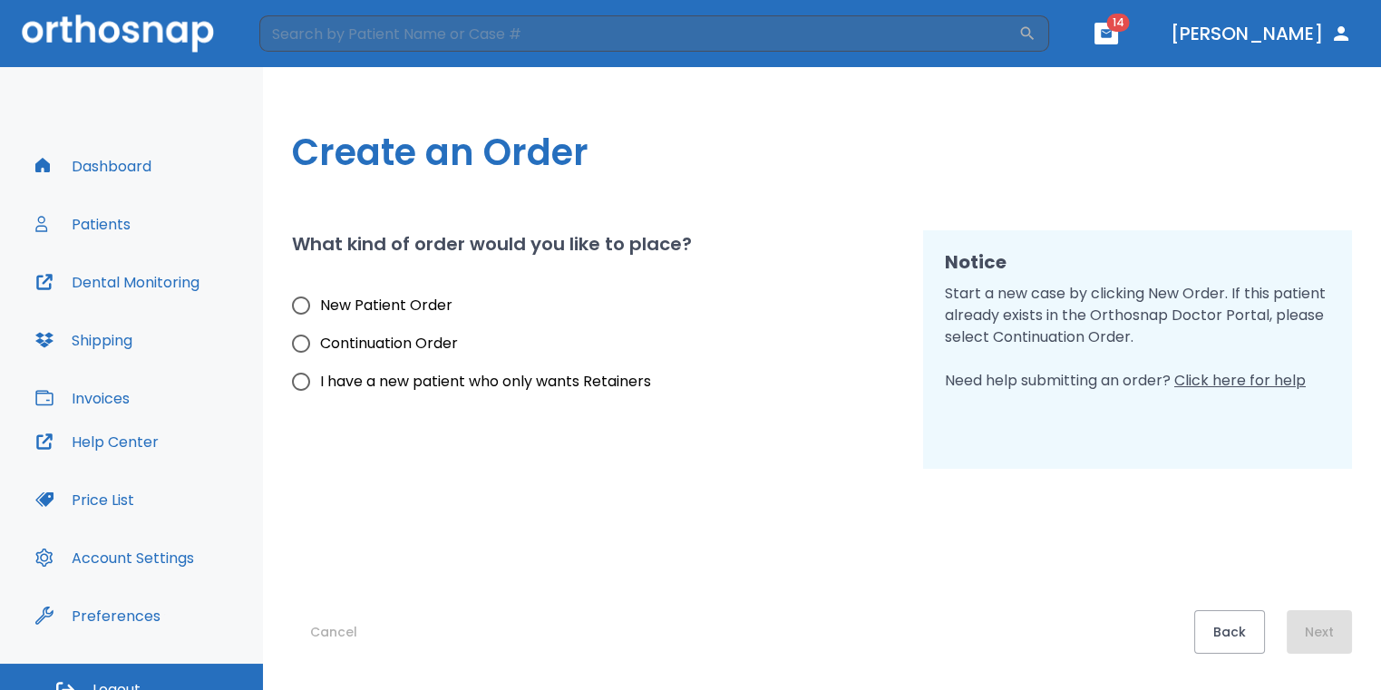
click at [295, 382] on input "I have a new patient who only wants Retainers" at bounding box center [301, 382] width 38 height 38
radio input "true"
click at [302, 301] on input "New Patient Order" at bounding box center [301, 306] width 38 height 38
radio input "true"
click at [1306, 627] on button "Next" at bounding box center [1319, 632] width 65 height 44
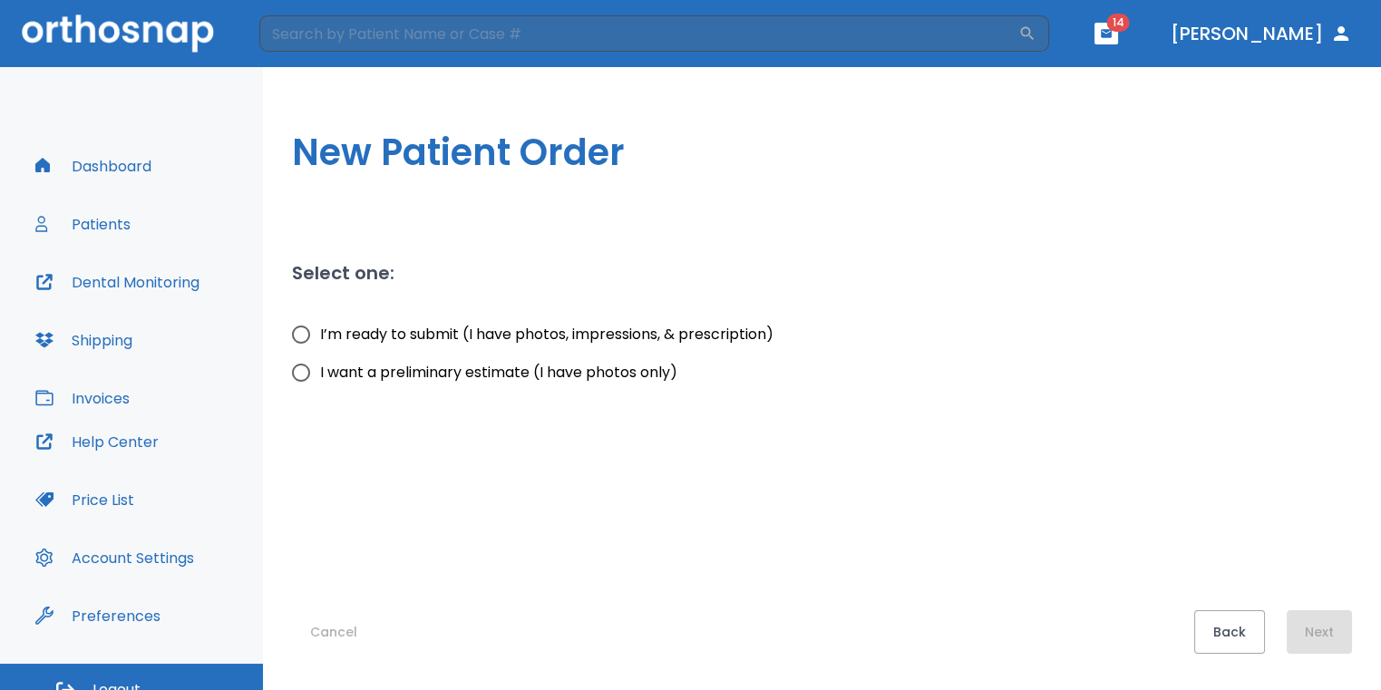
click at [298, 374] on input "I want a preliminary estimate (I have photos only)" at bounding box center [301, 373] width 38 height 38
radio input "true"
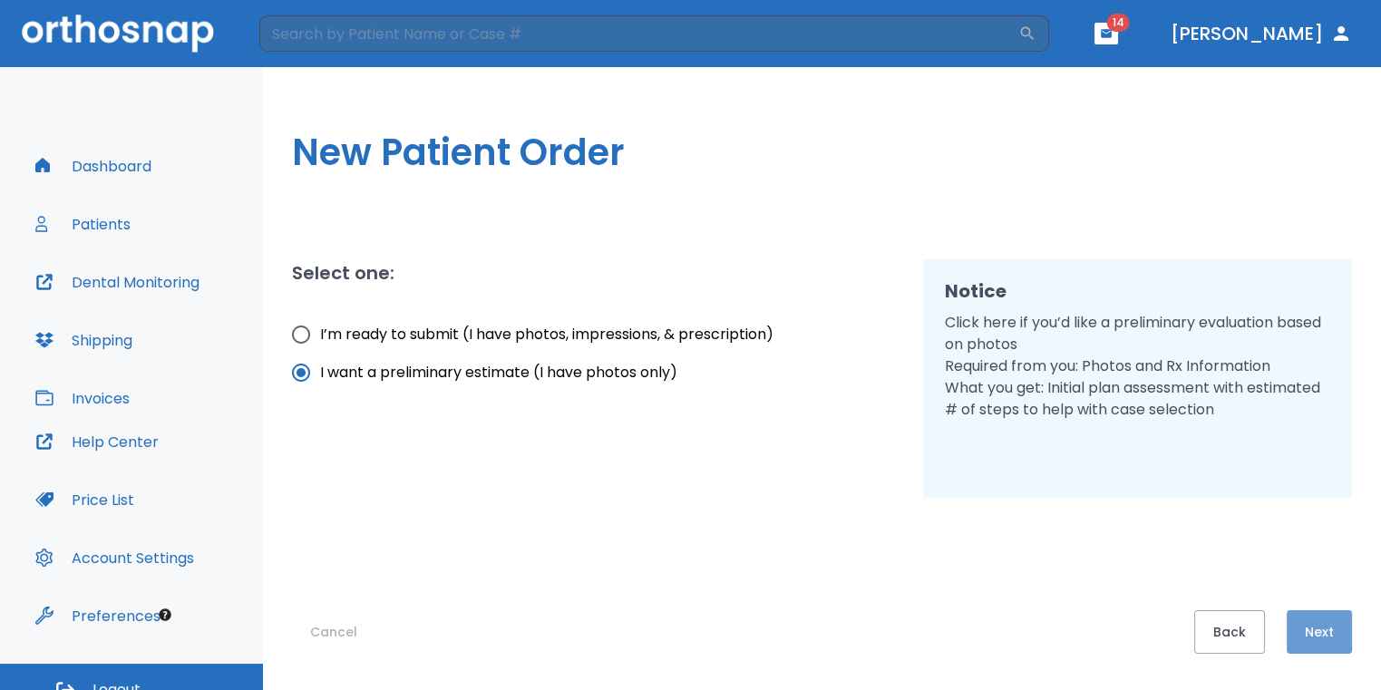
click at [1307, 619] on button "Next" at bounding box center [1319, 632] width 65 height 44
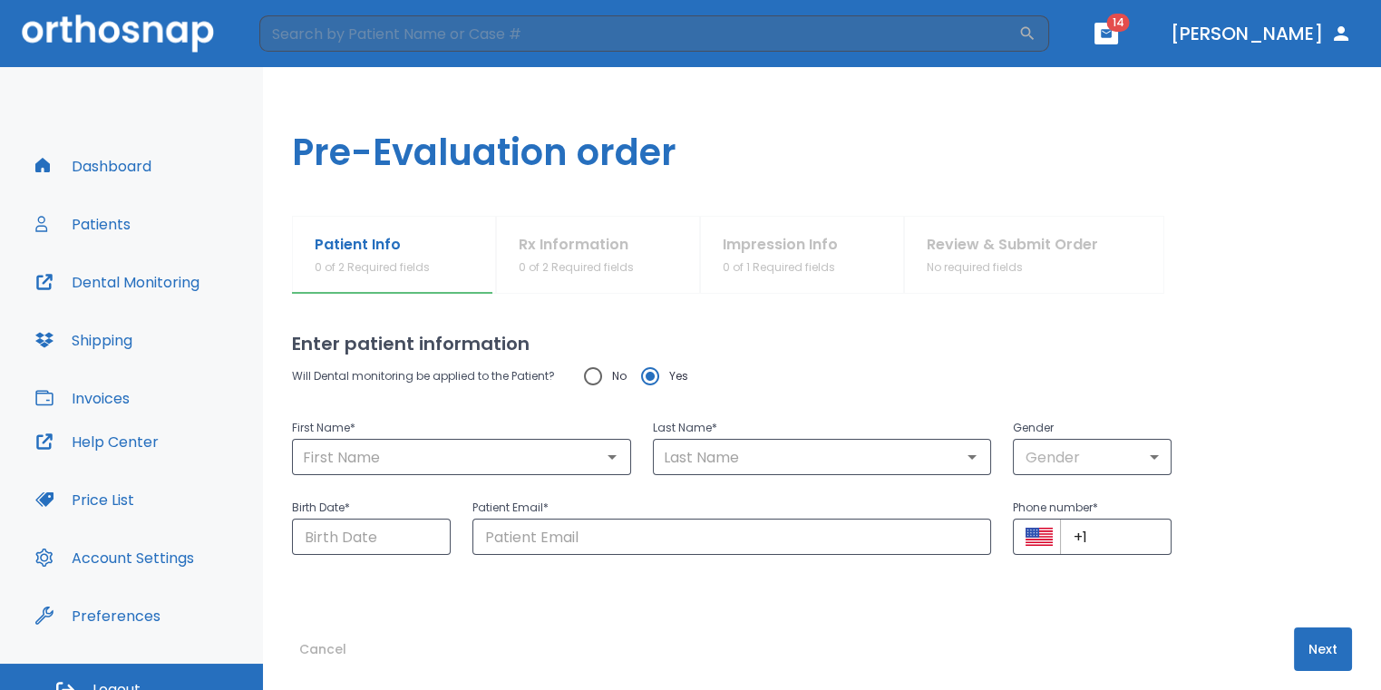
click at [592, 366] on input "No" at bounding box center [593, 376] width 38 height 38
radio input "true"
click at [565, 445] on input "text" at bounding box center [461, 456] width 328 height 25
click at [568, 446] on input "text" at bounding box center [461, 456] width 328 height 25
click at [575, 444] on input "text" at bounding box center [461, 456] width 328 height 25
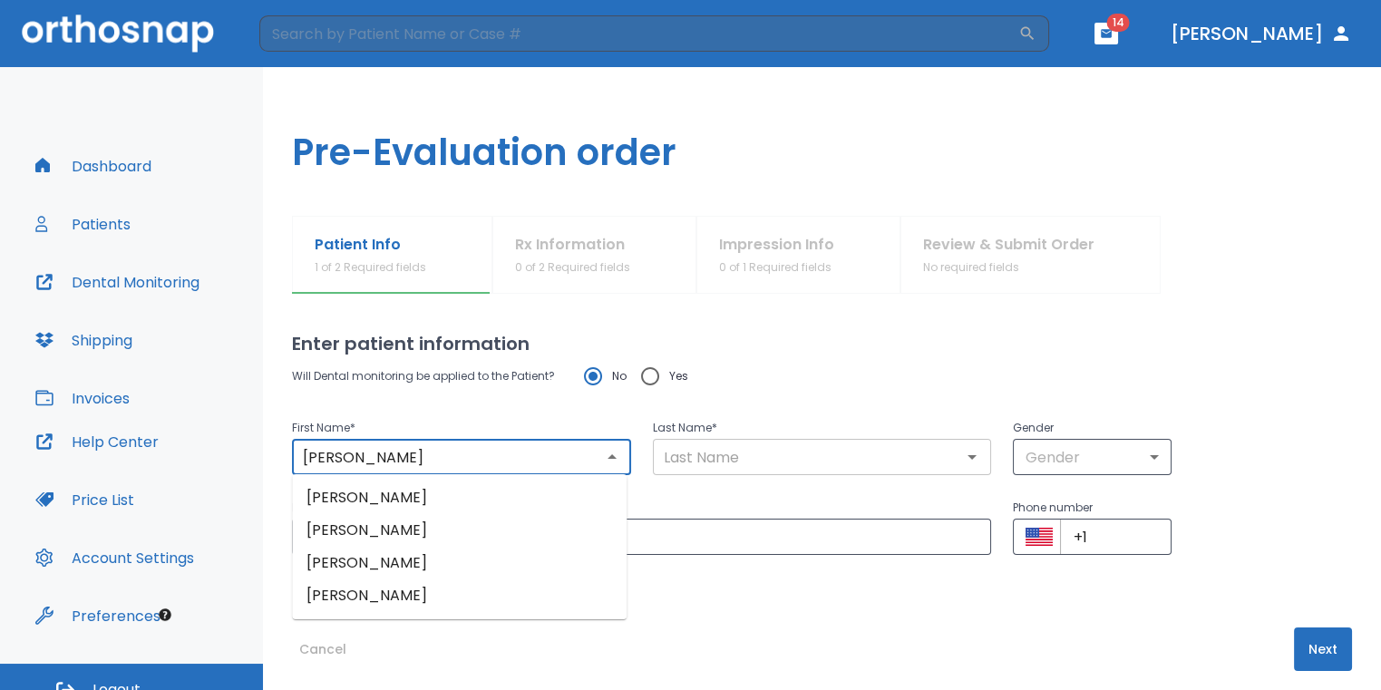
type input "Alvaro"
click at [778, 449] on input "text" at bounding box center [822, 456] width 328 height 25
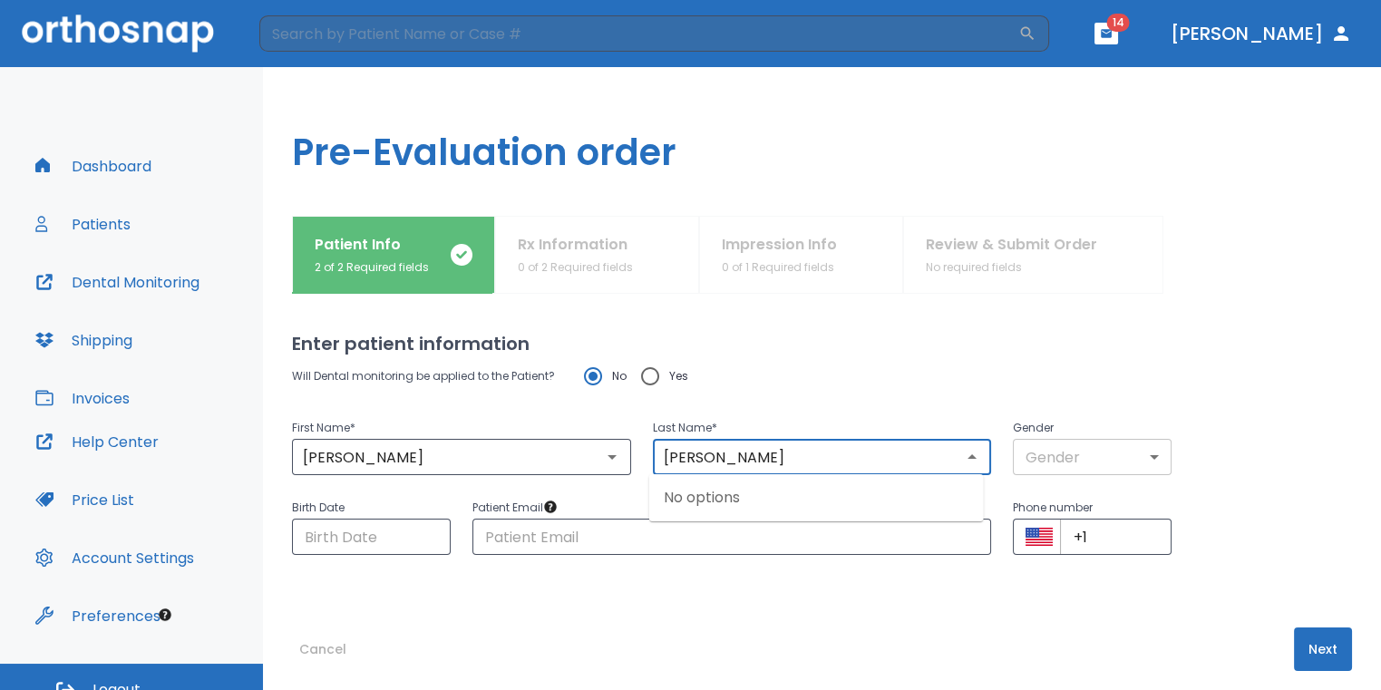
type input "Najera Rios"
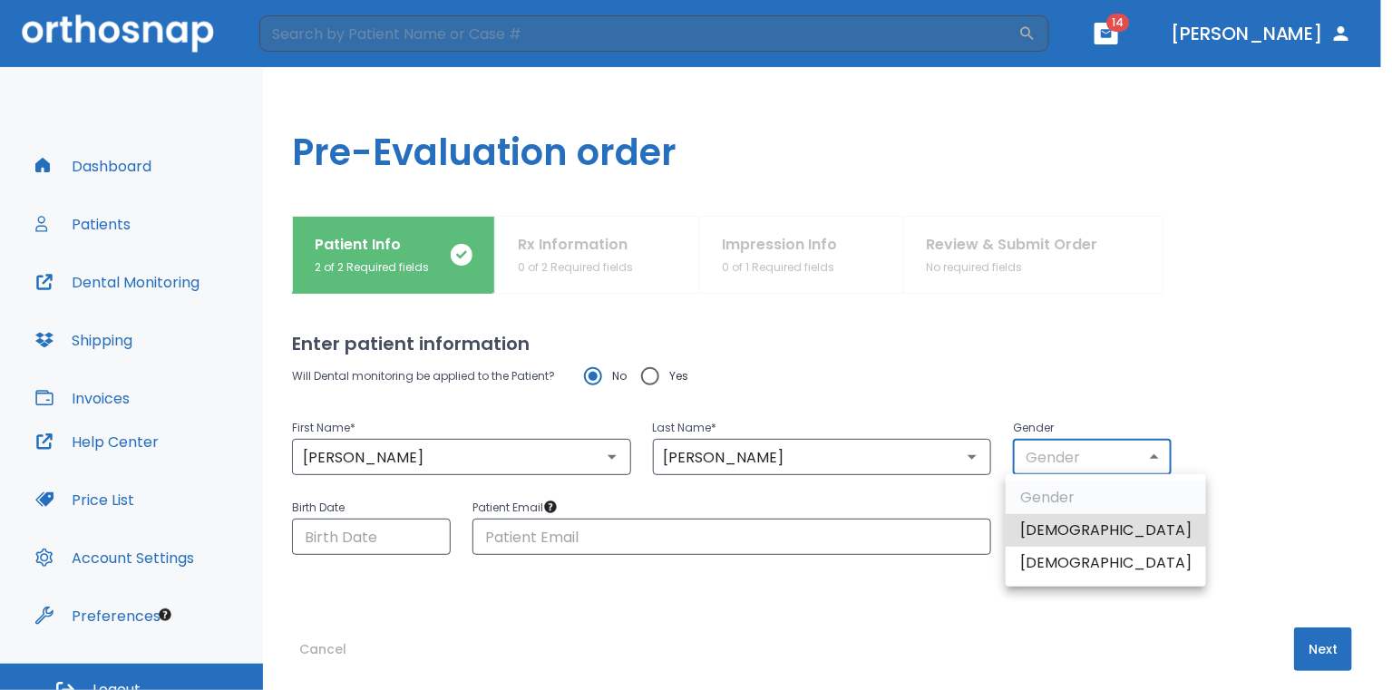
click at [1029, 453] on body "​ 14 Dr. Sedillo Dashboard Patients Dental Monitoring Shipping Invoices Help Ce…" at bounding box center [696, 345] width 1392 height 690
click at [1063, 542] on li "Male" at bounding box center [1106, 530] width 200 height 33
type input "1"
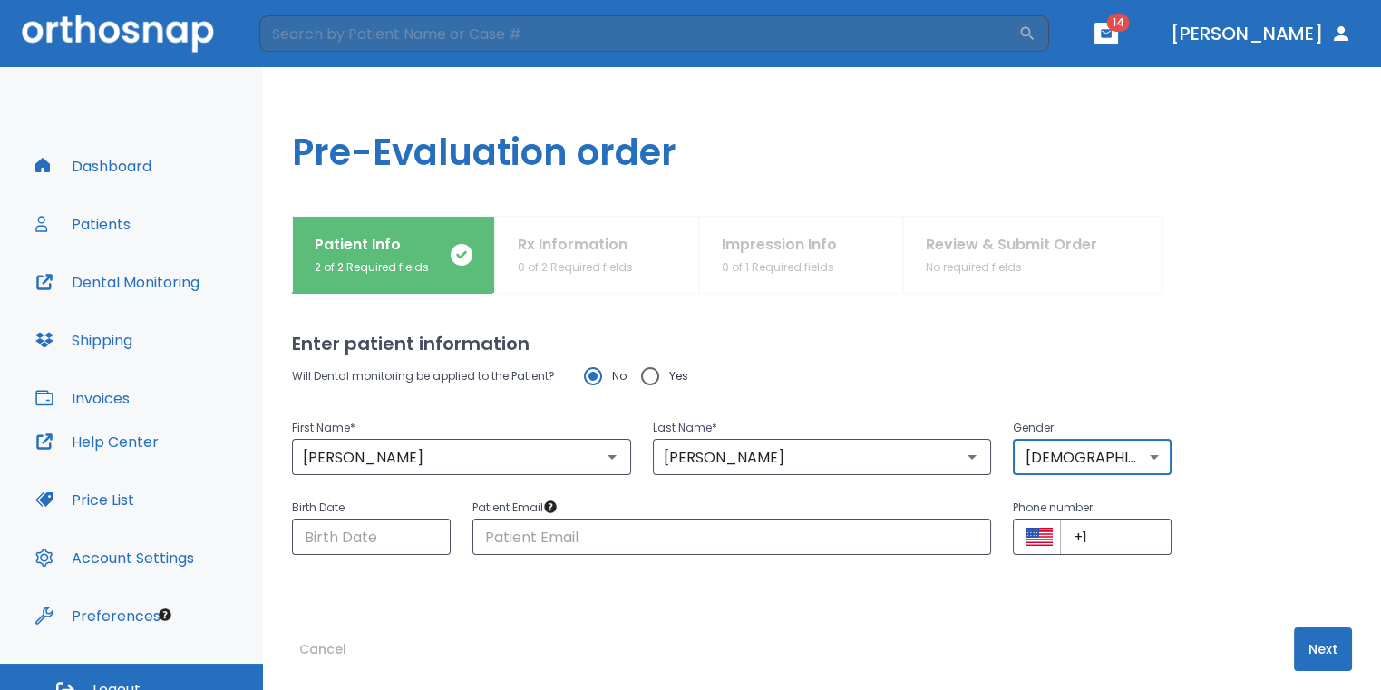
click at [1317, 637] on button "Next" at bounding box center [1323, 649] width 58 height 44
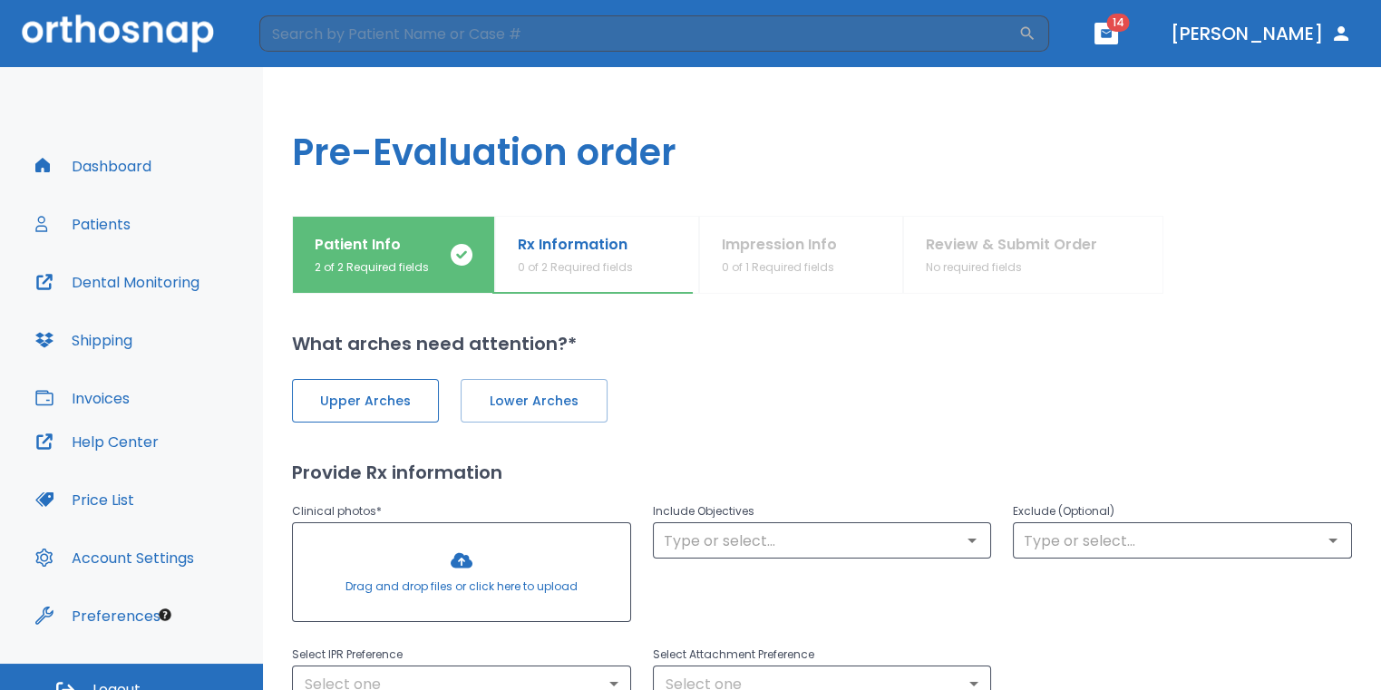
click at [400, 398] on span "Upper Arches" at bounding box center [365, 401] width 109 height 19
click at [491, 399] on span "Lower Arches" at bounding box center [532, 401] width 109 height 19
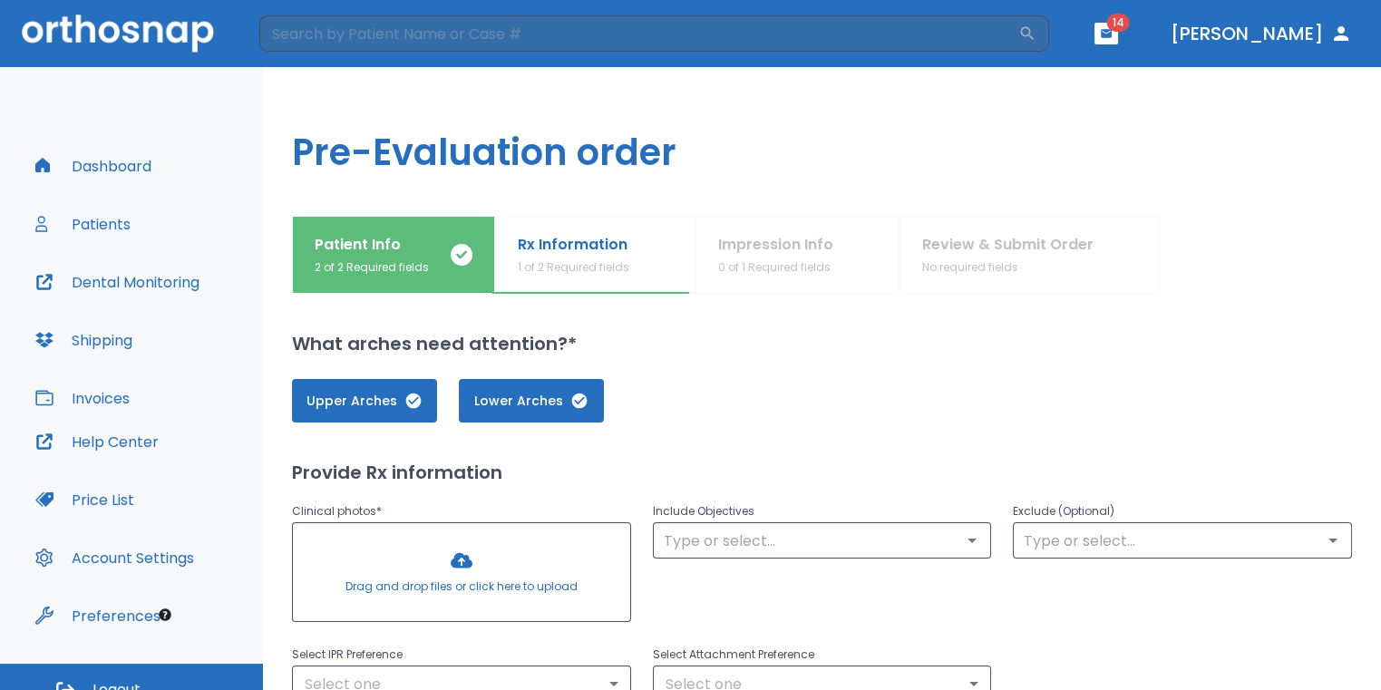
click at [462, 549] on div at bounding box center [461, 572] width 337 height 98
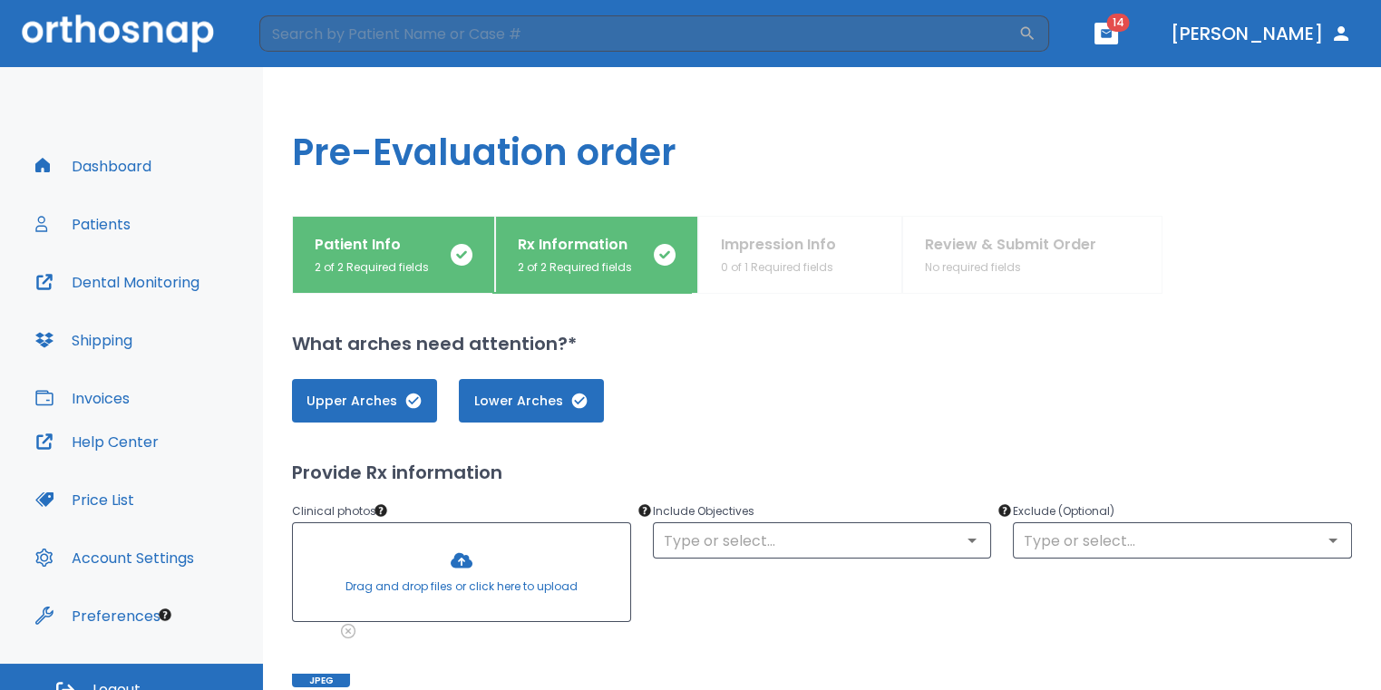
click at [473, 558] on div at bounding box center [461, 572] width 337 height 98
click at [470, 545] on div at bounding box center [461, 572] width 337 height 98
click at [452, 555] on div at bounding box center [461, 572] width 337 height 98
click at [462, 572] on div at bounding box center [461, 572] width 337 height 98
click at [528, 584] on div at bounding box center [461, 572] width 337 height 98
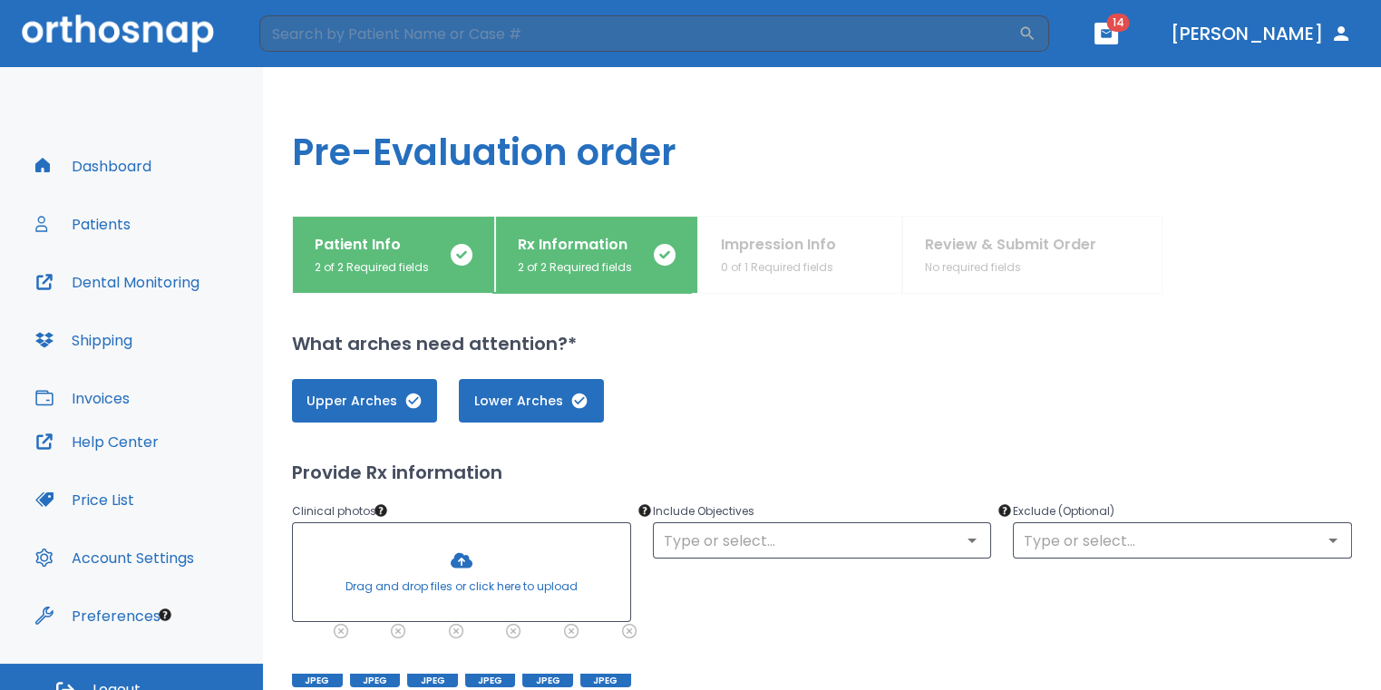
click at [477, 599] on div at bounding box center [461, 572] width 337 height 98
click at [475, 563] on div at bounding box center [461, 572] width 337 height 98
click at [480, 578] on div at bounding box center [461, 572] width 337 height 98
click at [500, 579] on div at bounding box center [461, 572] width 337 height 98
click at [482, 558] on div at bounding box center [461, 572] width 337 height 98
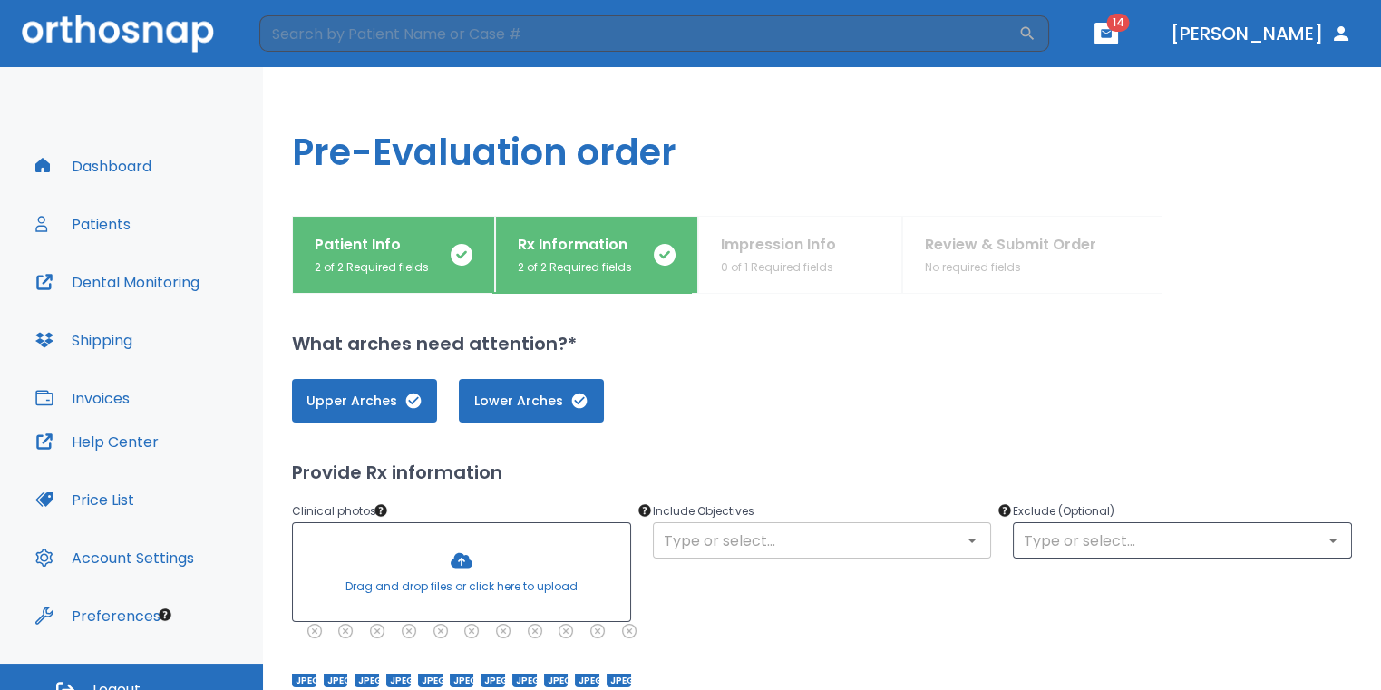
click at [733, 544] on input "text" at bounding box center [822, 540] width 328 height 25
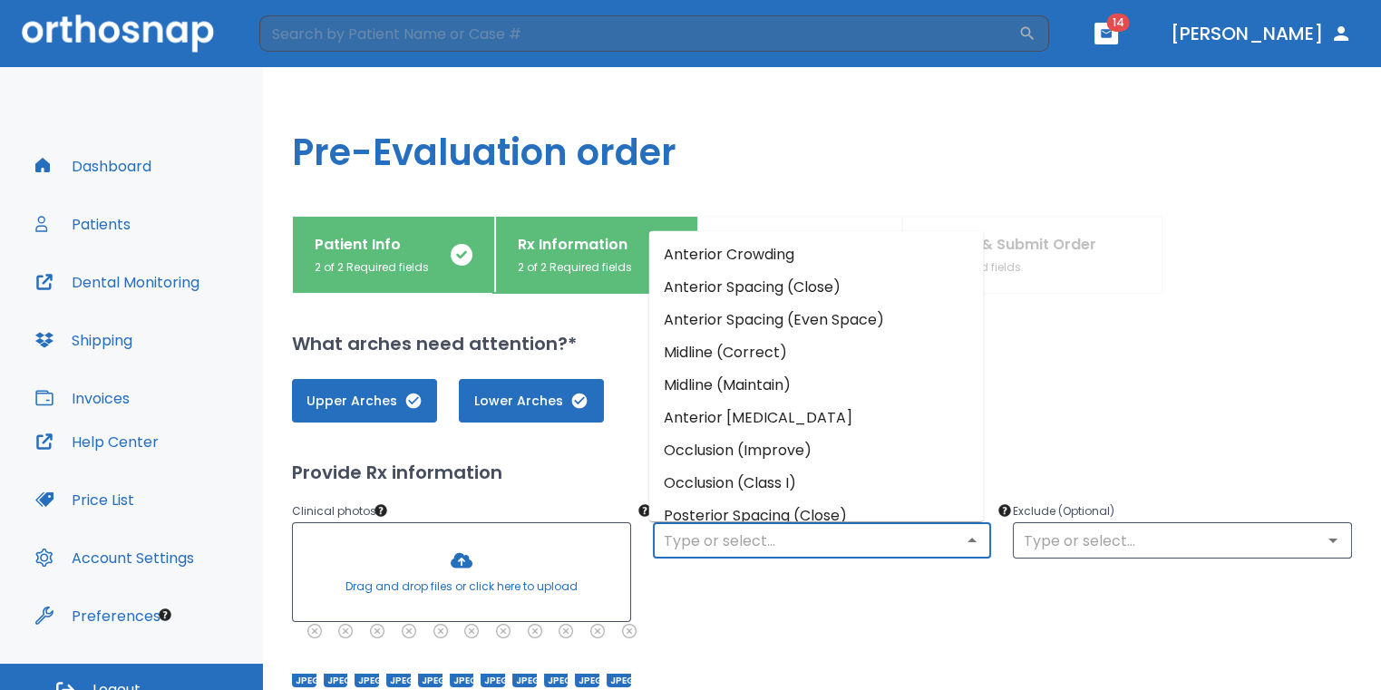
click at [788, 242] on li "Anterior Crowding" at bounding box center [816, 254] width 335 height 33
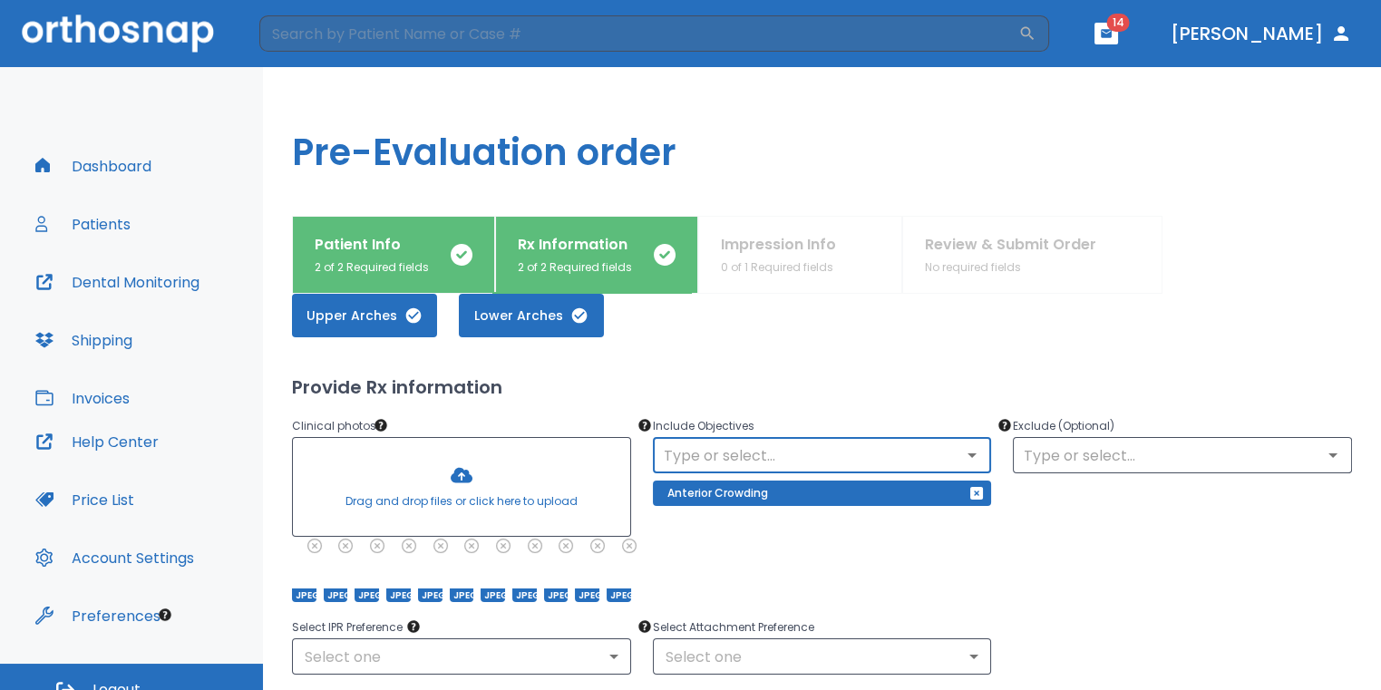
scroll to position [272, 0]
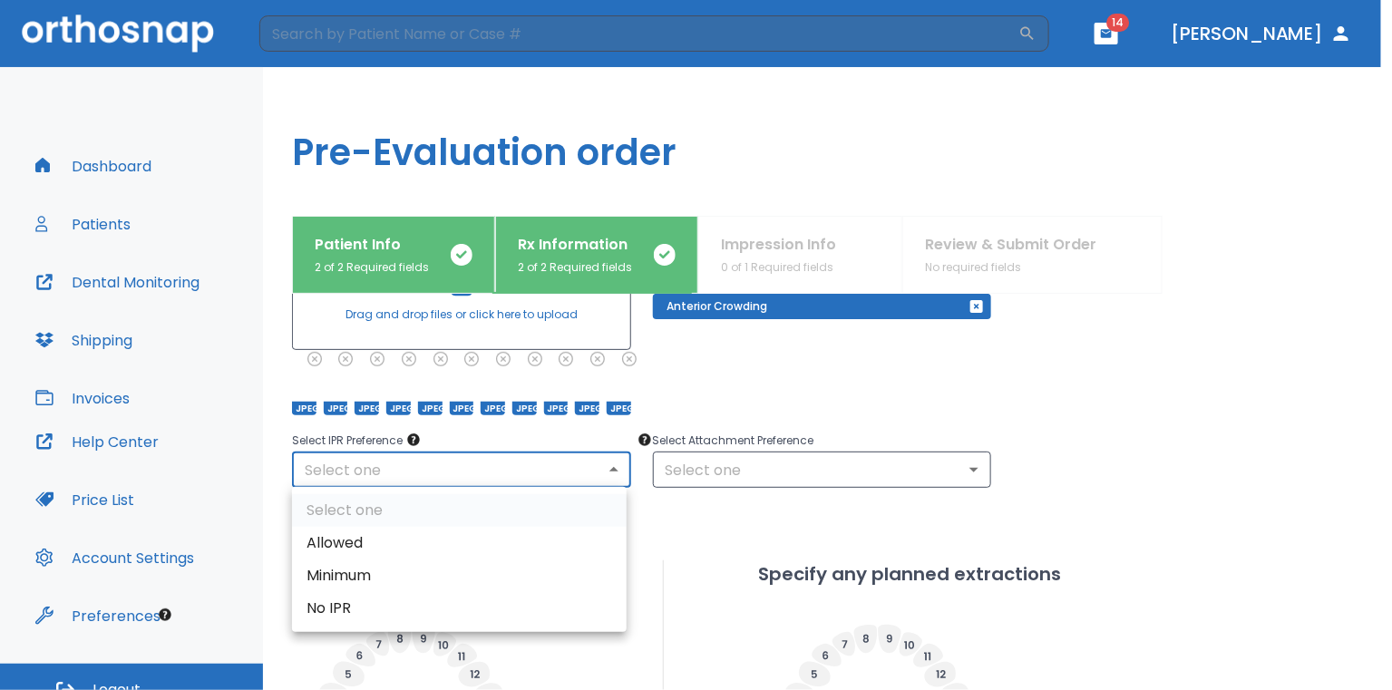
click at [440, 475] on body "​ 14 Dr. Sedillo Dashboard Patients Dental Monitoring Shipping Invoices Help Ce…" at bounding box center [696, 345] width 1392 height 690
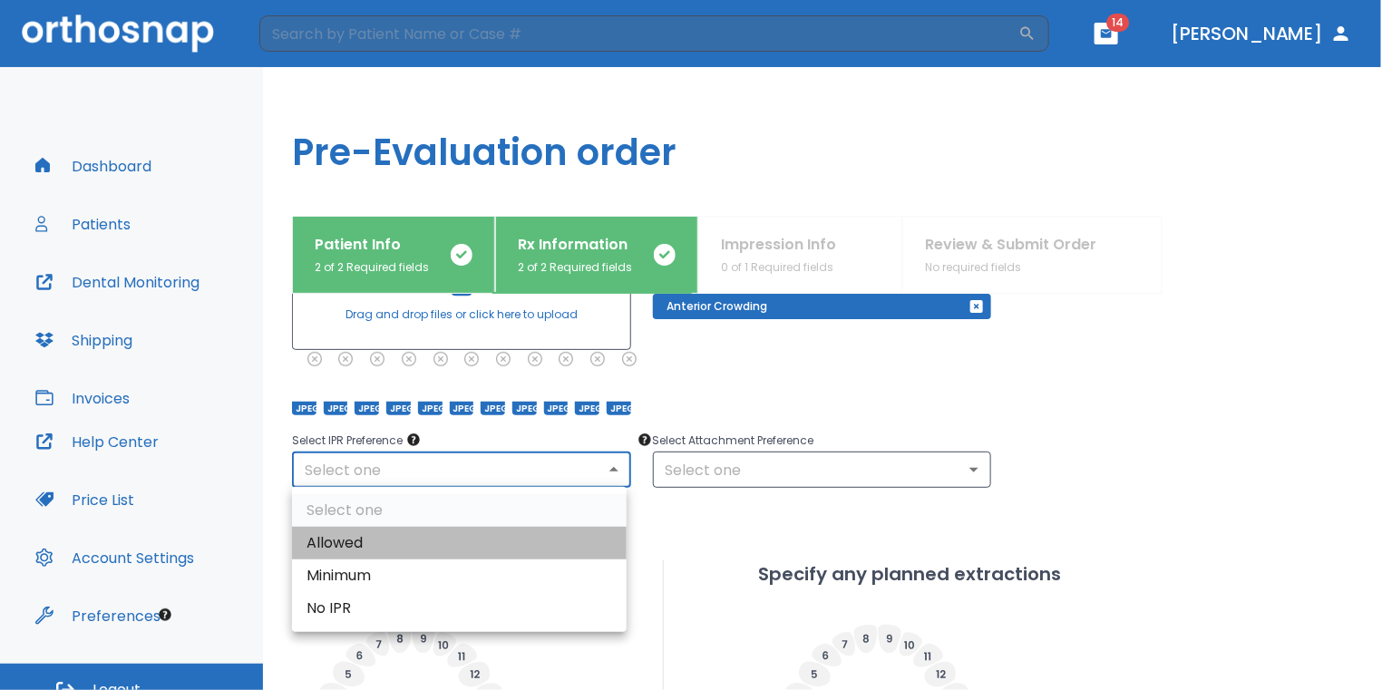
click at [384, 544] on li "Allowed" at bounding box center [459, 543] width 335 height 33
type input "1"
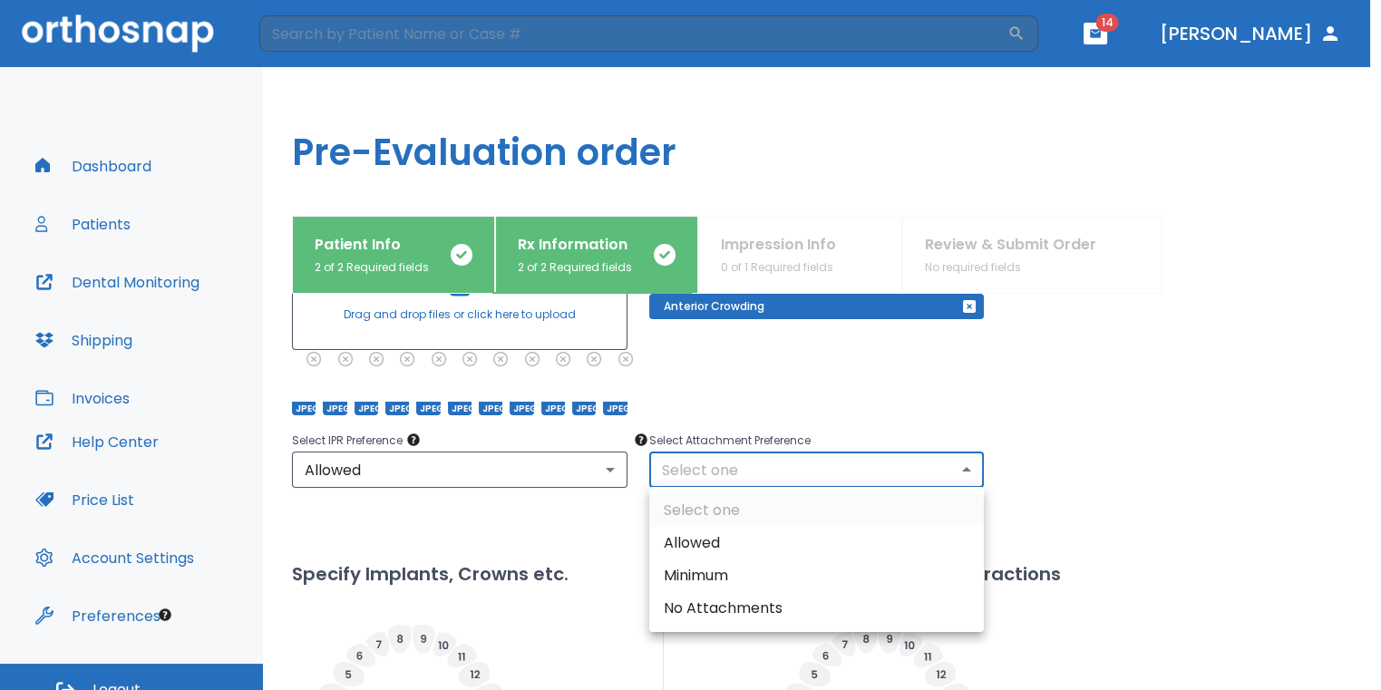
click at [820, 467] on body "​ 14 Dr. Sedillo Dashboard Patients Dental Monitoring Shipping Invoices Help Ce…" at bounding box center [690, 345] width 1381 height 690
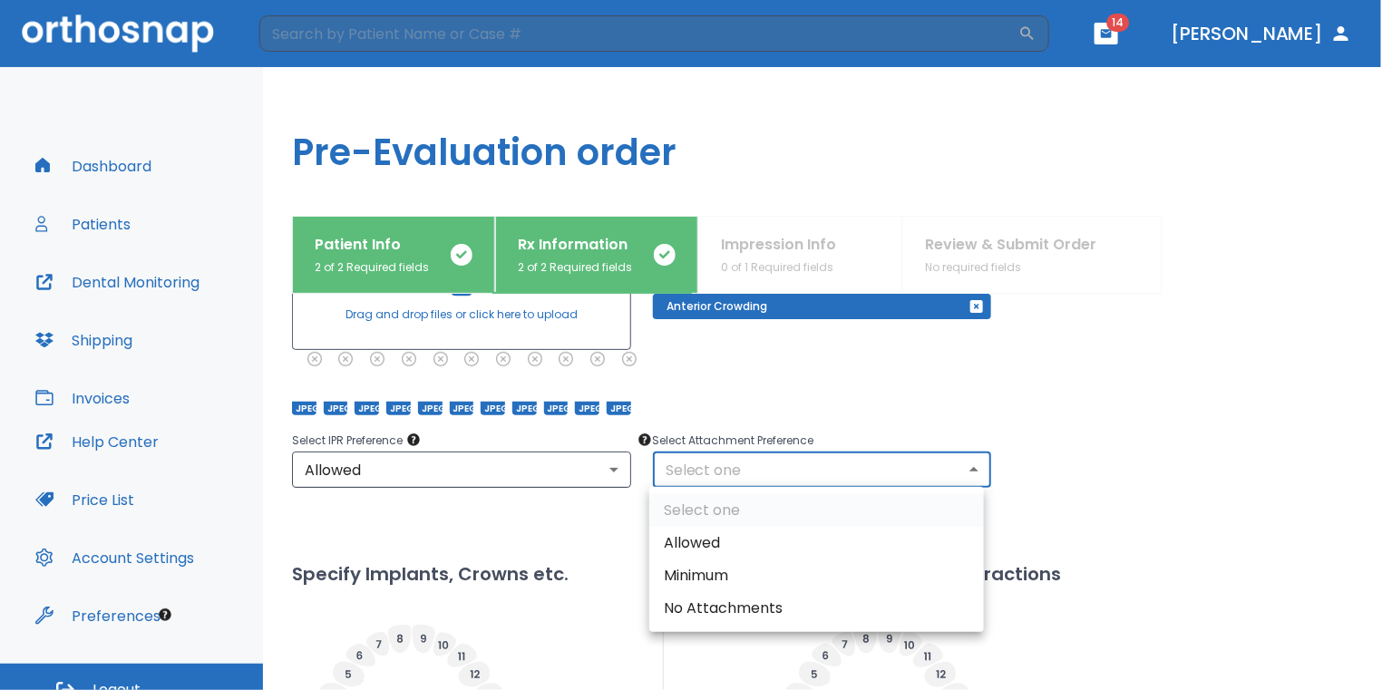
click at [787, 528] on li "Allowed" at bounding box center [816, 543] width 335 height 33
type input "1"
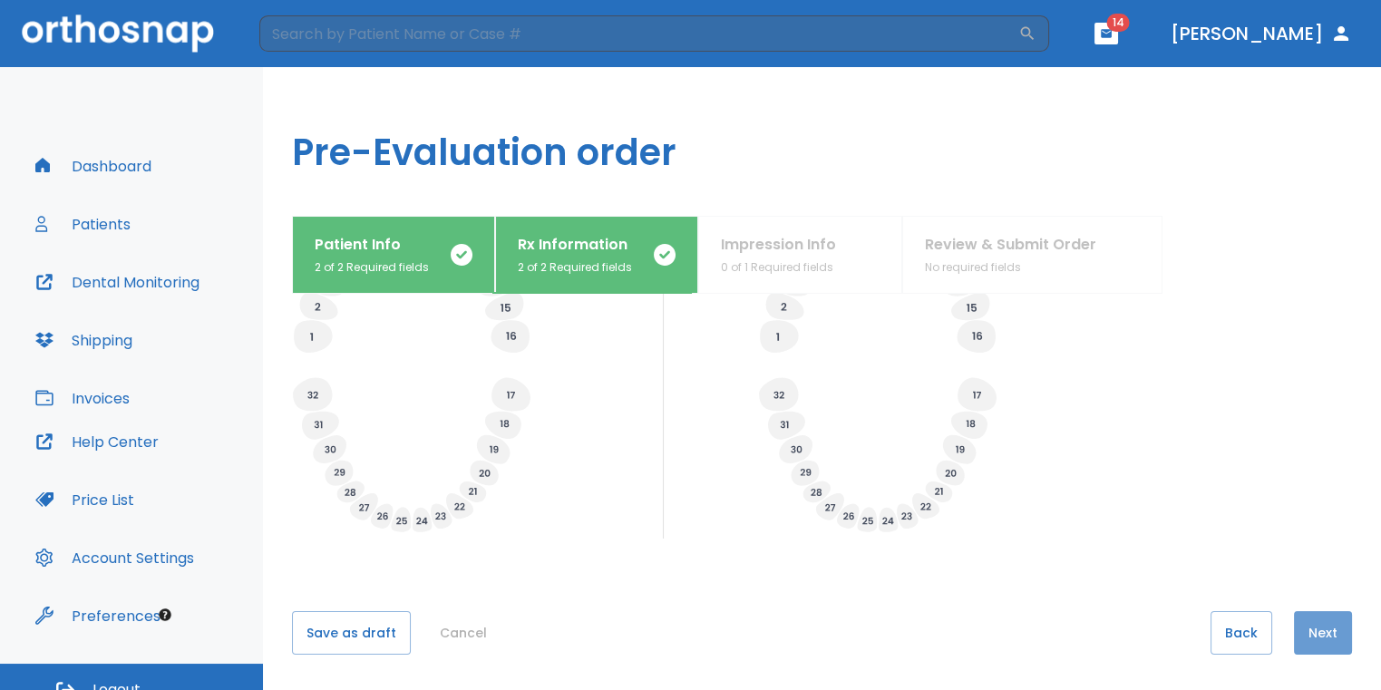
click at [1311, 642] on button "Next" at bounding box center [1323, 633] width 58 height 44
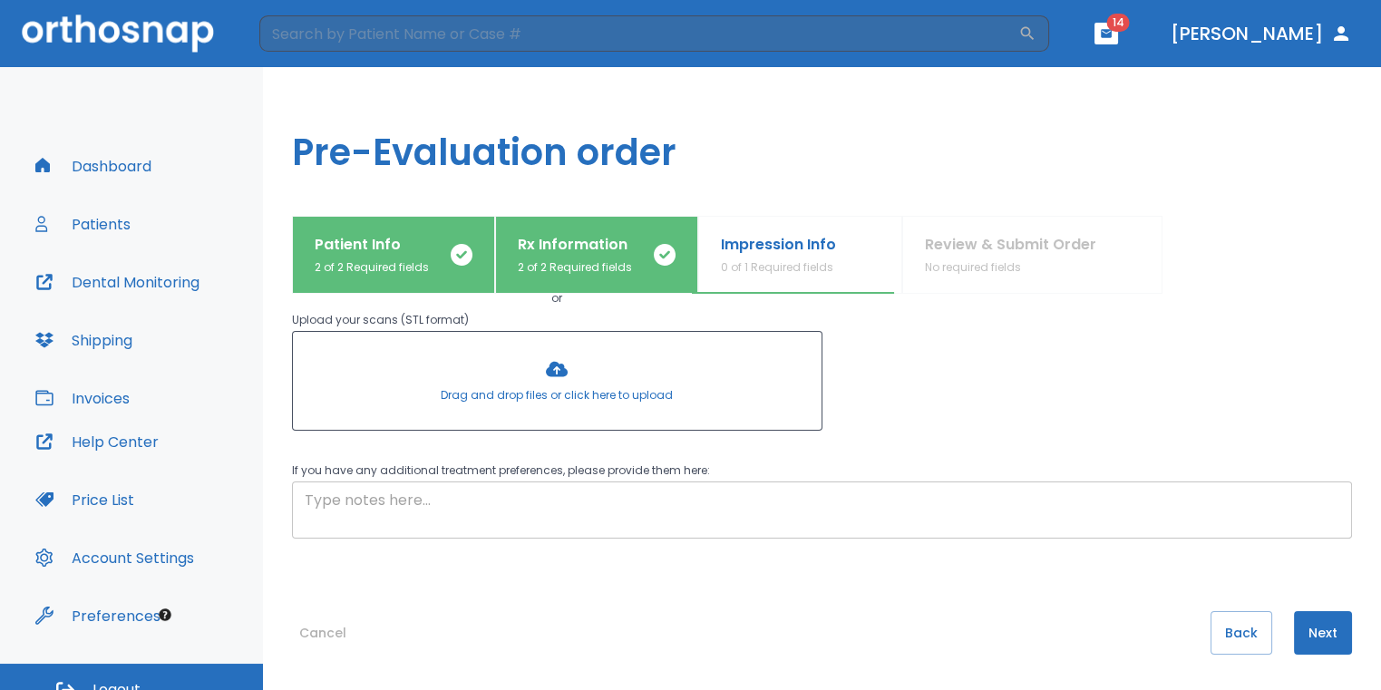
scroll to position [22, 0]
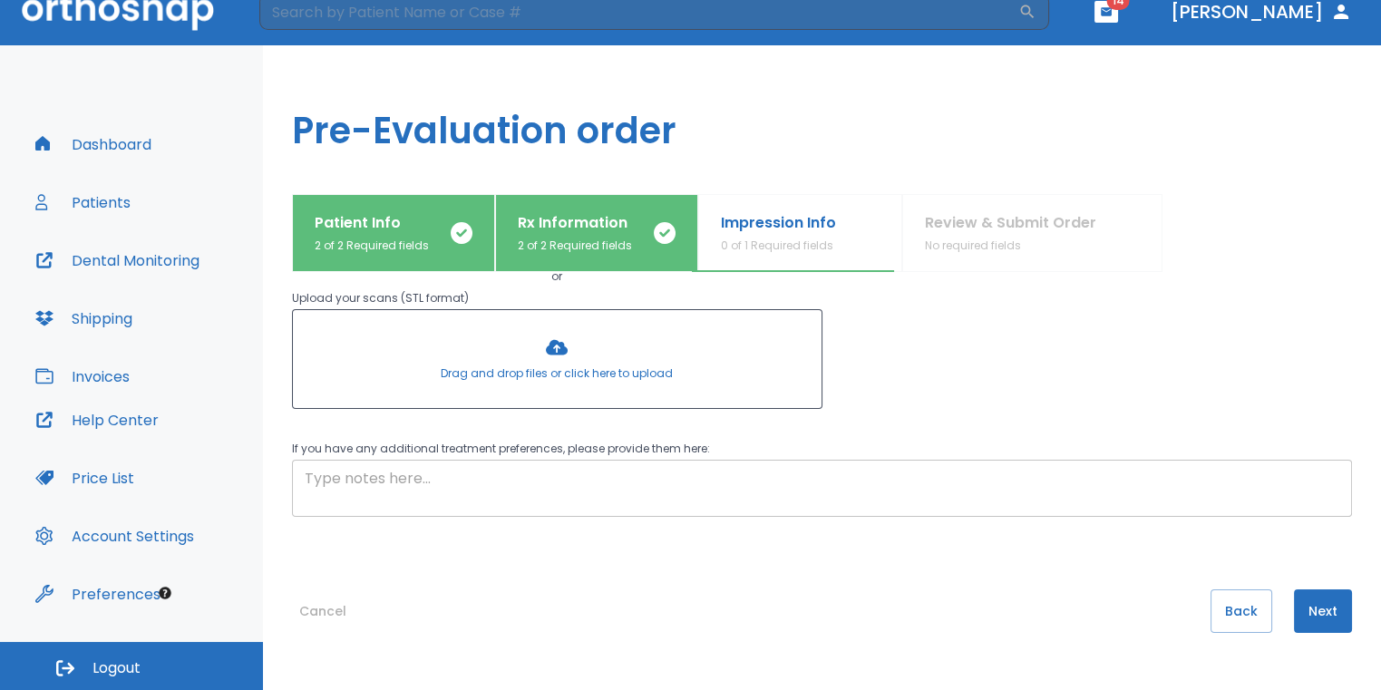
click at [589, 480] on textarea at bounding box center [822, 489] width 1035 height 42
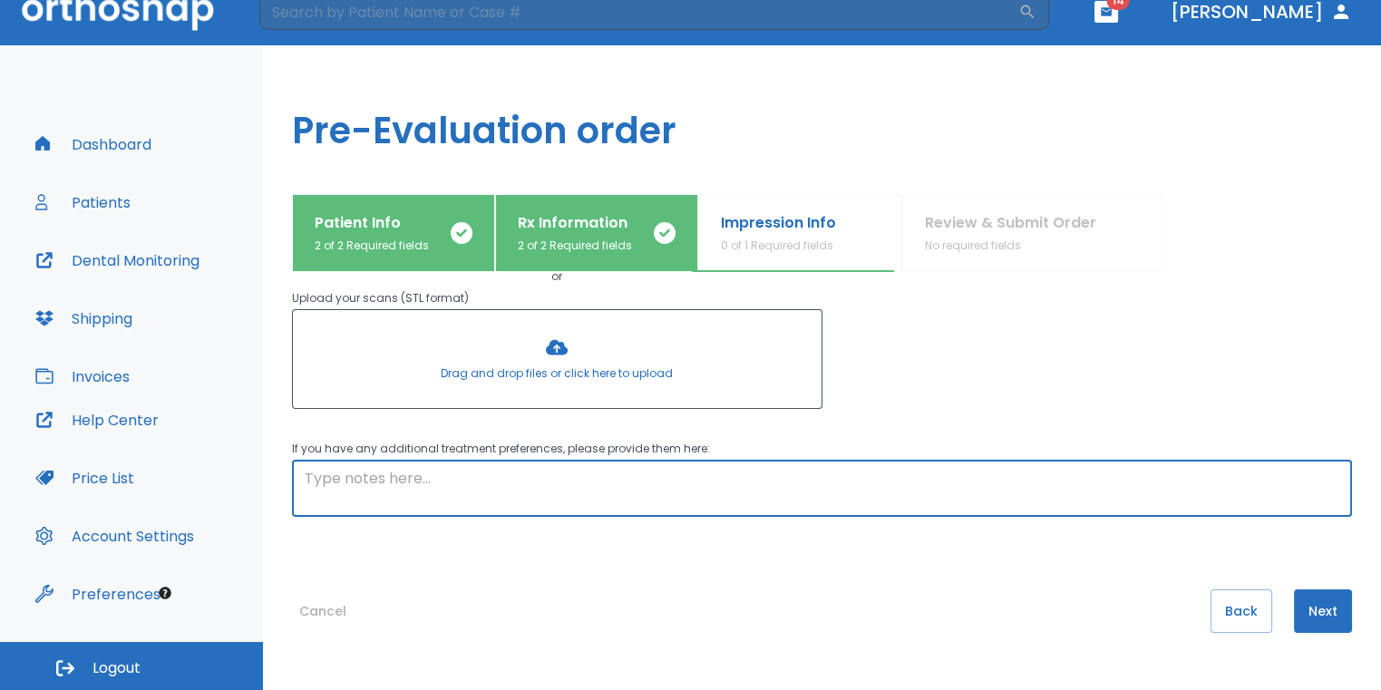
click at [1294, 604] on button "Next" at bounding box center [1323, 611] width 58 height 44
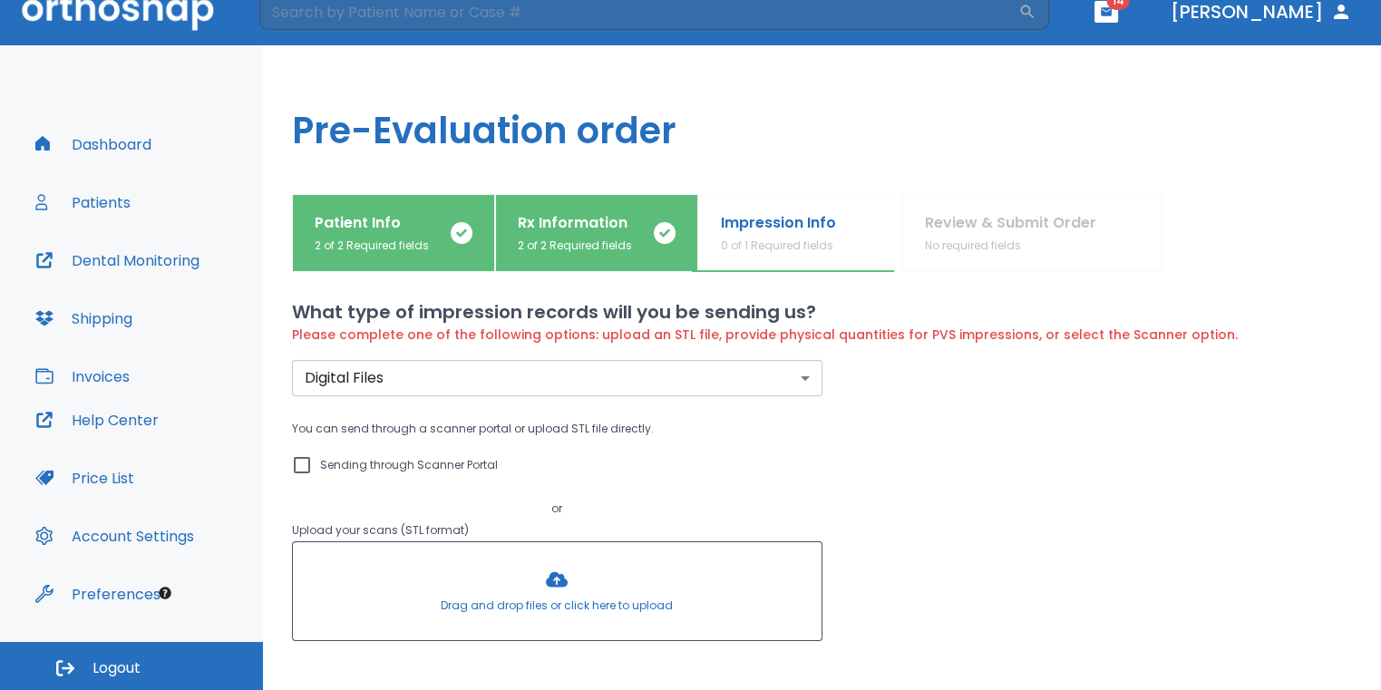
scroll to position [0, 0]
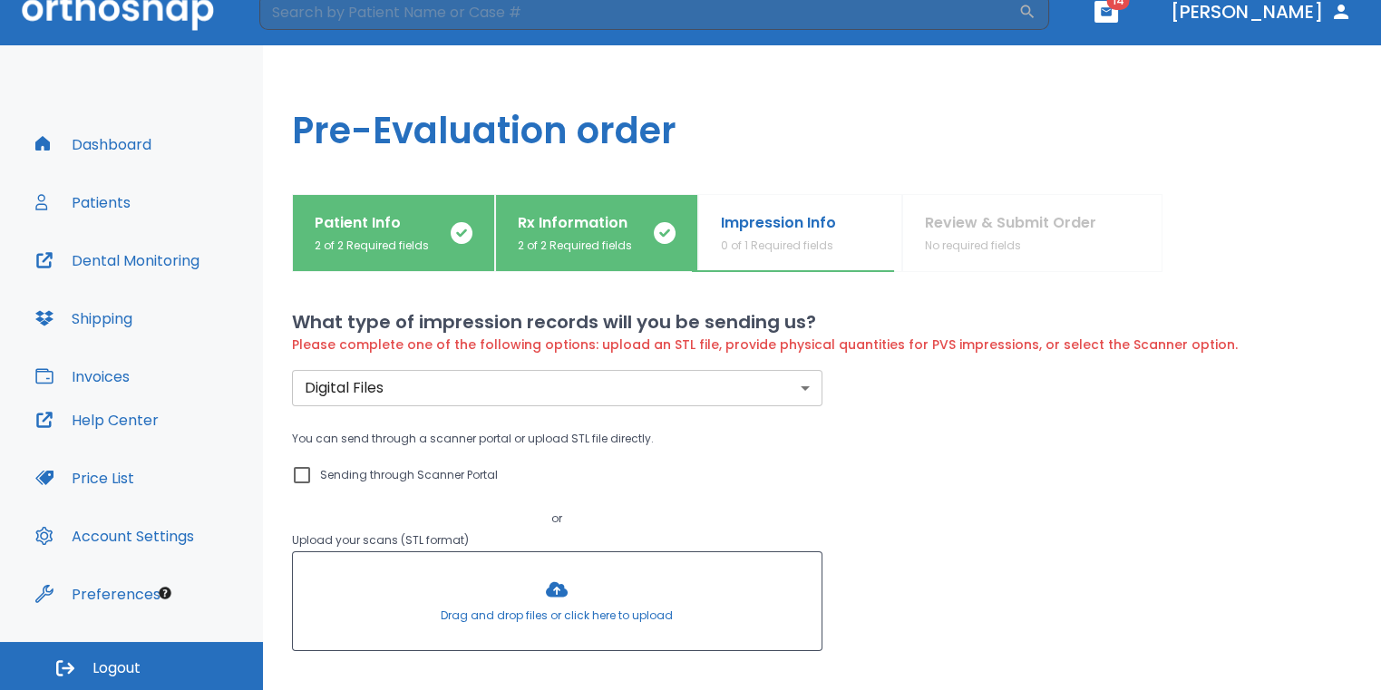
click at [296, 476] on input "Sending through Scanner Portal" at bounding box center [302, 475] width 22 height 22
checkbox input "true"
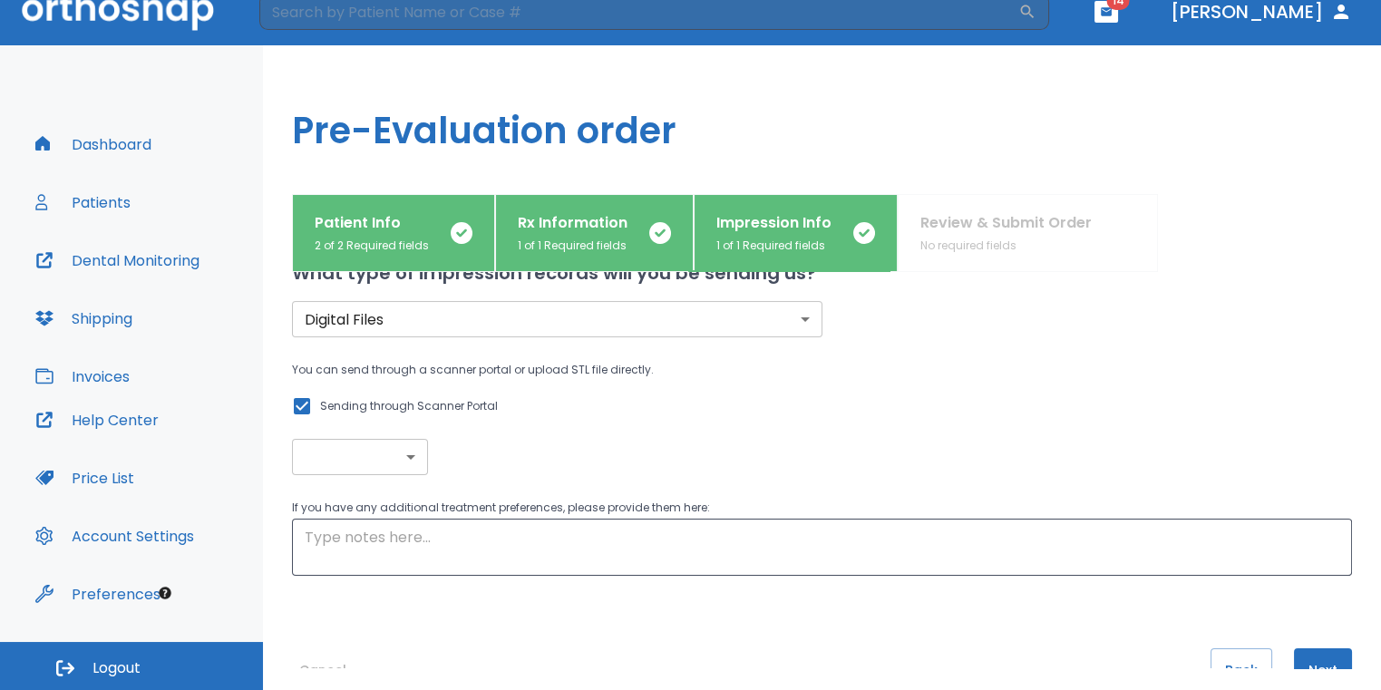
scroll to position [108, 0]
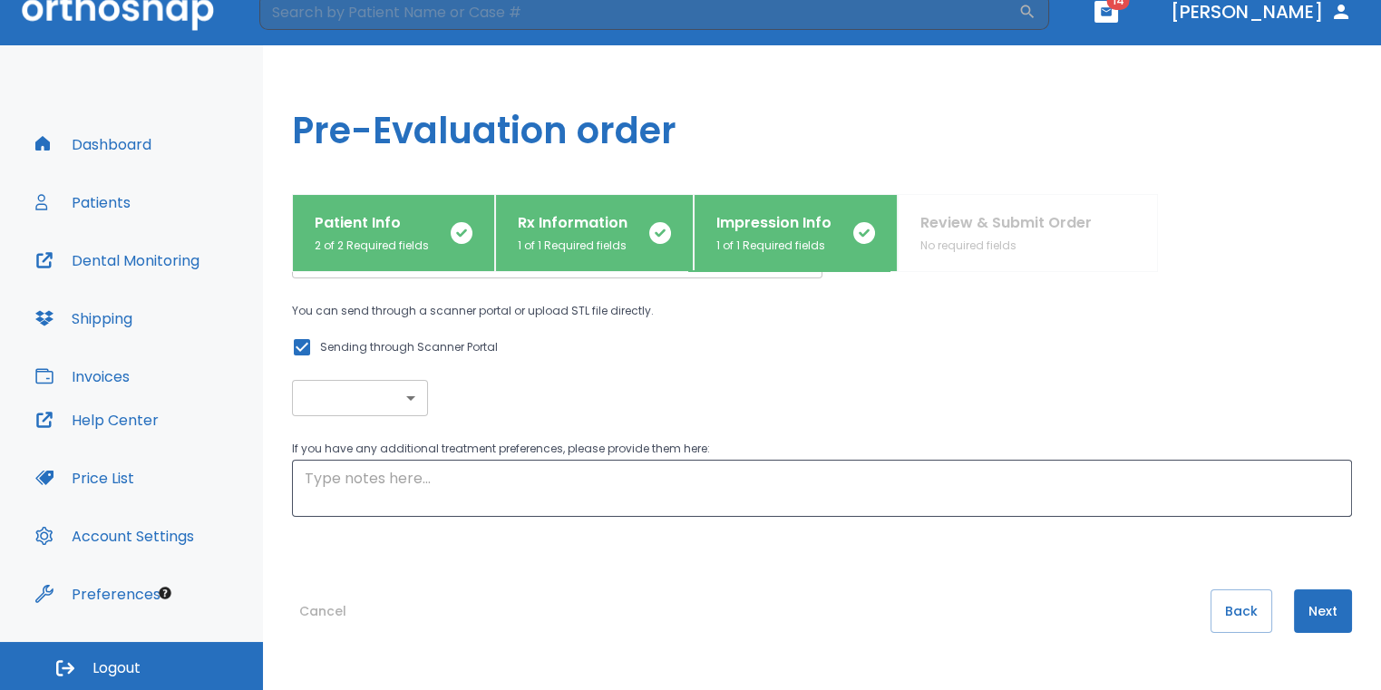
click at [1328, 625] on button "Next" at bounding box center [1323, 611] width 58 height 44
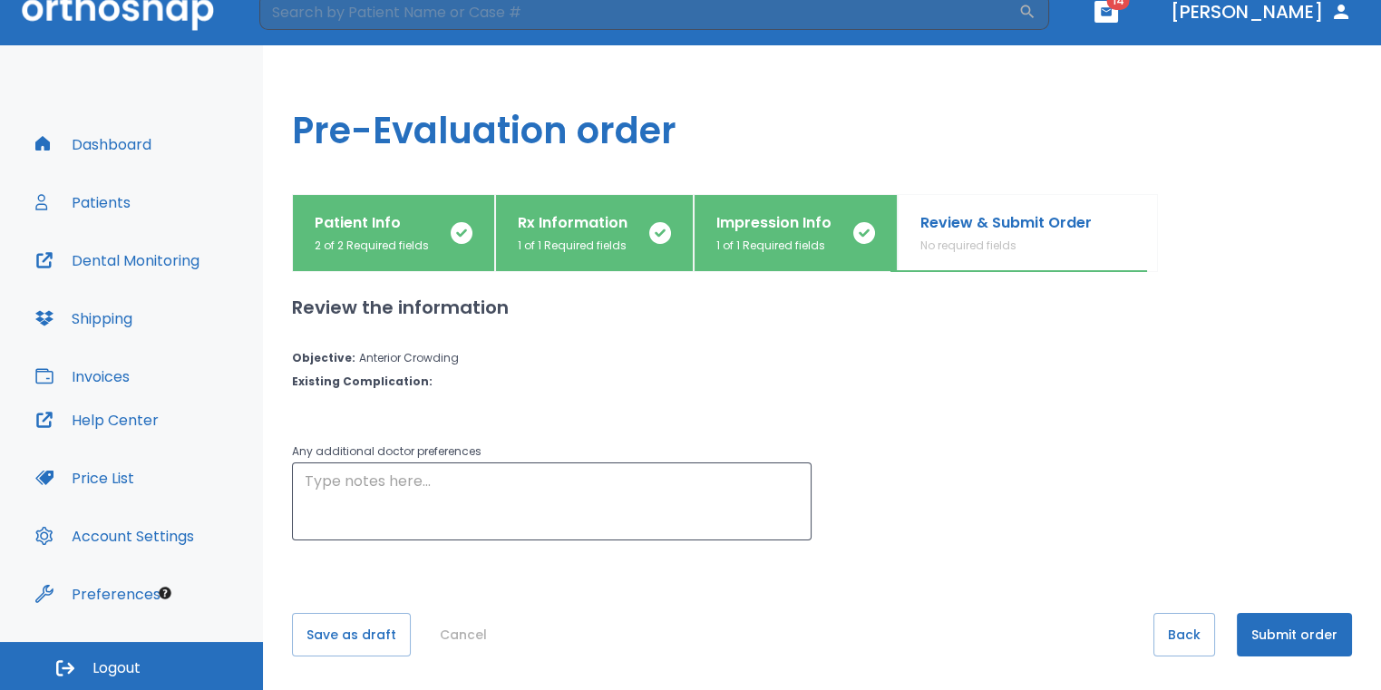
scroll to position [0, 0]
click at [1317, 631] on button "Submit order" at bounding box center [1294, 635] width 115 height 44
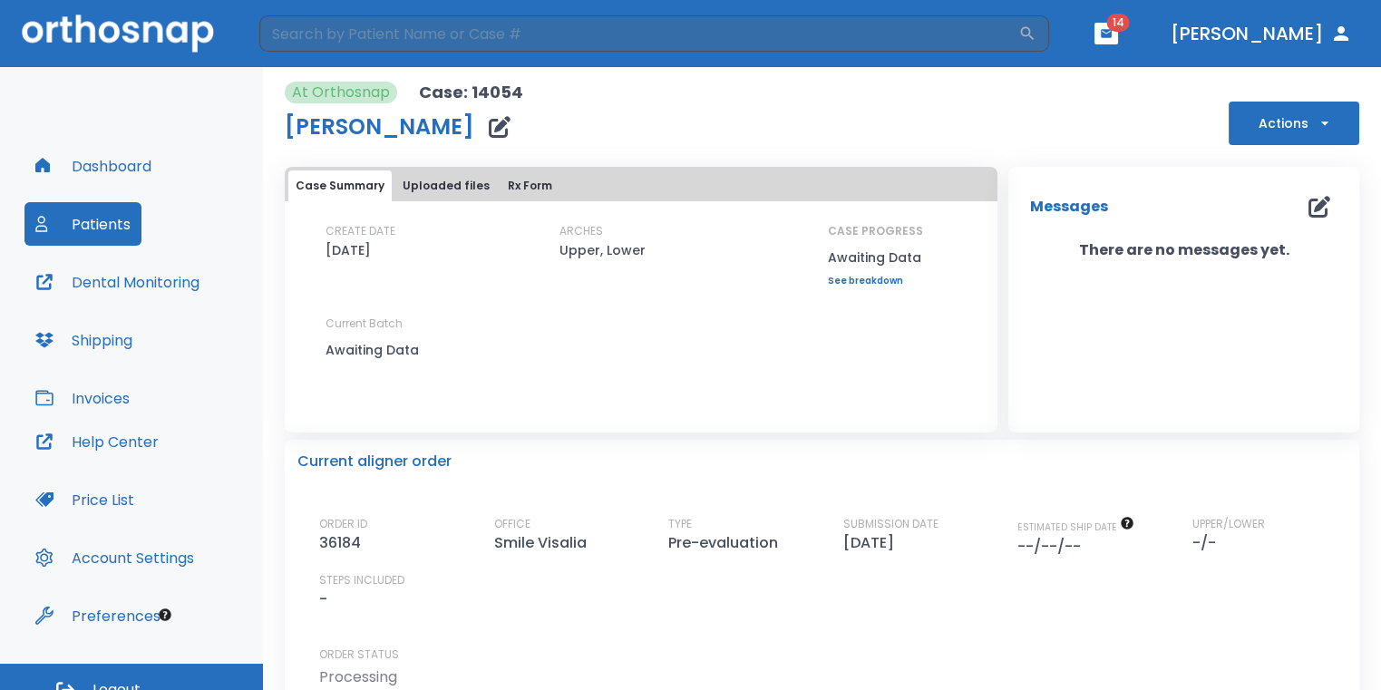
click at [132, 159] on button "Dashboard" at bounding box center [93, 166] width 138 height 44
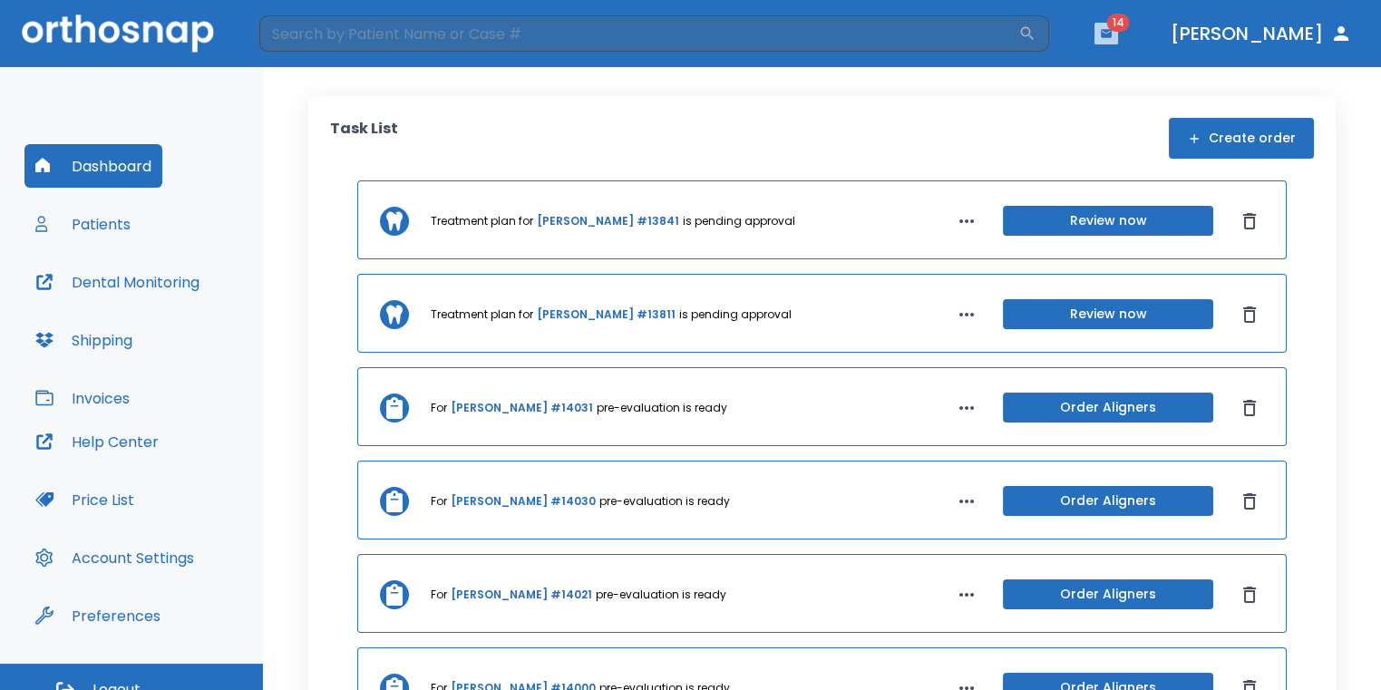
click at [1118, 36] on button "button" at bounding box center [1106, 34] width 24 height 22
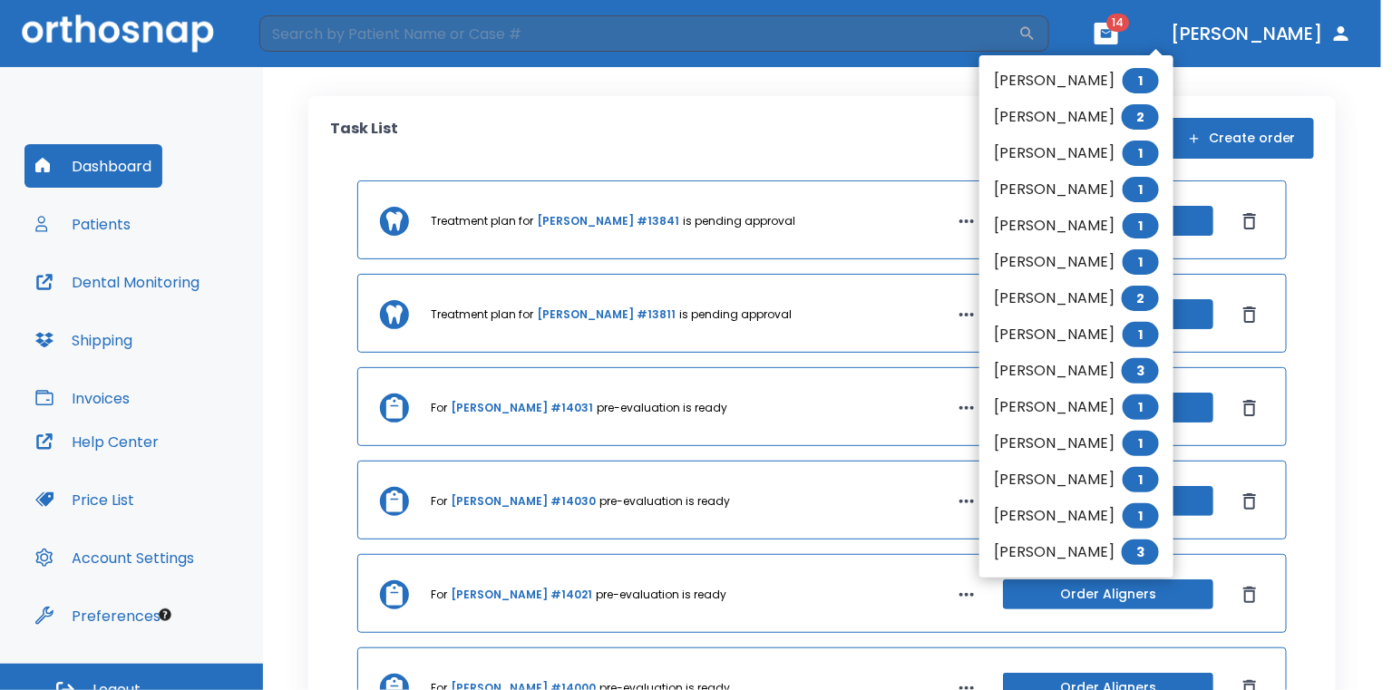
click at [1062, 86] on li "Dennis Lawhorn 1" at bounding box center [1076, 81] width 194 height 36
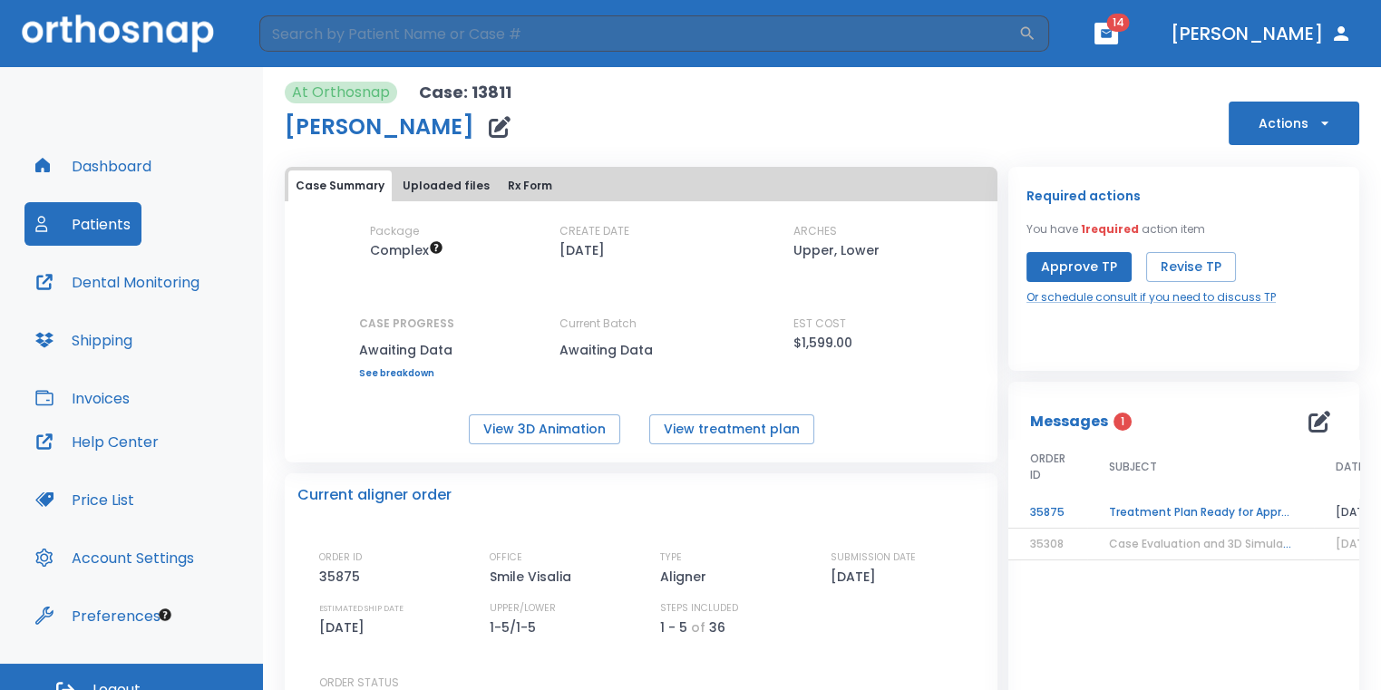
click at [1176, 503] on td "Treatment Plan Ready for Approval!" at bounding box center [1200, 513] width 227 height 32
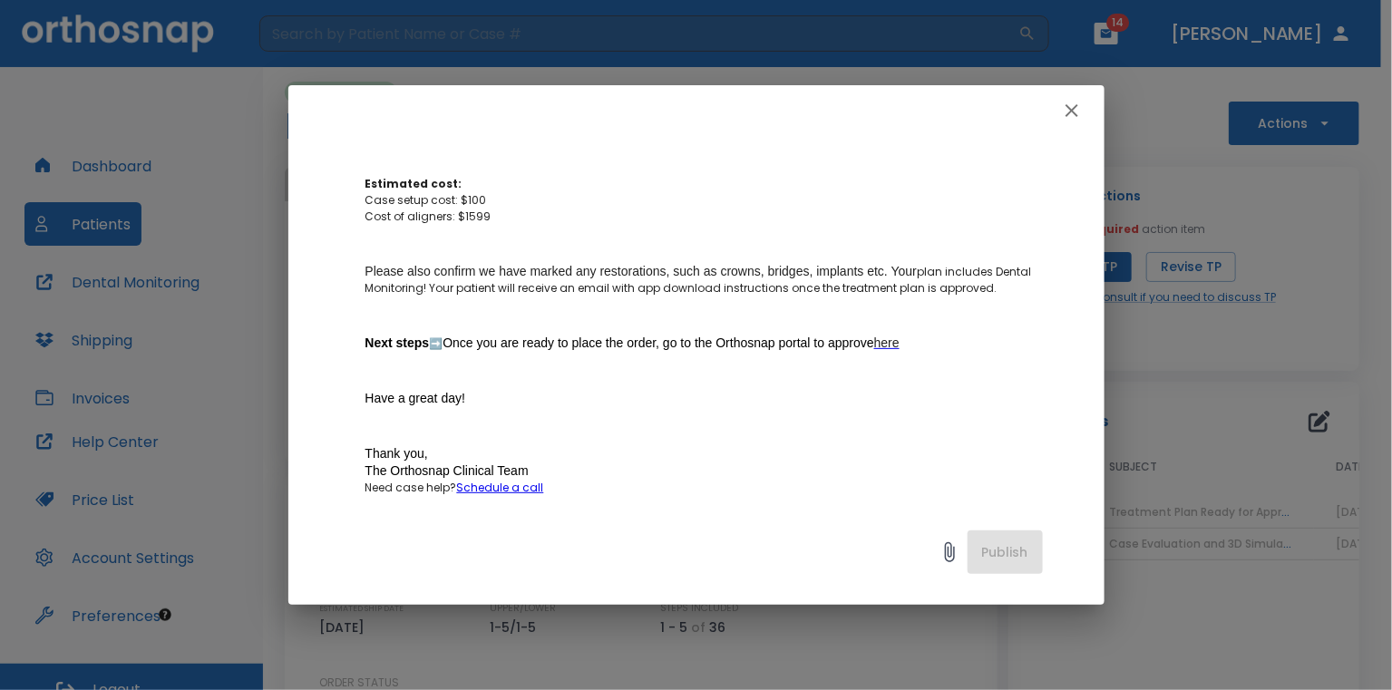
scroll to position [453, 0]
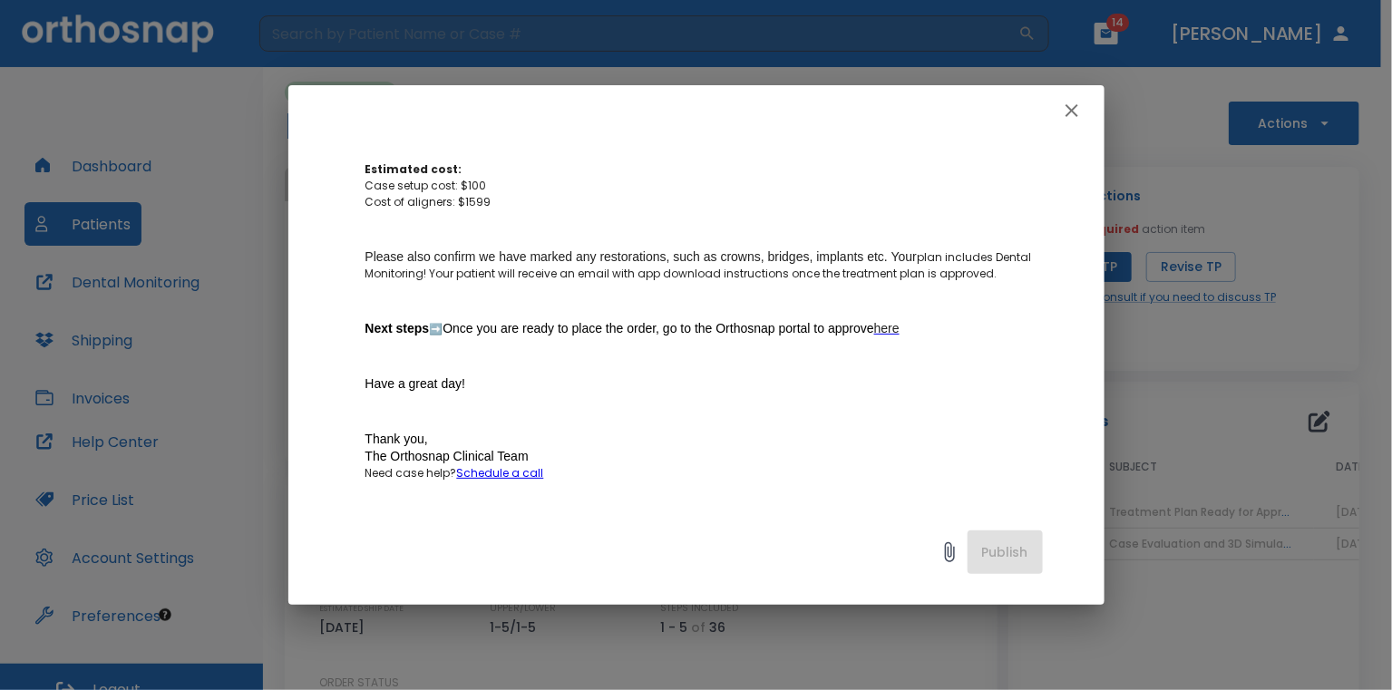
click at [1066, 107] on icon "button" at bounding box center [1072, 111] width 22 height 22
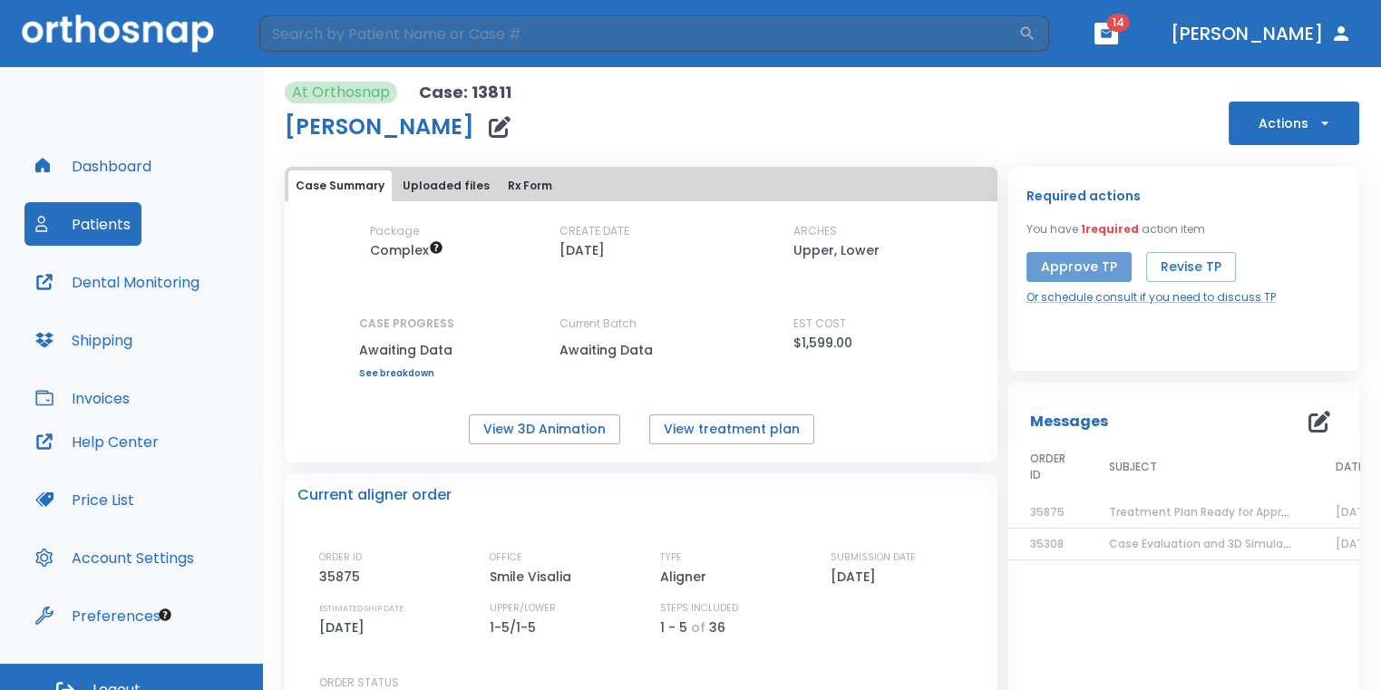
click at [1077, 277] on button "Approve TP" at bounding box center [1078, 267] width 105 height 30
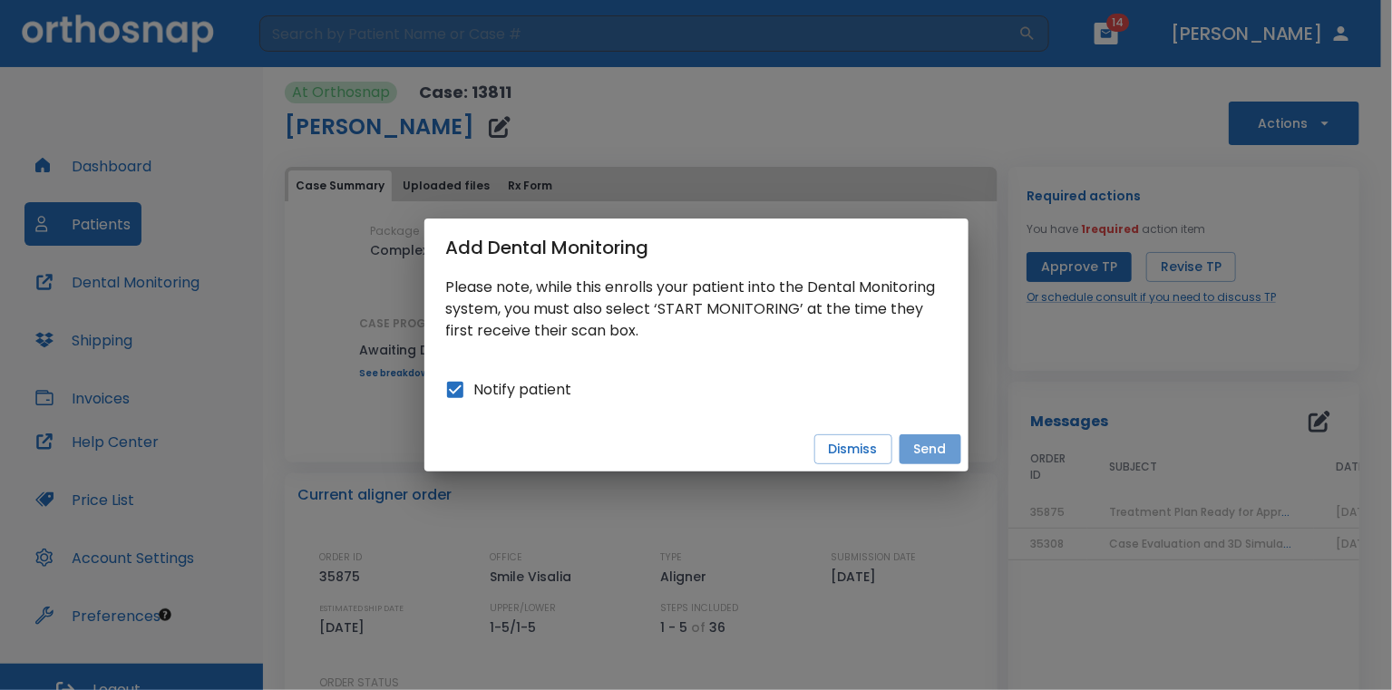
click at [919, 454] on button "Send" at bounding box center [930, 449] width 62 height 30
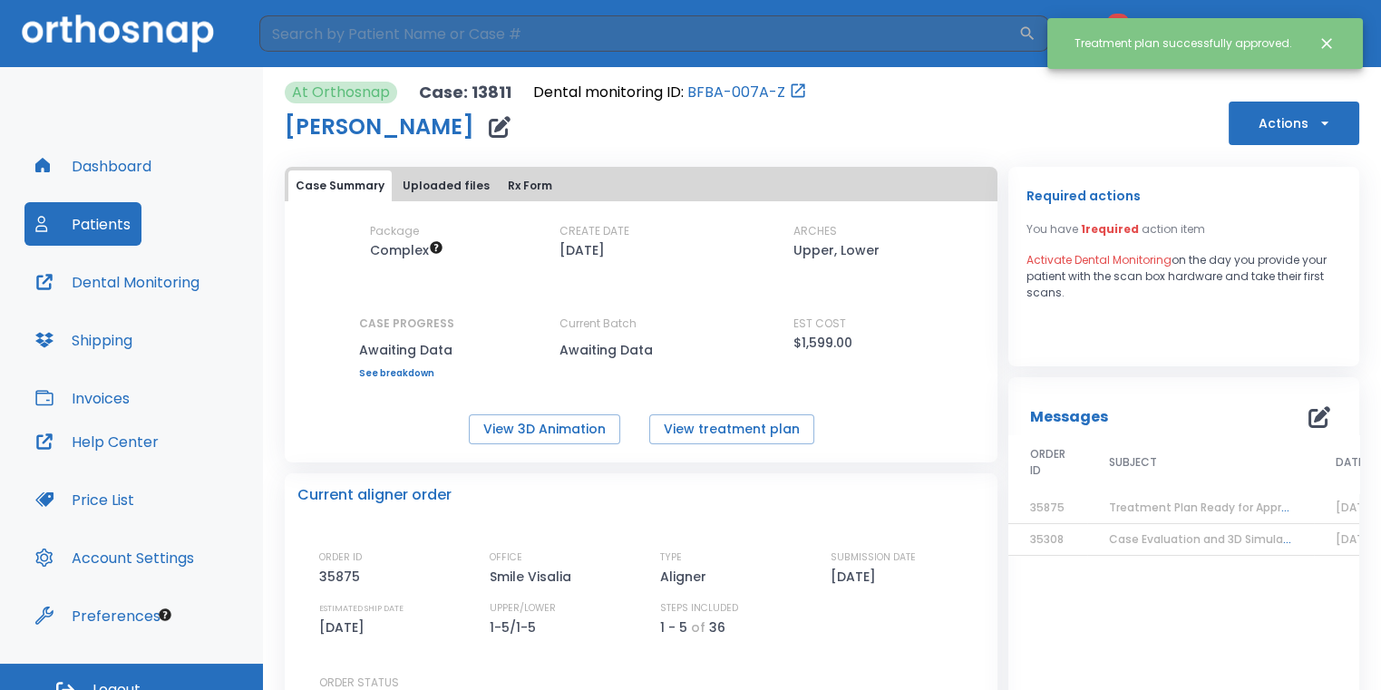
click at [1319, 48] on icon "Close notification" at bounding box center [1326, 43] width 18 height 18
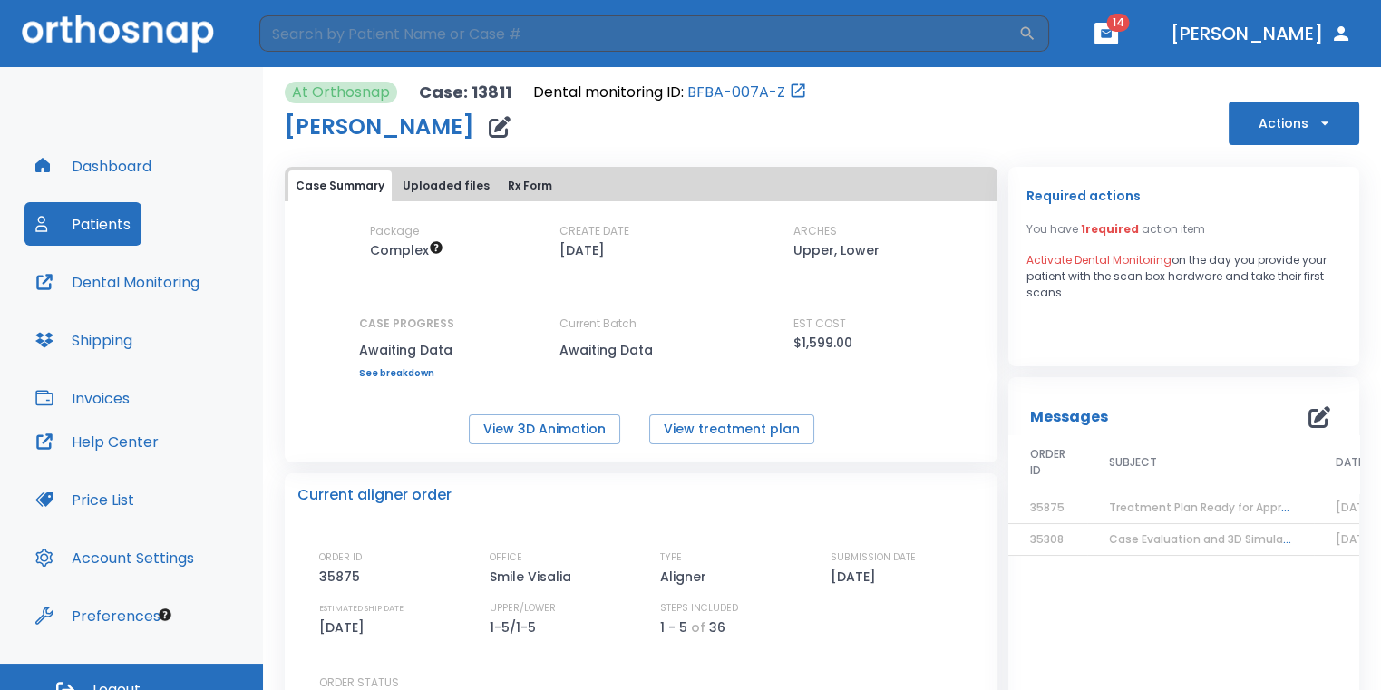
click at [1118, 36] on button "button" at bounding box center [1106, 34] width 24 height 22
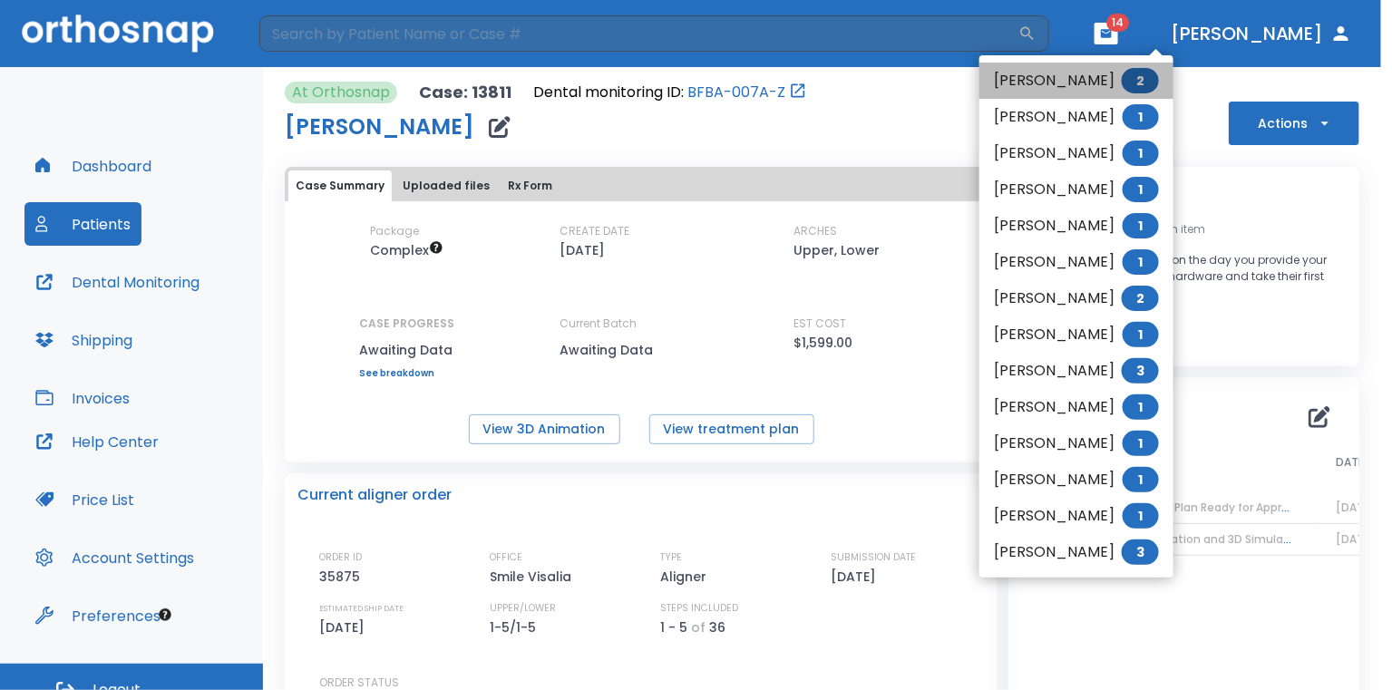
click at [1042, 79] on li "Sara Ramirez 2" at bounding box center [1076, 81] width 194 height 36
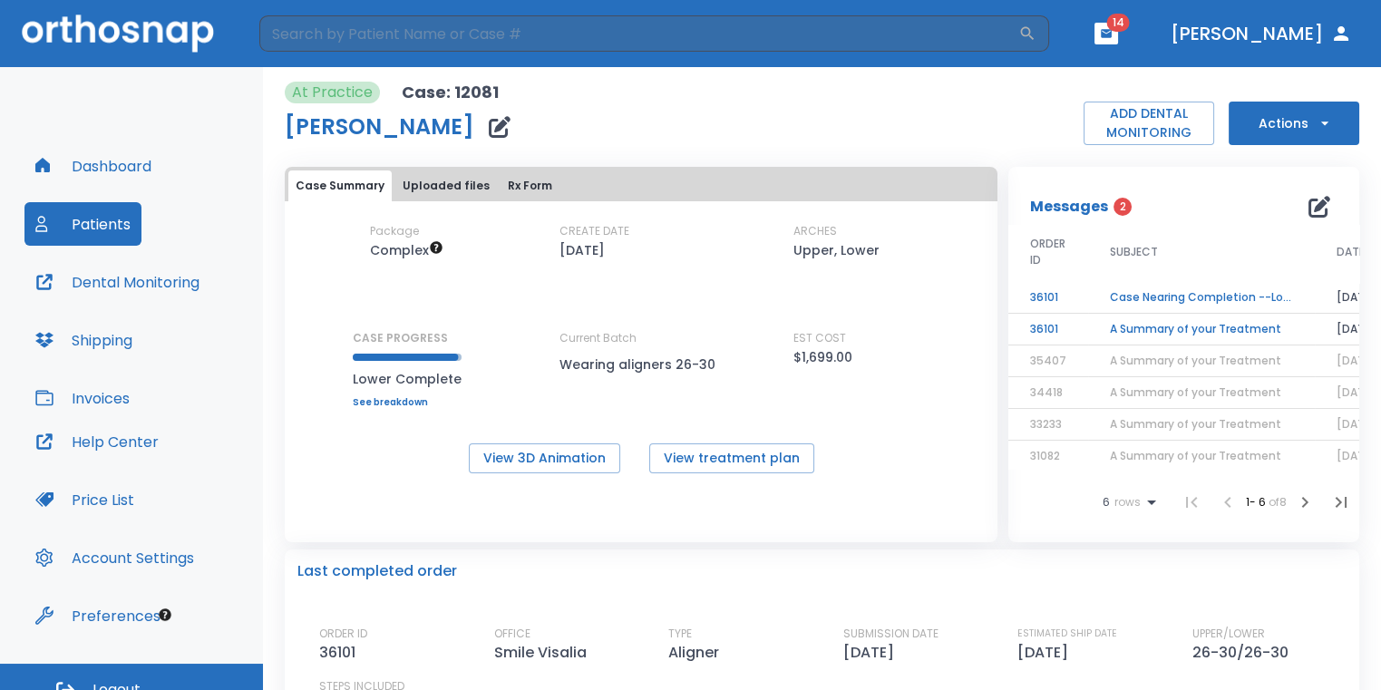
click at [1207, 331] on td "A Summary of your Treatment" at bounding box center [1201, 330] width 227 height 32
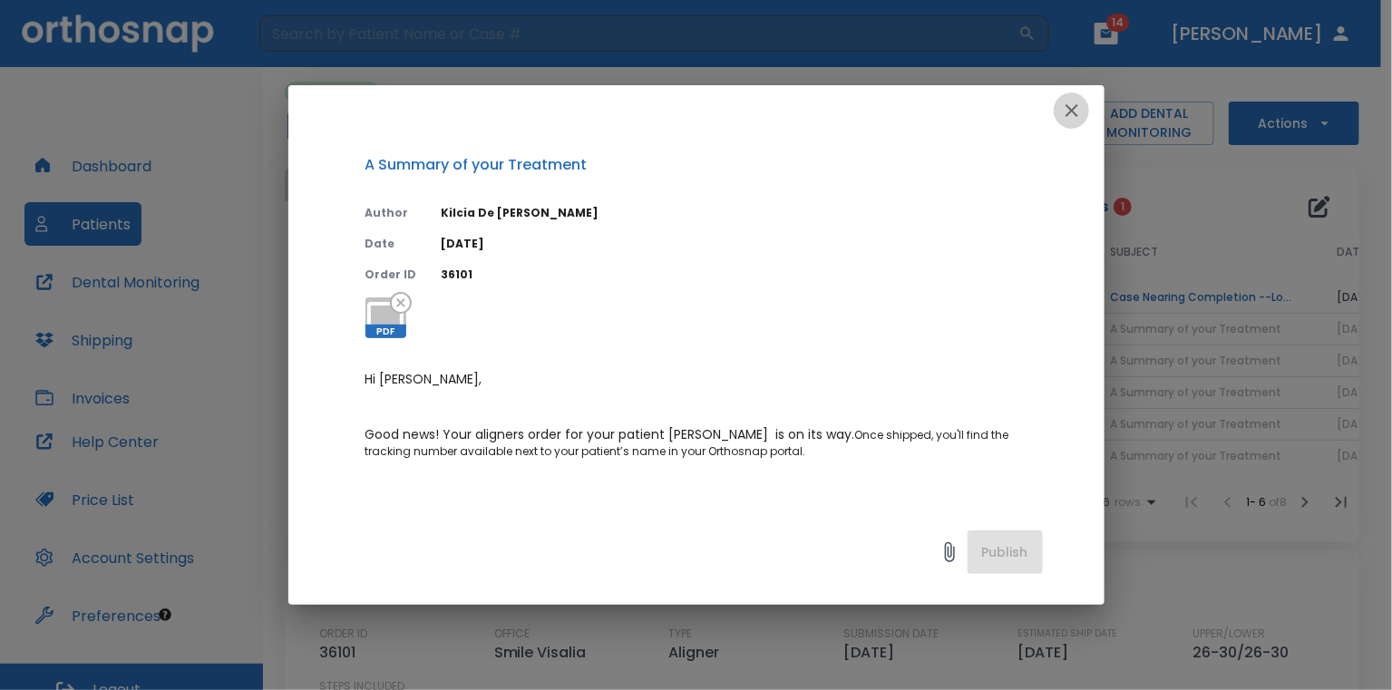
click at [1064, 117] on icon "button" at bounding box center [1072, 111] width 22 height 22
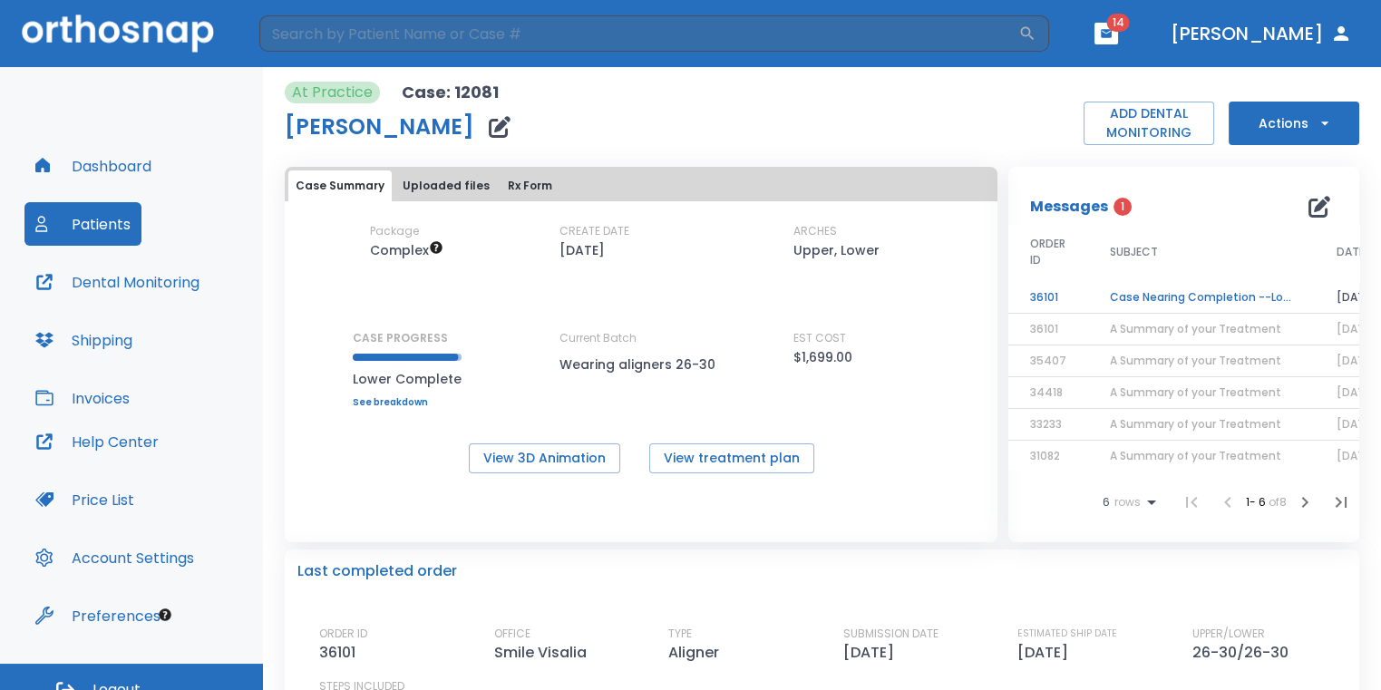
click at [1167, 289] on td "Case Nearing Completion --Lower" at bounding box center [1201, 298] width 227 height 32
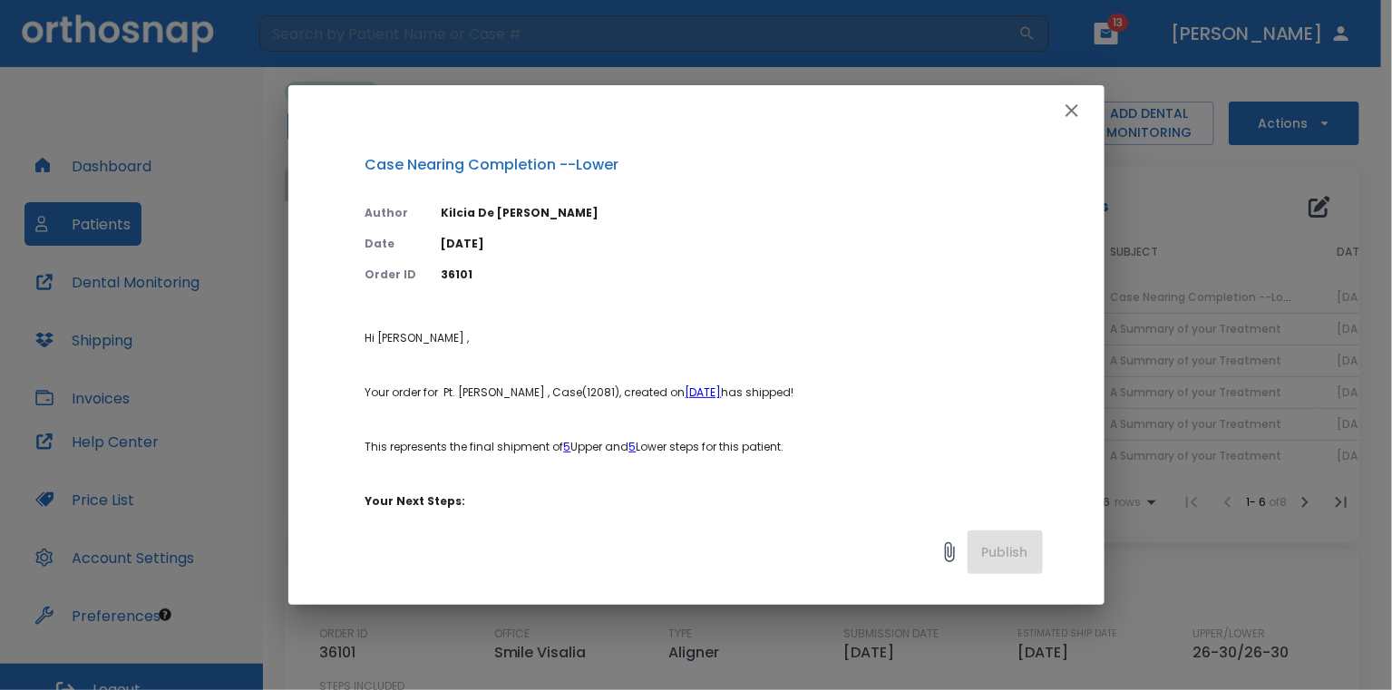
click at [1069, 114] on icon "button" at bounding box center [1072, 111] width 22 height 22
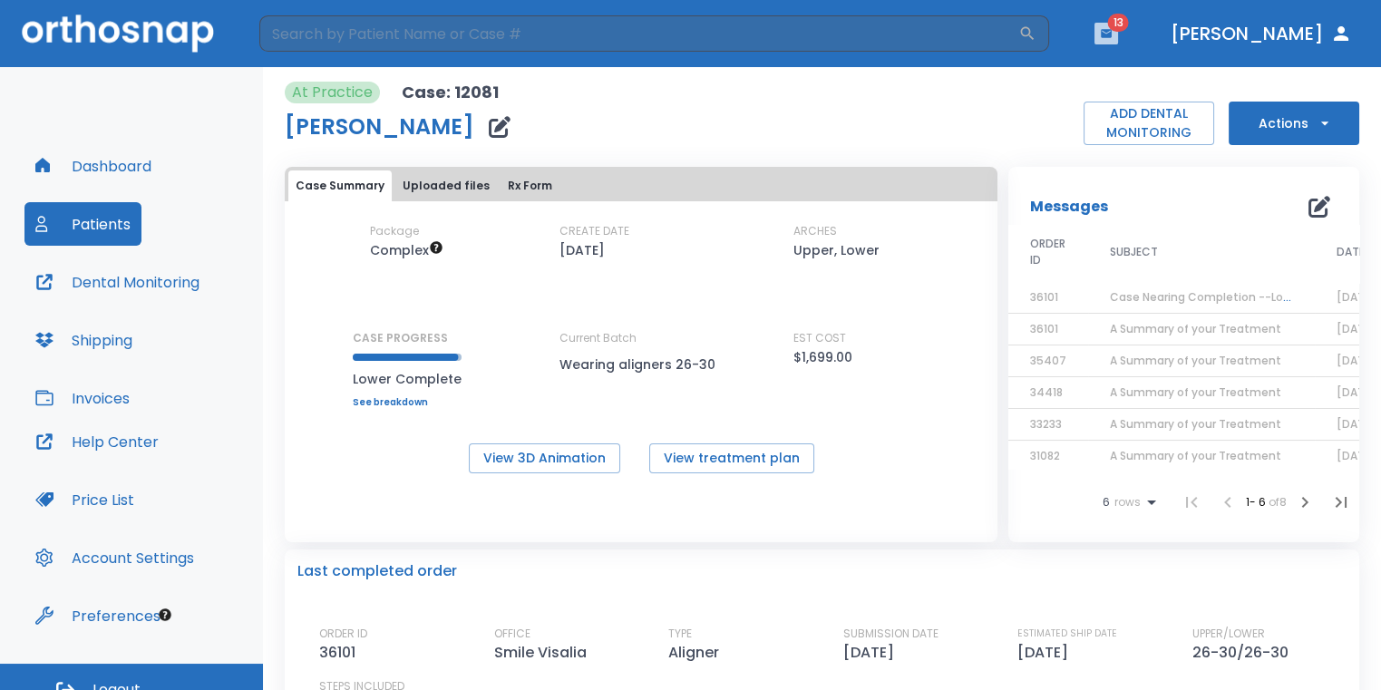
click at [1118, 41] on button "button" at bounding box center [1106, 34] width 24 height 22
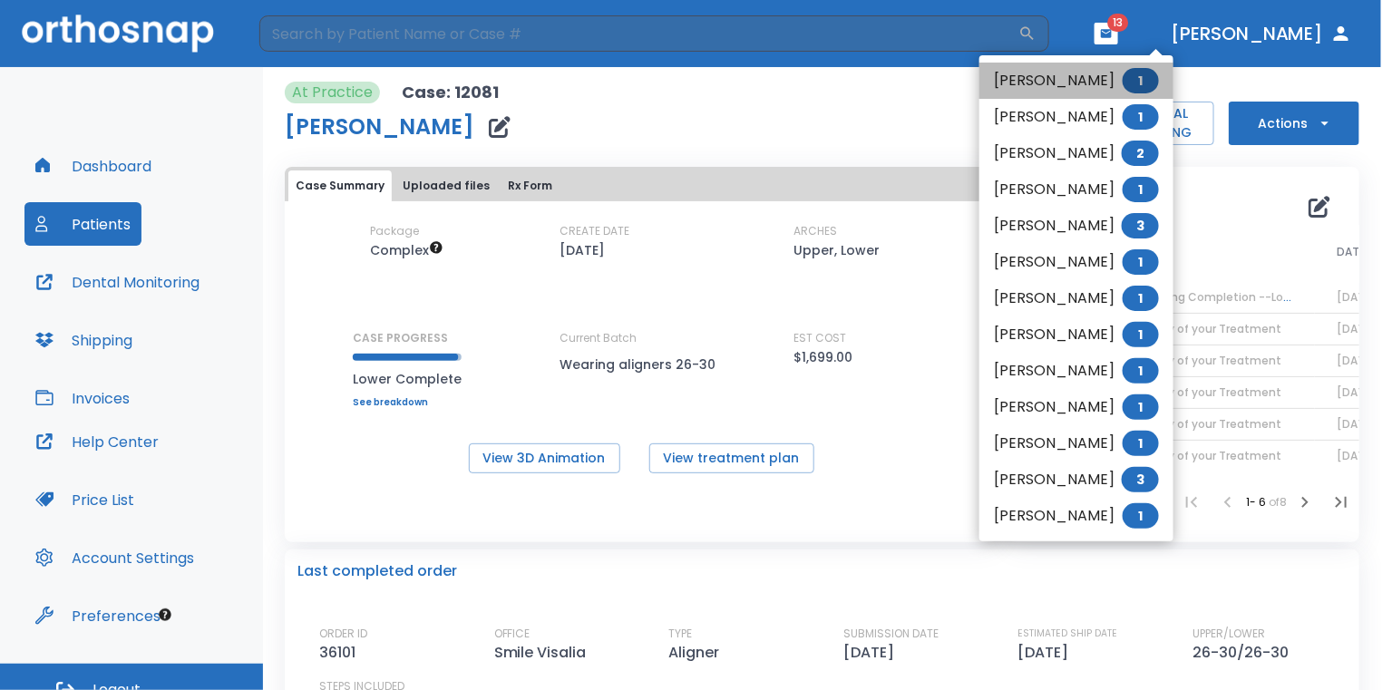
click at [1047, 73] on li "Chase Gajdusek 1" at bounding box center [1076, 81] width 194 height 36
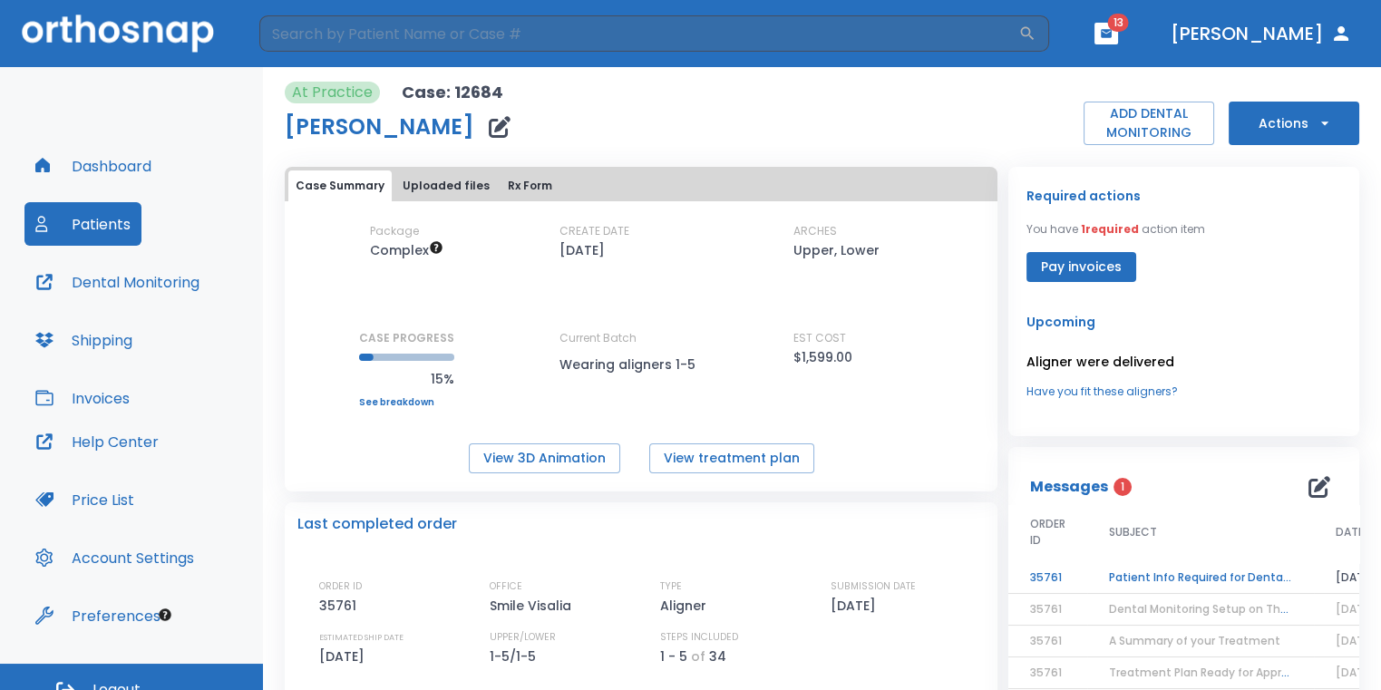
click at [1268, 582] on td "Patient Info Required for DentalMonitoring!" at bounding box center [1200, 578] width 227 height 32
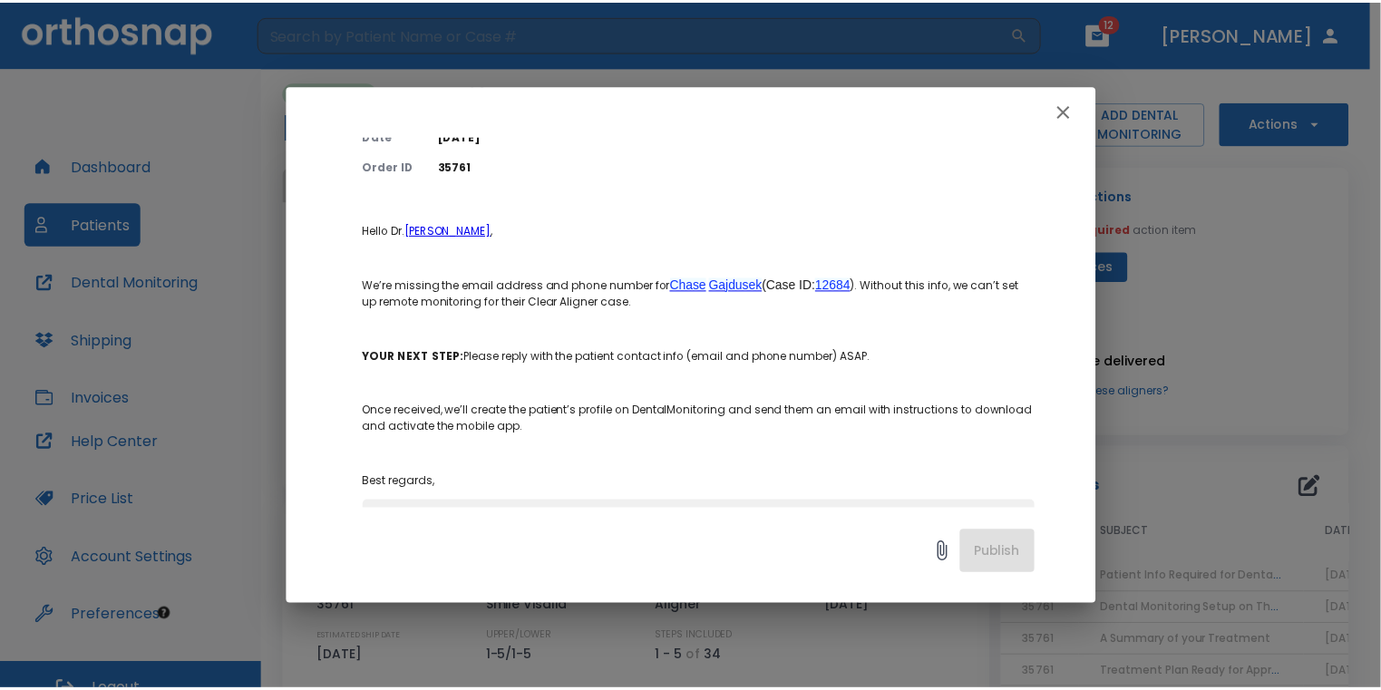
scroll to position [265, 0]
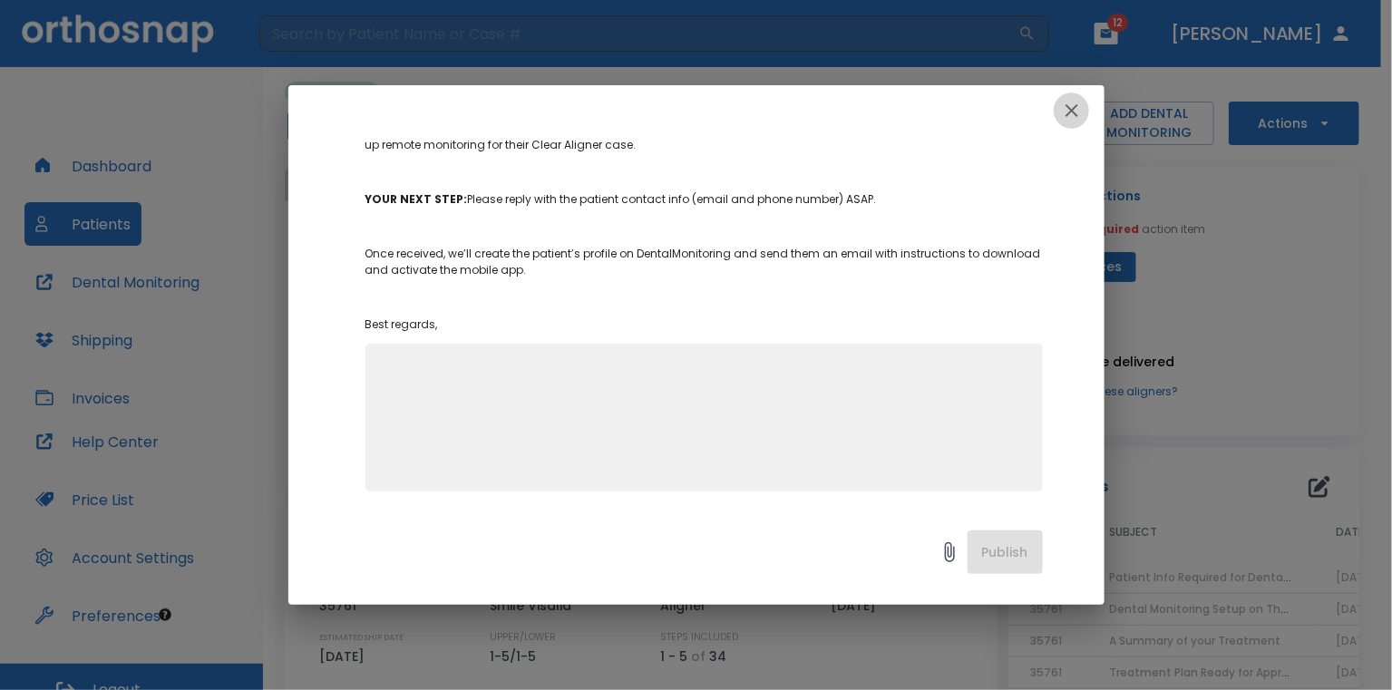
click at [1055, 114] on button "button" at bounding box center [1072, 110] width 36 height 36
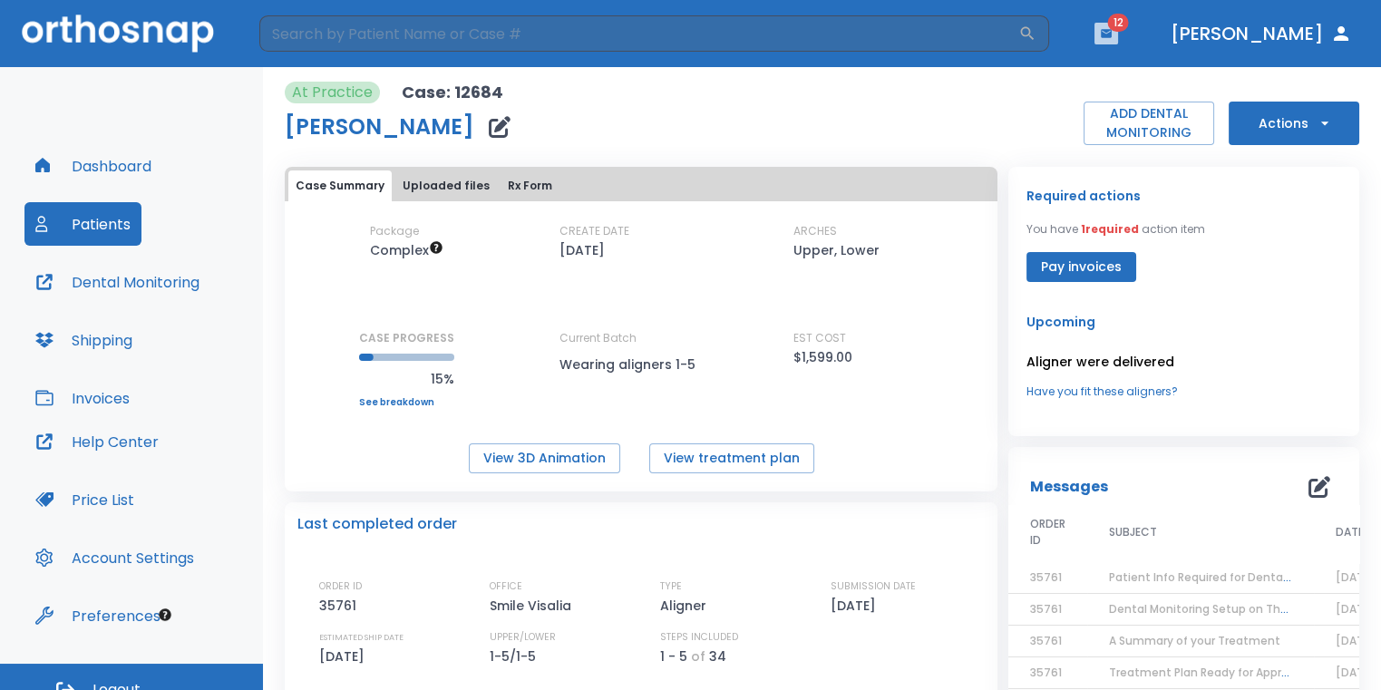
click at [1118, 30] on button "button" at bounding box center [1106, 34] width 24 height 22
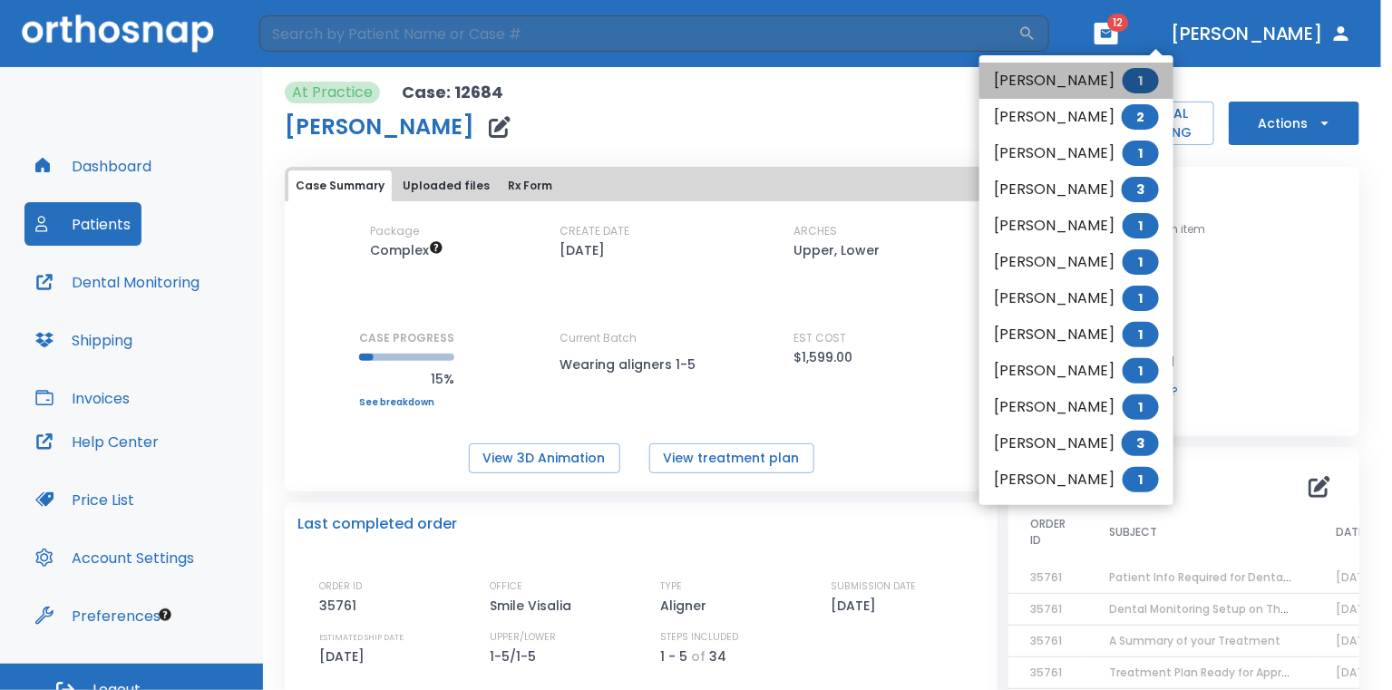
click at [1074, 89] on li "Salvador Sanchez 1" at bounding box center [1076, 81] width 194 height 36
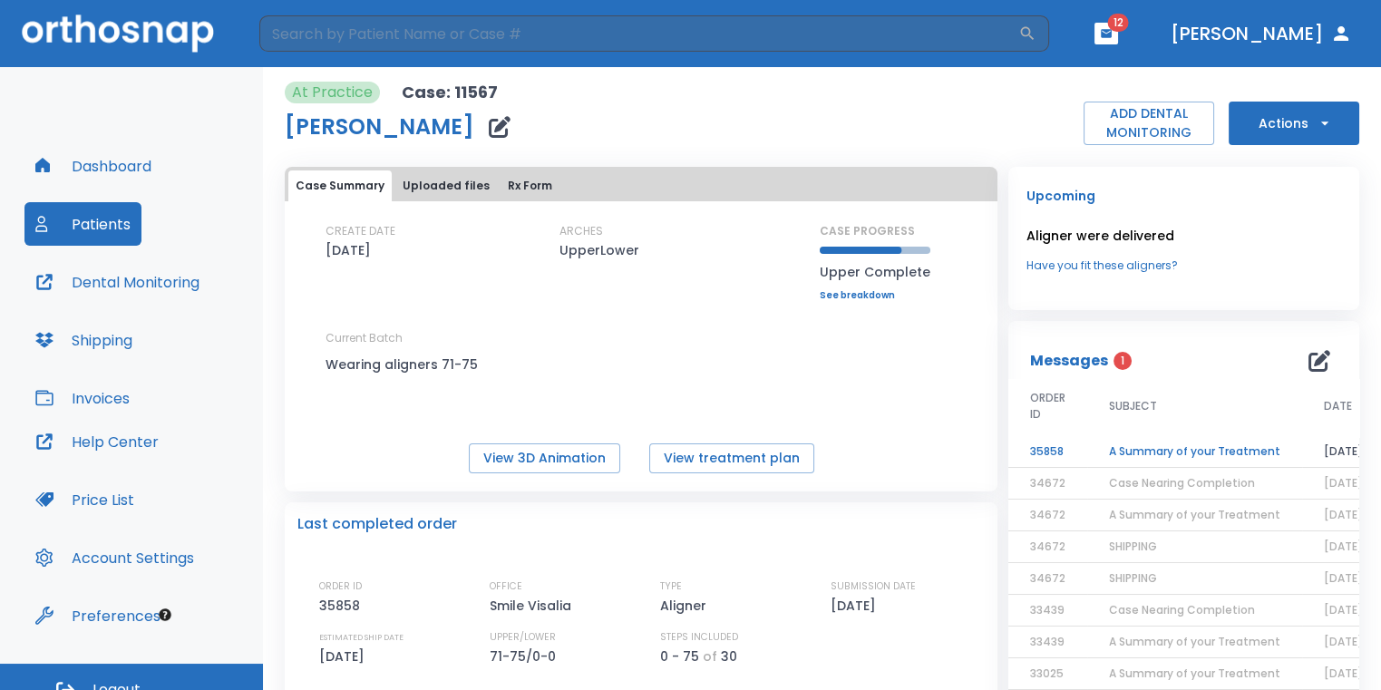
click at [1161, 437] on td "A Summary of your Treatment" at bounding box center [1194, 452] width 215 height 32
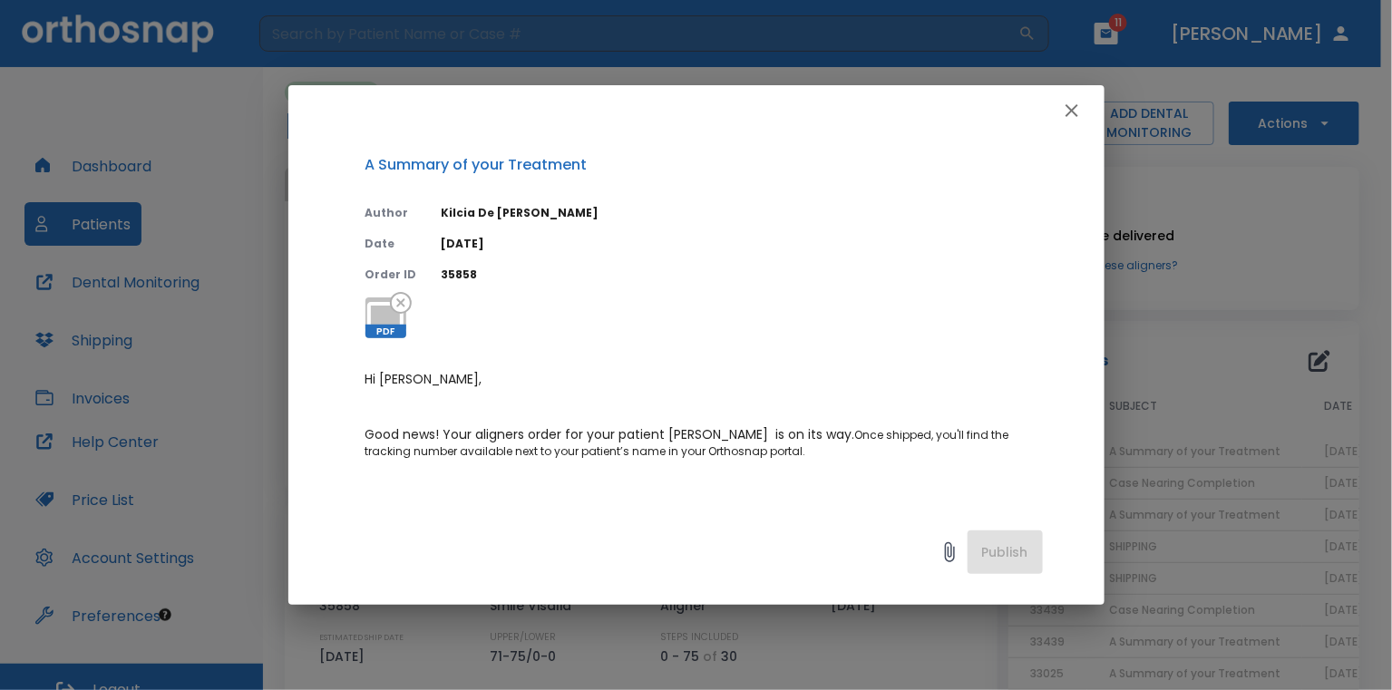
click at [1079, 111] on icon "button" at bounding box center [1072, 111] width 22 height 22
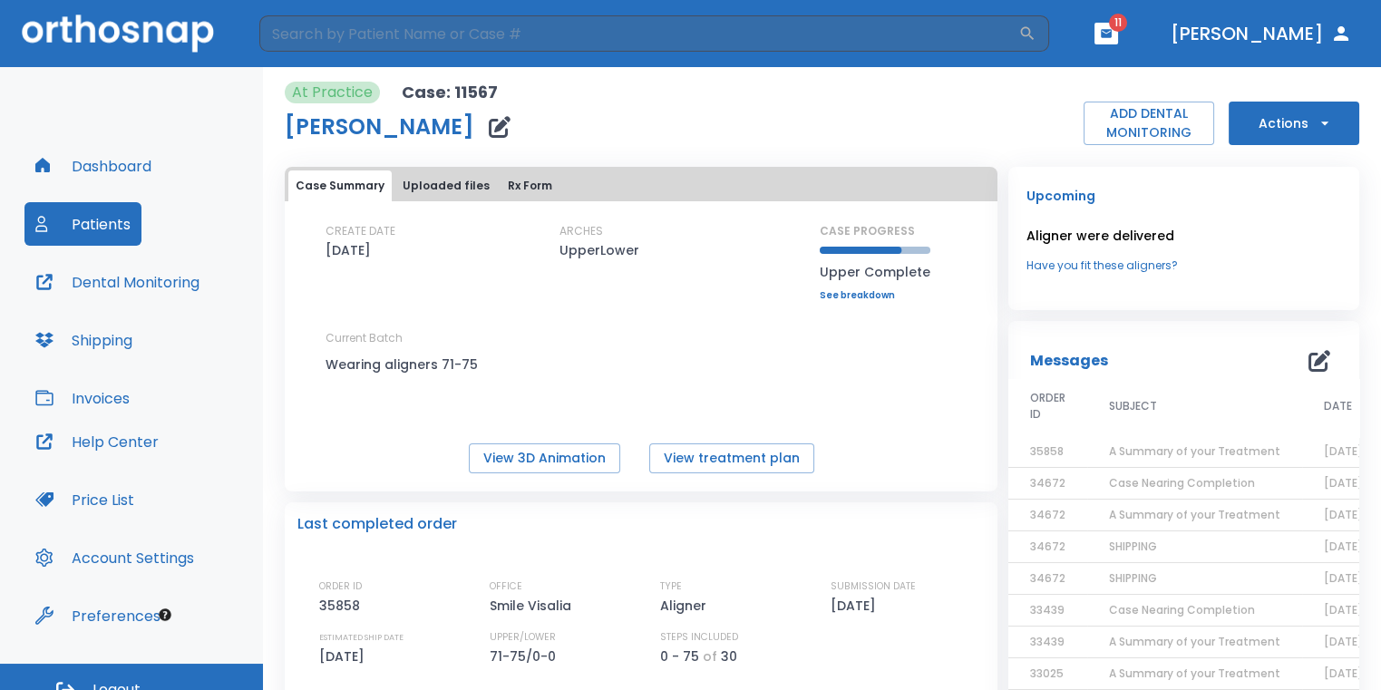
click at [1166, 51] on header "​ 11 Dr. Sedillo" at bounding box center [690, 33] width 1381 height 67
click at [1112, 37] on icon "button" at bounding box center [1106, 33] width 11 height 8
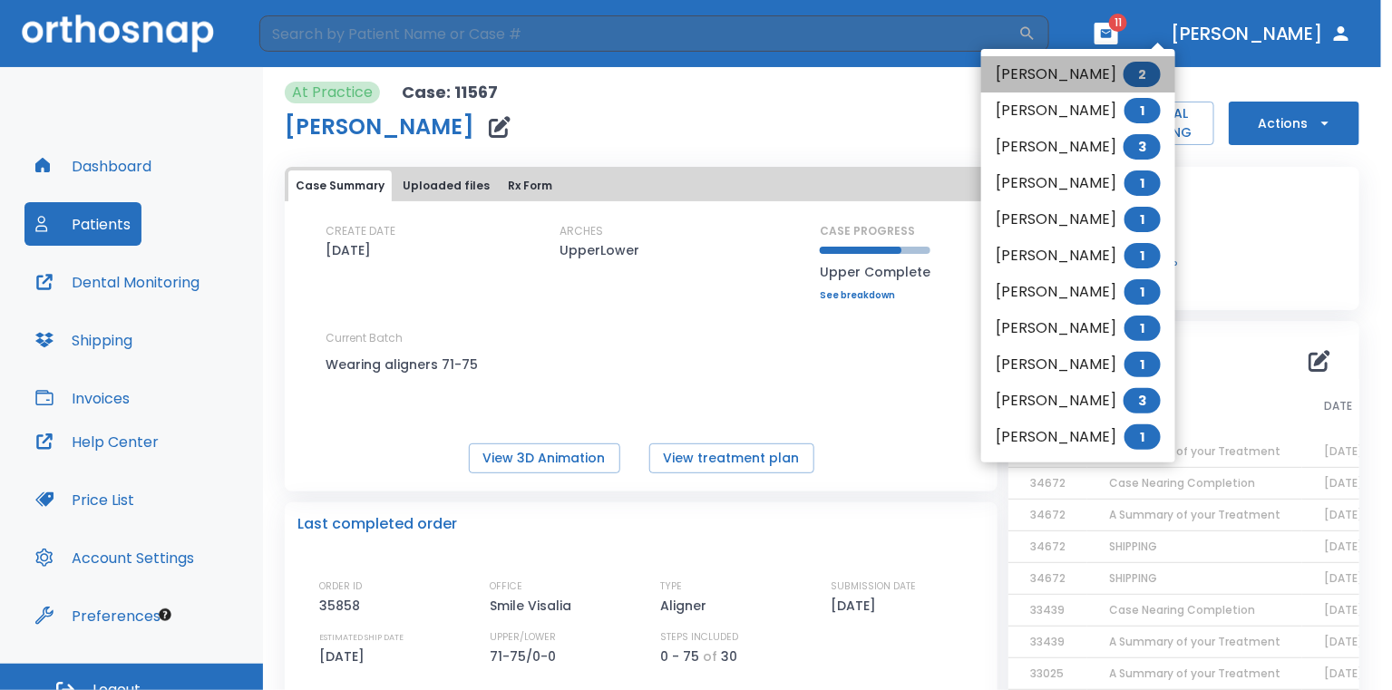
click at [1088, 71] on li "John Luckzak 2" at bounding box center [1078, 74] width 194 height 36
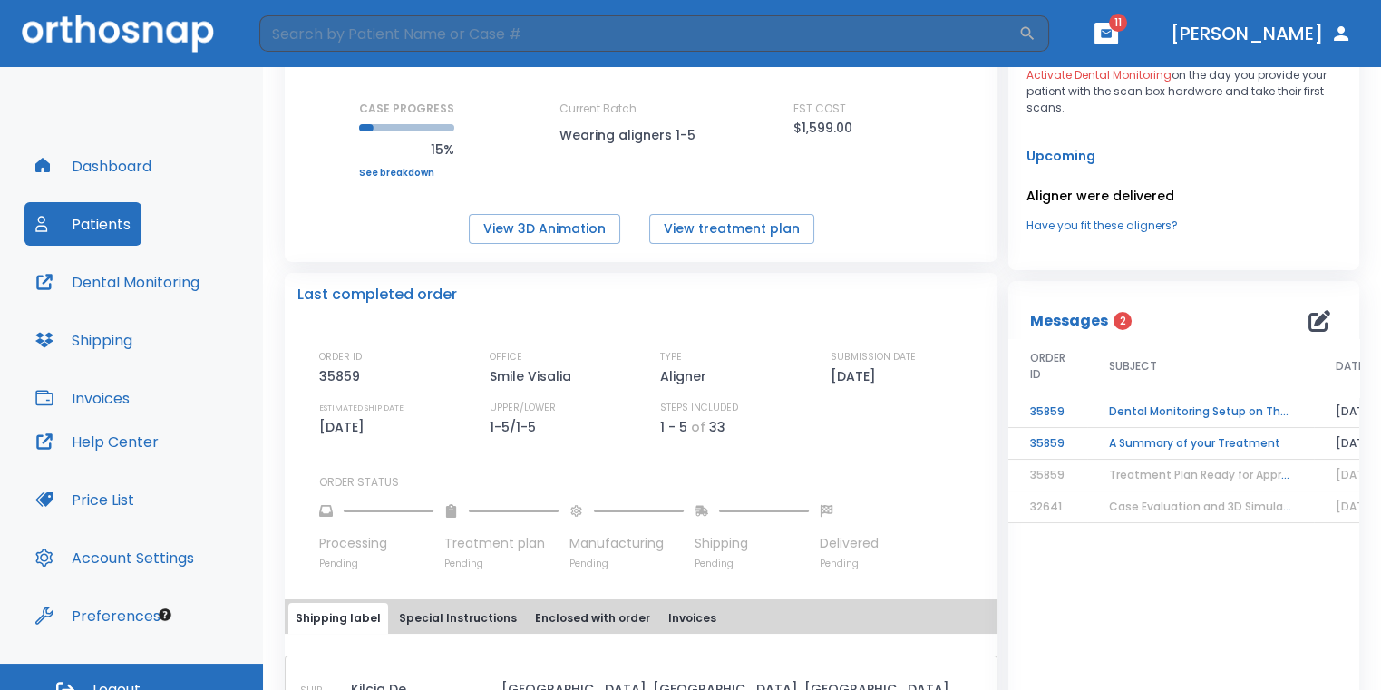
scroll to position [363, 0]
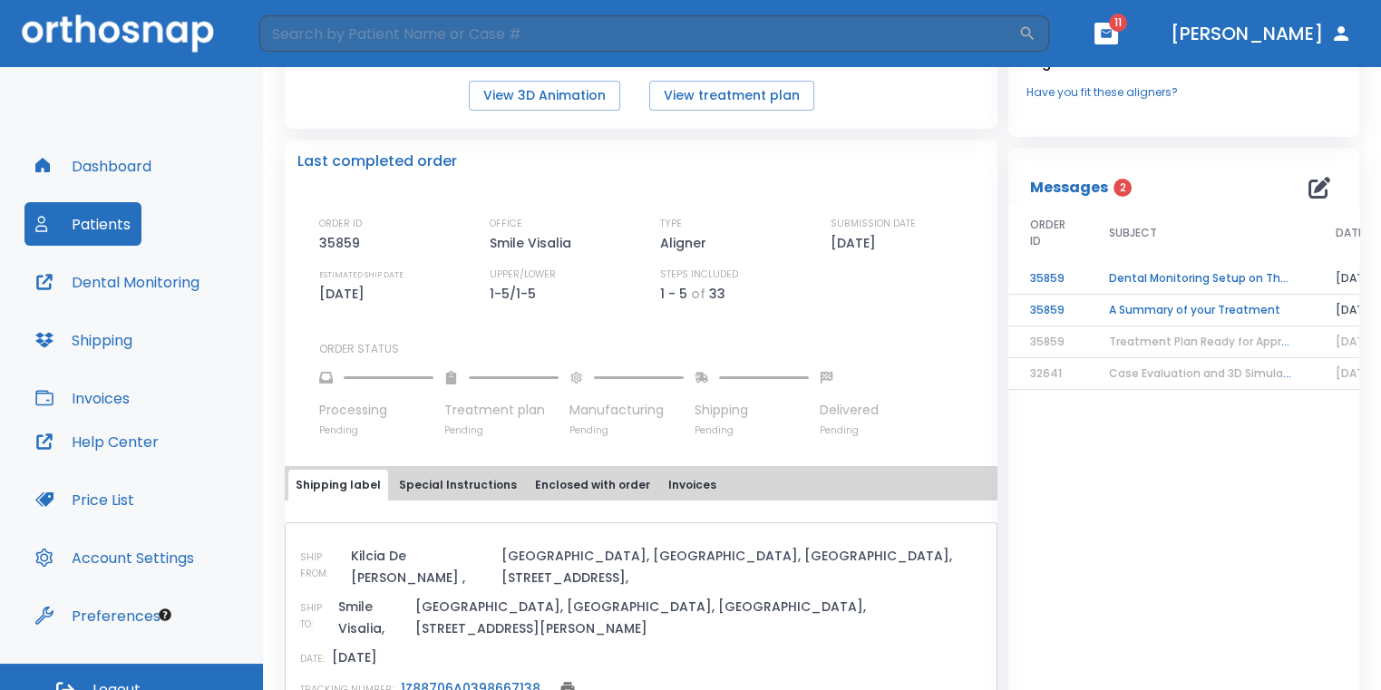
click at [1151, 307] on td "A Summary of your Treatment" at bounding box center [1200, 311] width 227 height 32
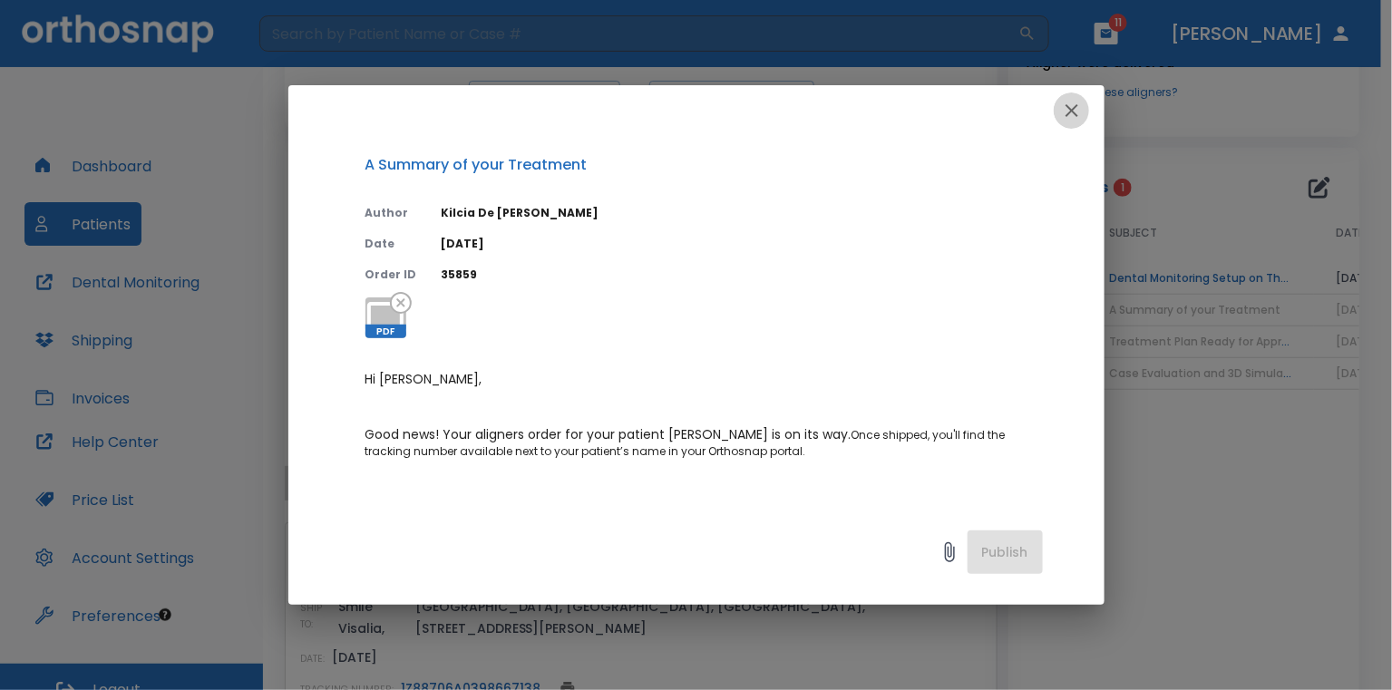
click at [1066, 115] on icon "button" at bounding box center [1072, 111] width 22 height 22
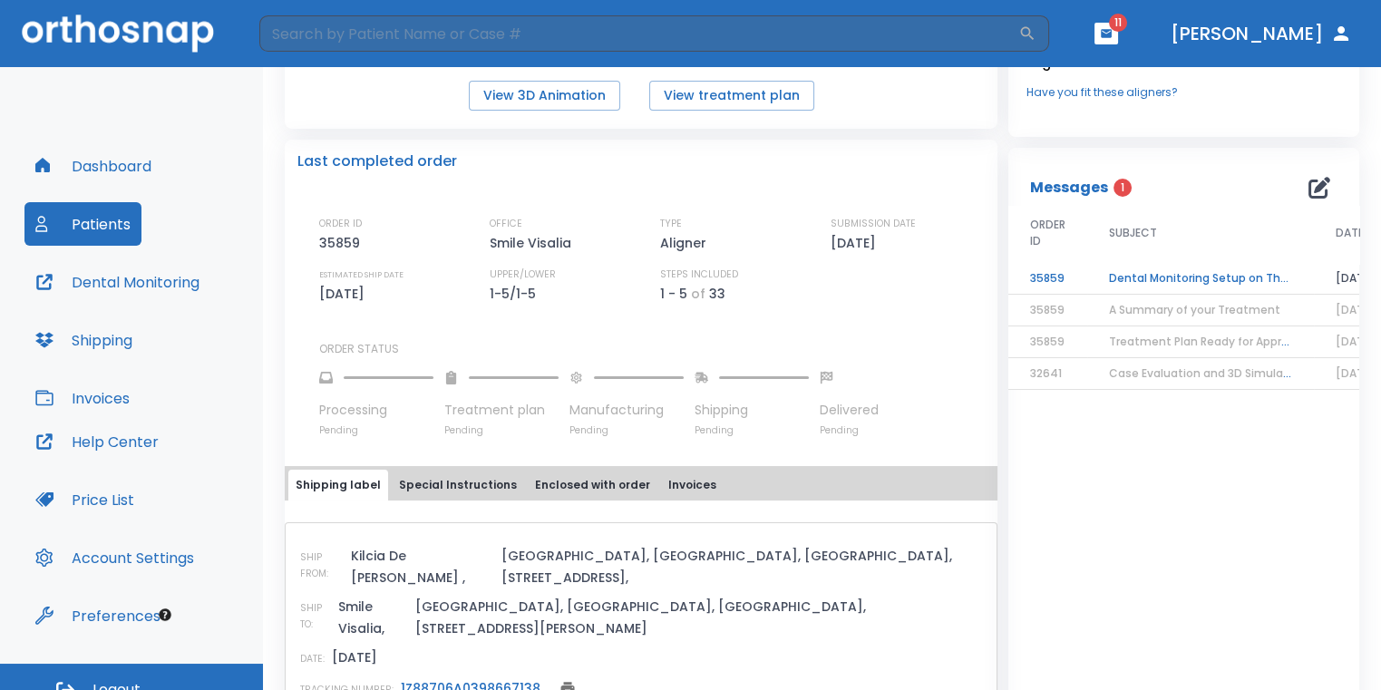
click at [1115, 278] on td "Dental Monitoring Setup on The Delivery Day" at bounding box center [1200, 279] width 227 height 32
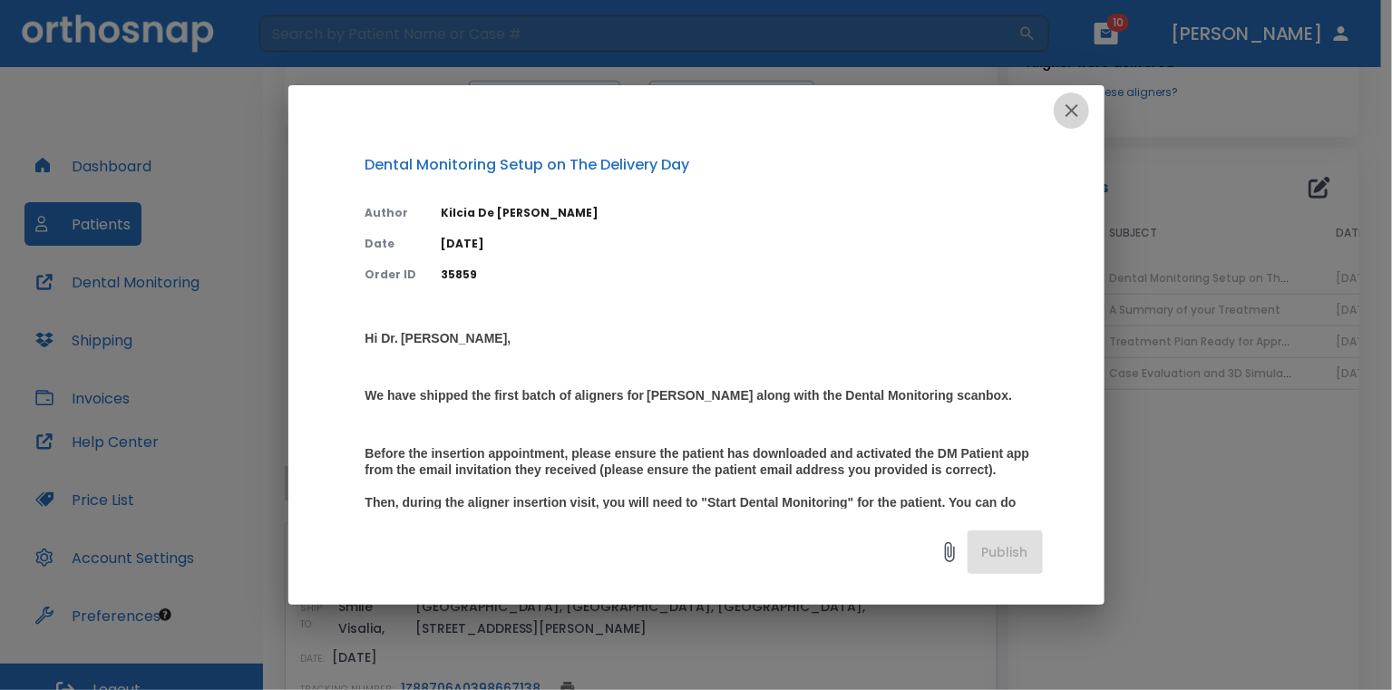
click at [1078, 111] on icon "button" at bounding box center [1072, 111] width 22 height 22
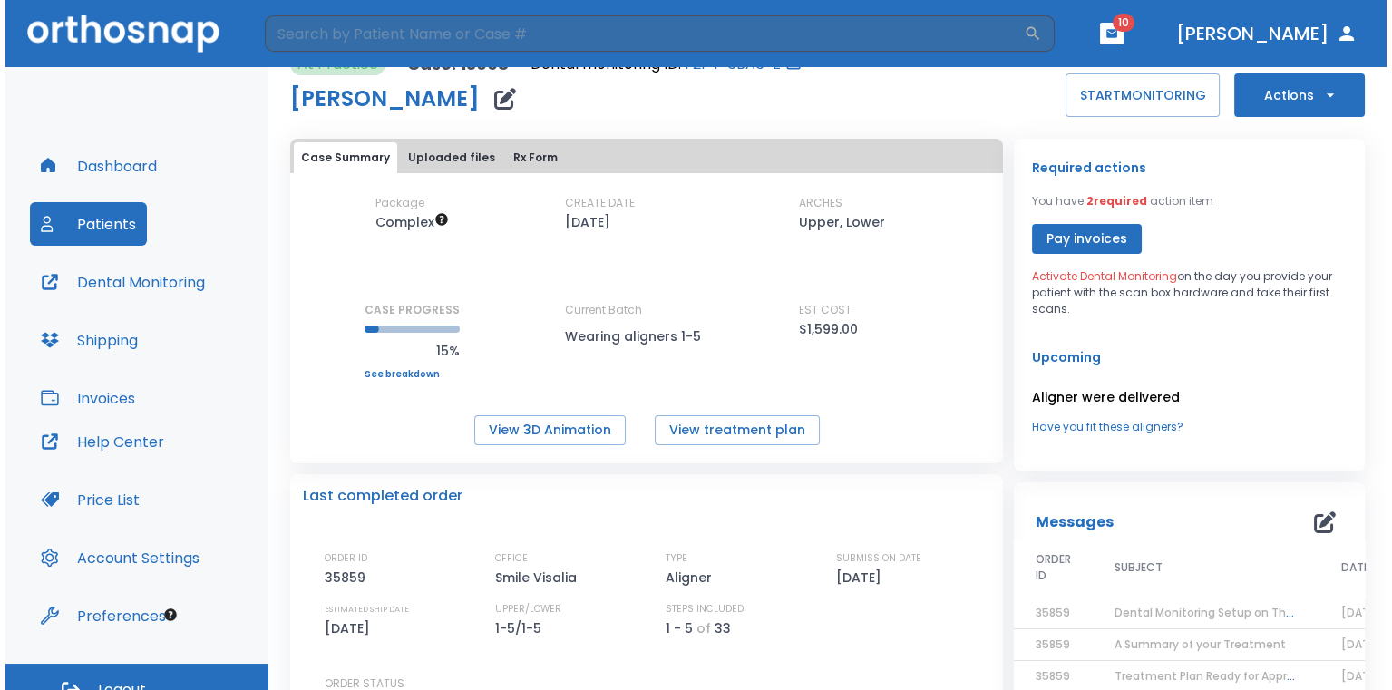
scroll to position [0, 0]
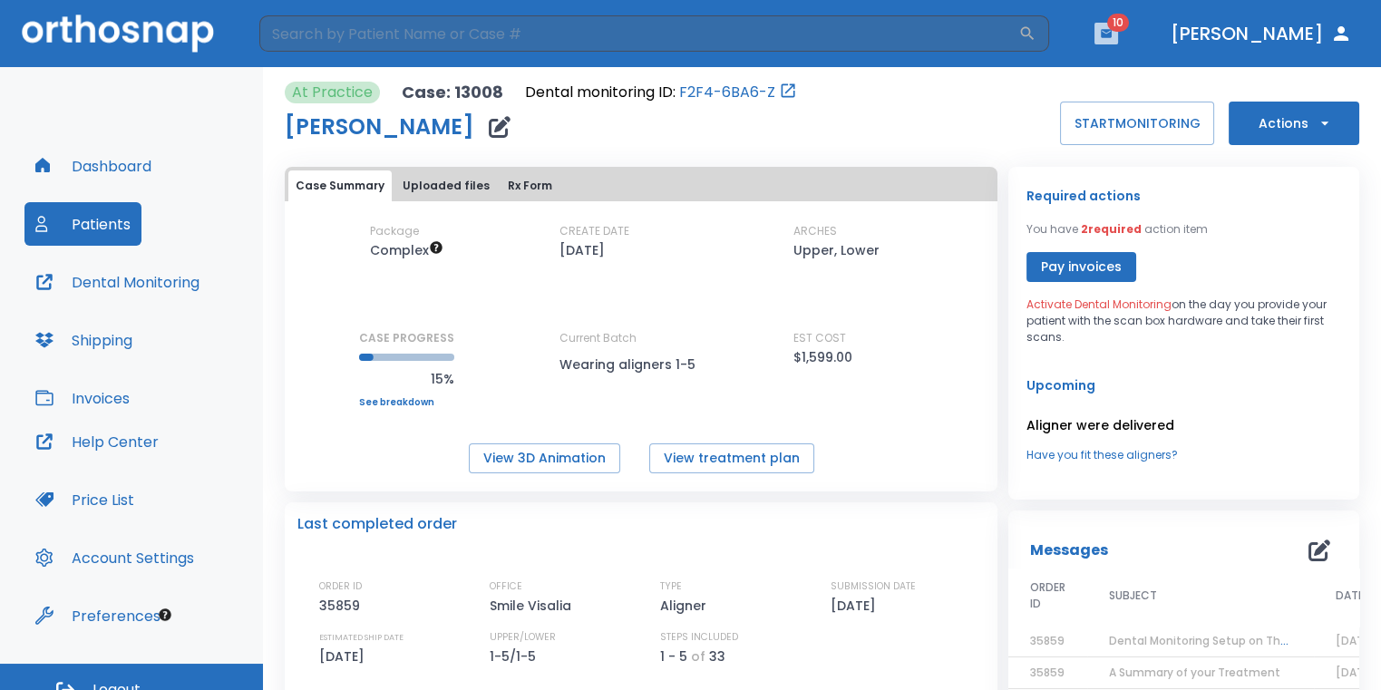
click at [1118, 40] on button "button" at bounding box center [1106, 34] width 24 height 22
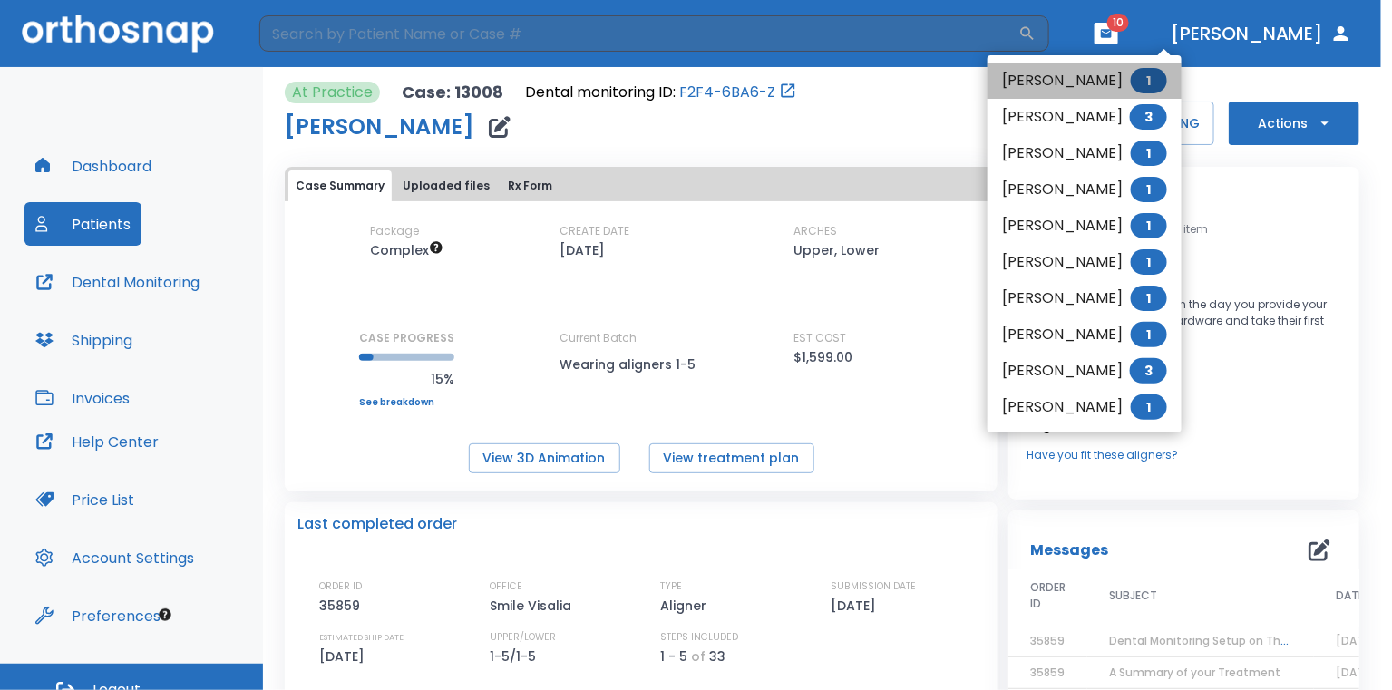
click at [1070, 85] on li "Romeo Perez 1" at bounding box center [1084, 81] width 194 height 36
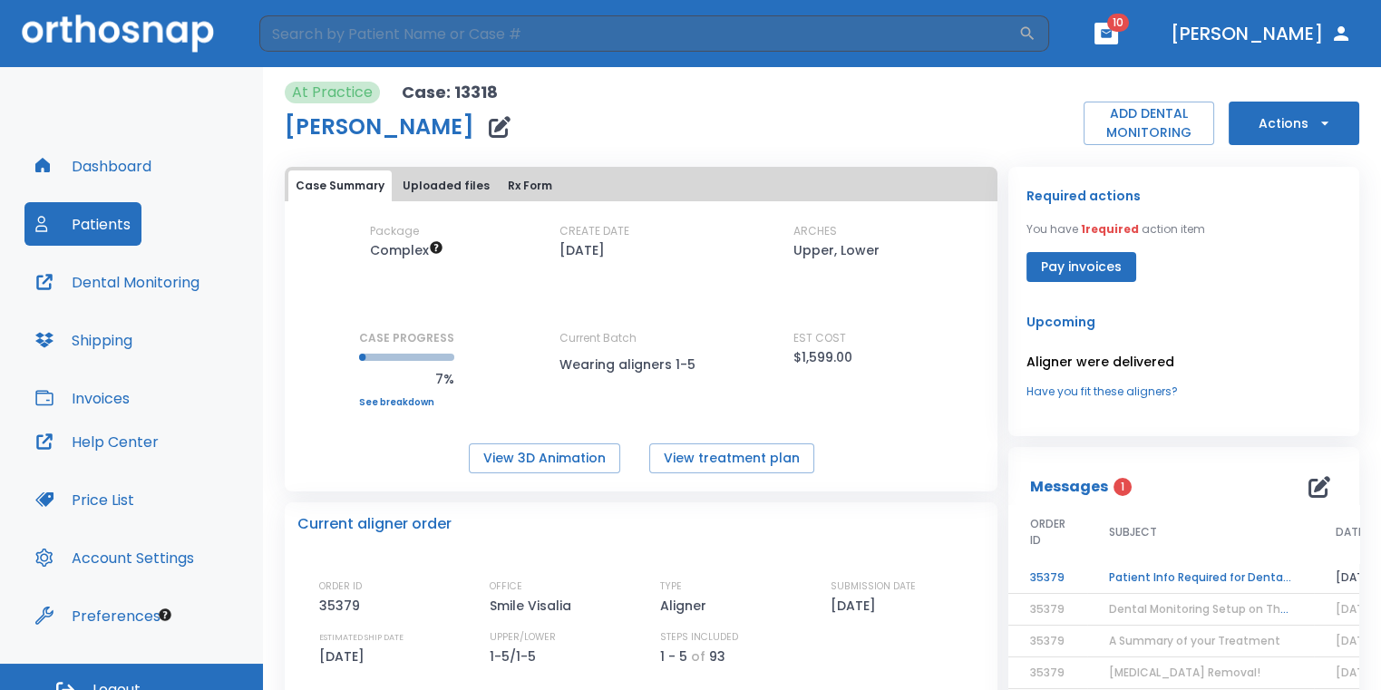
click at [1239, 563] on td "Patient Info Required for DentalMonitoring!" at bounding box center [1200, 578] width 227 height 32
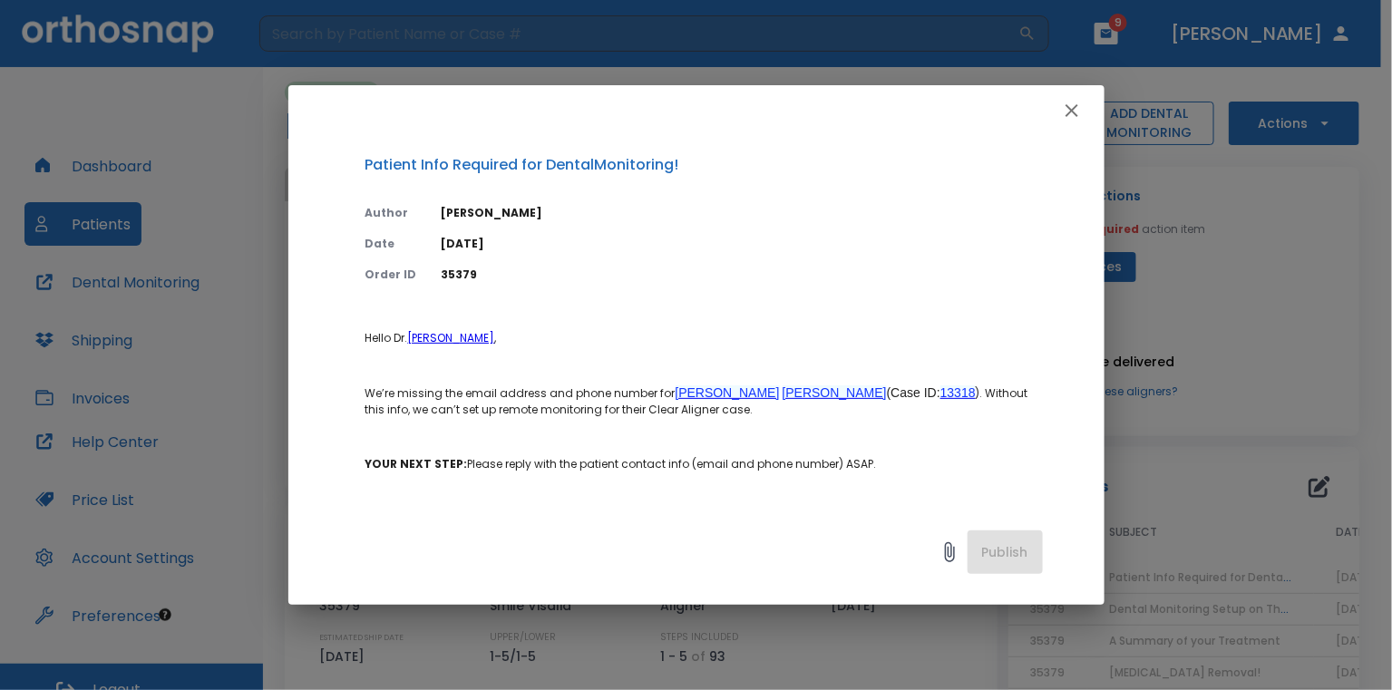
click at [1078, 108] on icon "button" at bounding box center [1072, 111] width 22 height 22
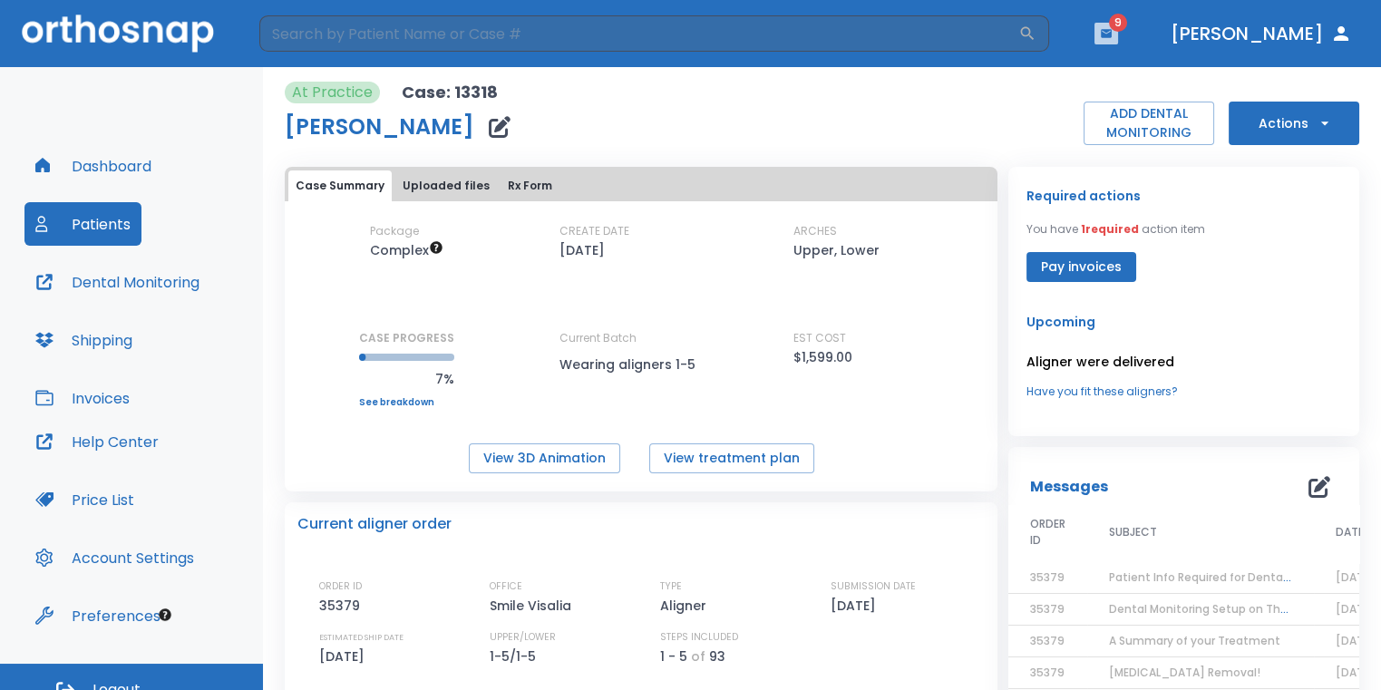
click at [1118, 36] on button "button" at bounding box center [1106, 34] width 24 height 22
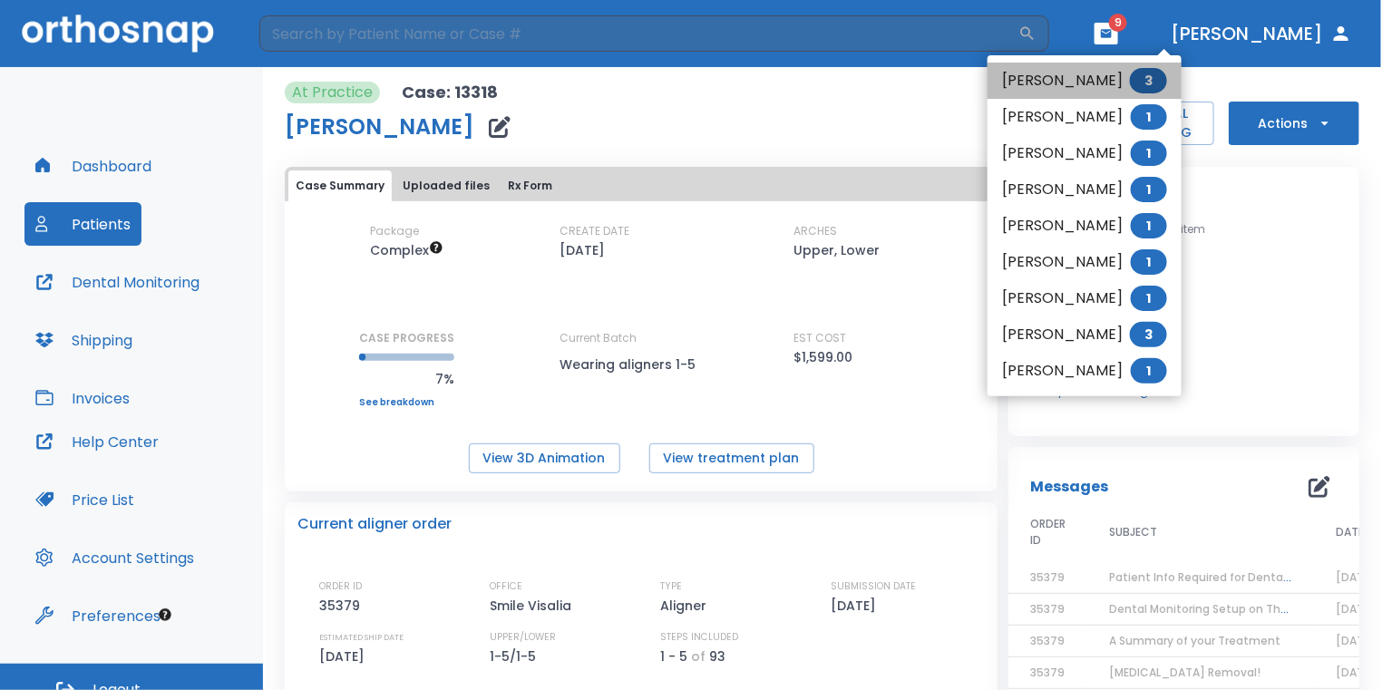
click at [1088, 75] on li "Jake Ackerson 3" at bounding box center [1084, 81] width 194 height 36
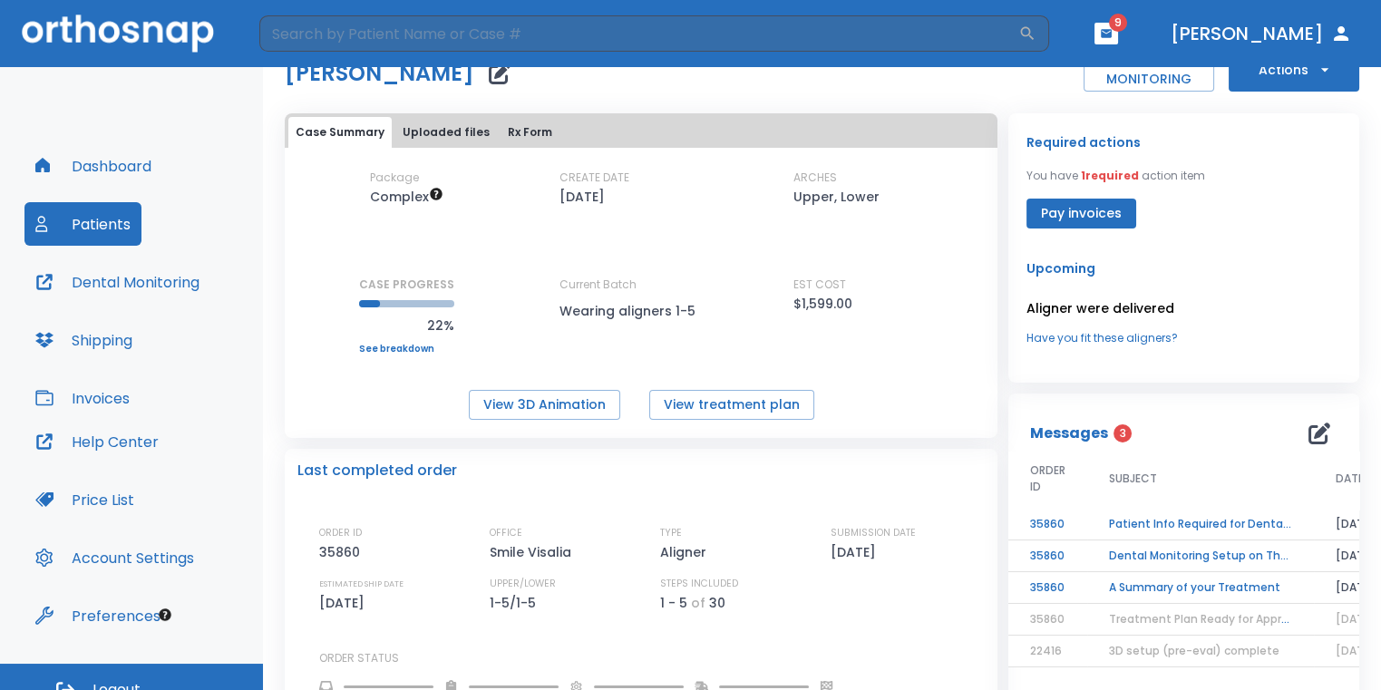
scroll to position [91, 0]
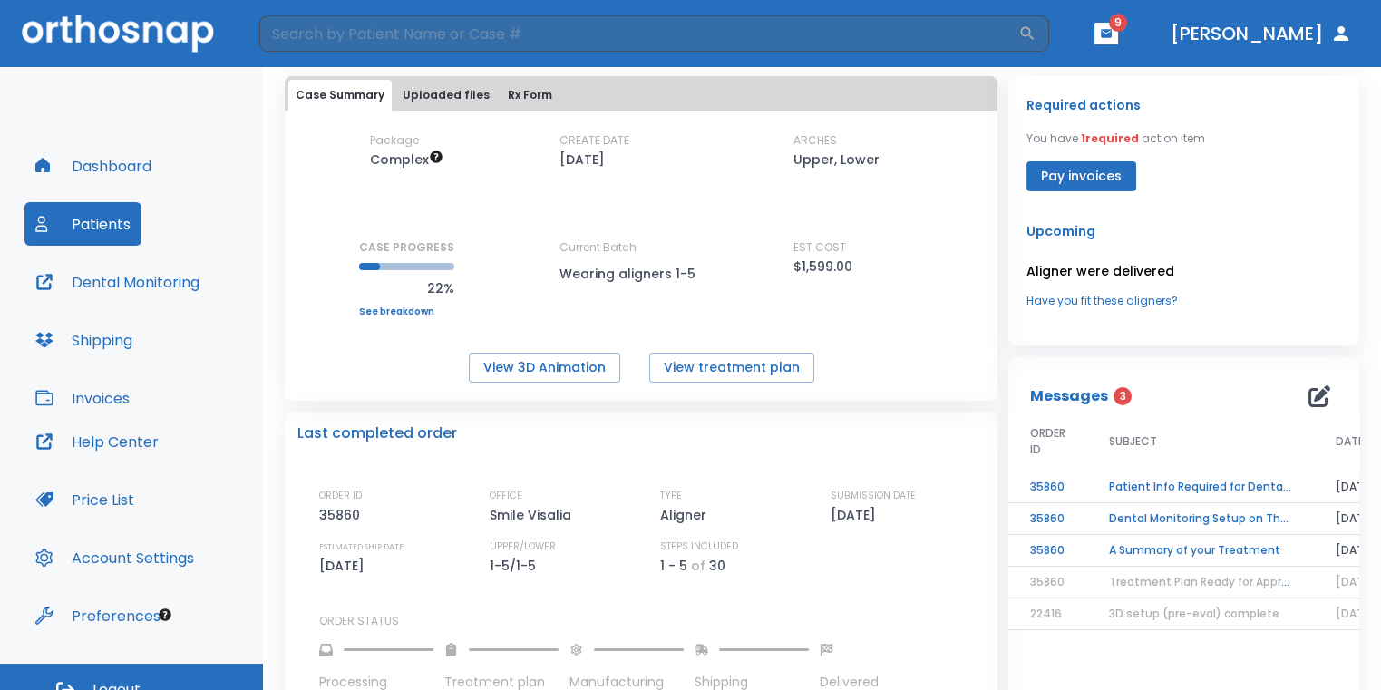
click at [1157, 555] on td "A Summary of your Treatment" at bounding box center [1200, 551] width 227 height 32
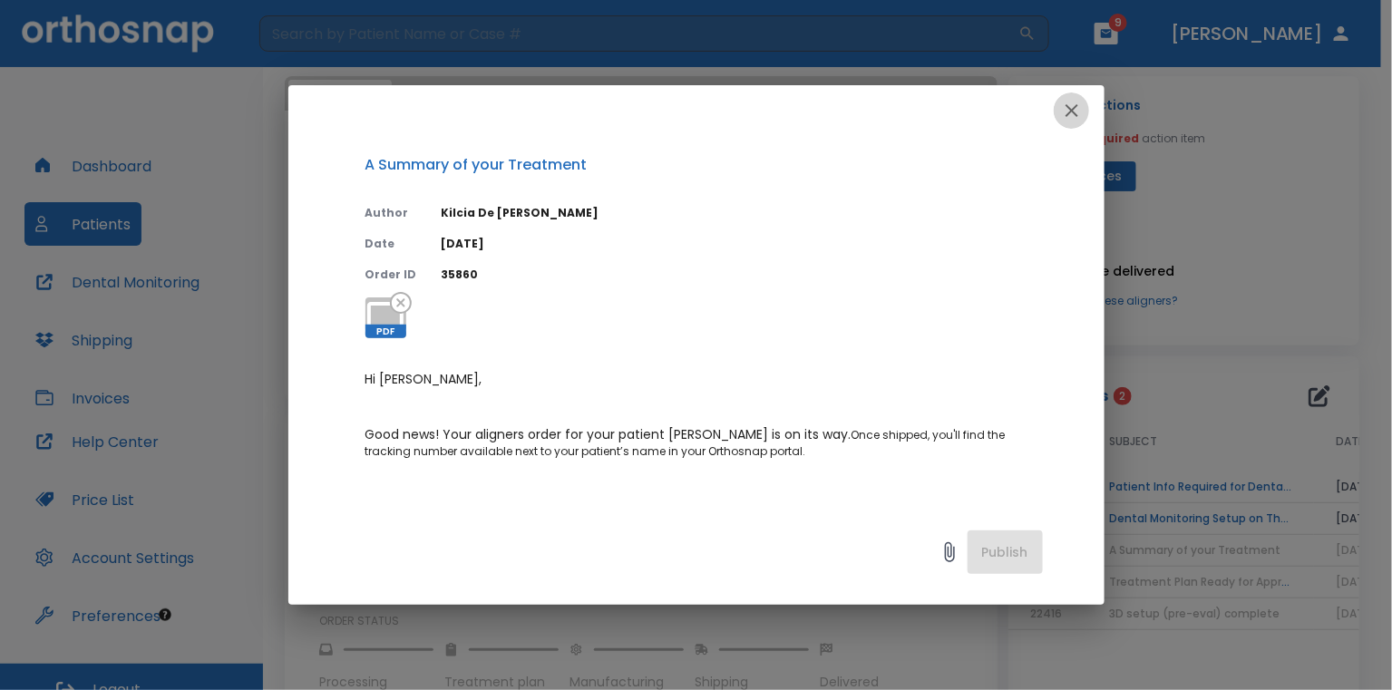
click at [1067, 118] on icon "button" at bounding box center [1072, 111] width 22 height 22
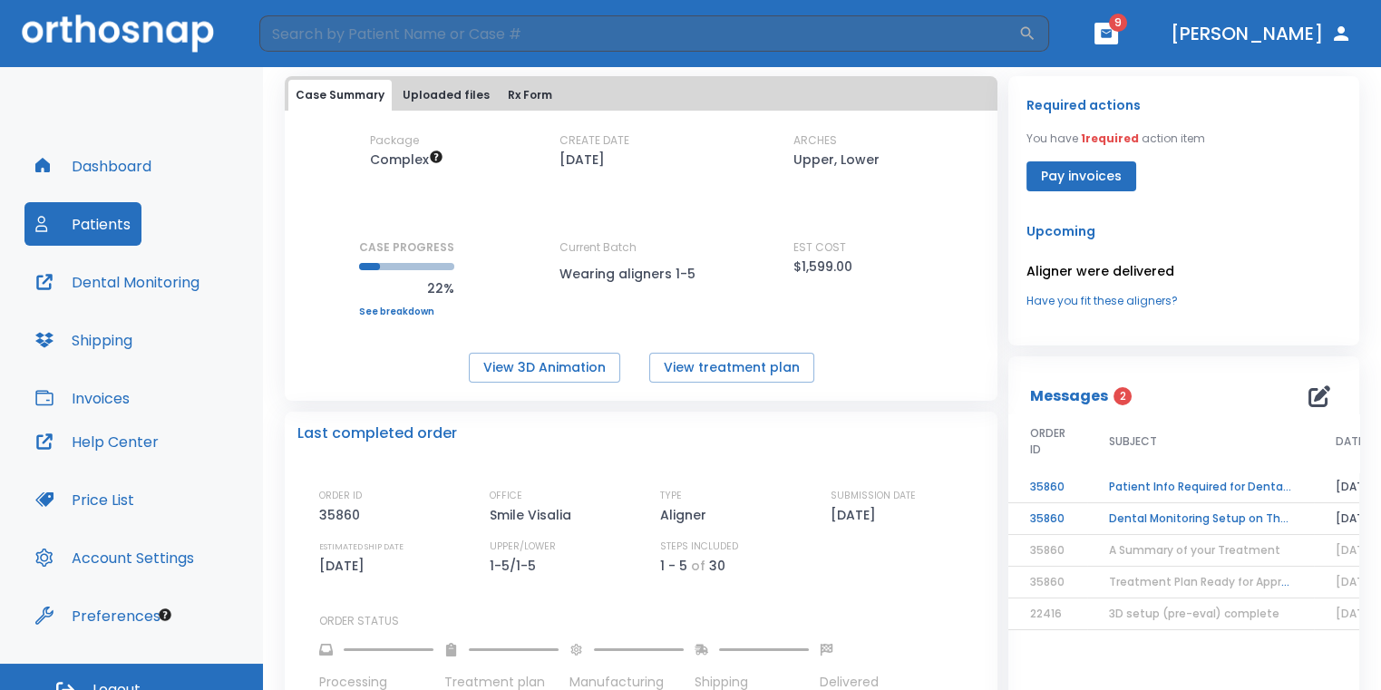
click at [1129, 535] on td "A Summary of your Treatment" at bounding box center [1200, 551] width 227 height 32
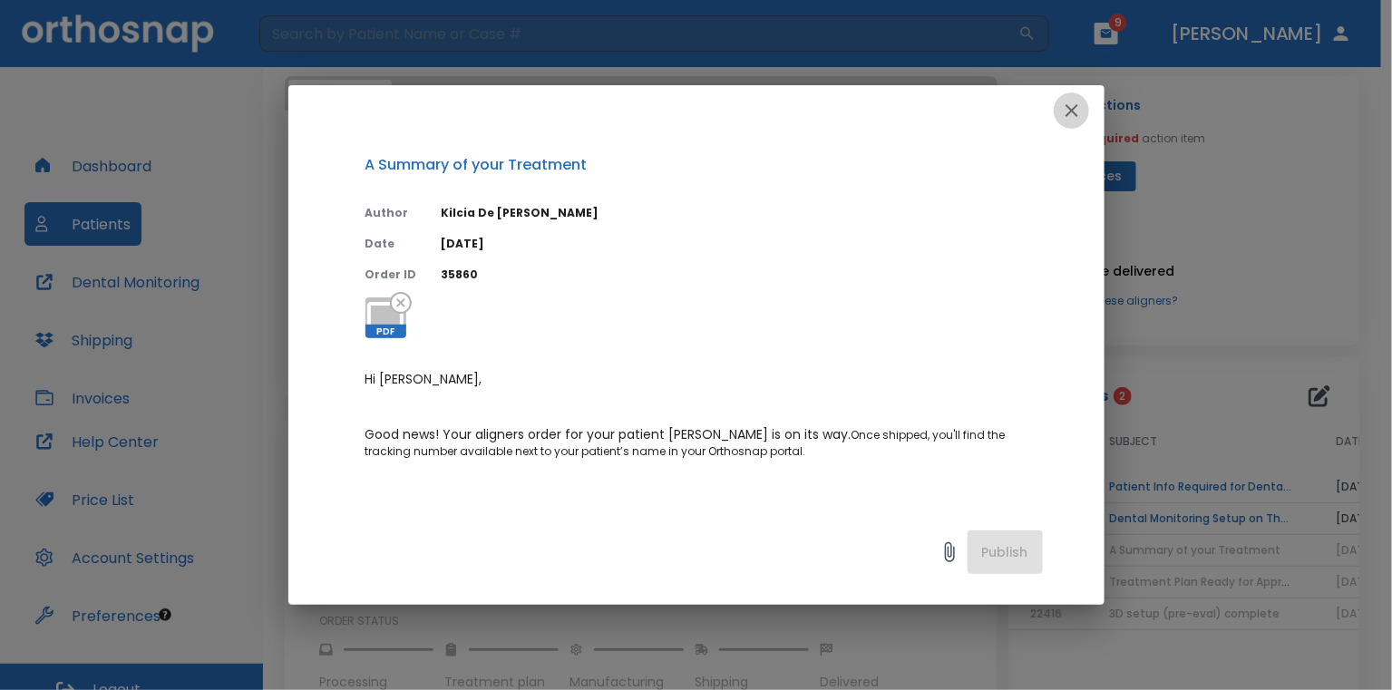
click at [1055, 112] on button "button" at bounding box center [1072, 110] width 36 height 36
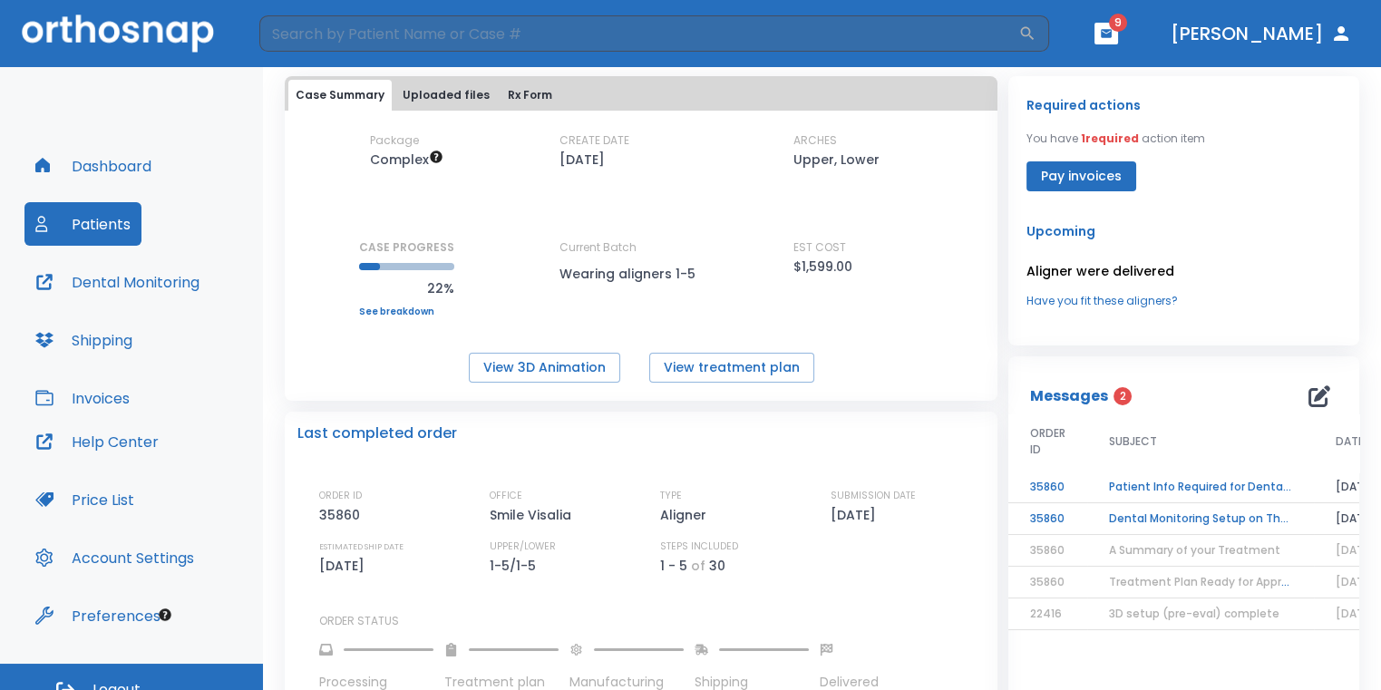
click at [1118, 494] on td "Patient Info Required for DentalMonitoring!" at bounding box center [1200, 487] width 227 height 32
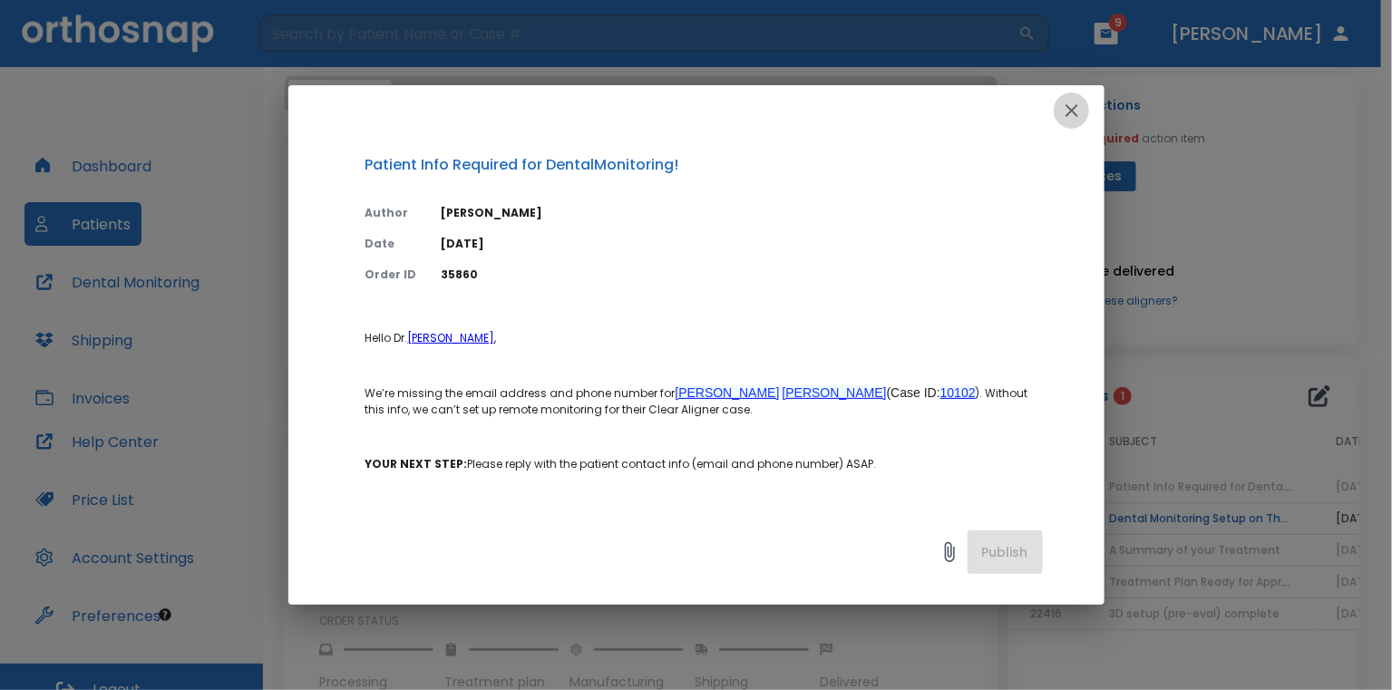
click at [1079, 106] on icon "button" at bounding box center [1072, 111] width 22 height 22
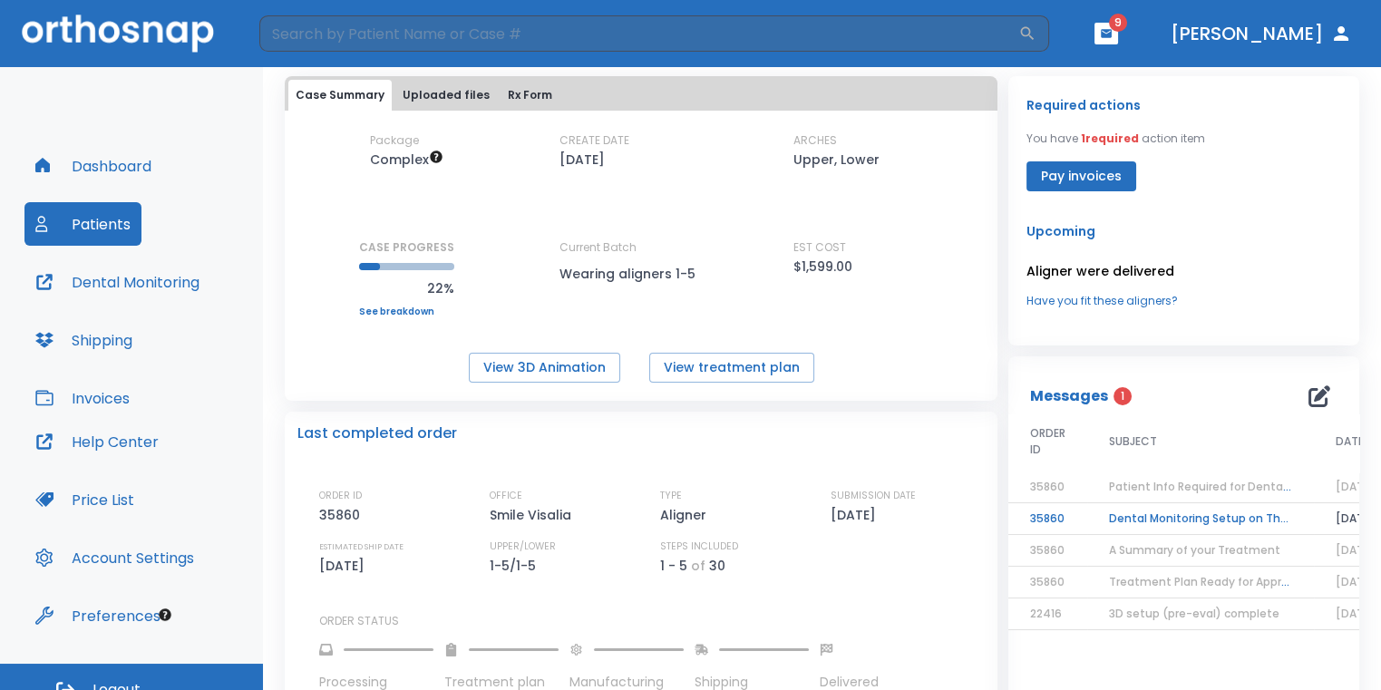
click at [1132, 519] on td "Dental Monitoring Setup on The Delivery Day" at bounding box center [1200, 519] width 227 height 32
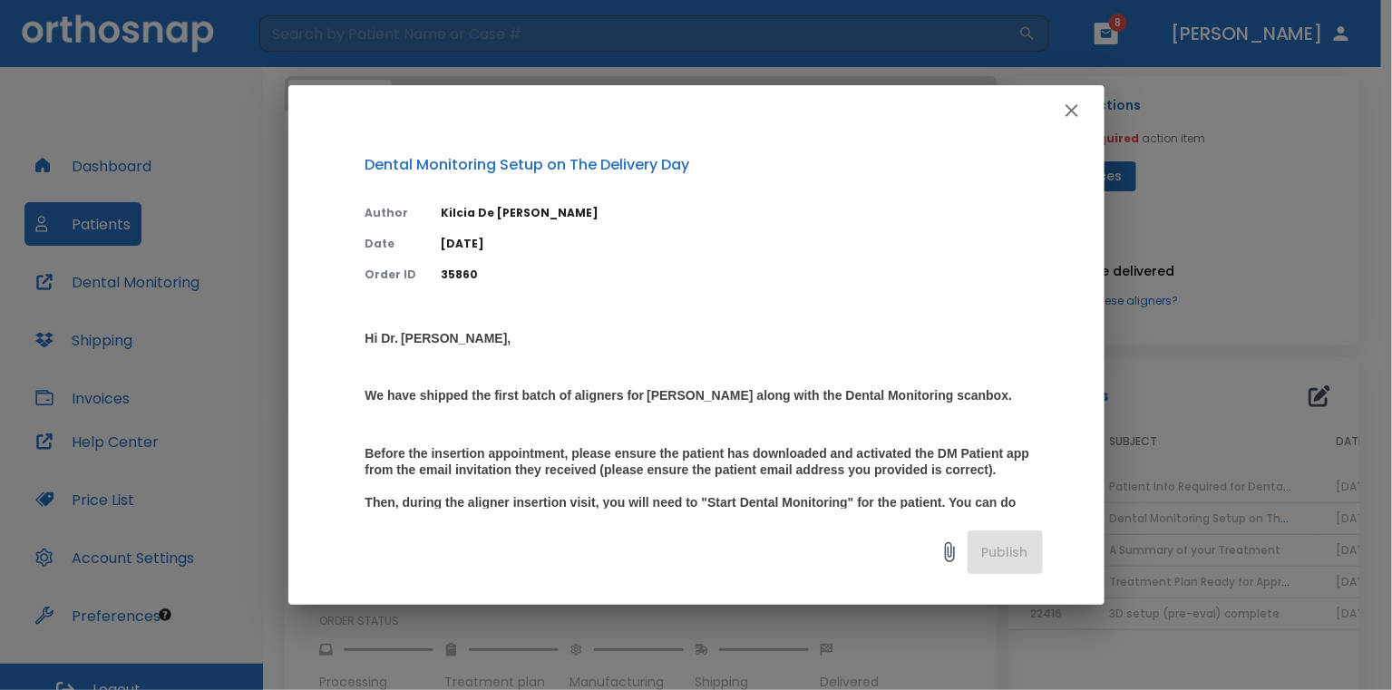
click at [1071, 131] on div at bounding box center [696, 110] width 816 height 51
click at [1077, 111] on icon "button" at bounding box center [1072, 111] width 22 height 22
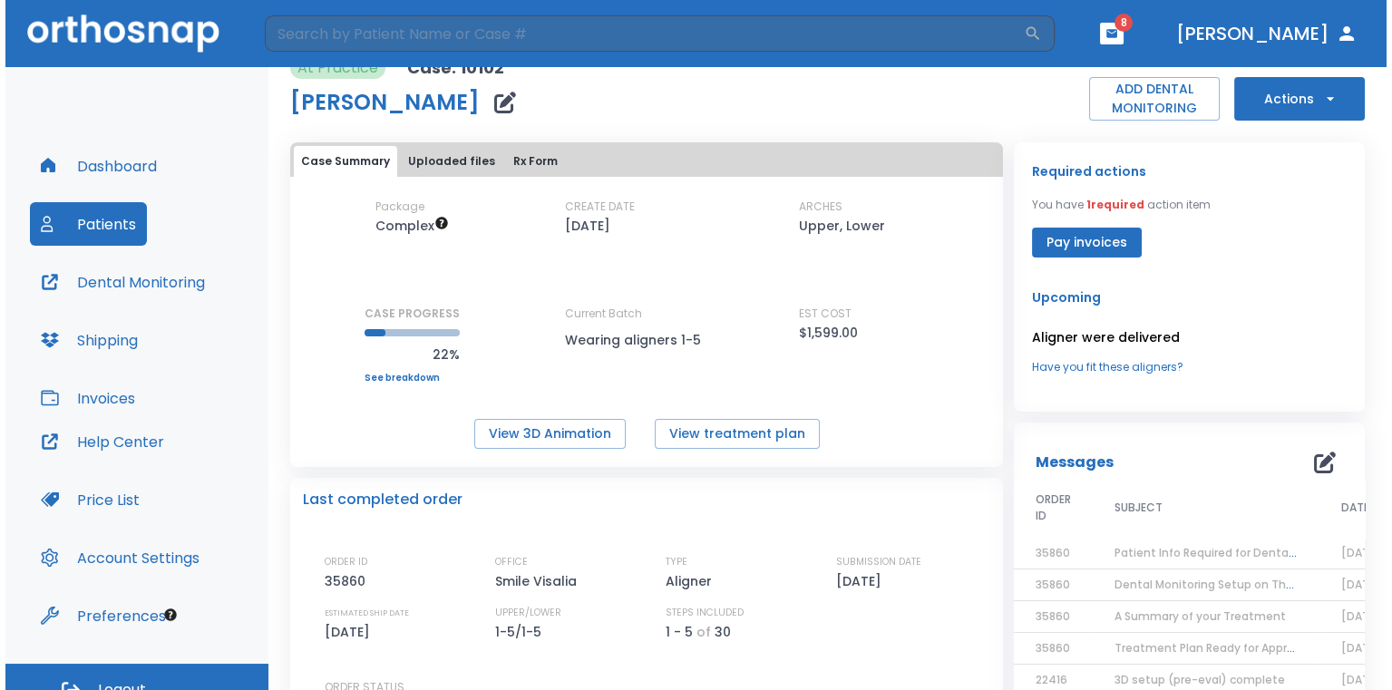
scroll to position [0, 0]
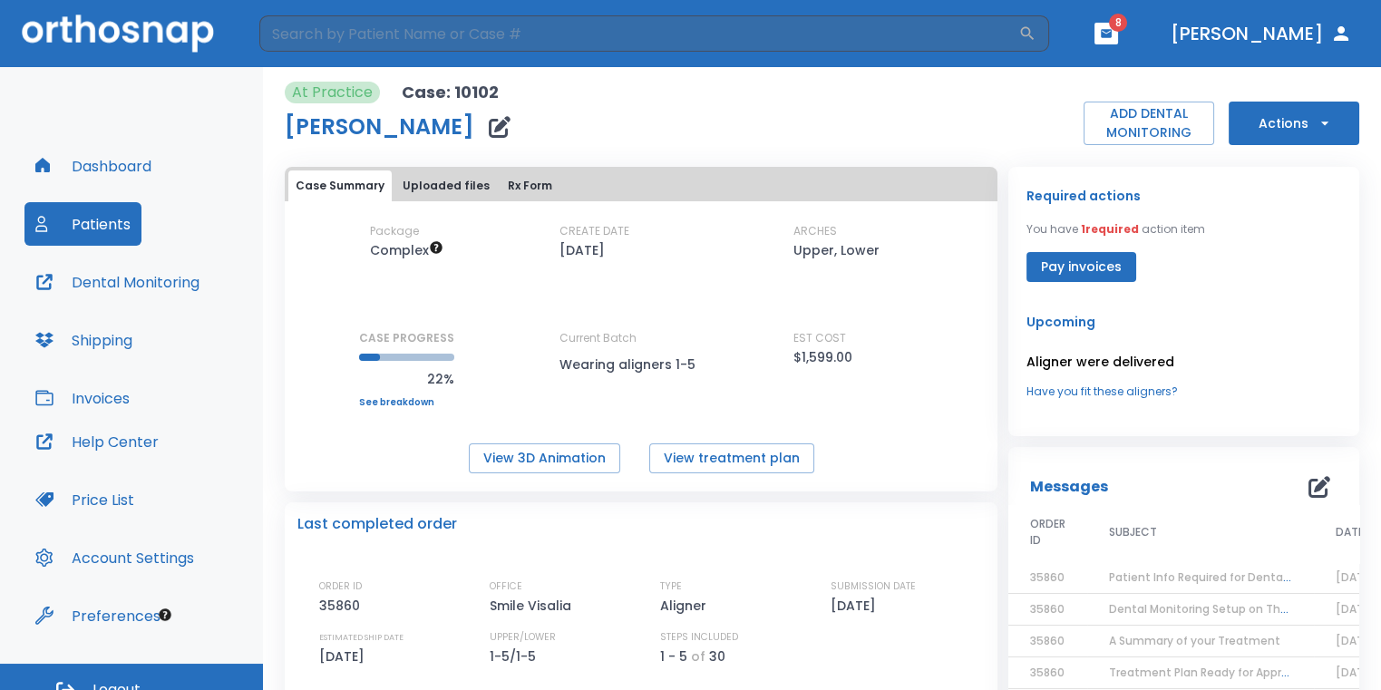
click at [1171, 22] on header "​ 8 Dr. Sedillo" at bounding box center [690, 33] width 1381 height 67
click at [1118, 40] on button "button" at bounding box center [1106, 34] width 24 height 22
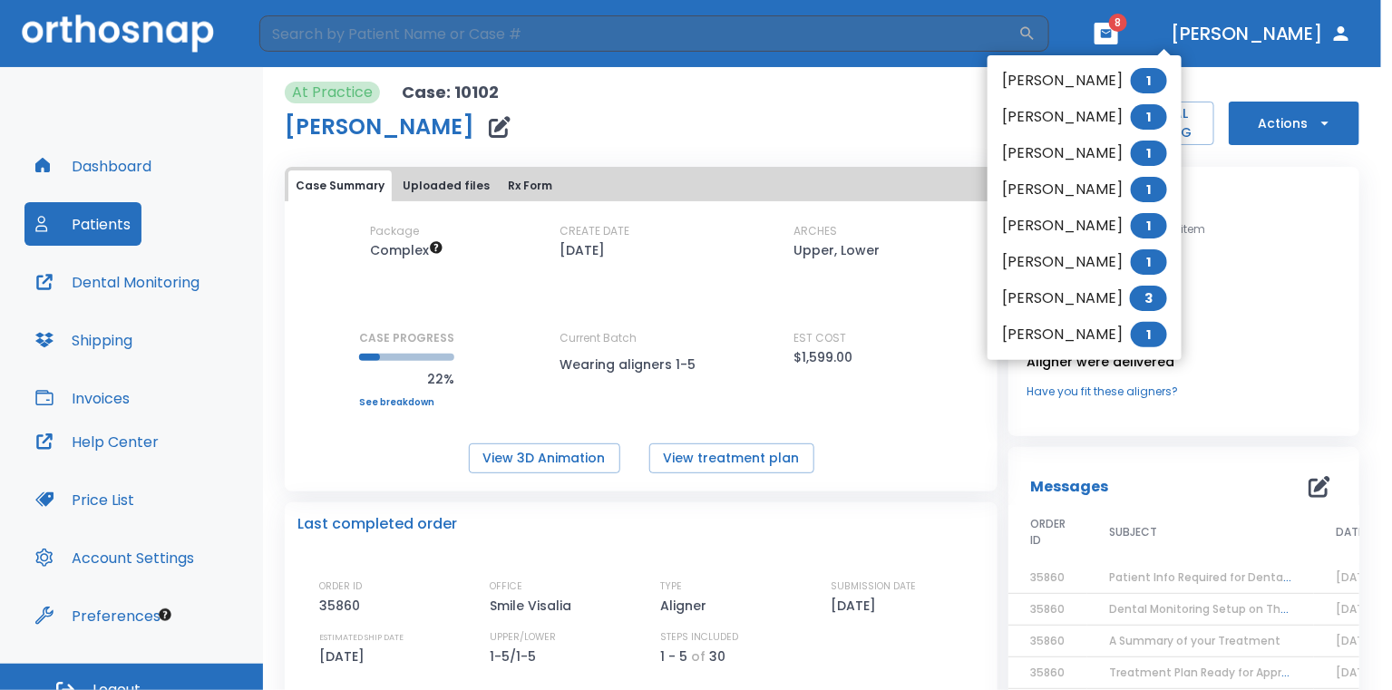
click at [1090, 77] on li "Tania Aleman 1" at bounding box center [1084, 81] width 194 height 36
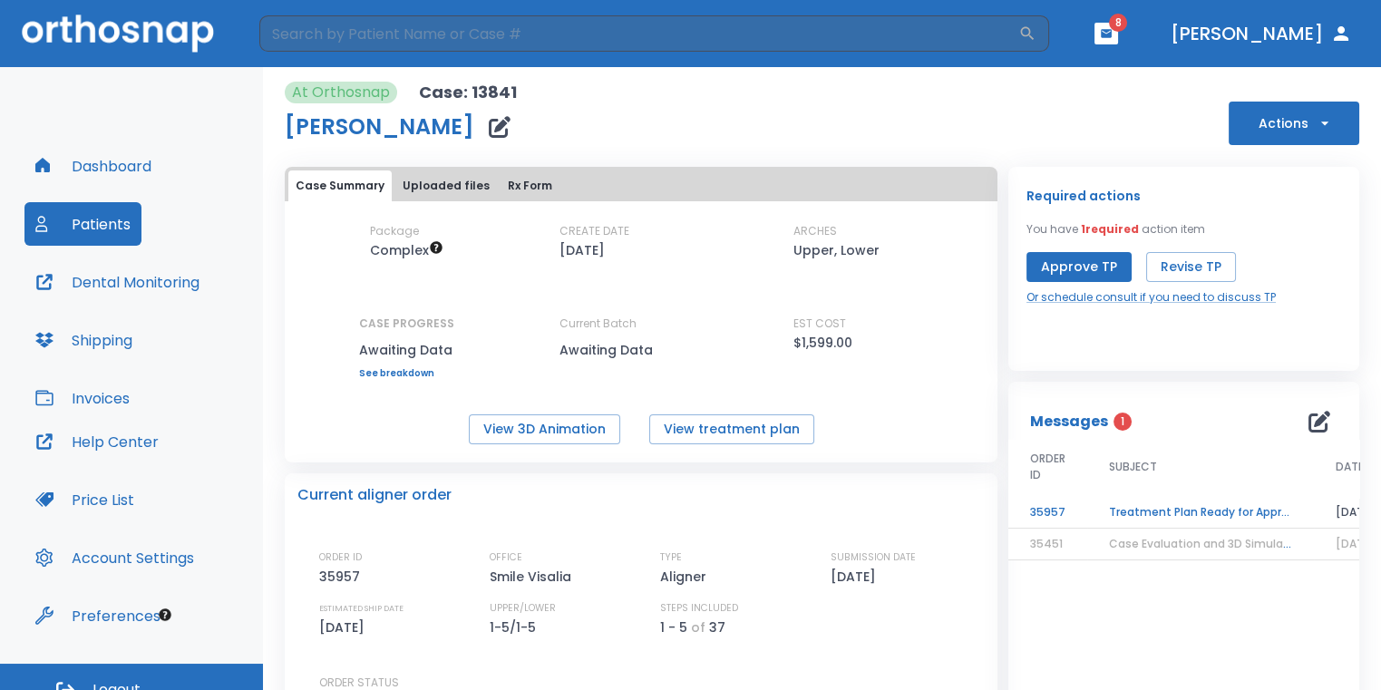
click at [1197, 507] on td "Treatment Plan Ready for Approval!" at bounding box center [1200, 513] width 227 height 32
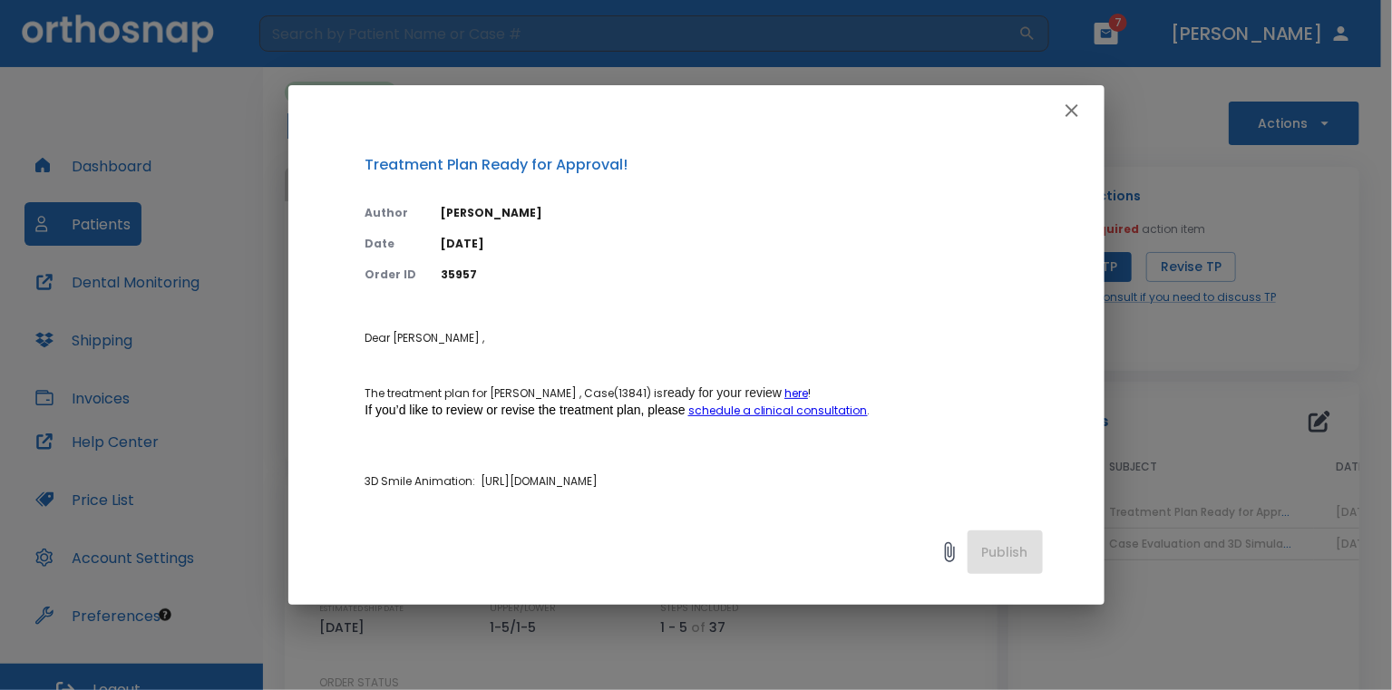
click at [1064, 102] on icon "button" at bounding box center [1072, 111] width 22 height 22
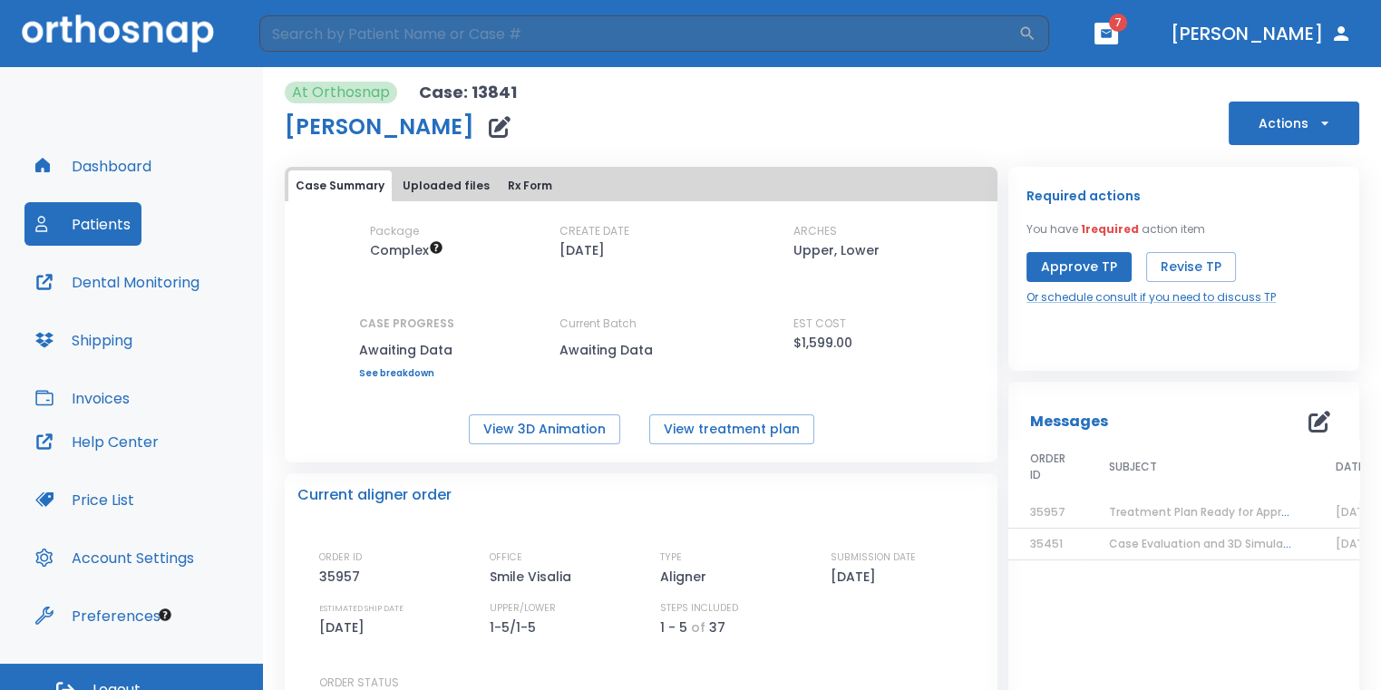
click at [1101, 269] on button "Approve TP" at bounding box center [1078, 267] width 105 height 30
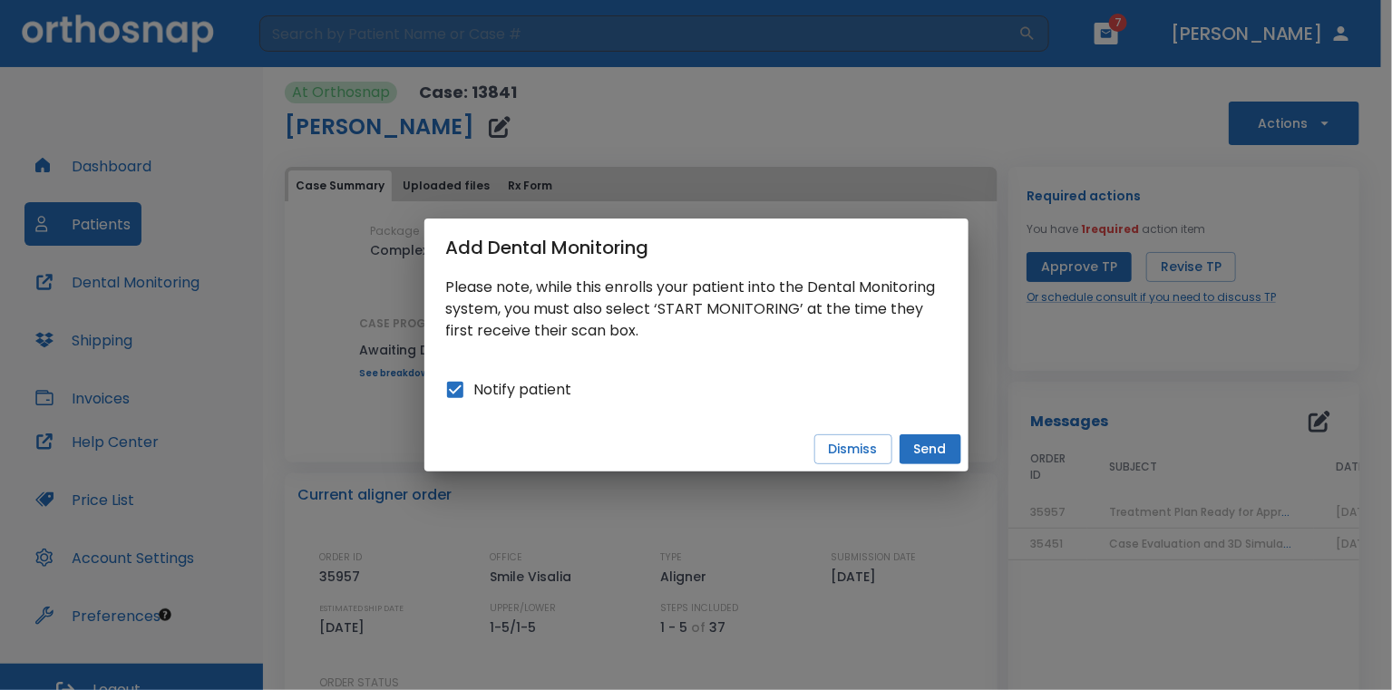
click at [926, 451] on button "Send" at bounding box center [930, 449] width 62 height 30
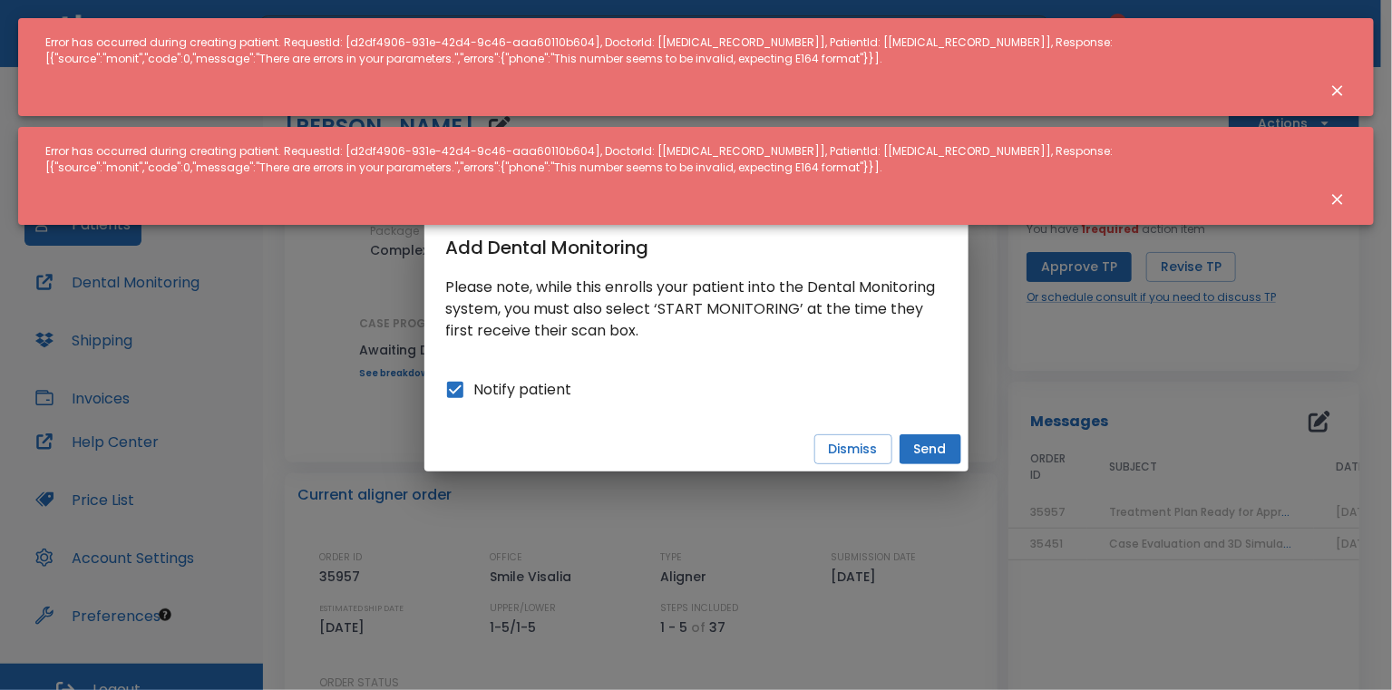
click at [996, 320] on div "Add Dental Monitoring Please note, while this enrolls your patient into the Den…" at bounding box center [696, 345] width 1392 height 690
click at [872, 451] on button "Dismiss" at bounding box center [853, 449] width 78 height 30
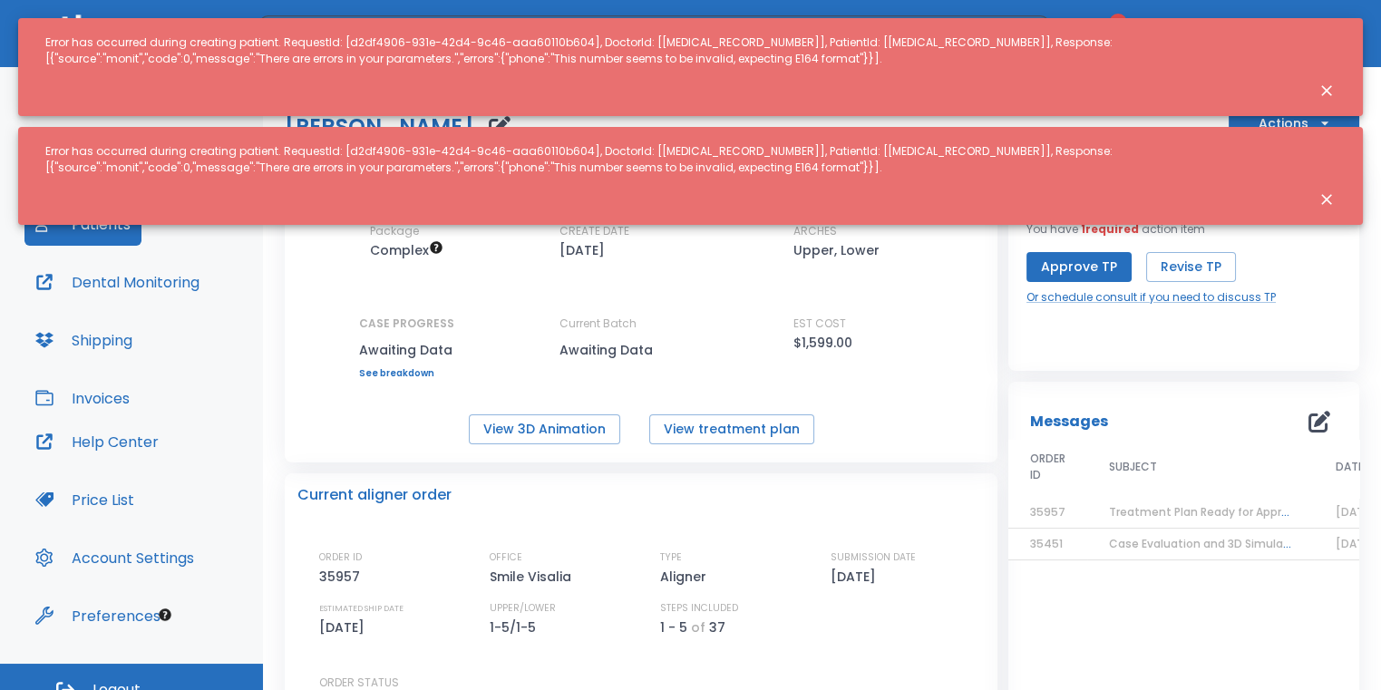
click at [1062, 269] on button "Approve TP" at bounding box center [1078, 267] width 105 height 30
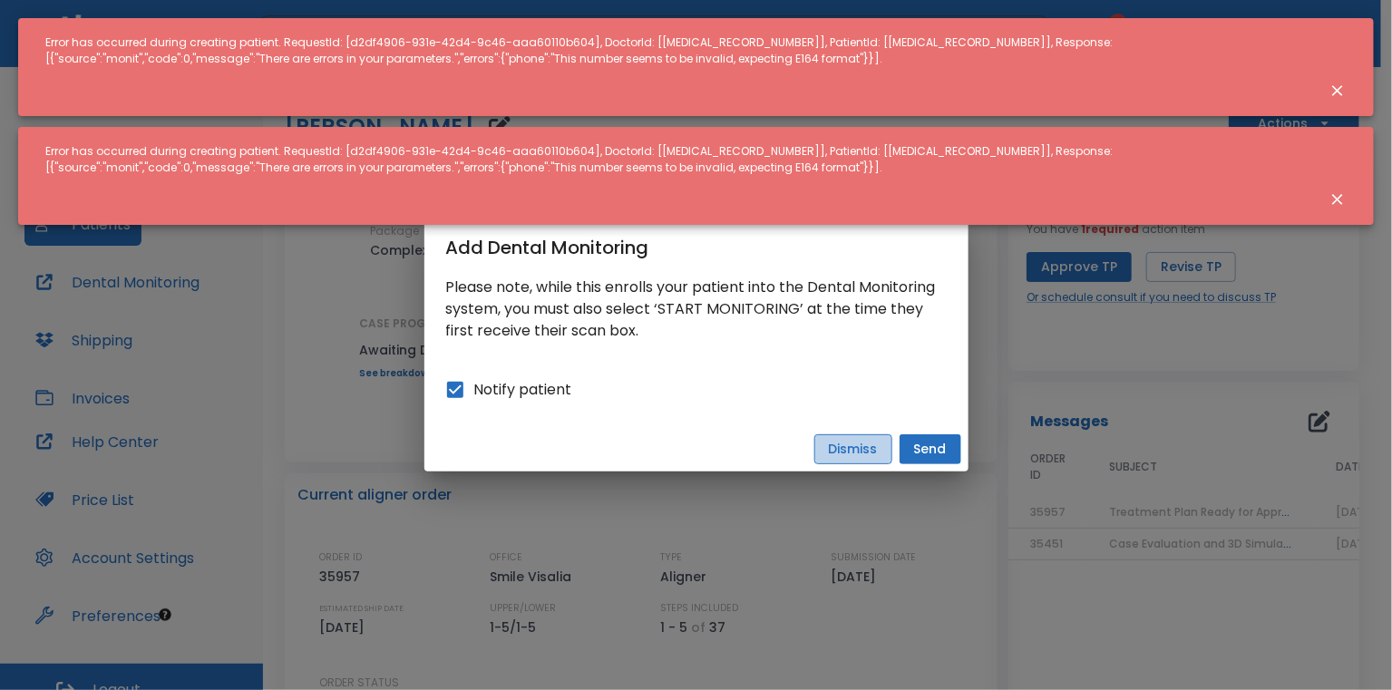
click at [879, 452] on button "Dismiss" at bounding box center [853, 449] width 78 height 30
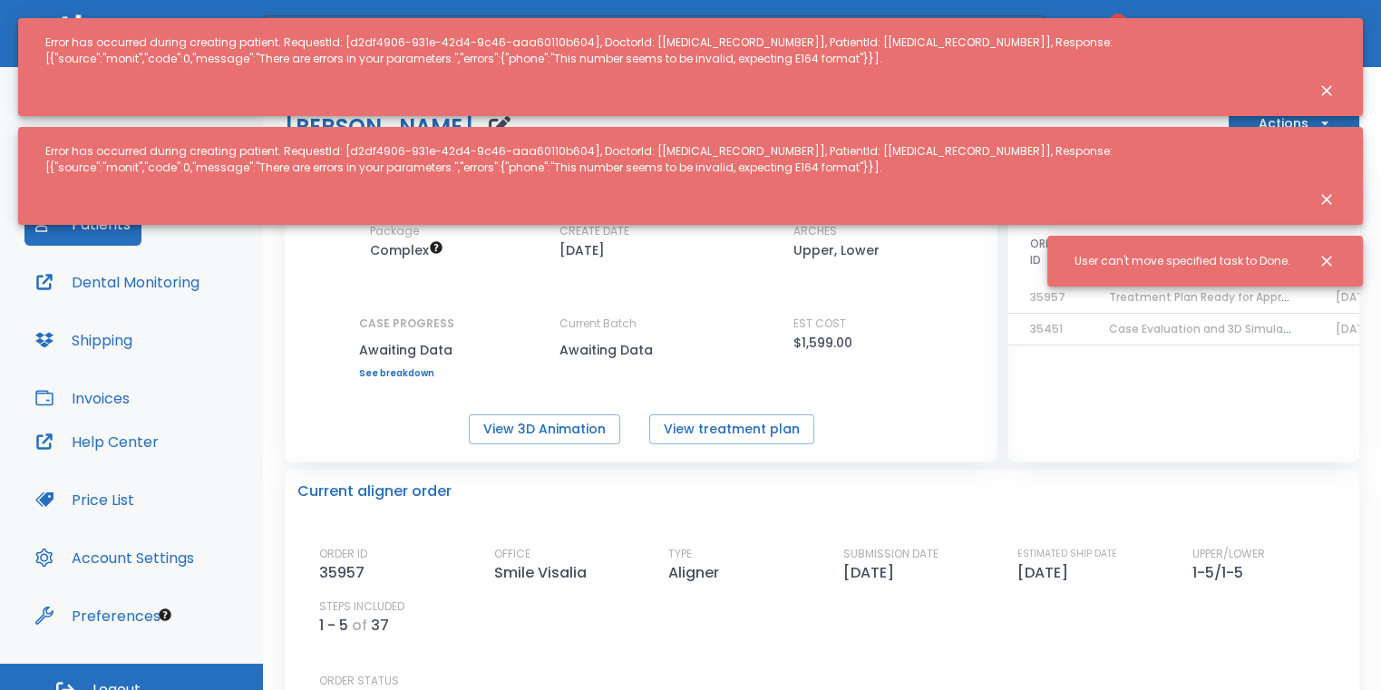
click at [1338, 259] on button "Close notification" at bounding box center [1326, 261] width 33 height 33
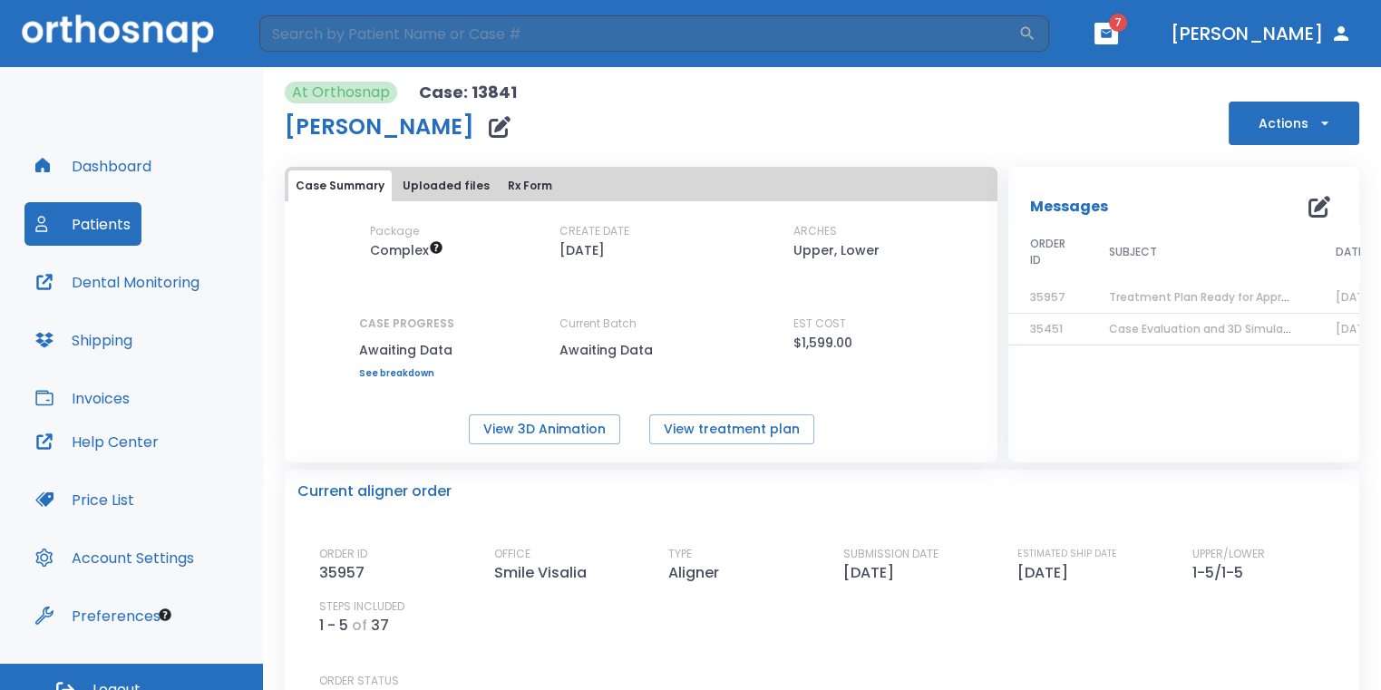
click at [1118, 26] on button "button" at bounding box center [1106, 34] width 24 height 22
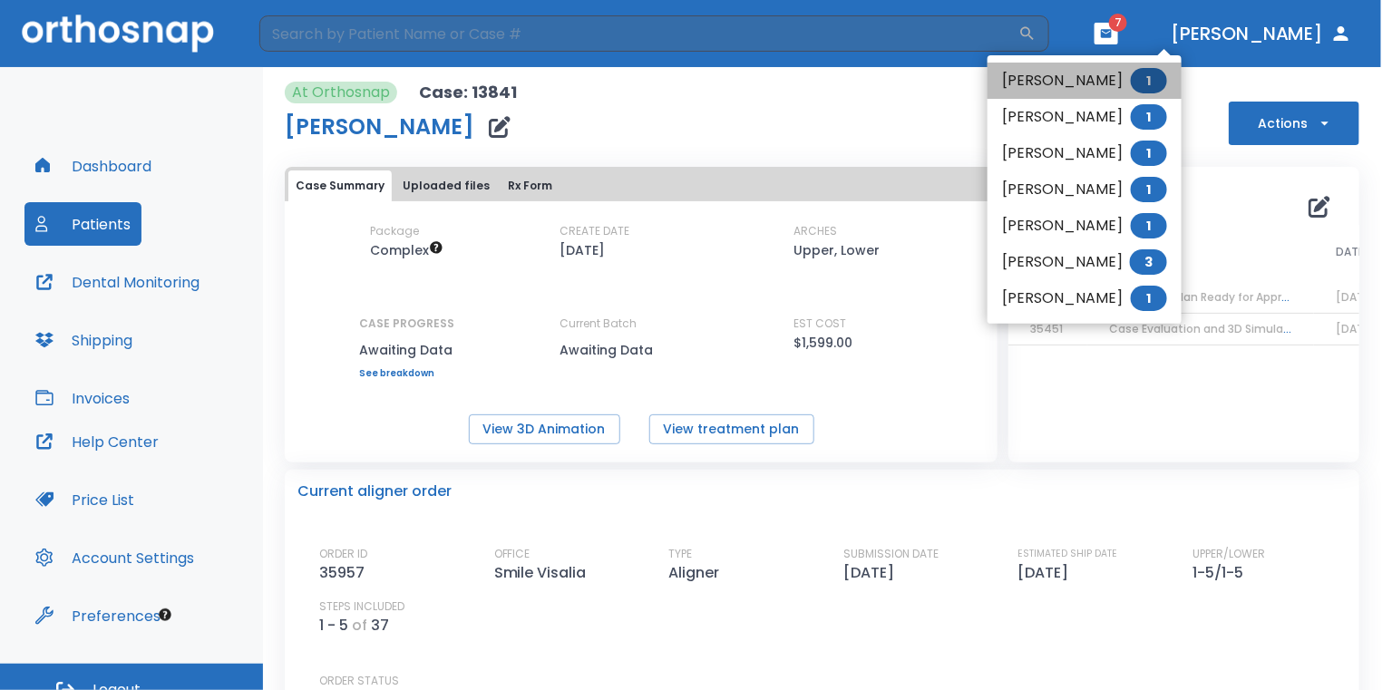
click at [1081, 73] on li "Fernando Torres 1" at bounding box center [1084, 81] width 194 height 36
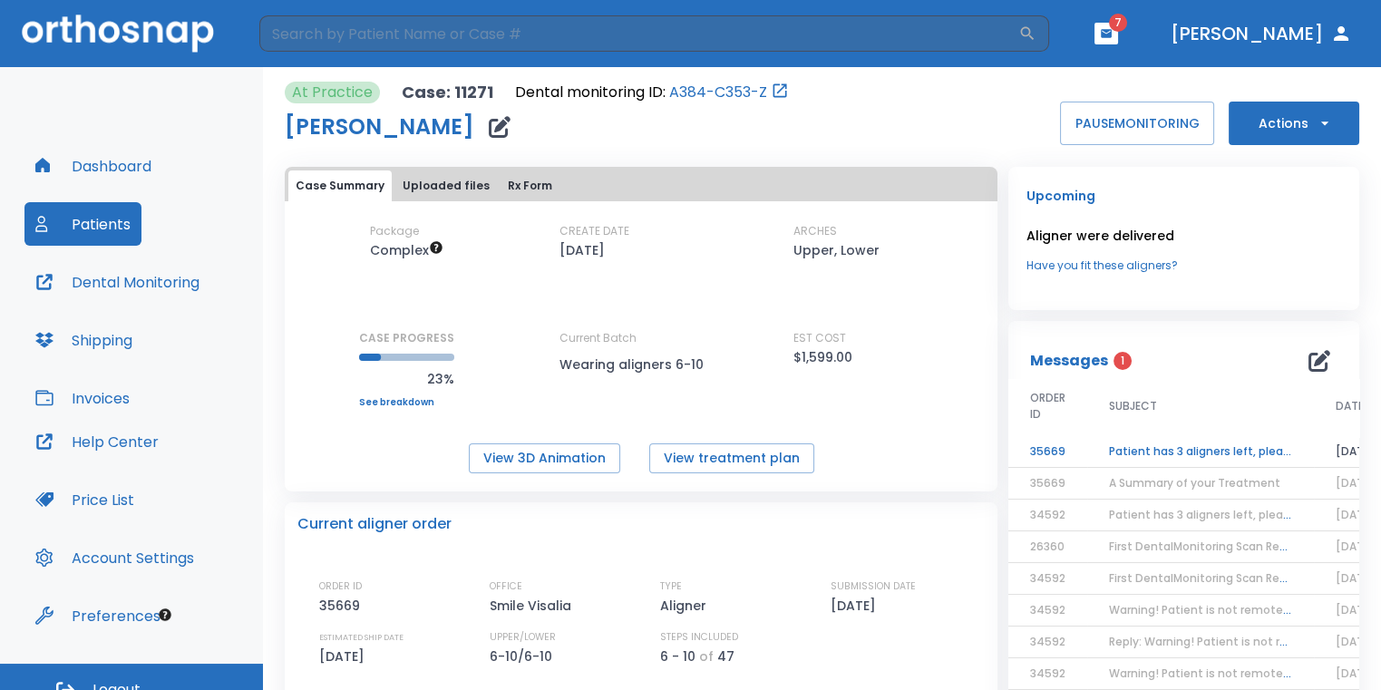
click at [1226, 454] on td "Patient has 3 aligners left, please order next set!" at bounding box center [1200, 452] width 227 height 32
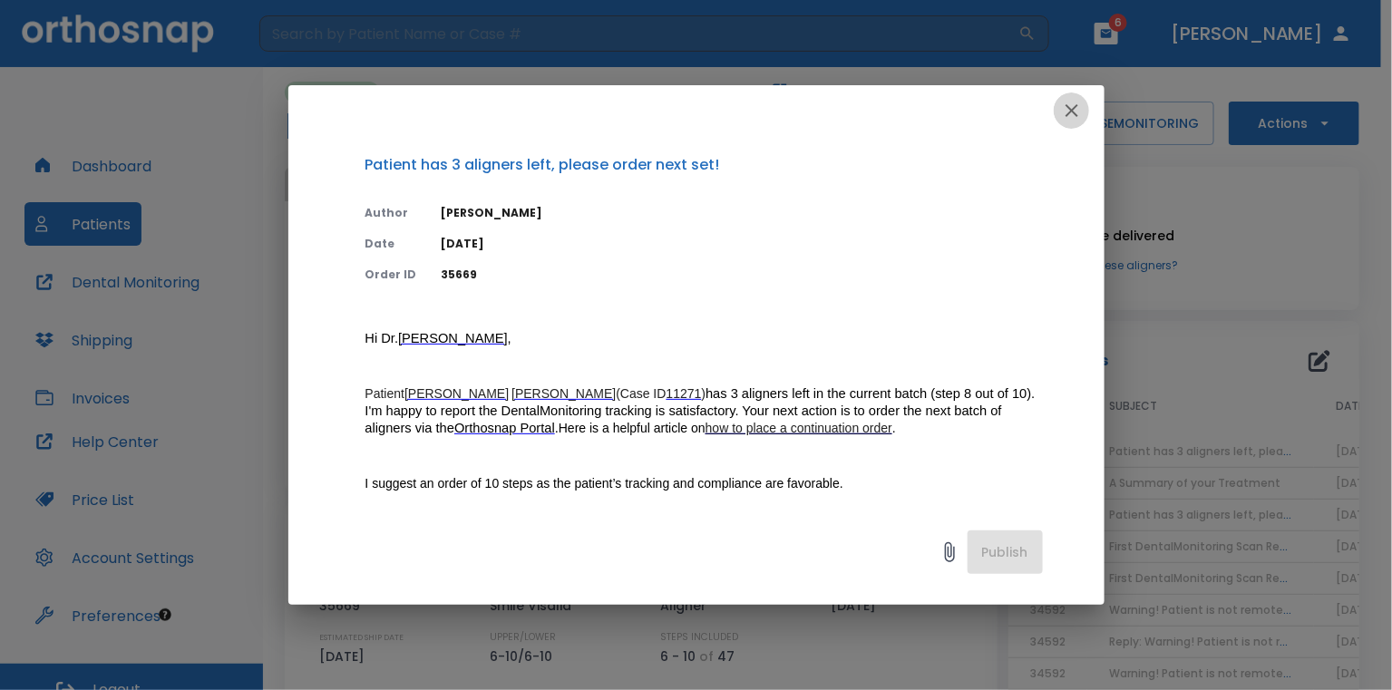
click at [1067, 108] on icon "button" at bounding box center [1072, 111] width 22 height 22
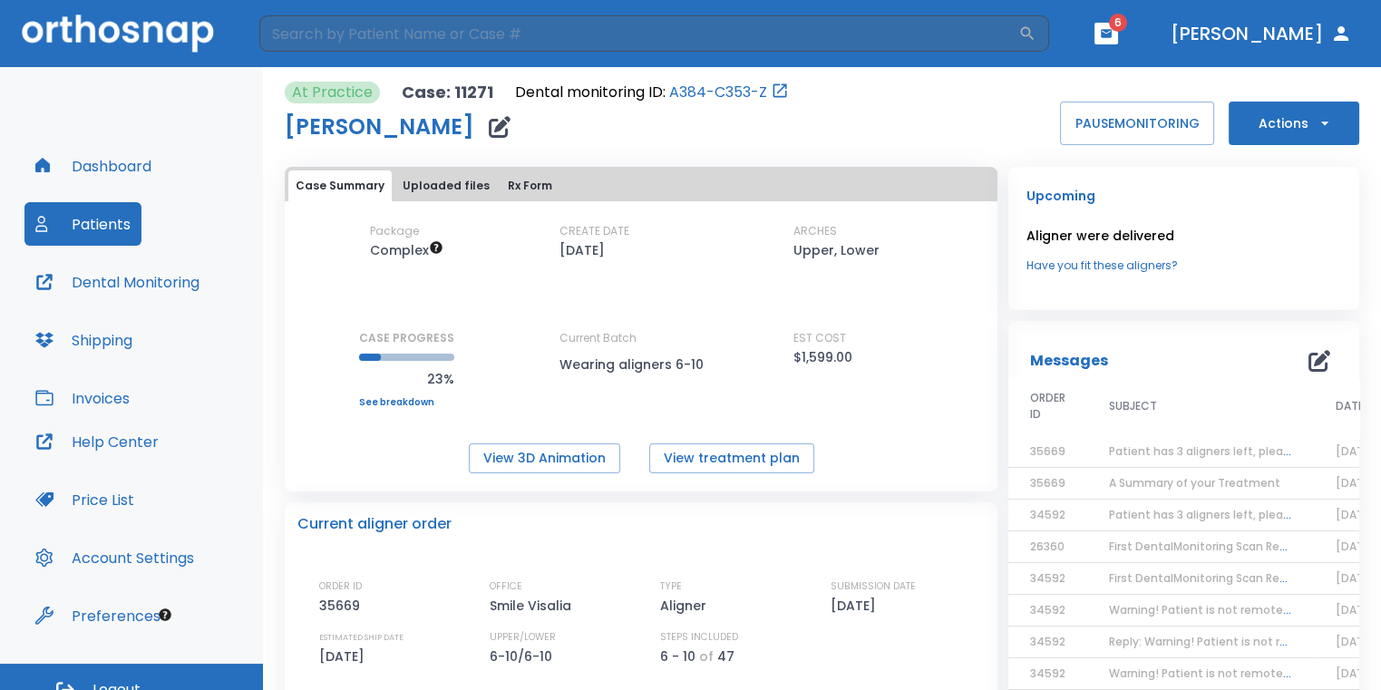
click at [1282, 121] on button "Actions" at bounding box center [1294, 124] width 131 height 44
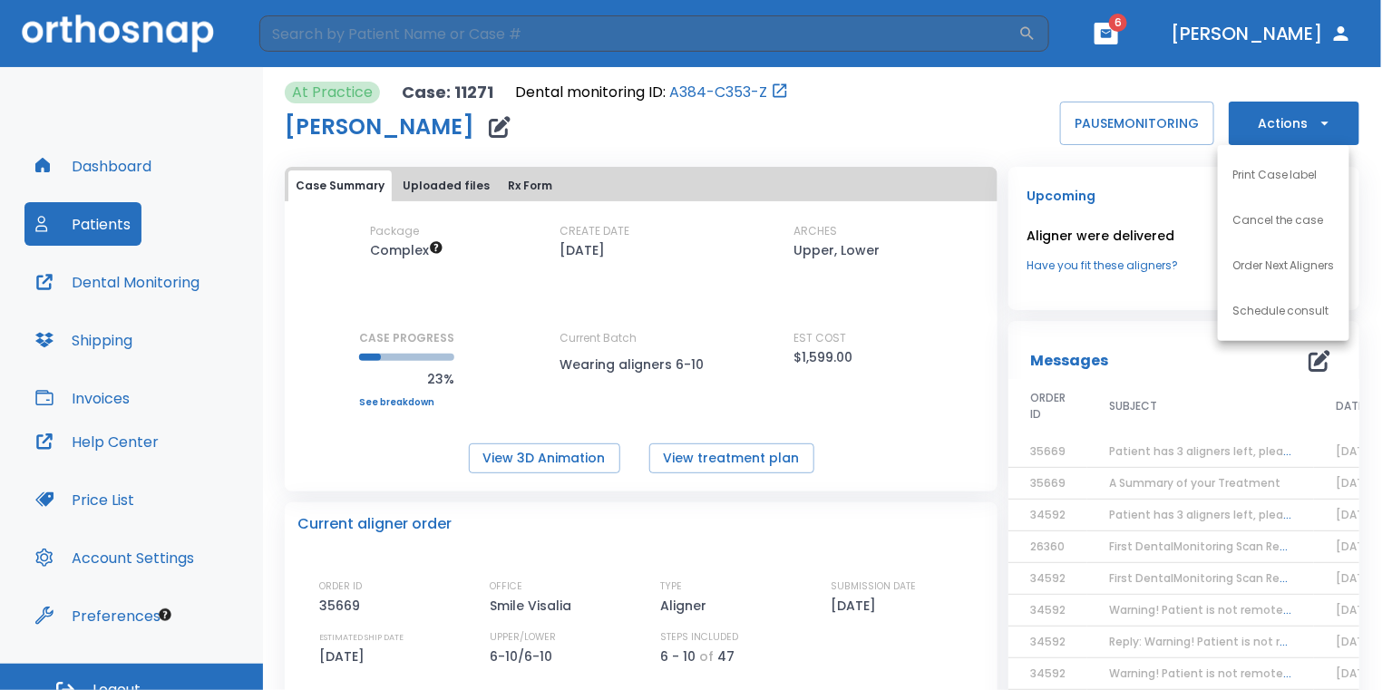
click at [1243, 262] on p "Order Next Aligners" at bounding box center [1283, 265] width 102 height 16
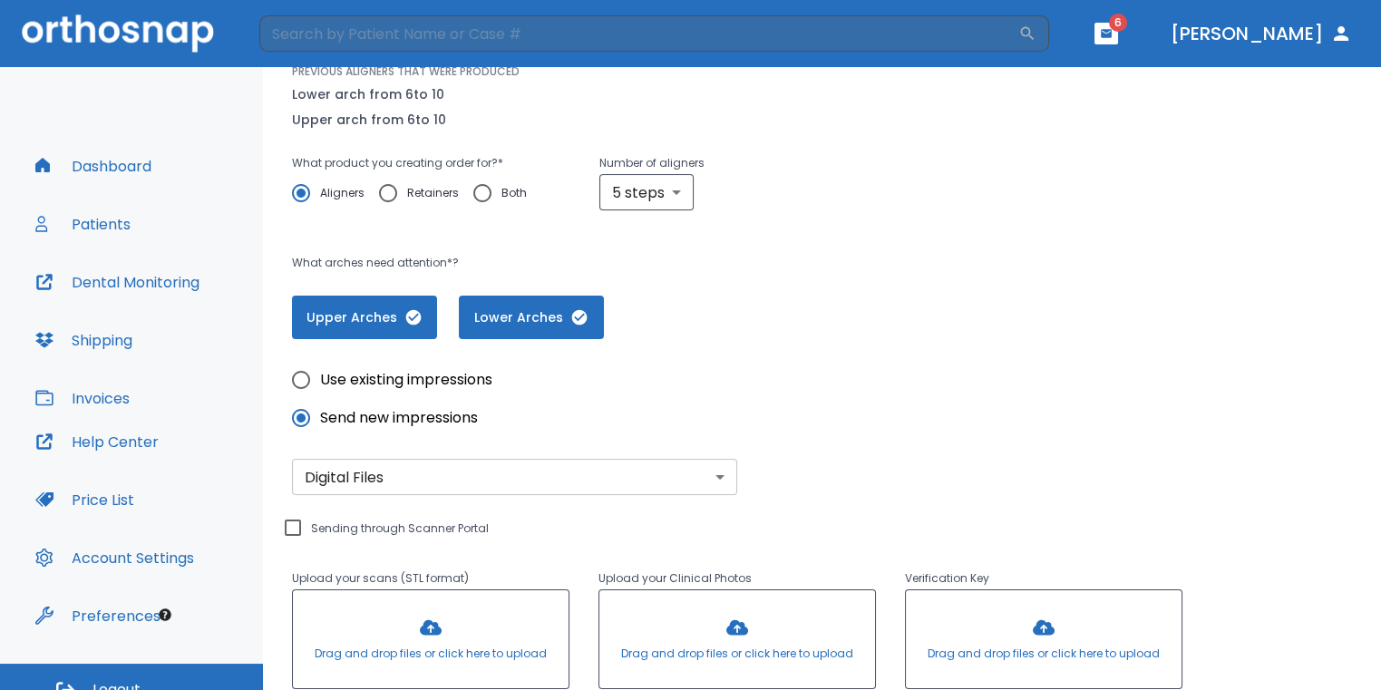
scroll to position [513, 0]
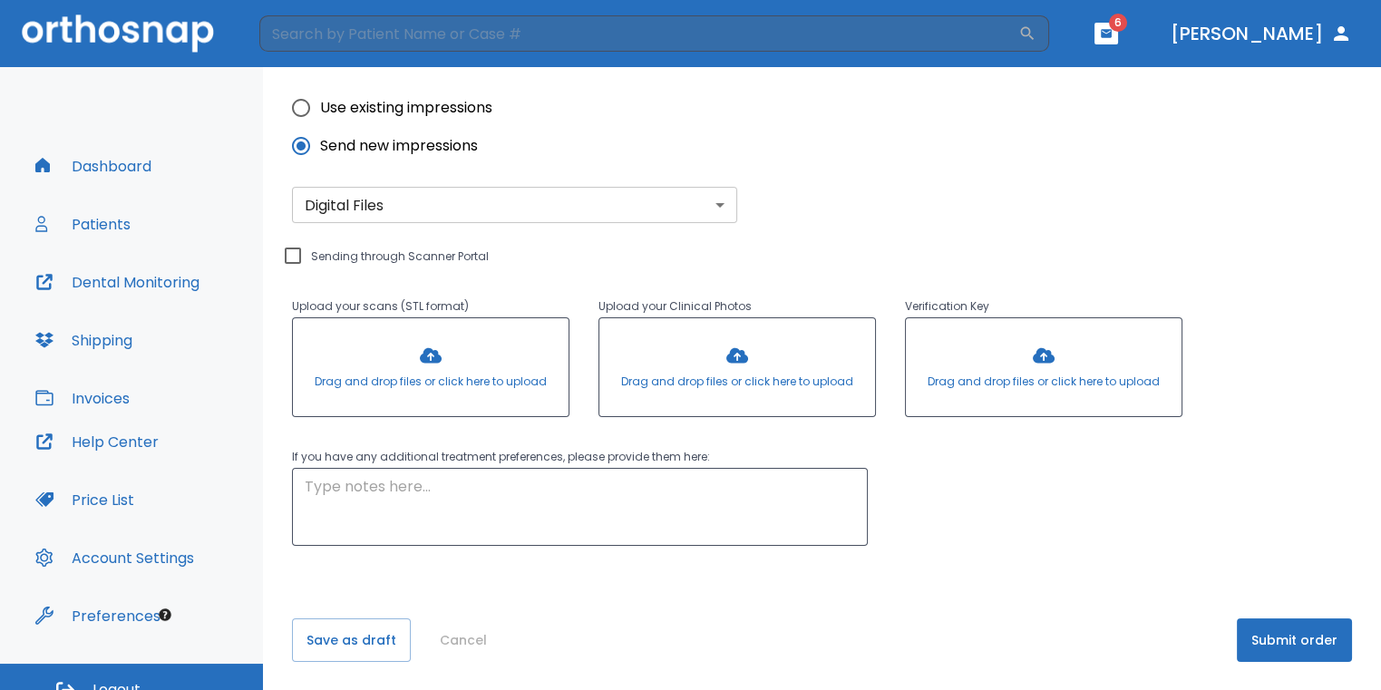
click at [1244, 642] on button "Submit order" at bounding box center [1294, 640] width 115 height 44
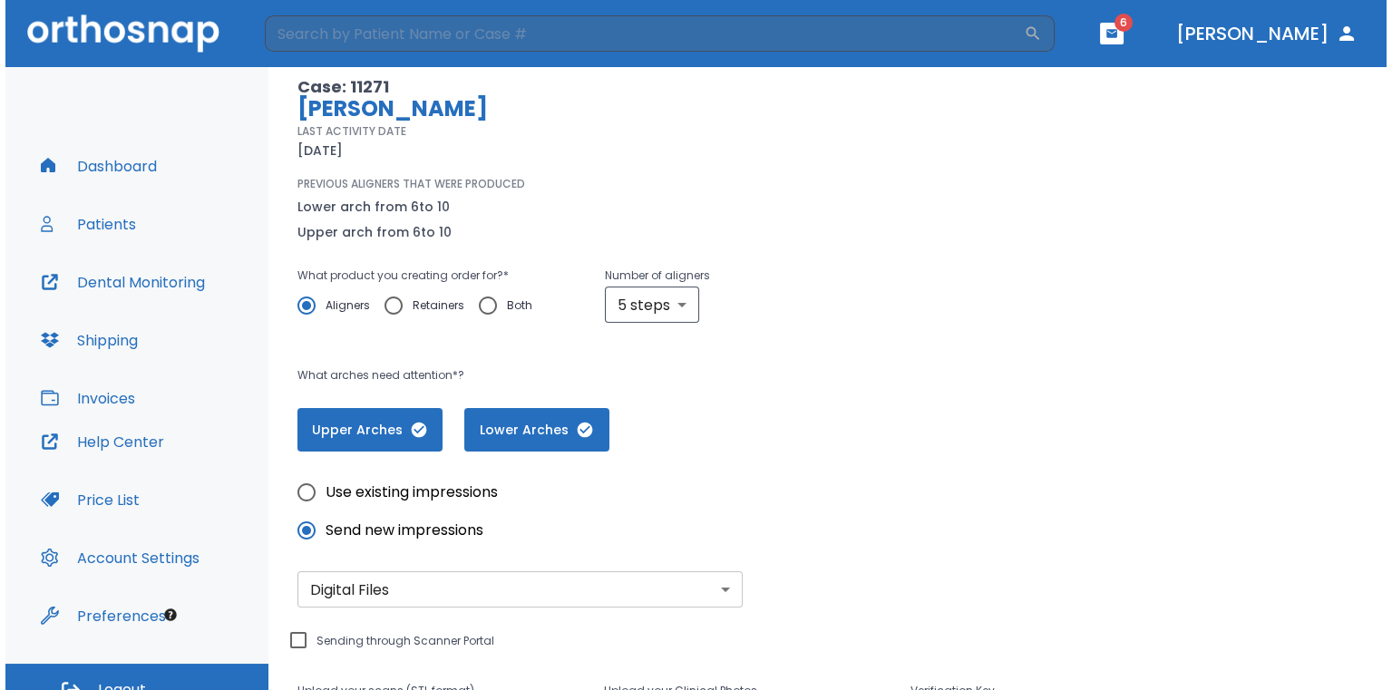
scroll to position [181, 0]
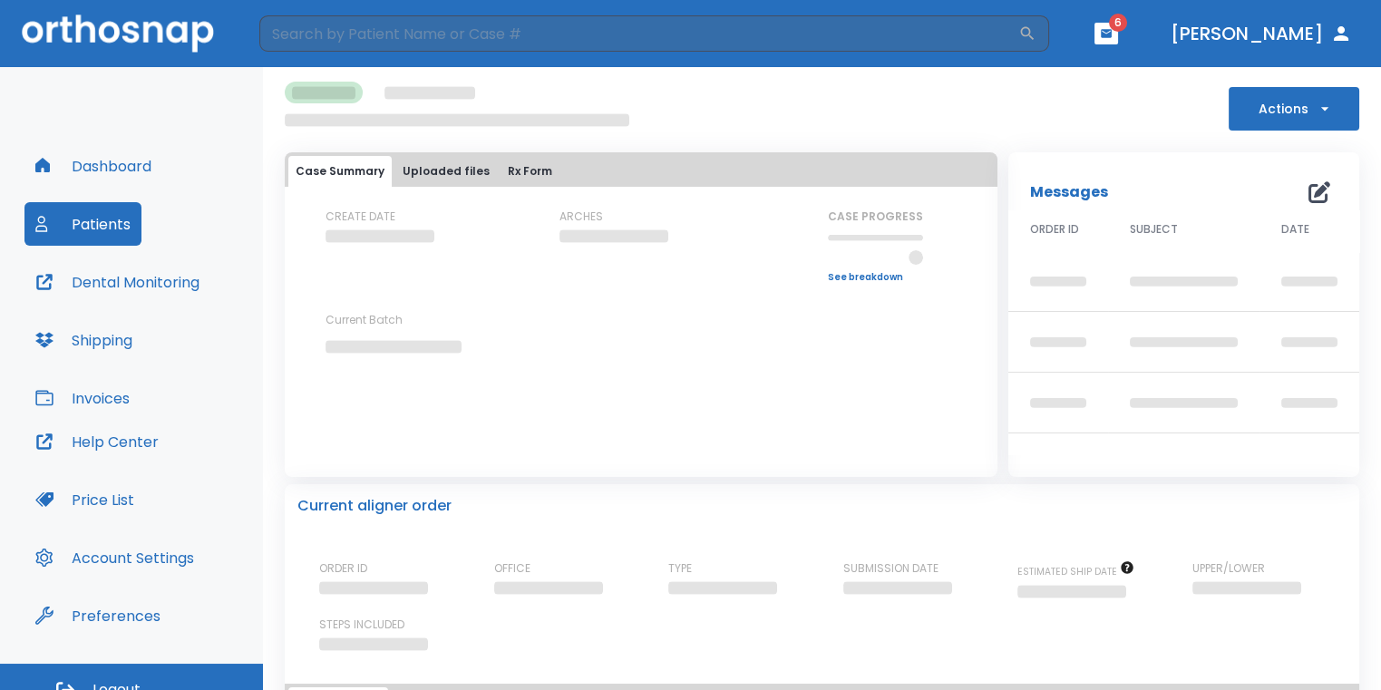
click at [306, 440] on div "Case Summary Uploaded files Rx Form CREATE DATE ARCHES CASE PROGRESS Upper prog…" at bounding box center [641, 314] width 713 height 325
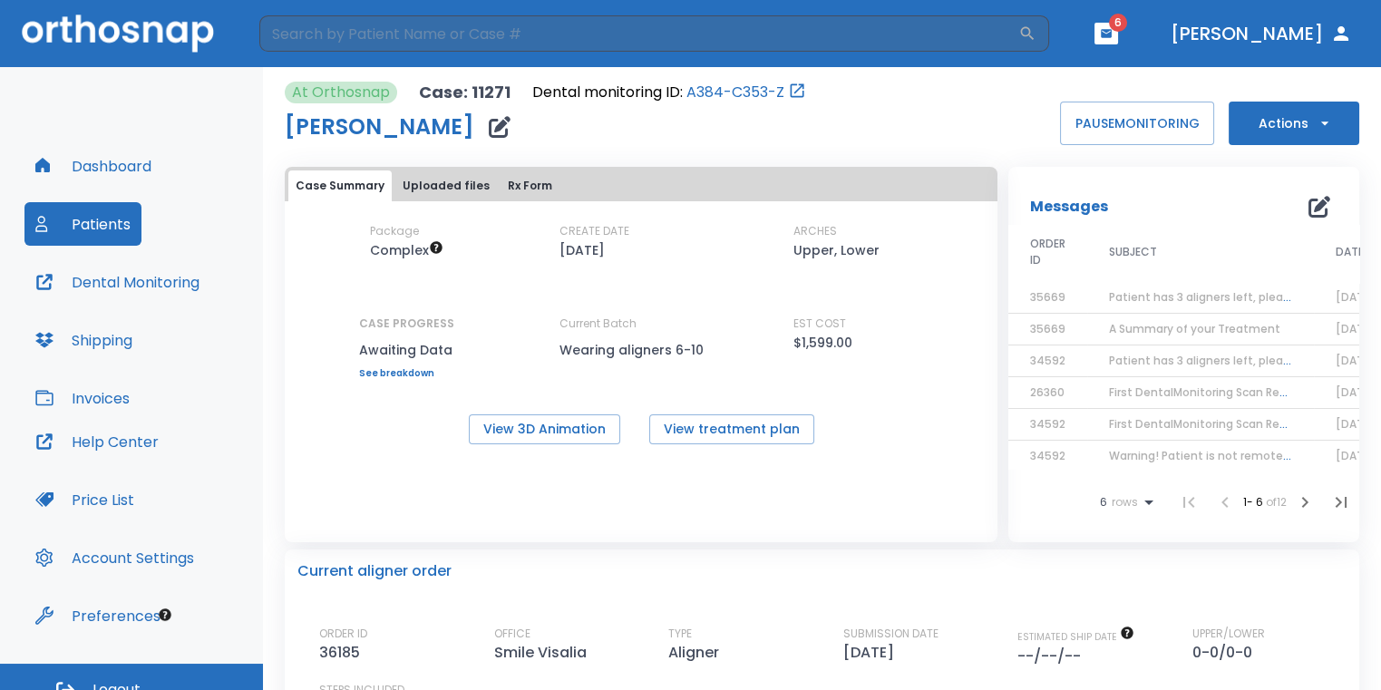
click at [1113, 38] on icon "button" at bounding box center [1106, 33] width 13 height 13
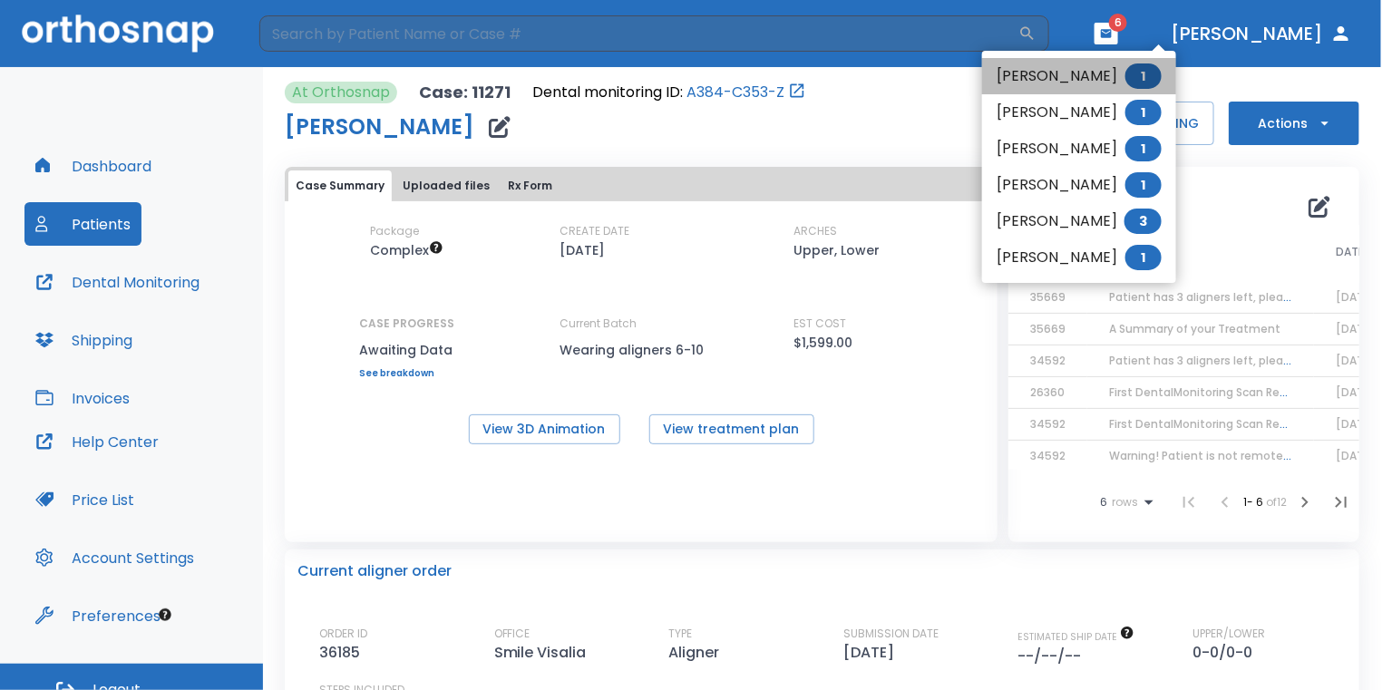
click at [1050, 83] on li "Debbie Chavez 1" at bounding box center [1079, 76] width 194 height 36
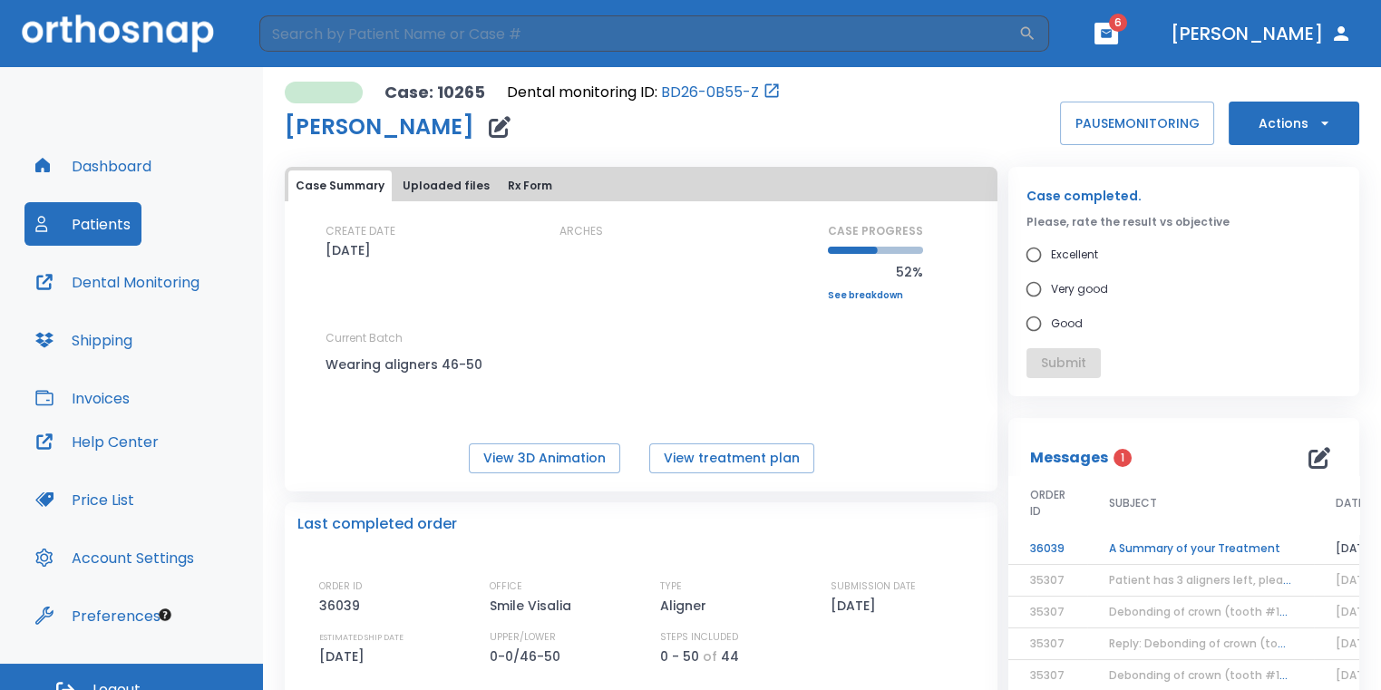
click at [1161, 546] on td "A Summary of your Treatment" at bounding box center [1200, 549] width 227 height 32
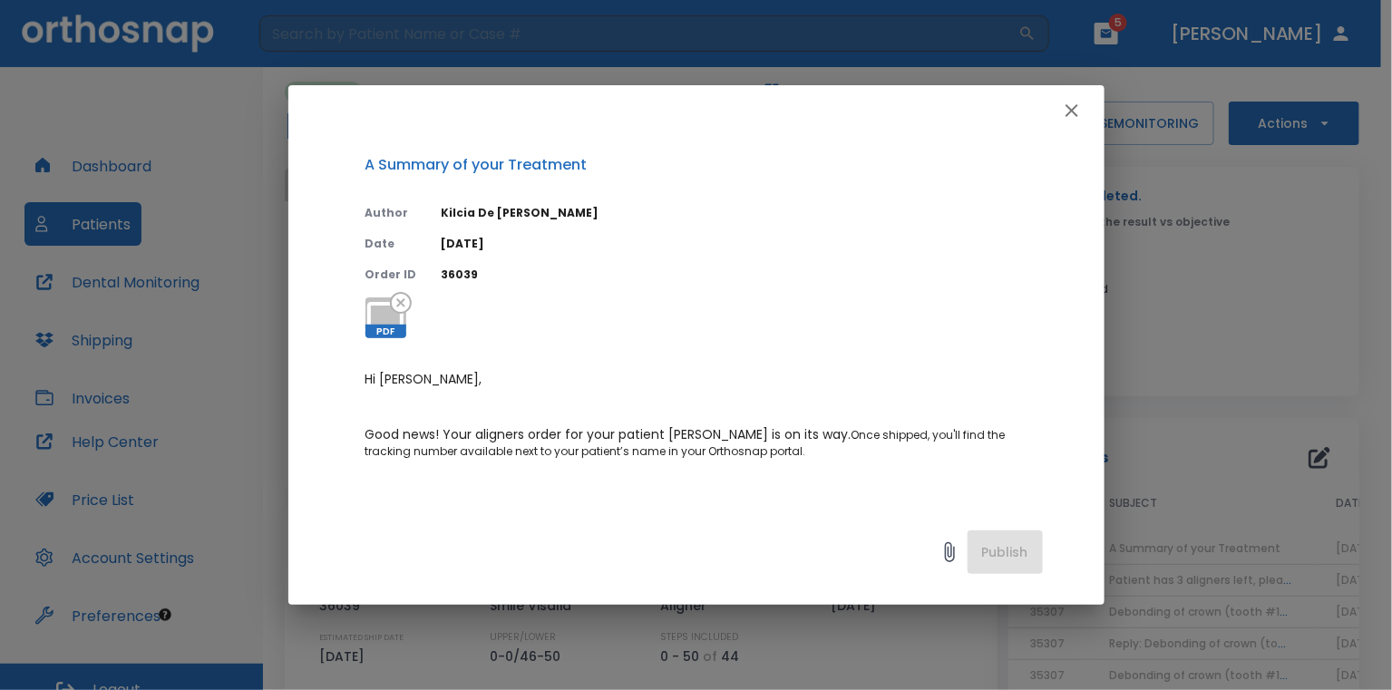
click at [1068, 102] on icon "button" at bounding box center [1072, 111] width 22 height 22
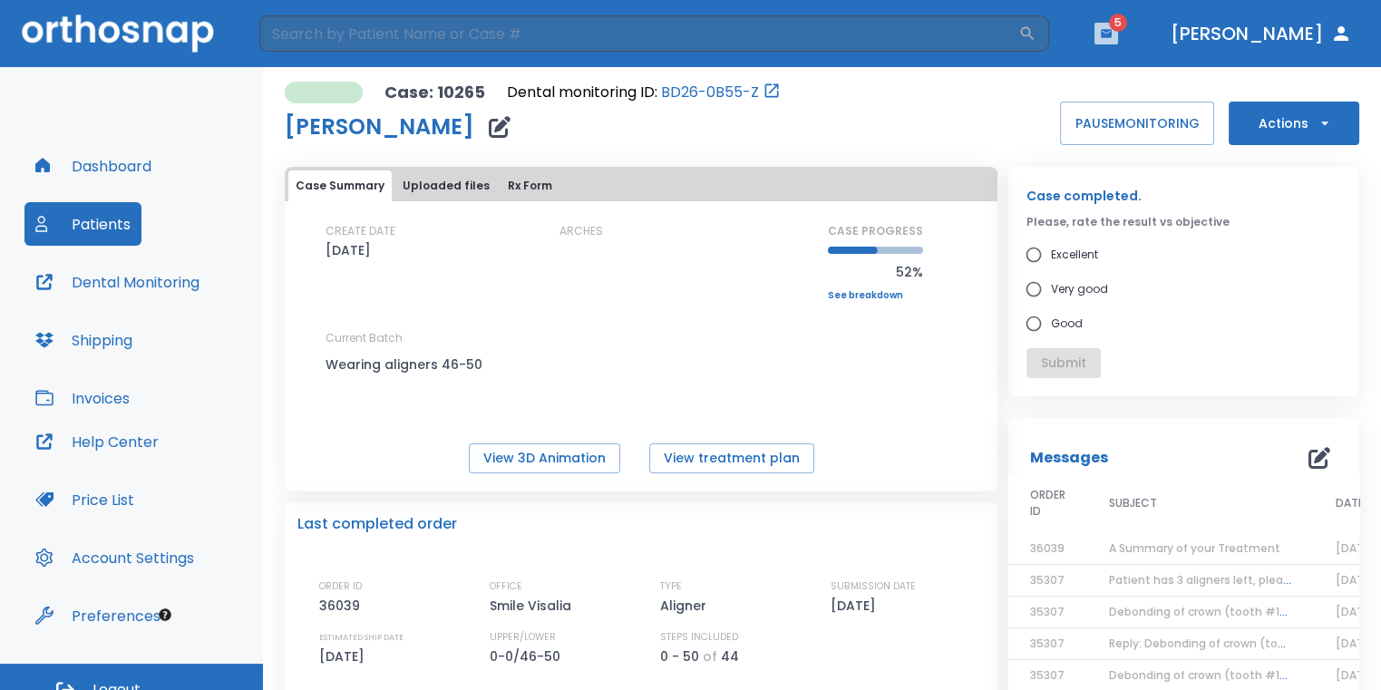
click at [1112, 34] on icon "button" at bounding box center [1106, 33] width 11 height 8
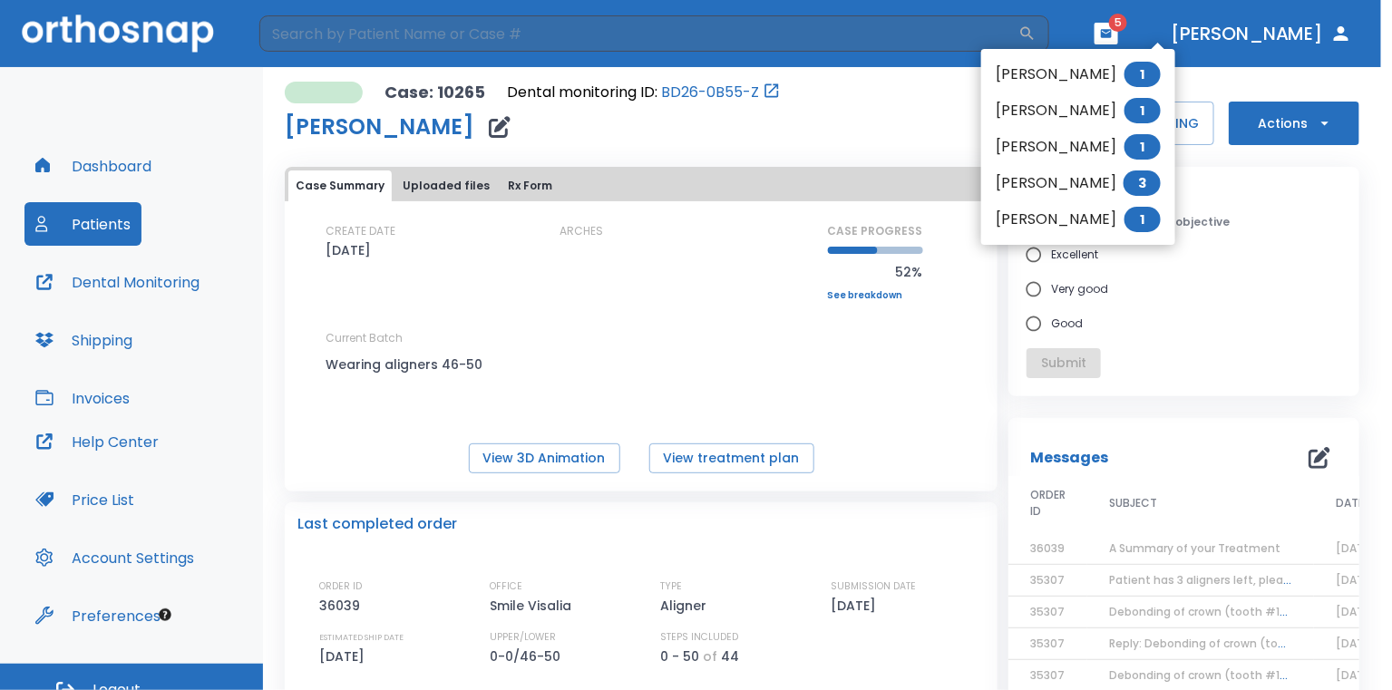
click at [1116, 71] on li "Gadiel Escobedo 1" at bounding box center [1078, 74] width 194 height 36
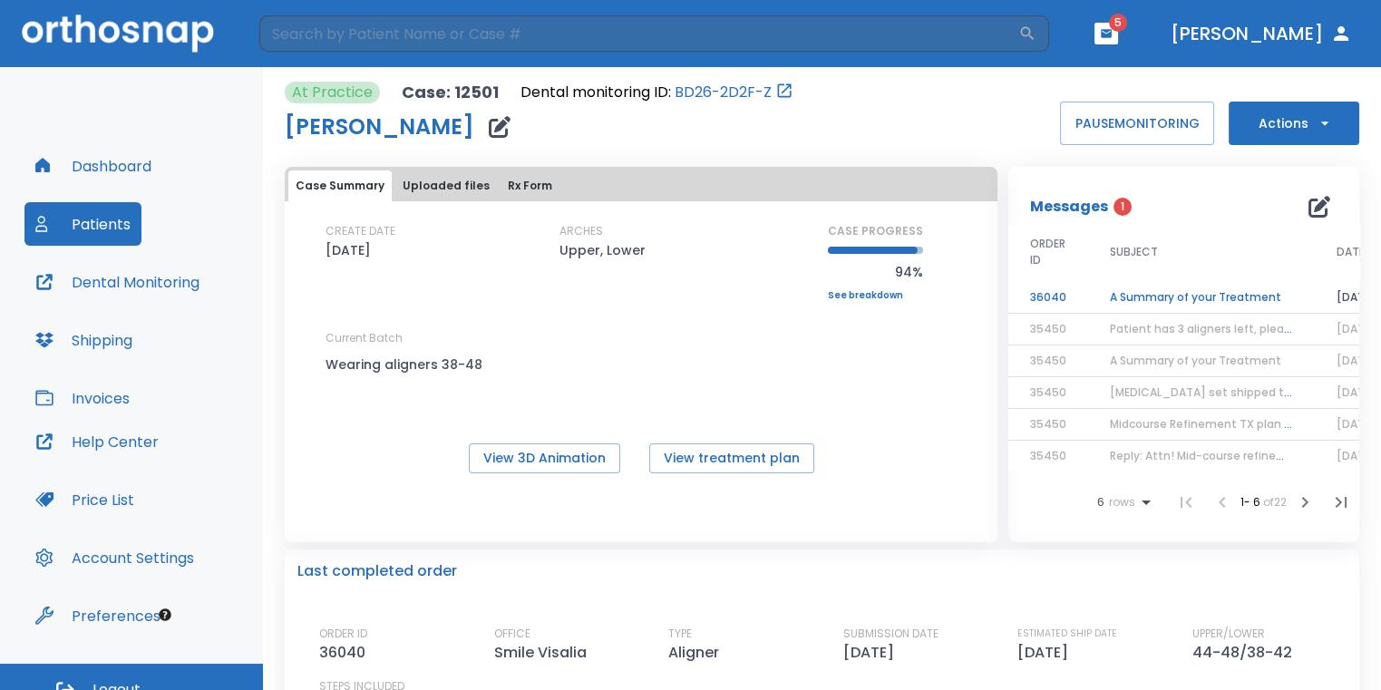
click at [1213, 296] on td "A Summary of your Treatment" at bounding box center [1201, 298] width 227 height 32
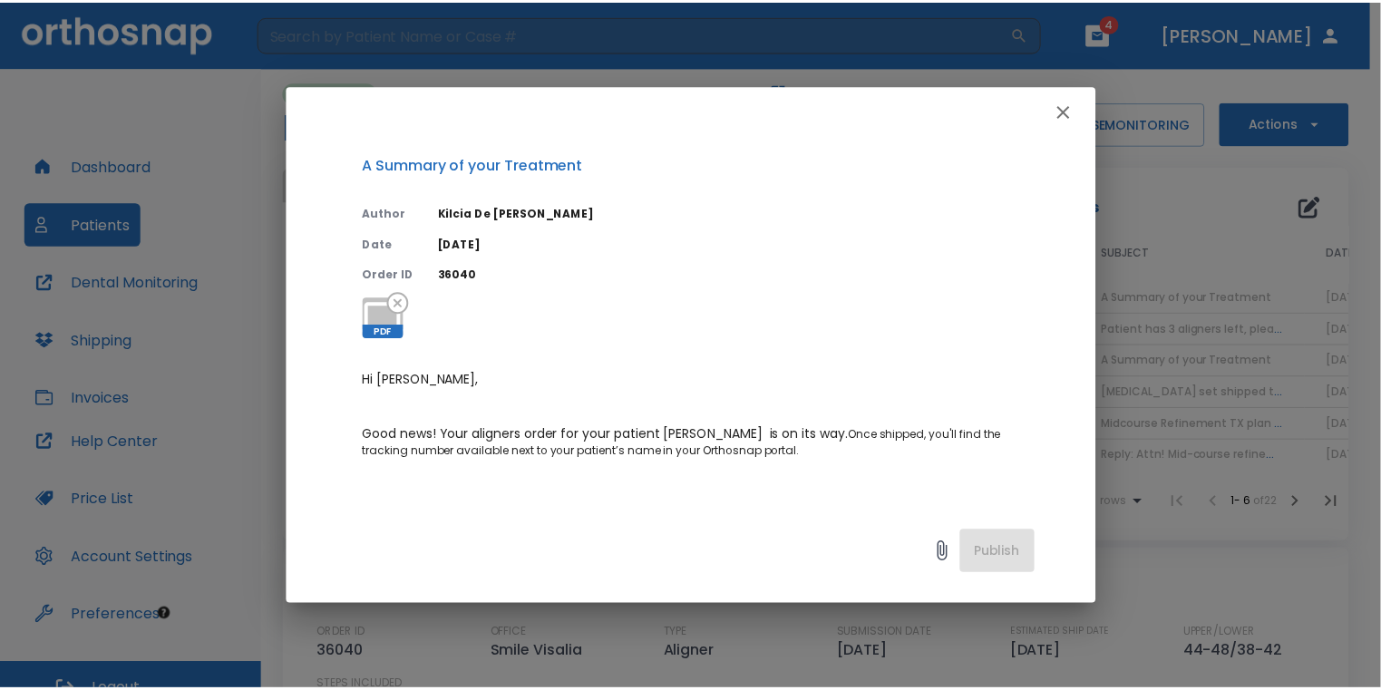
scroll to position [363, 0]
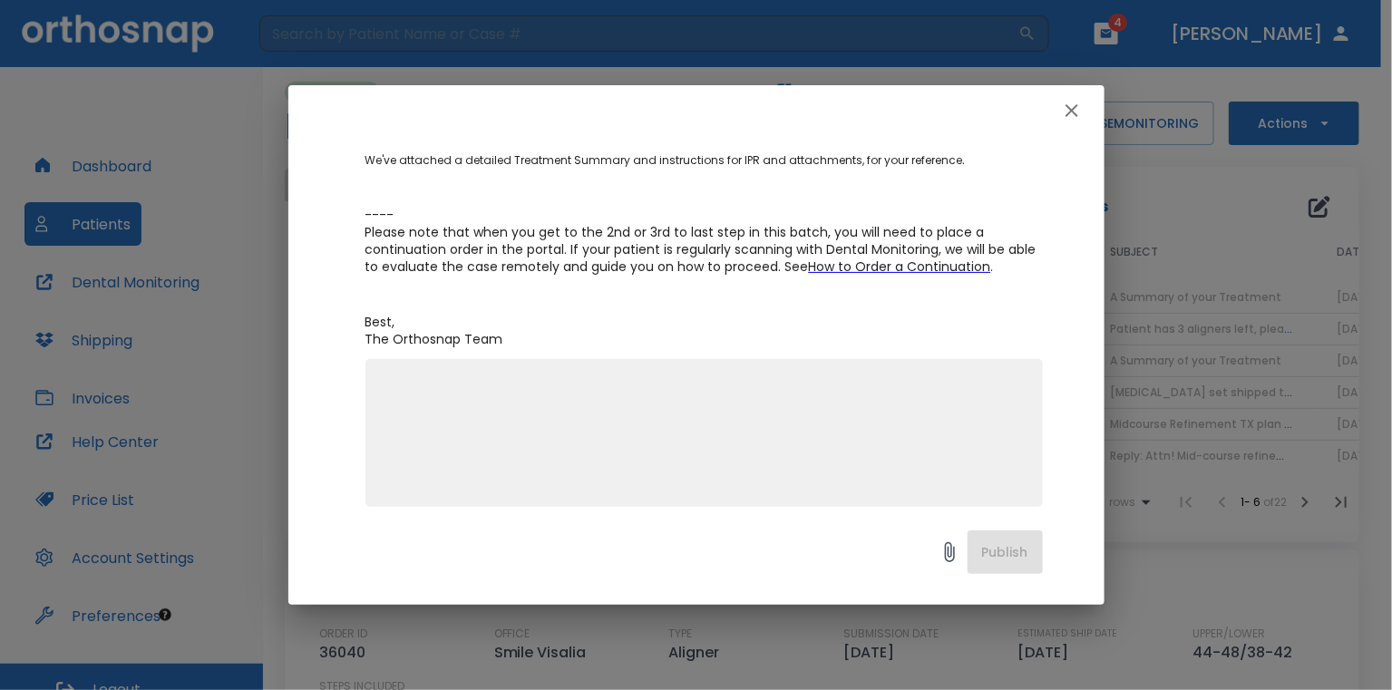
click at [1068, 120] on icon "button" at bounding box center [1072, 111] width 22 height 22
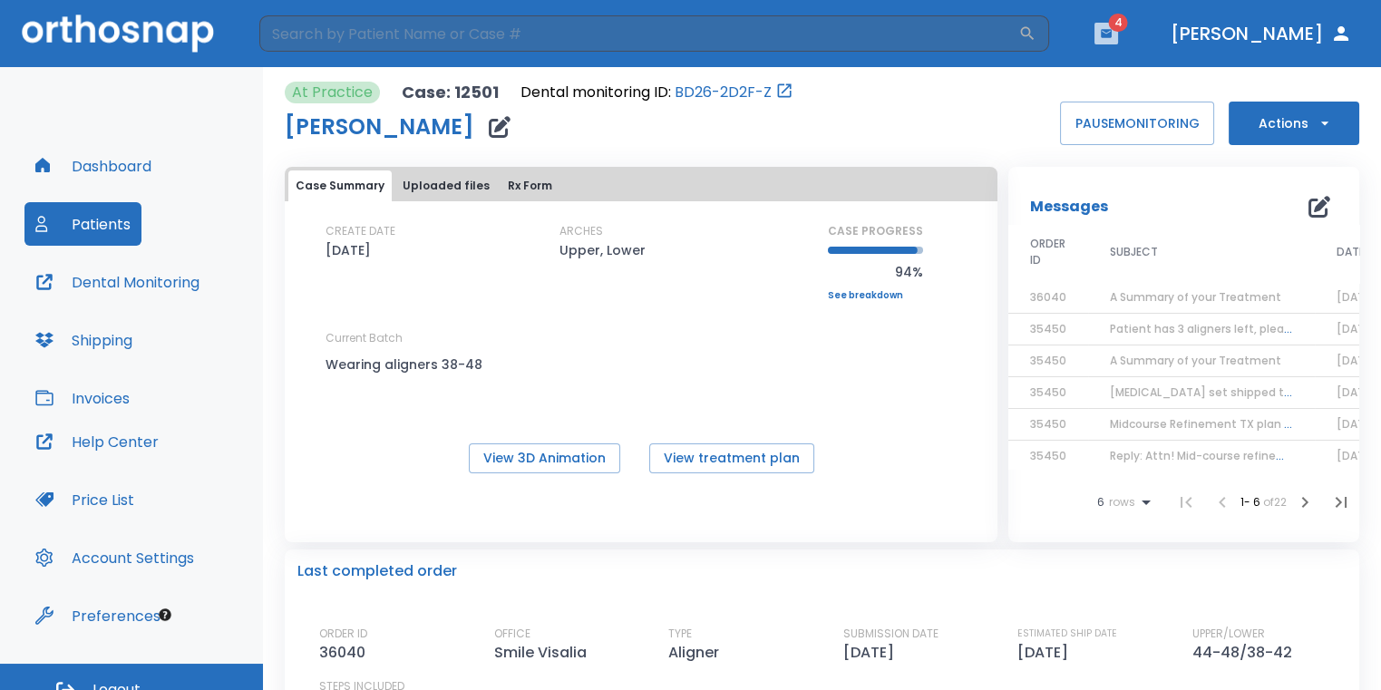
click at [1118, 34] on button "button" at bounding box center [1106, 34] width 24 height 22
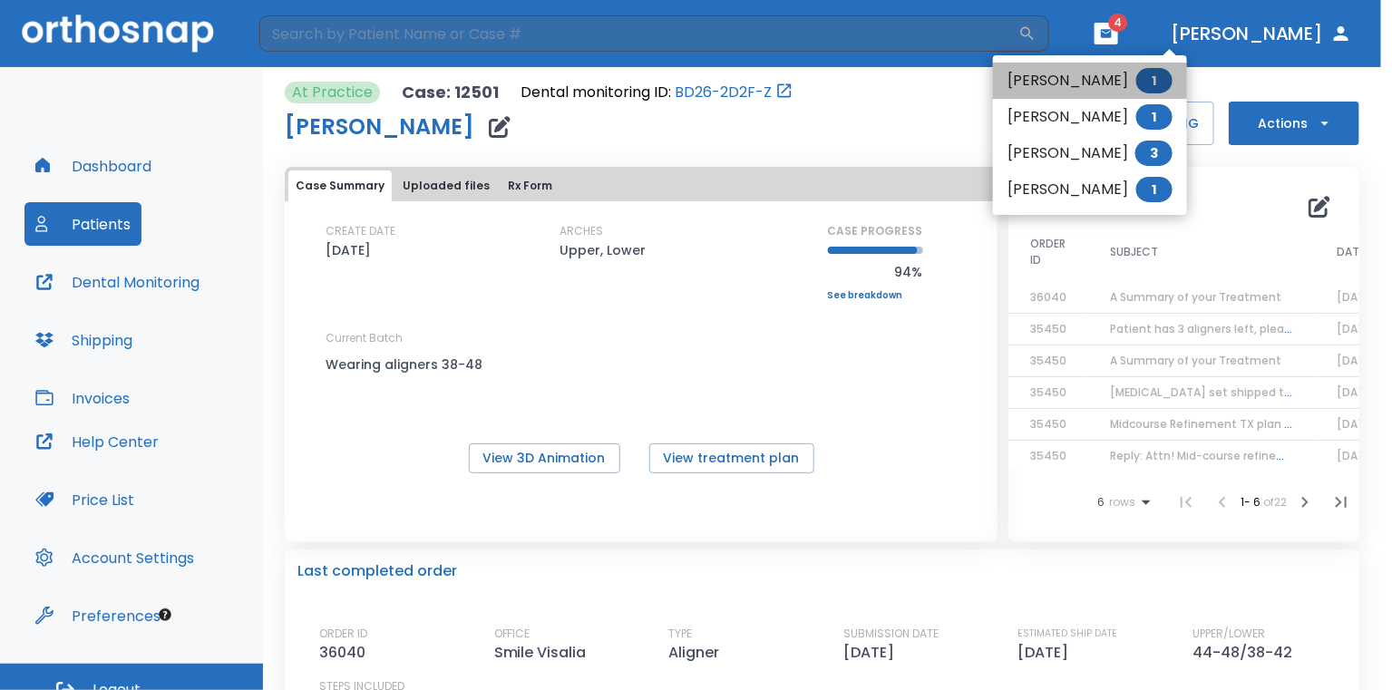
click at [1103, 80] on li "Gilbert Brito 1" at bounding box center [1090, 81] width 194 height 36
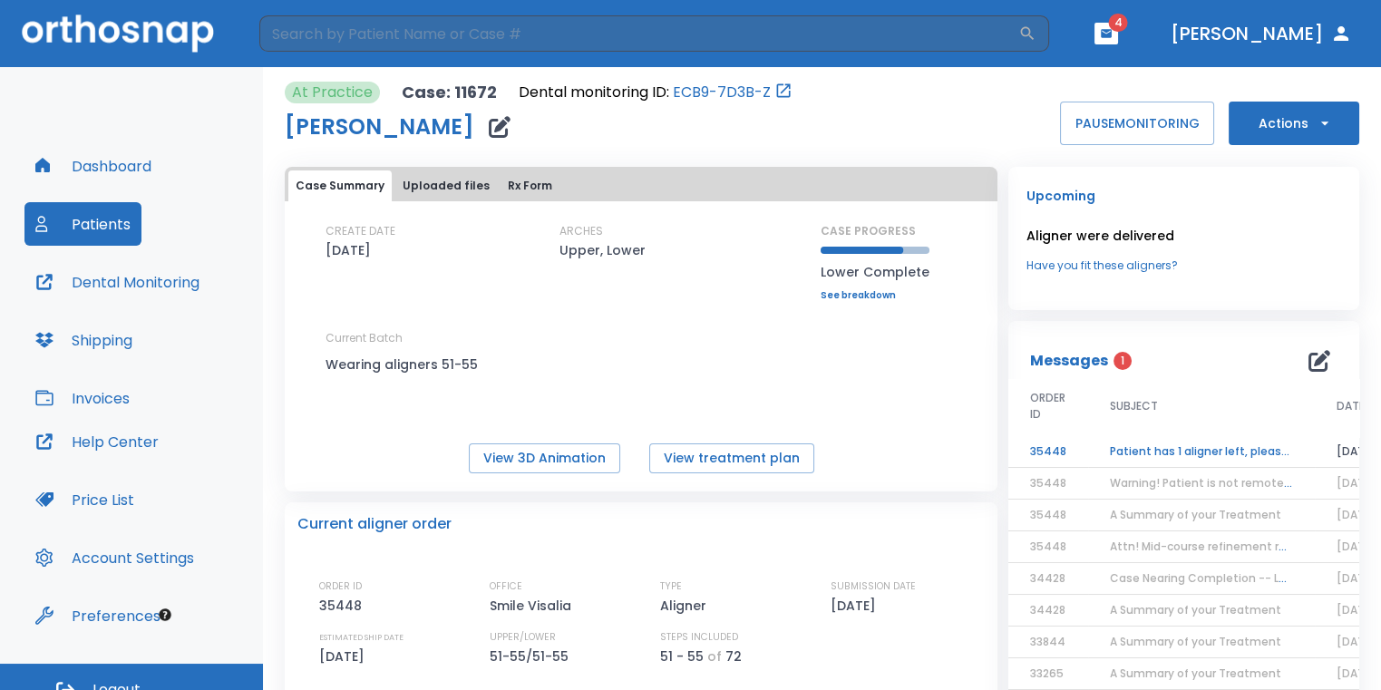
click at [1226, 449] on td "Patient has 1 aligner left, please order next set!" at bounding box center [1201, 452] width 227 height 32
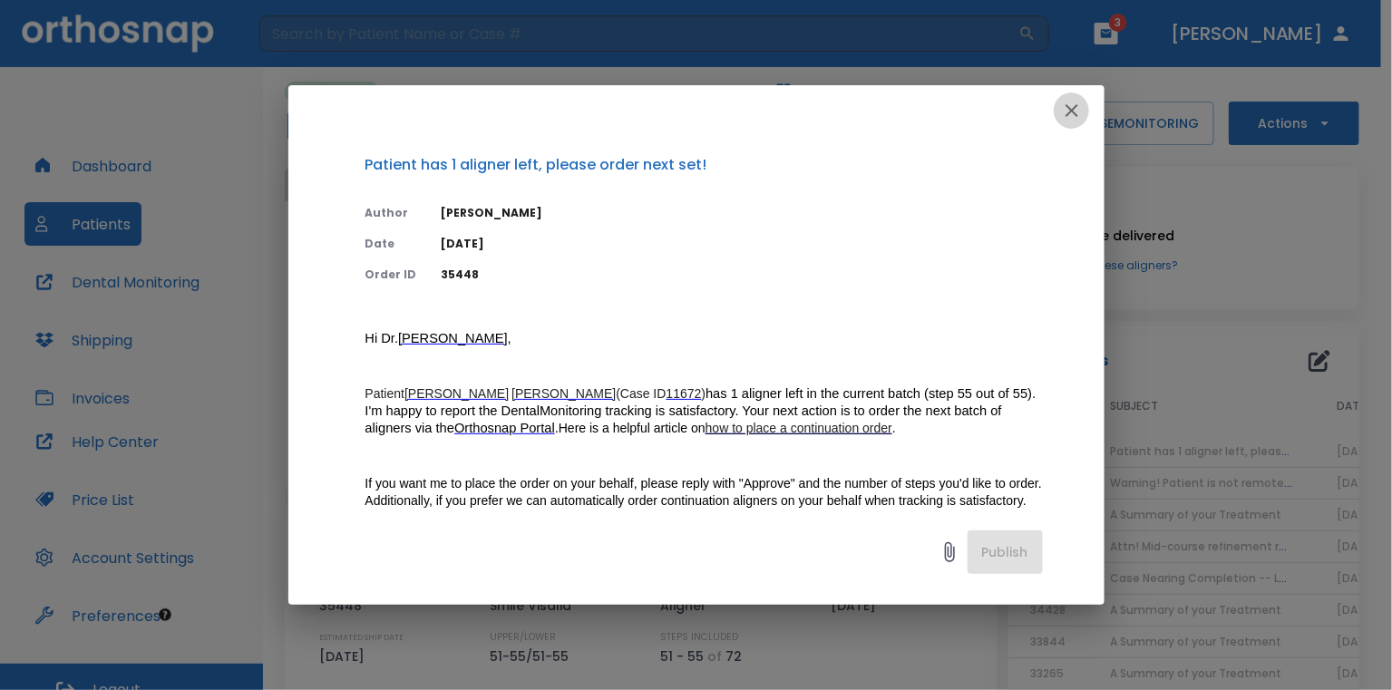
click at [1070, 105] on icon "button" at bounding box center [1072, 111] width 22 height 22
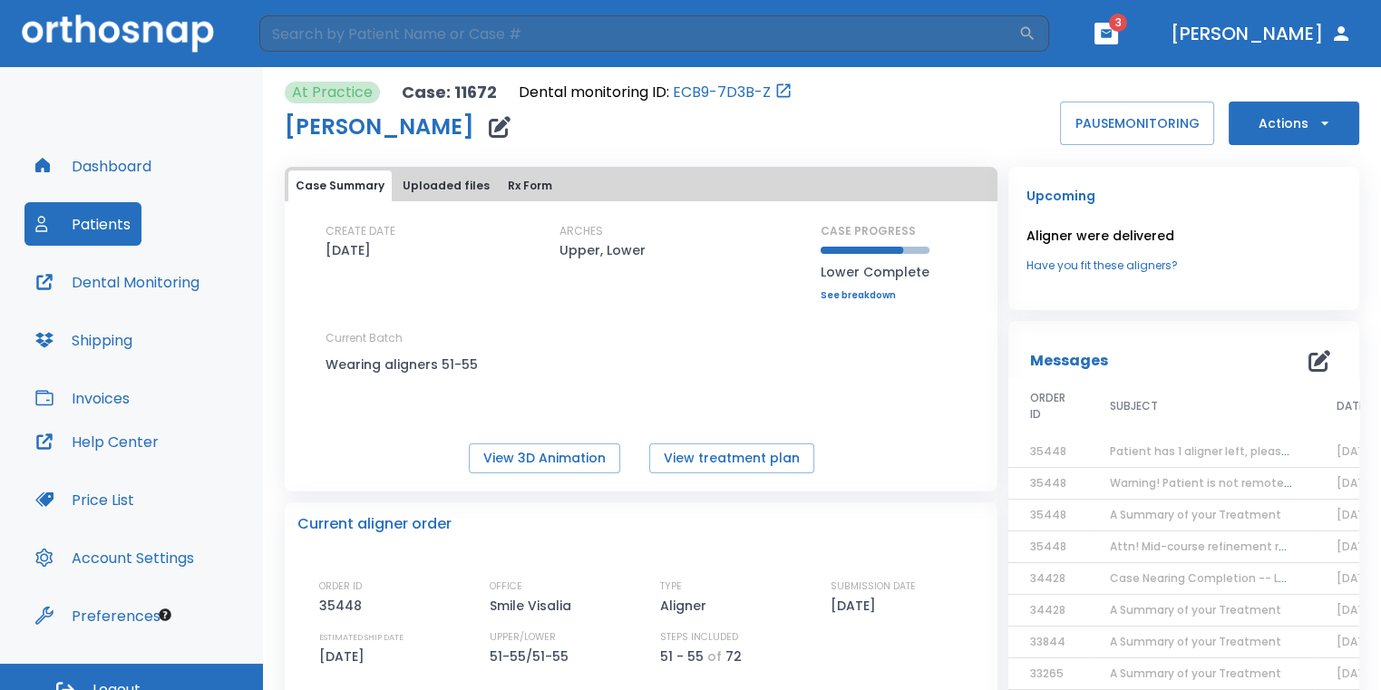
click at [1280, 133] on button "Actions" at bounding box center [1294, 124] width 131 height 44
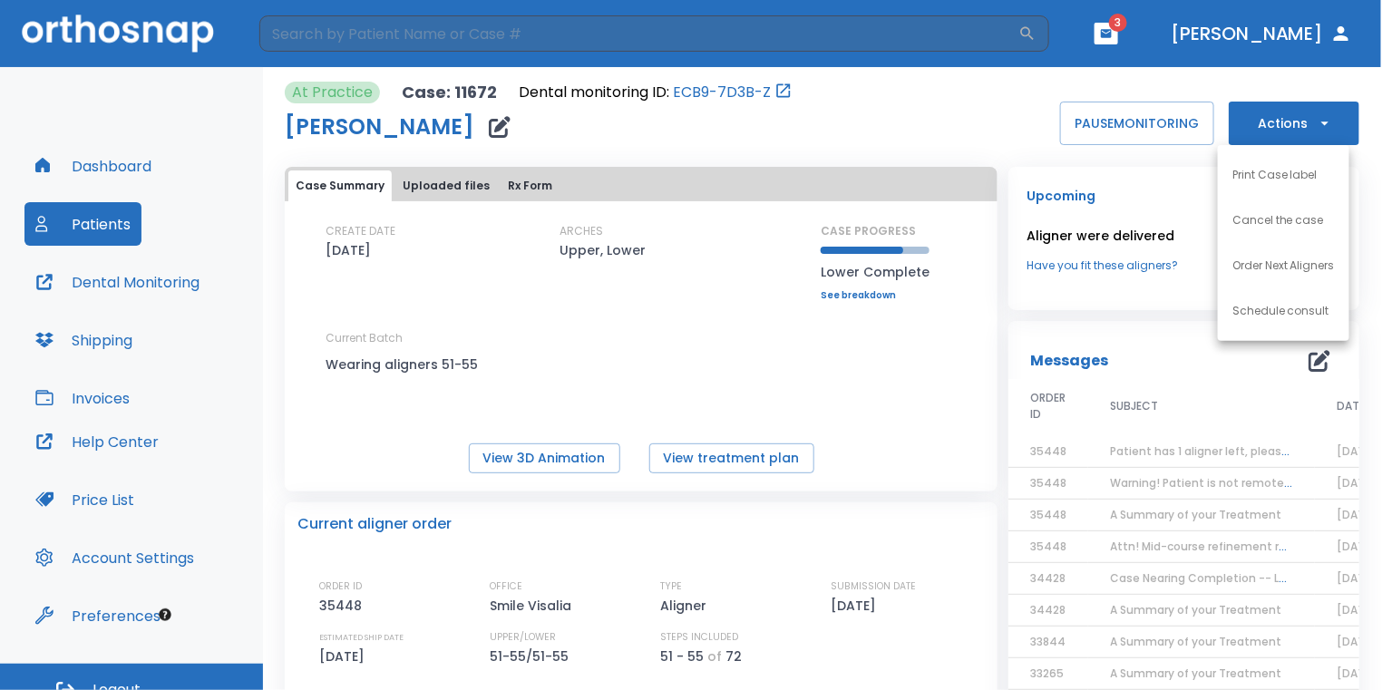
click at [1296, 265] on p "Order Next Aligners" at bounding box center [1283, 265] width 102 height 16
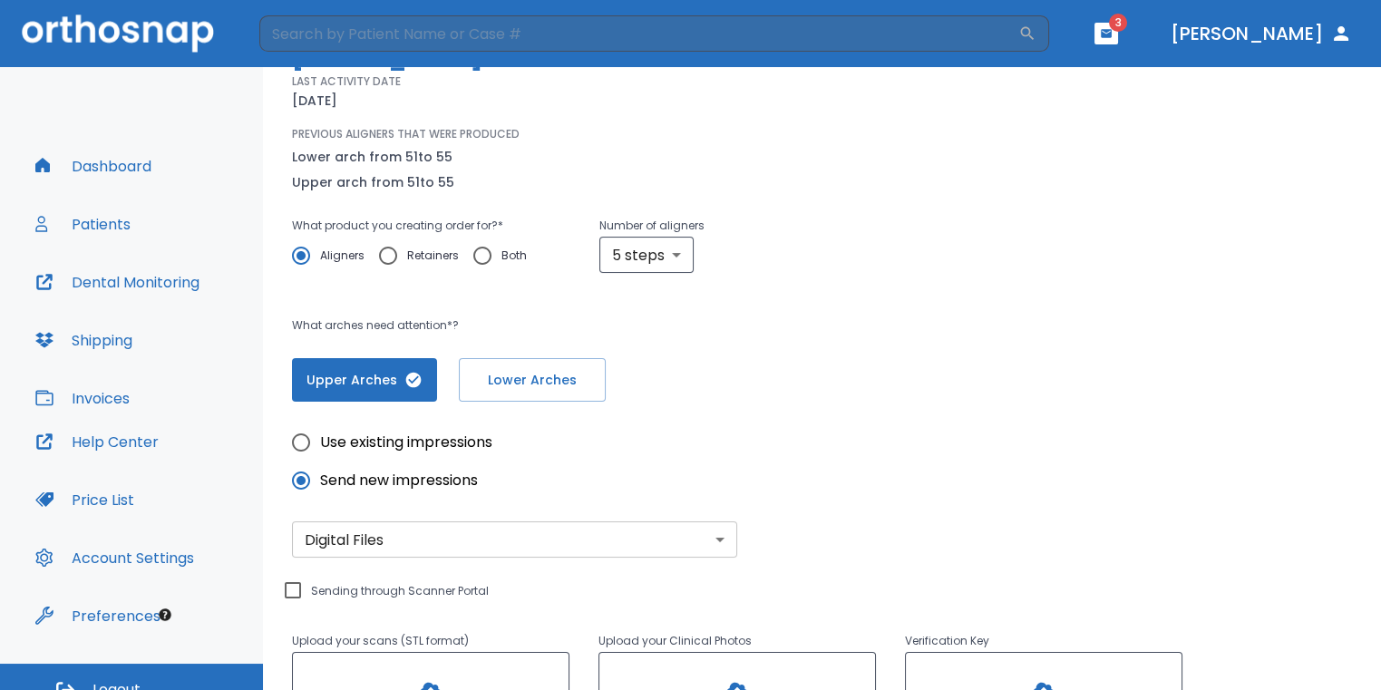
scroll to position [181, 0]
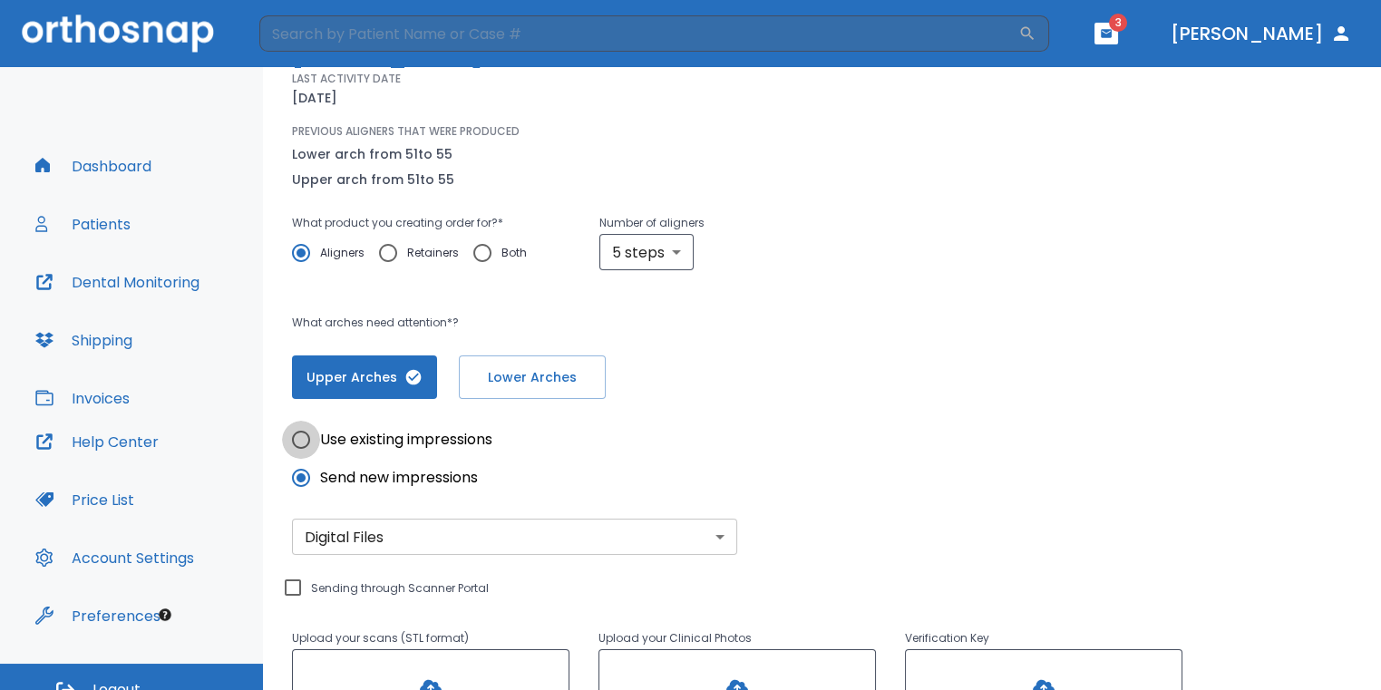
click at [314, 443] on input "Use existing impressions" at bounding box center [301, 440] width 38 height 38
radio input "true"
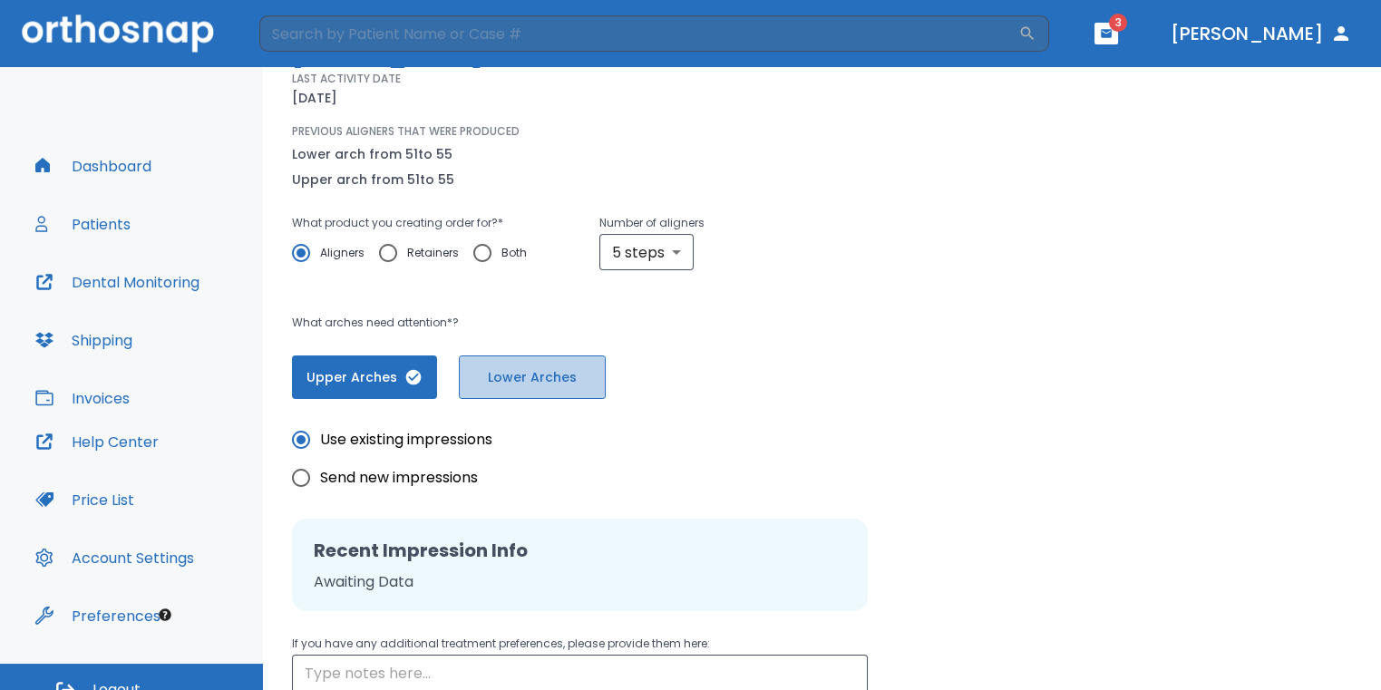
click at [574, 374] on span "Lower Arches" at bounding box center [532, 377] width 109 height 19
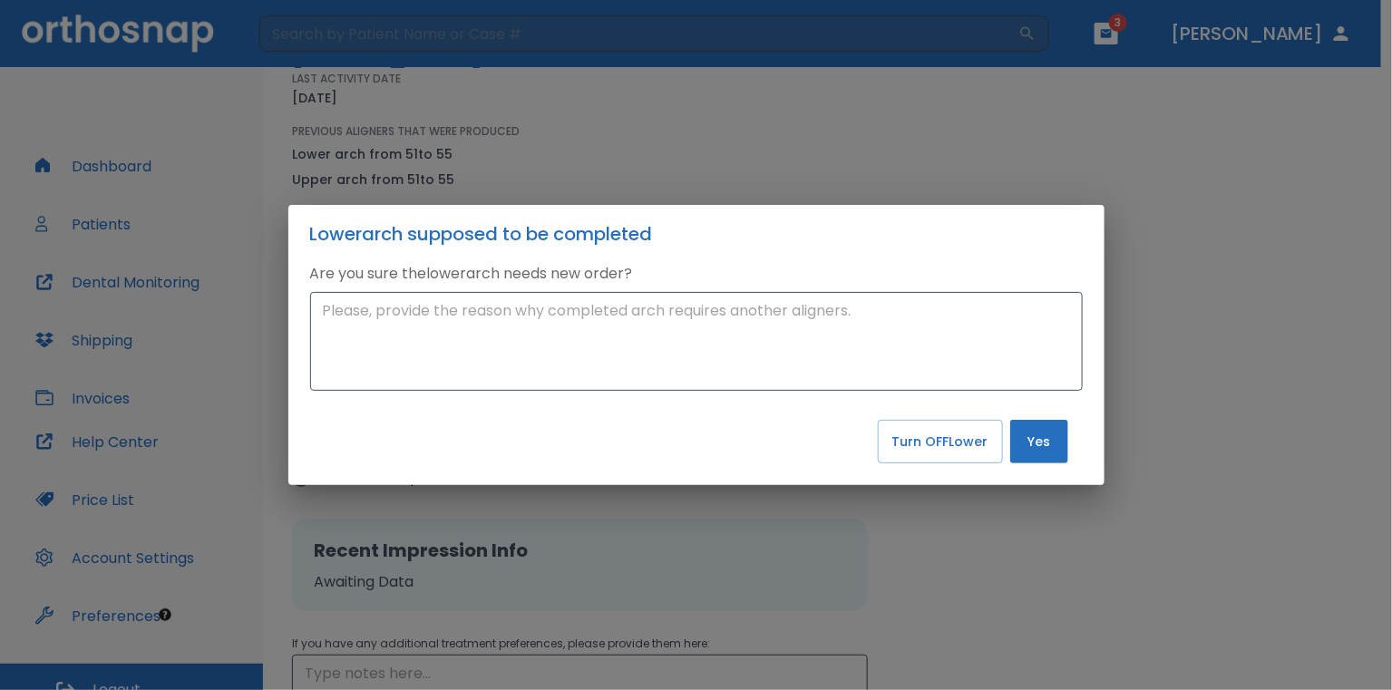
click at [1022, 442] on button "Yes" at bounding box center [1039, 442] width 58 height 44
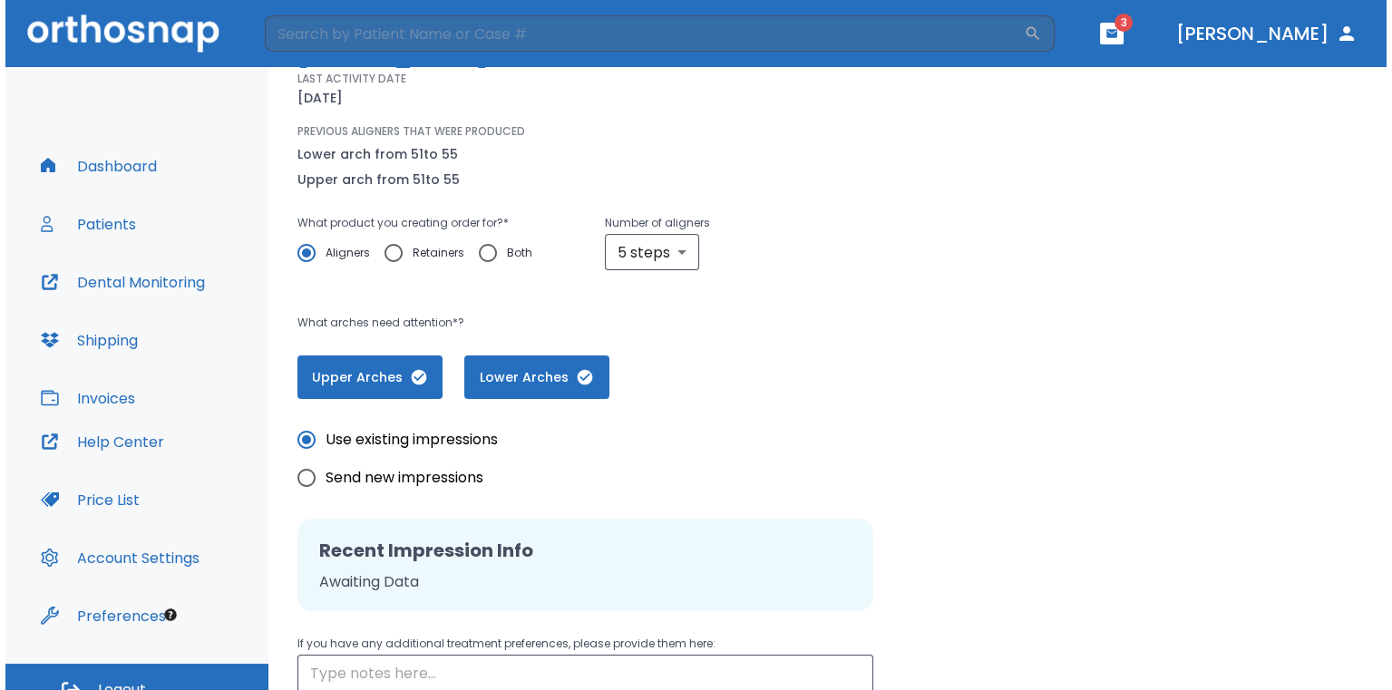
scroll to position [368, 0]
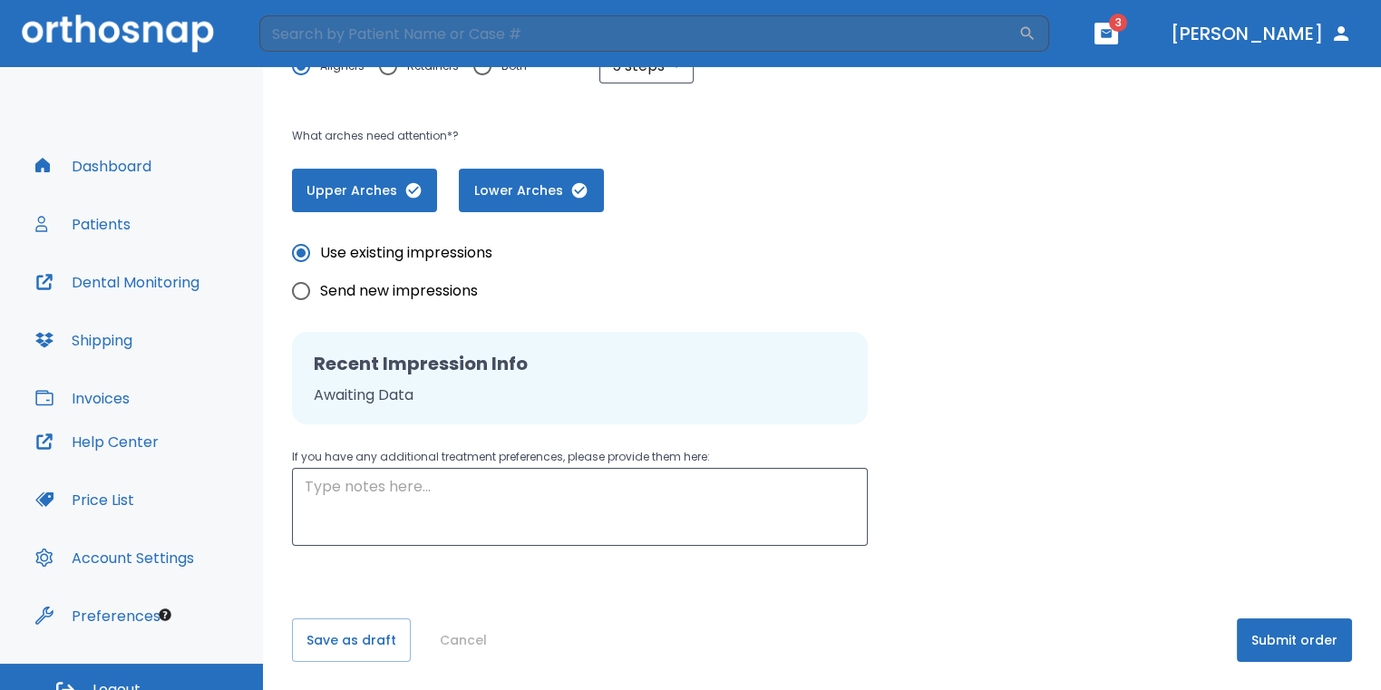
click at [1290, 637] on button "Submit order" at bounding box center [1294, 640] width 115 height 44
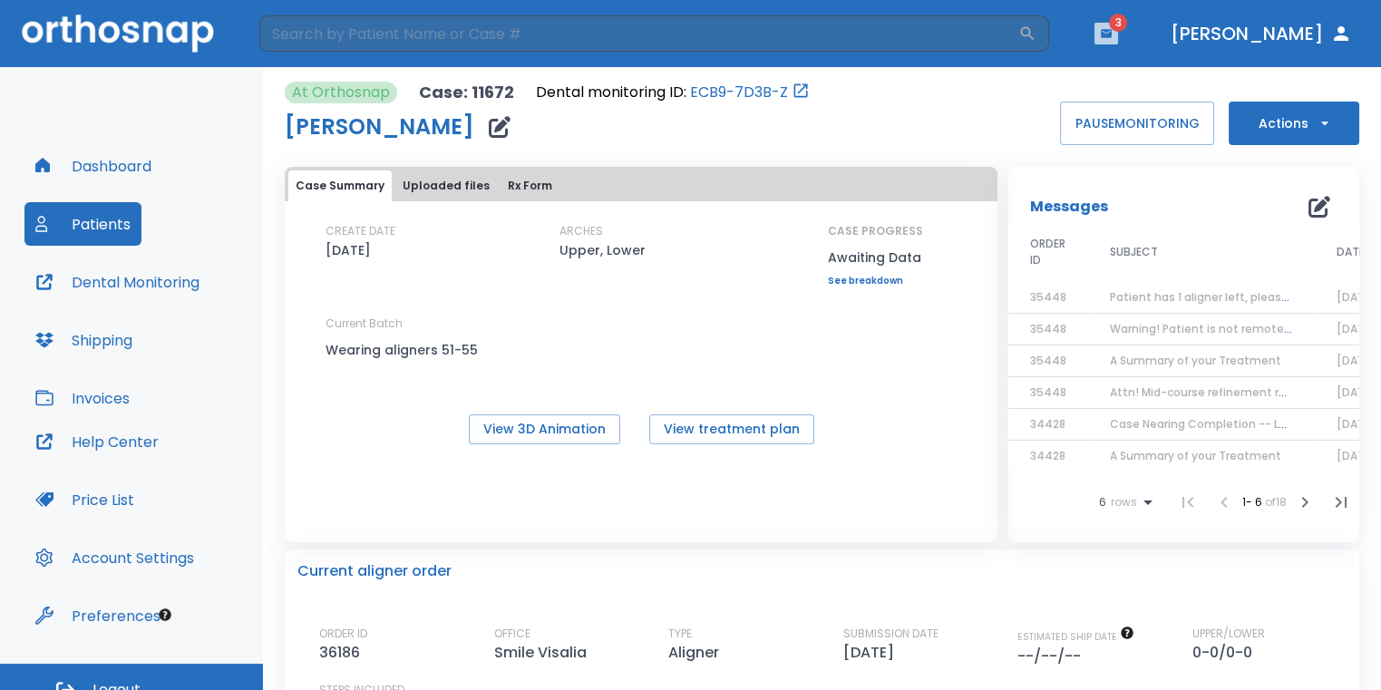
click at [1113, 27] on icon "button" at bounding box center [1106, 33] width 13 height 13
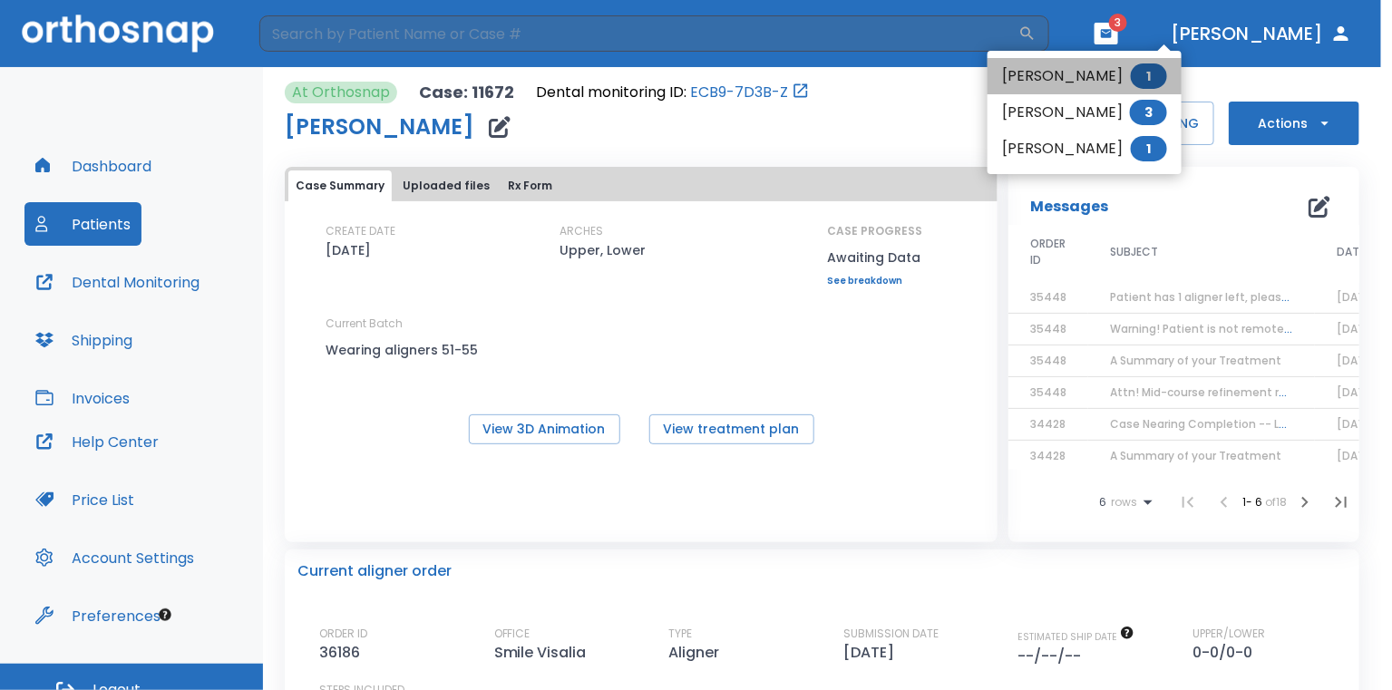
click at [1093, 75] on li "Esteban Medina 1" at bounding box center [1084, 76] width 194 height 36
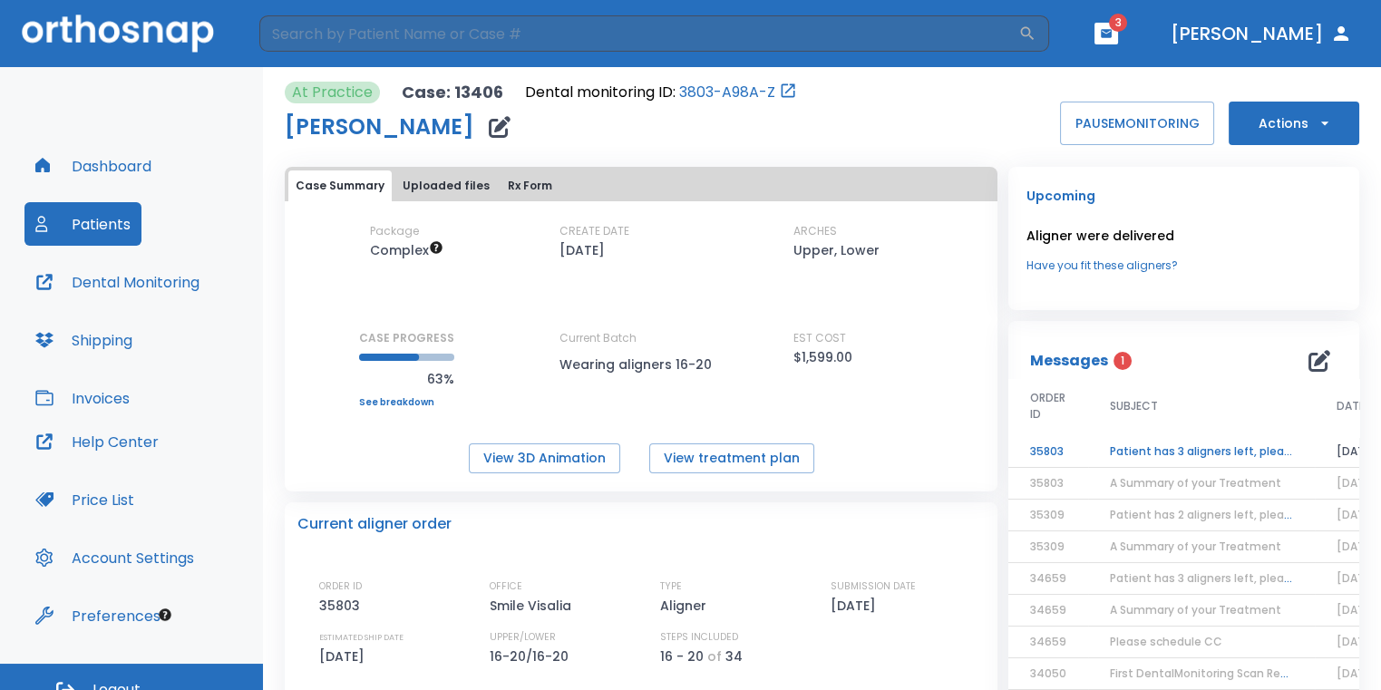
click at [1263, 468] on td "A Summary of your Treatment" at bounding box center [1201, 484] width 227 height 32
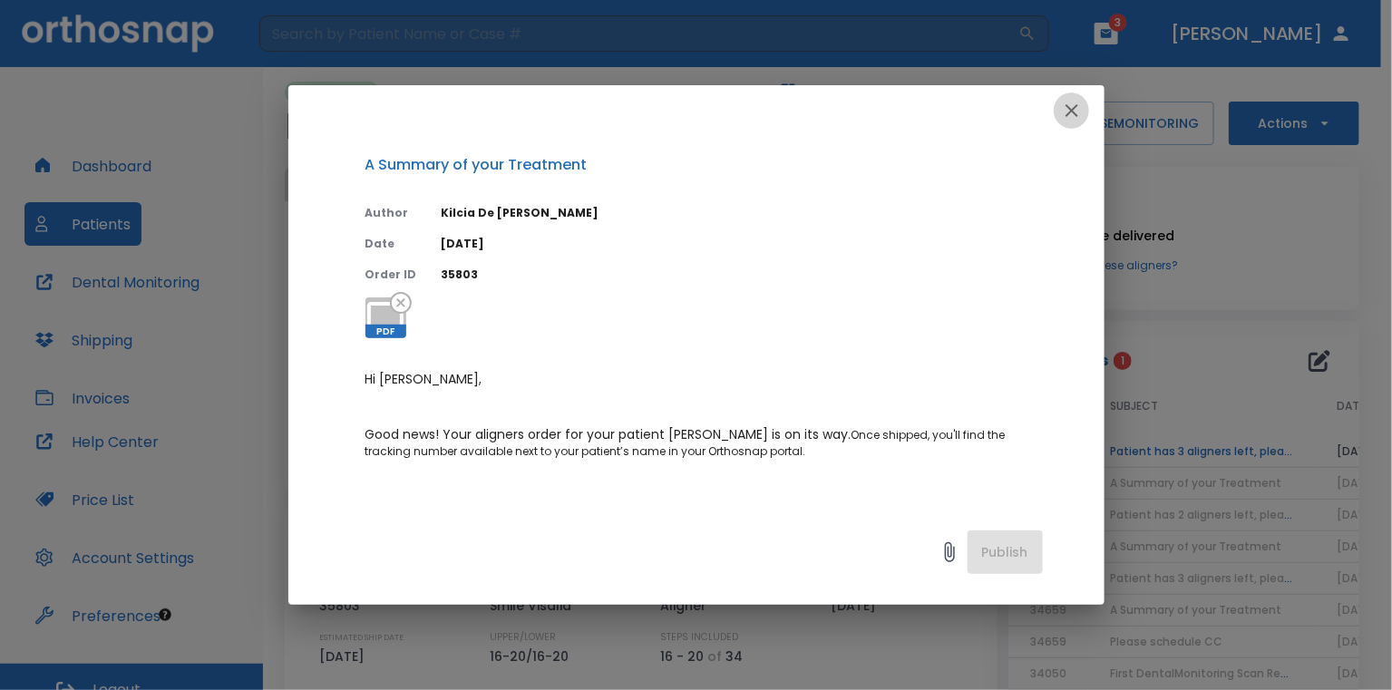
click at [1073, 113] on icon "button" at bounding box center [1071, 110] width 13 height 13
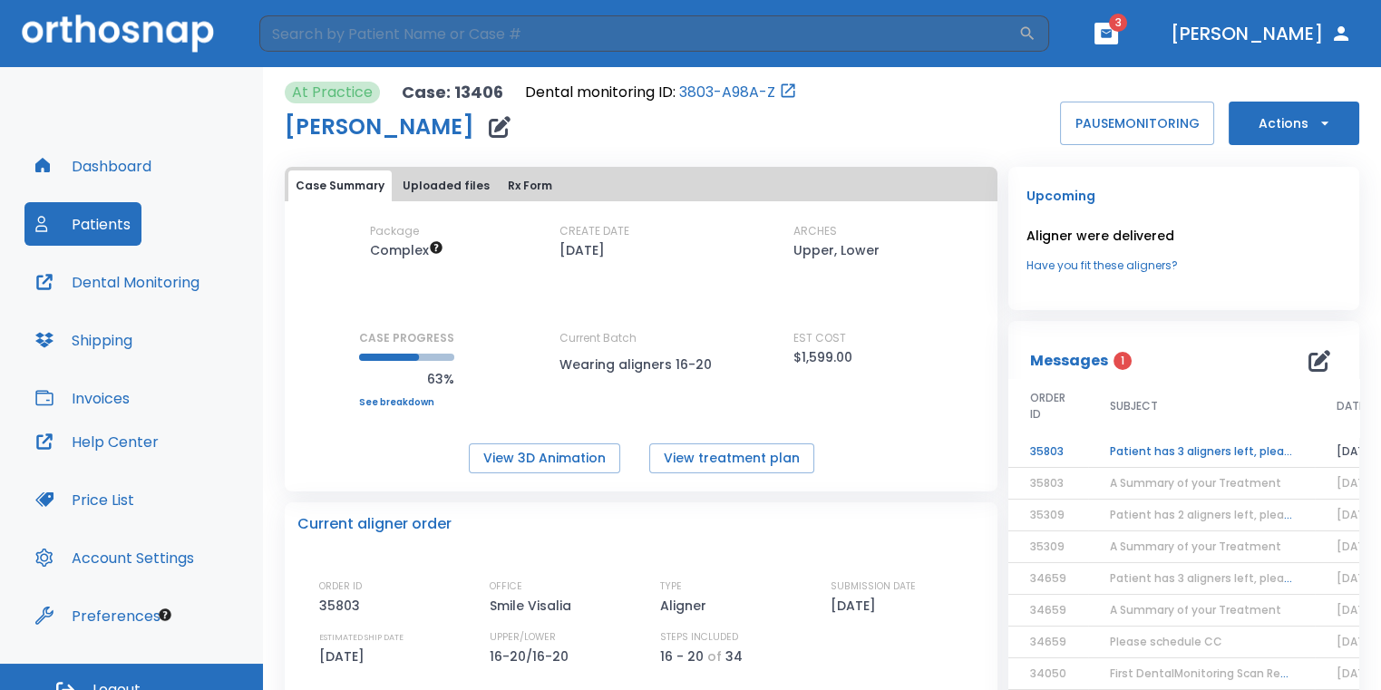
click at [1128, 448] on td "Patient has 3 aligners left, please order next set!" at bounding box center [1201, 452] width 227 height 32
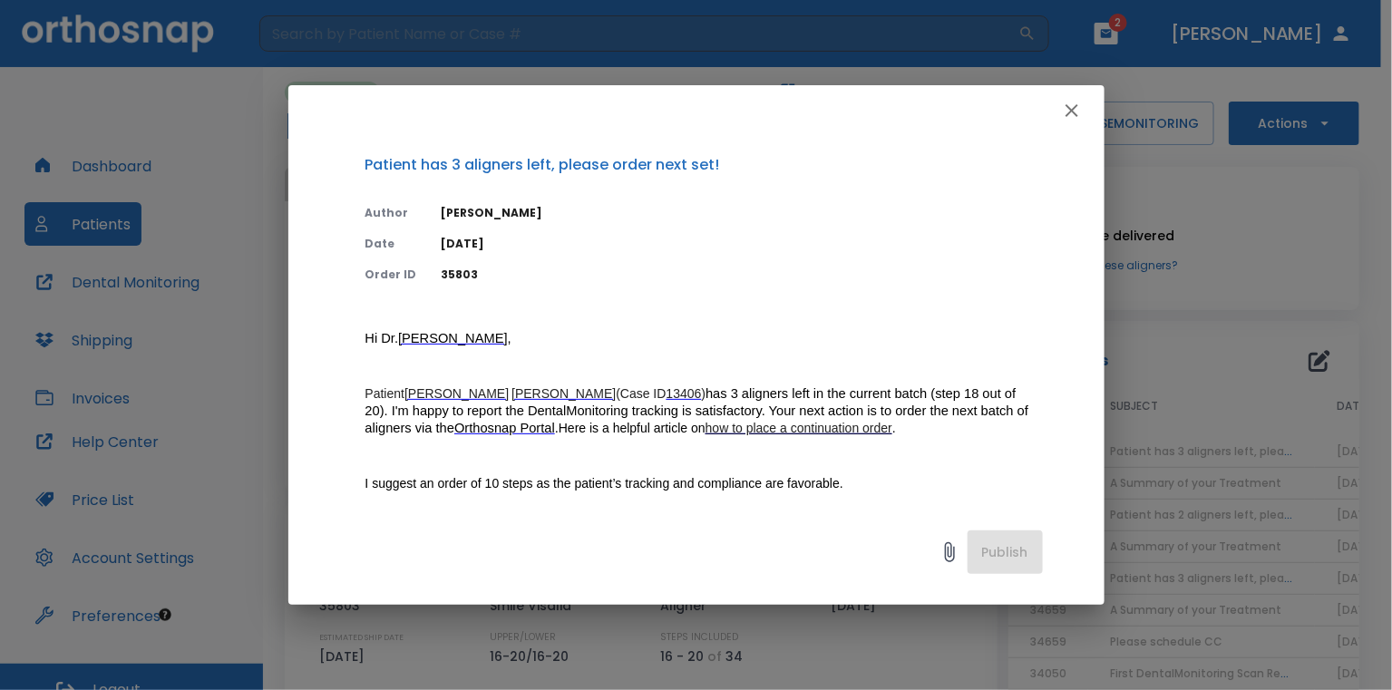
click at [1064, 123] on button "button" at bounding box center [1072, 110] width 36 height 36
